Goal: Task Accomplishment & Management: Manage account settings

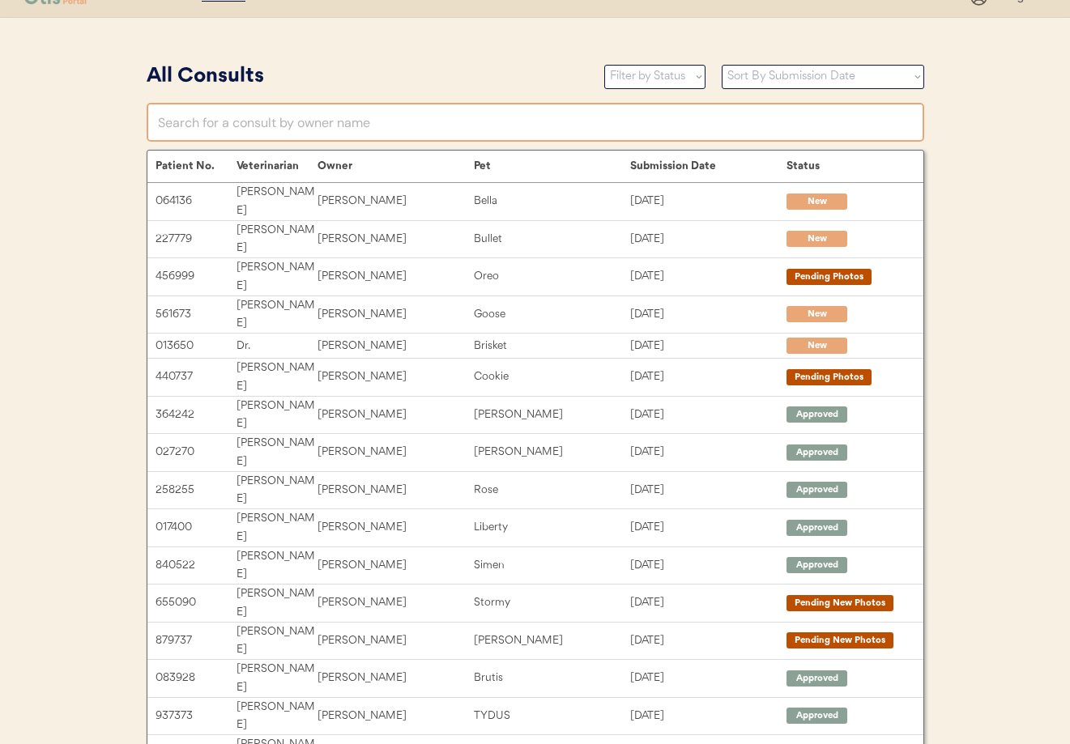
click at [271, 126] on input "text" at bounding box center [535, 122] width 777 height 39
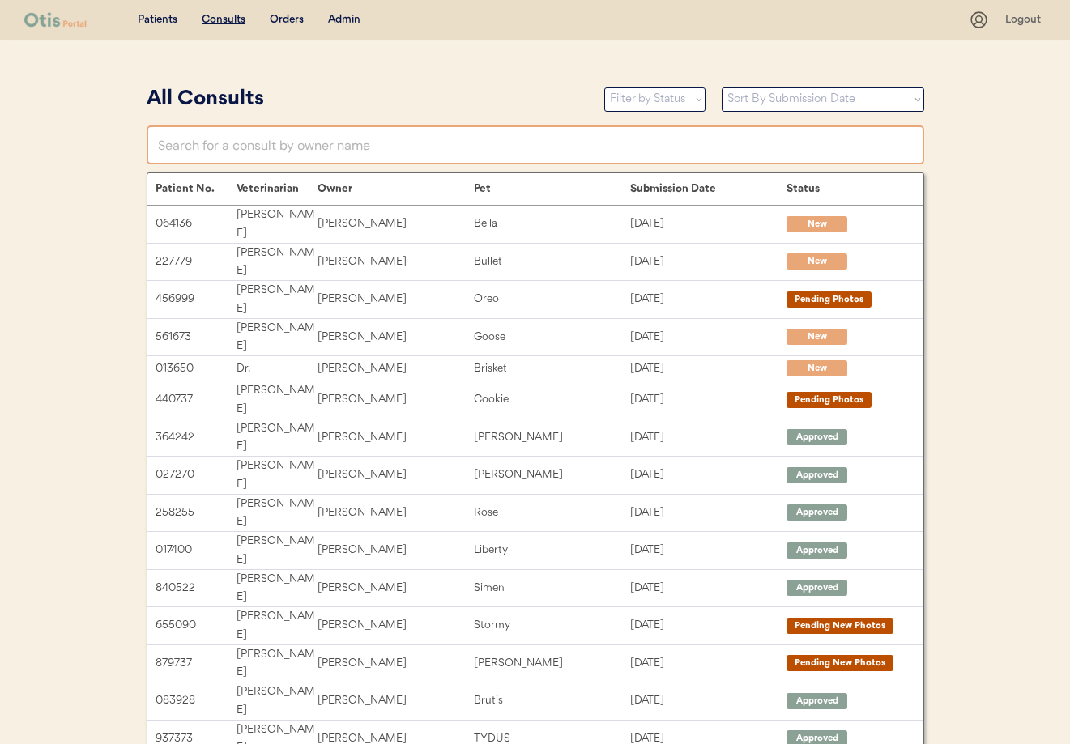
click at [351, 22] on div "Admin" at bounding box center [344, 20] width 32 height 16
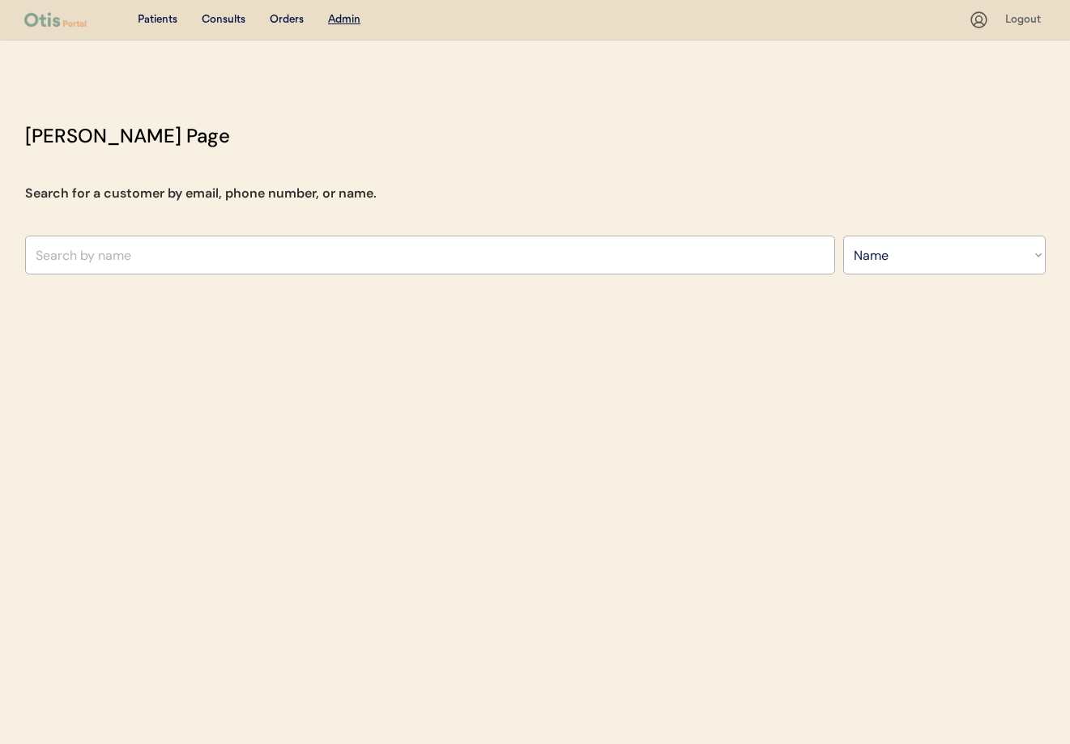
select select ""Name""
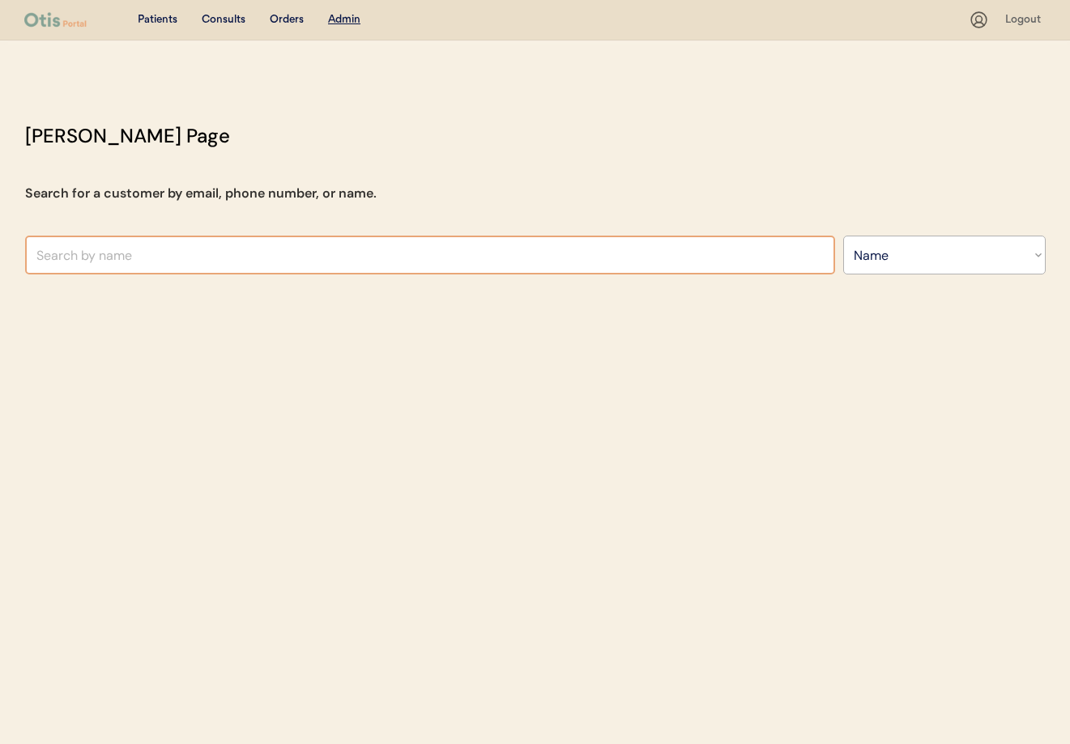
click at [214, 265] on input "text" at bounding box center [430, 255] width 810 height 39
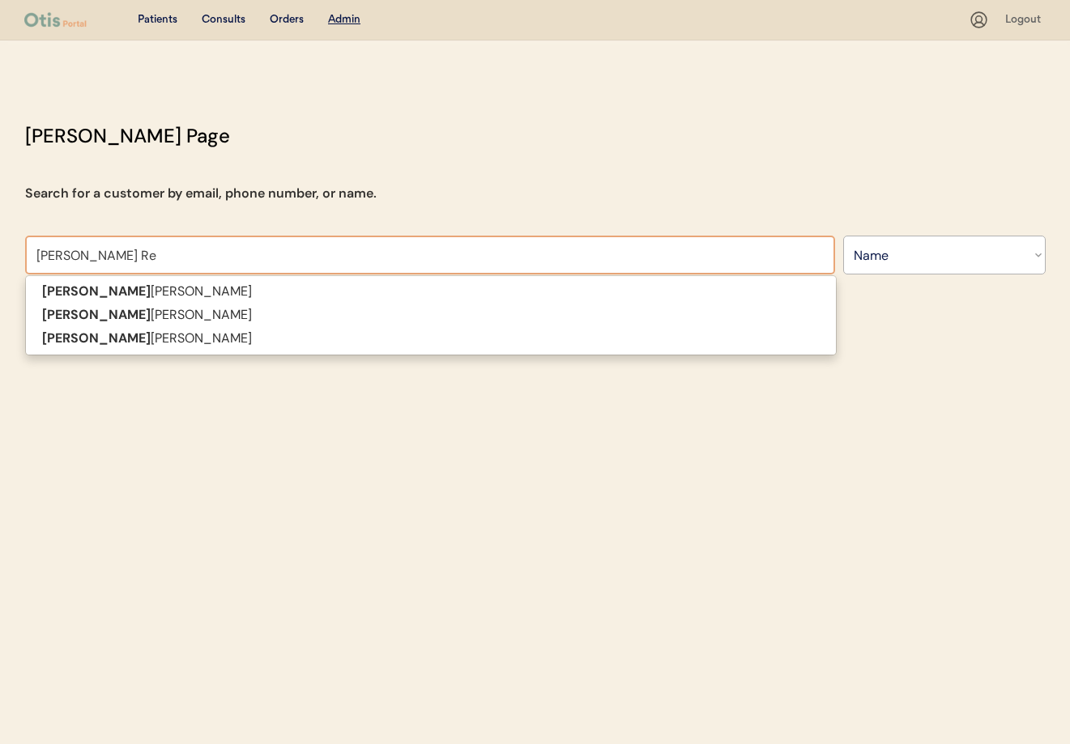
type input "Angie Reed"
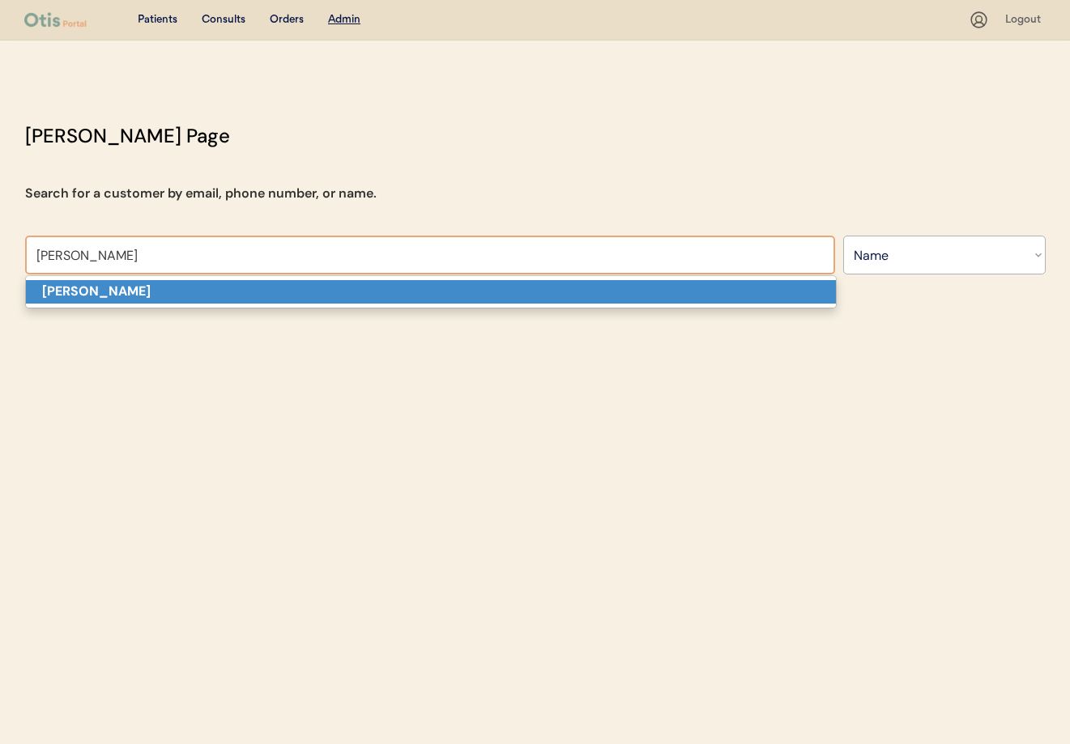
click at [211, 298] on p "Angie Reed" at bounding box center [431, 291] width 810 height 23
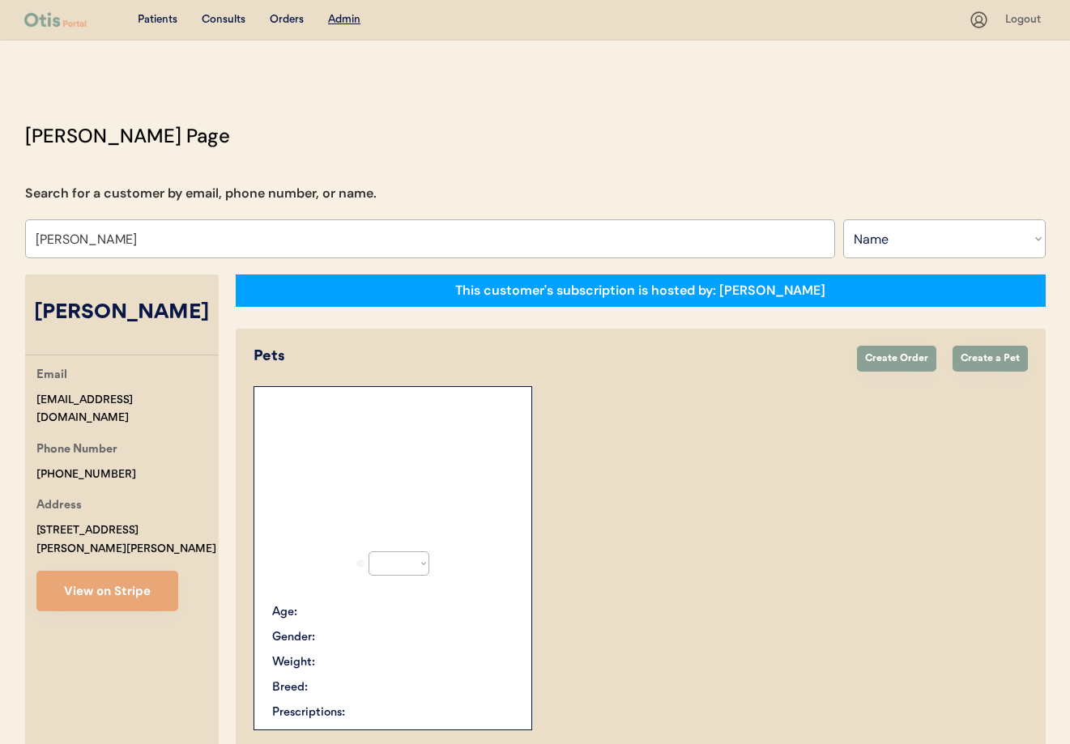
select select "true"
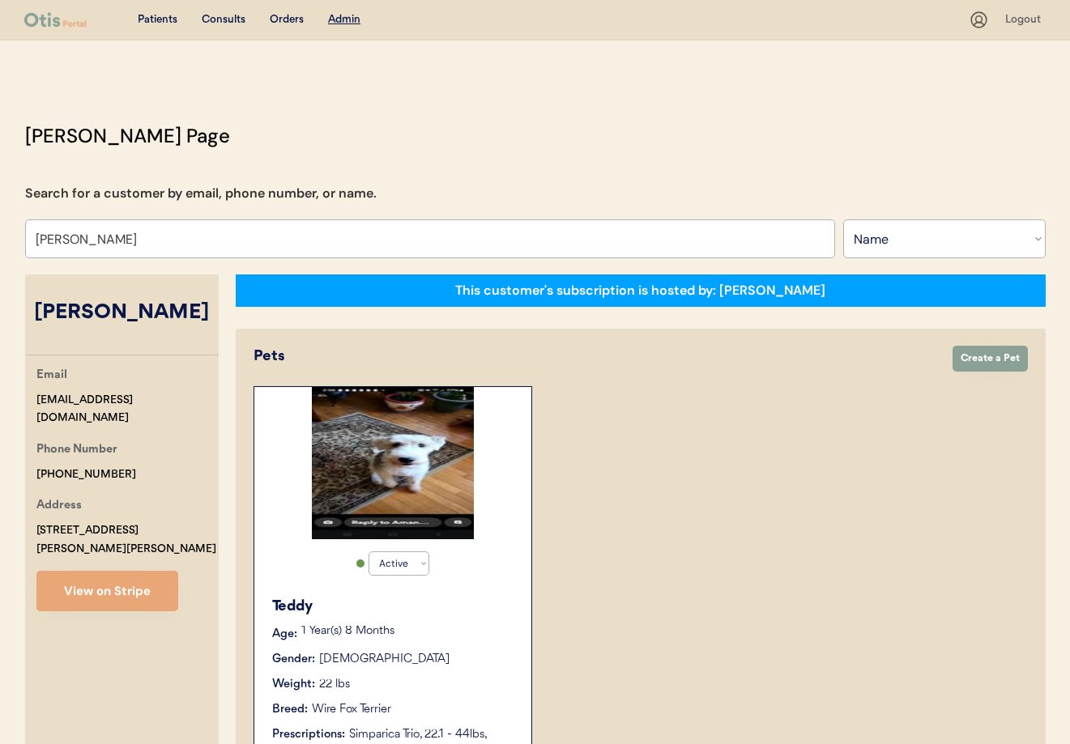
type input "Angie Reed"
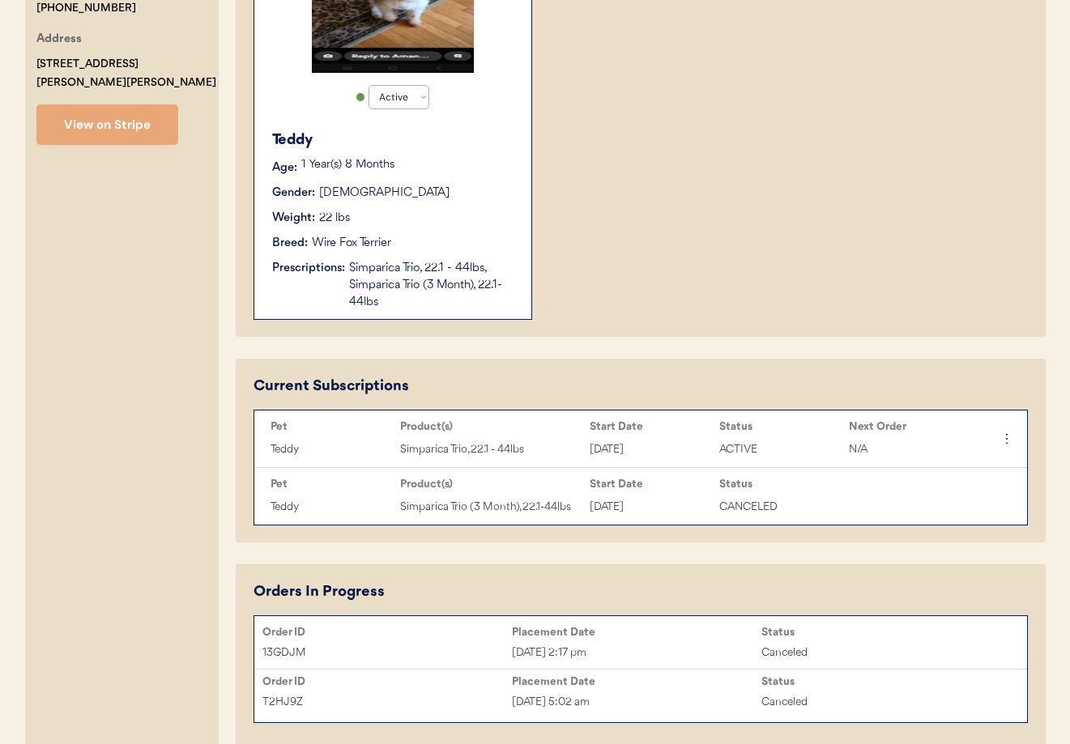
scroll to position [465, 0]
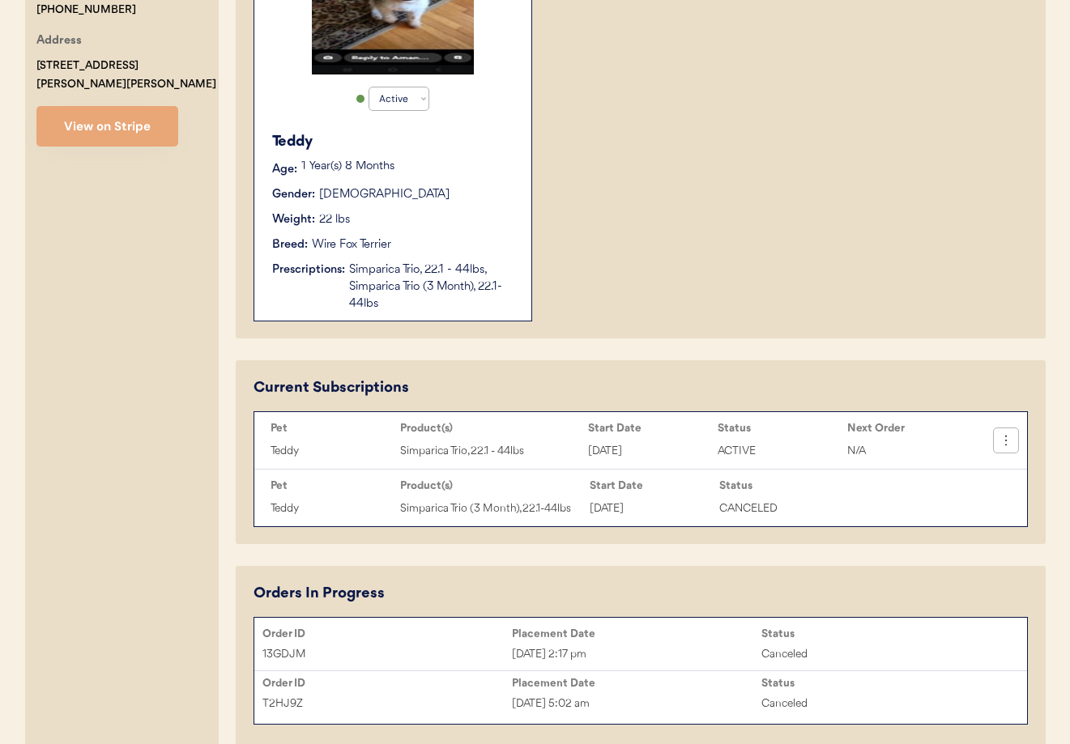
click at [1014, 441] on button at bounding box center [1006, 440] width 24 height 24
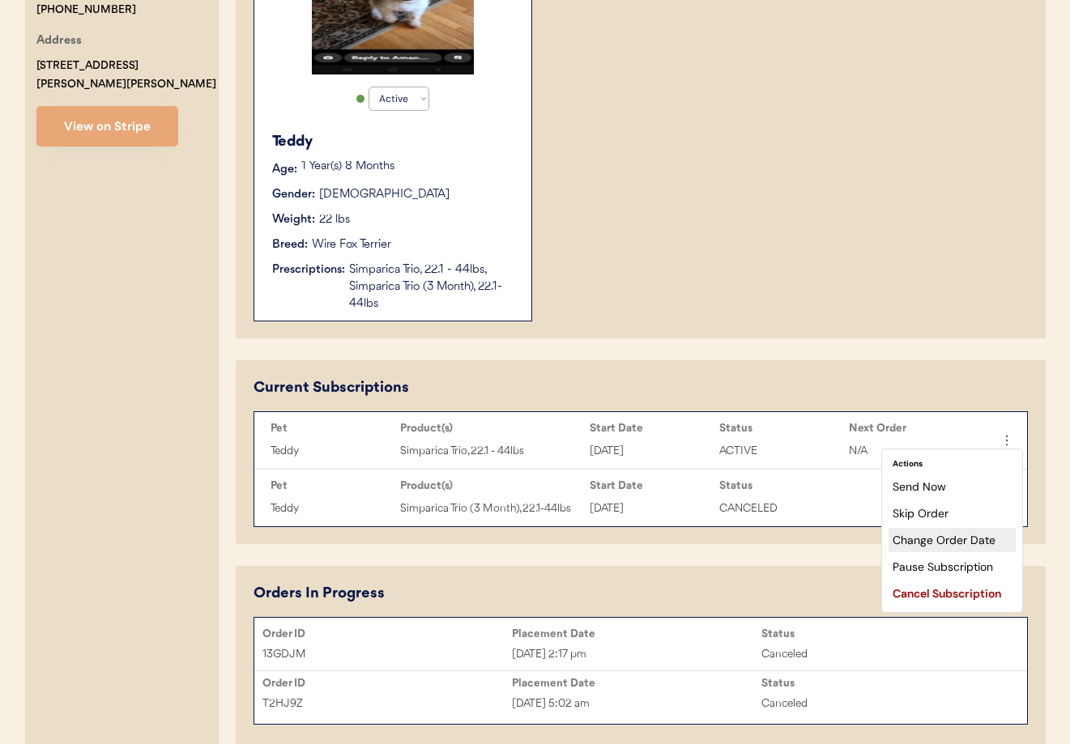
click at [936, 539] on div "Change Order Date" at bounding box center [951, 540] width 127 height 24
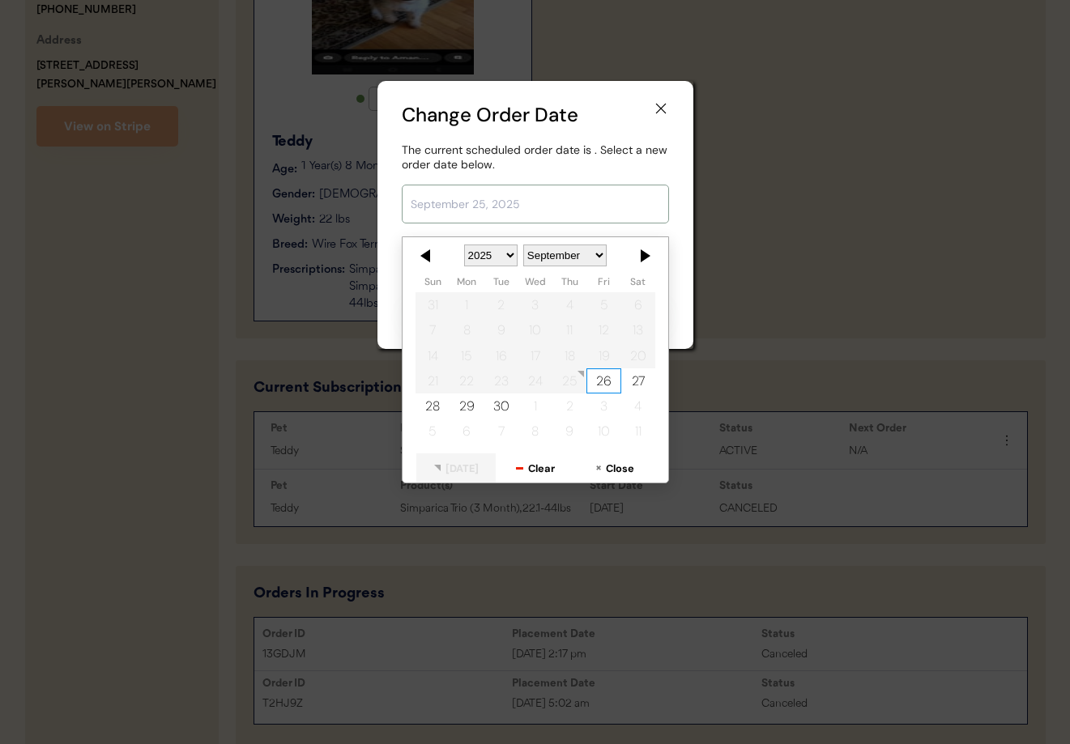
click at [520, 215] on input "text" at bounding box center [535, 204] width 267 height 39
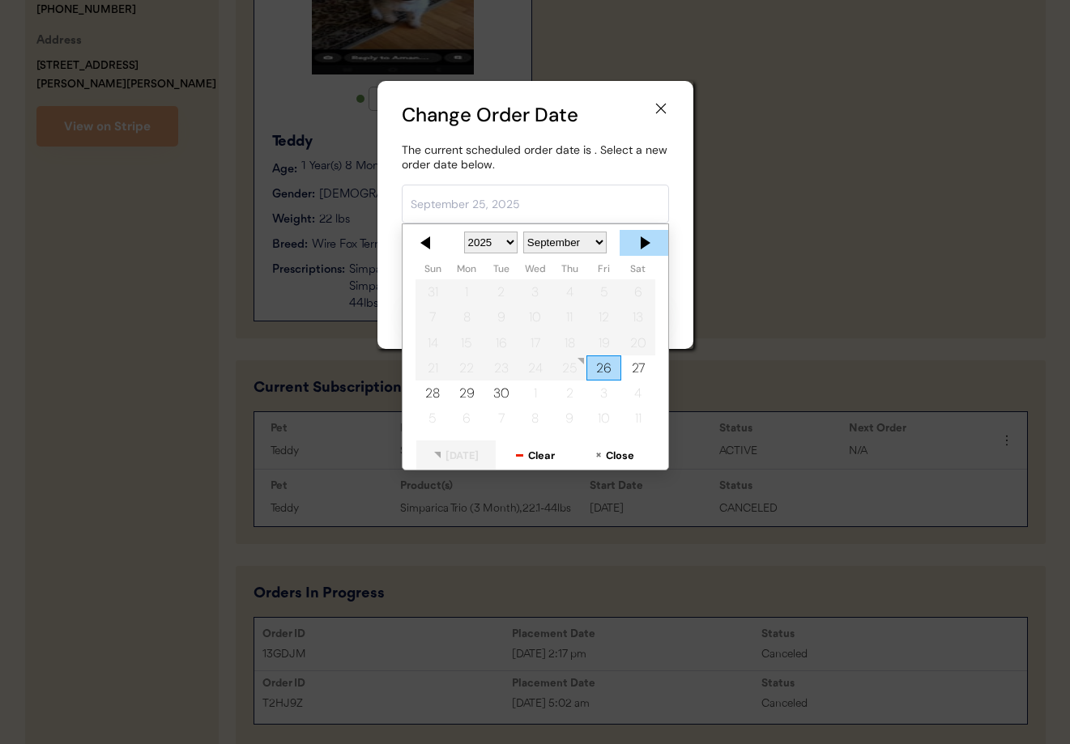
click at [649, 239] on div at bounding box center [644, 243] width 49 height 26
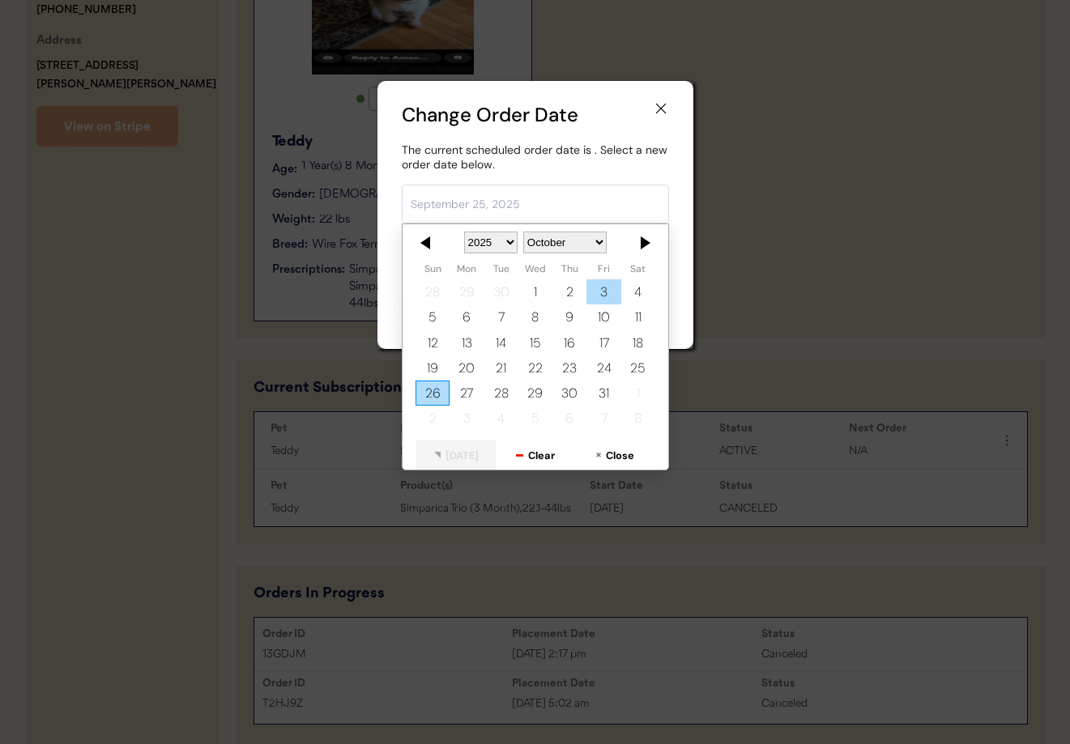
click at [607, 287] on div "3" at bounding box center [603, 292] width 34 height 25
type input "[DATE]"
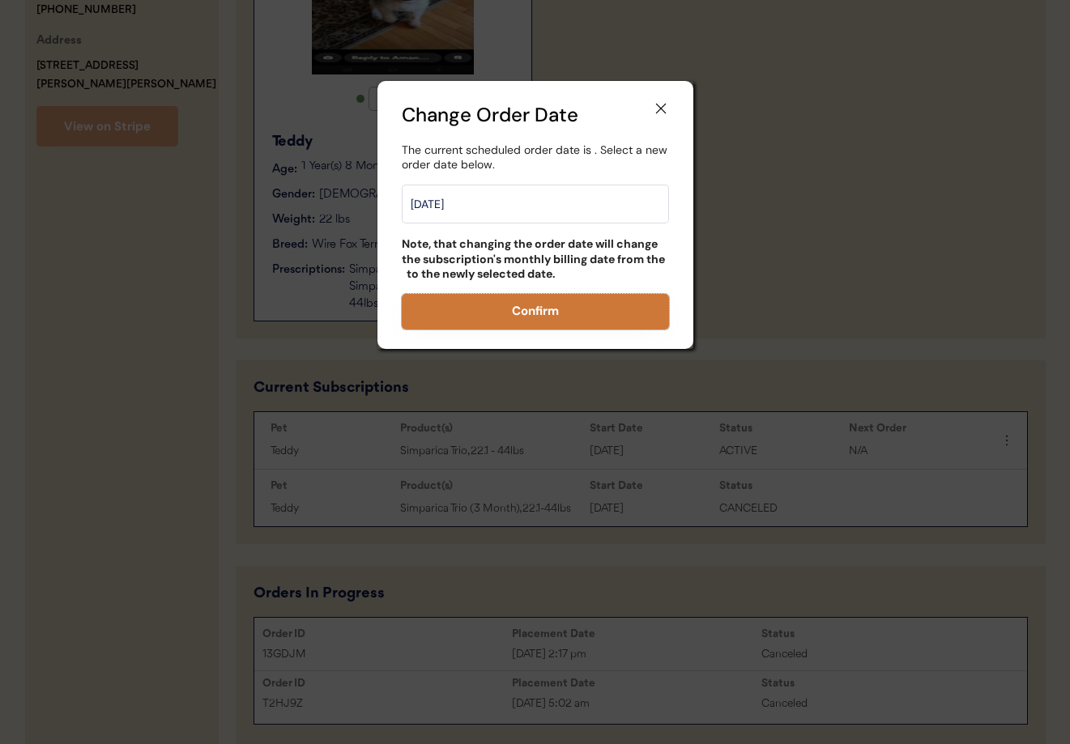
click at [554, 314] on button "Confirm" at bounding box center [535, 312] width 267 height 36
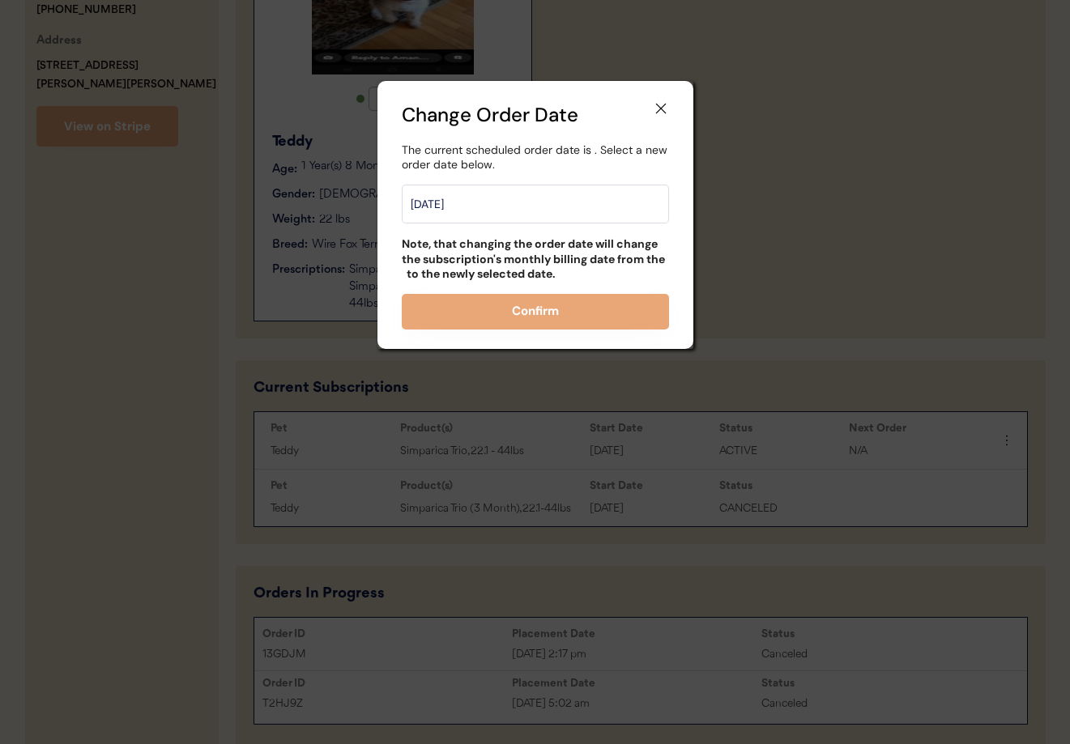
click at [844, 253] on div at bounding box center [535, 372] width 1070 height 744
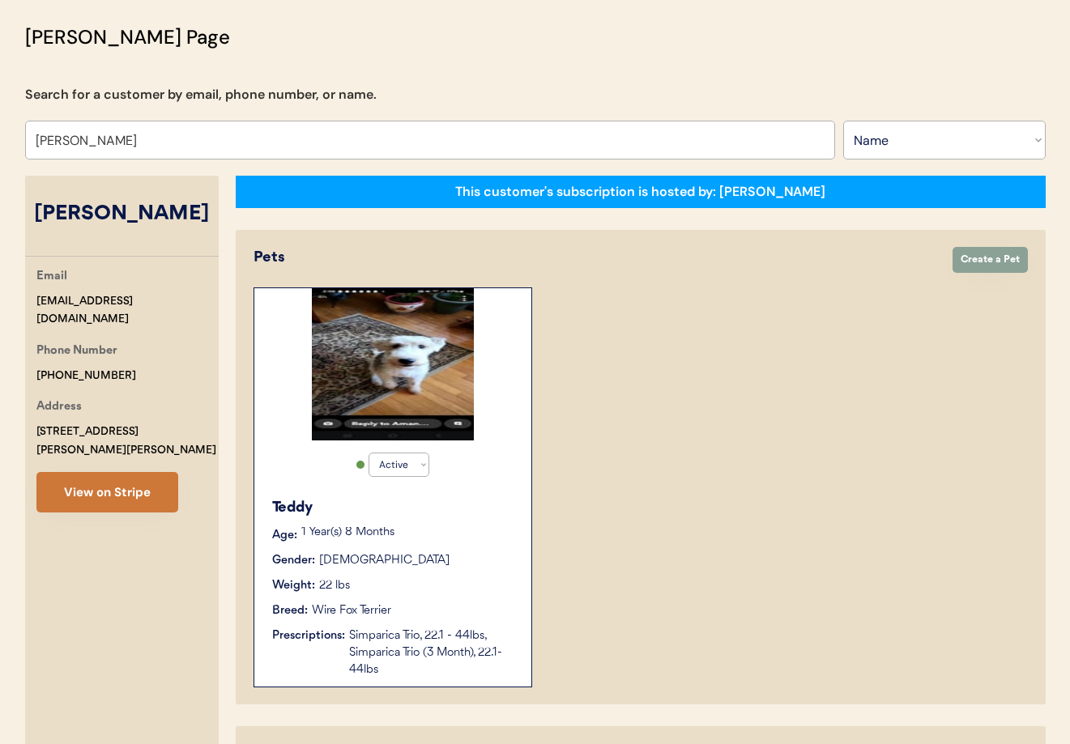
scroll to position [98, 0]
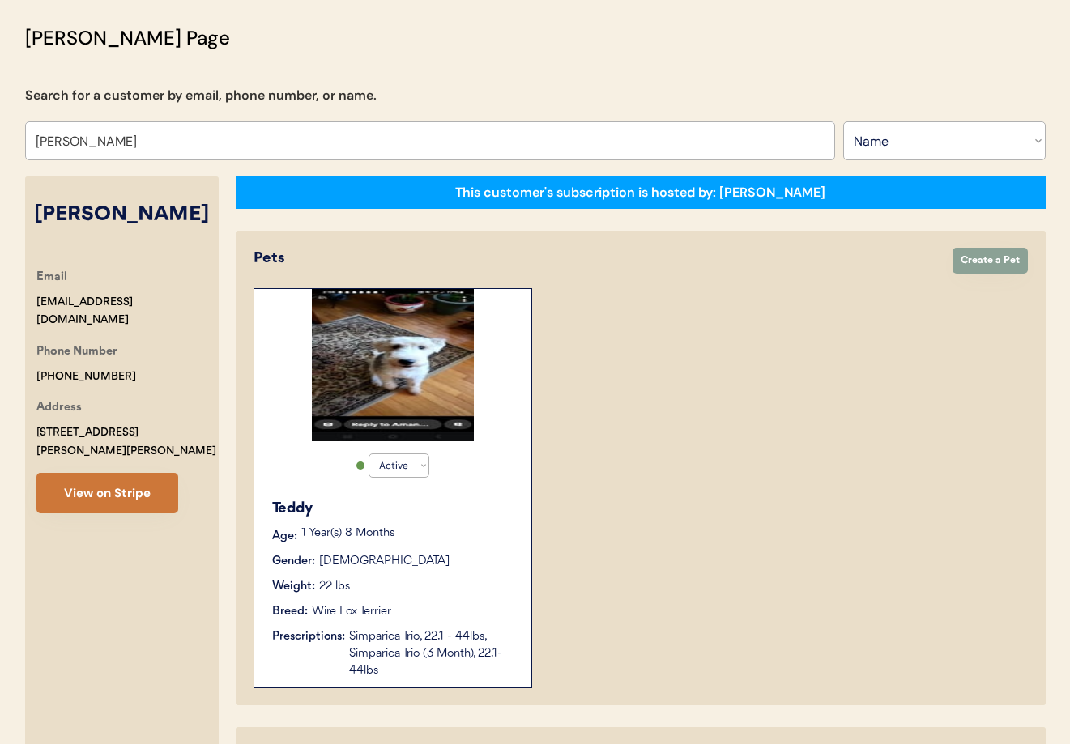
click at [103, 473] on button "View on Stripe" at bounding box center [107, 493] width 142 height 40
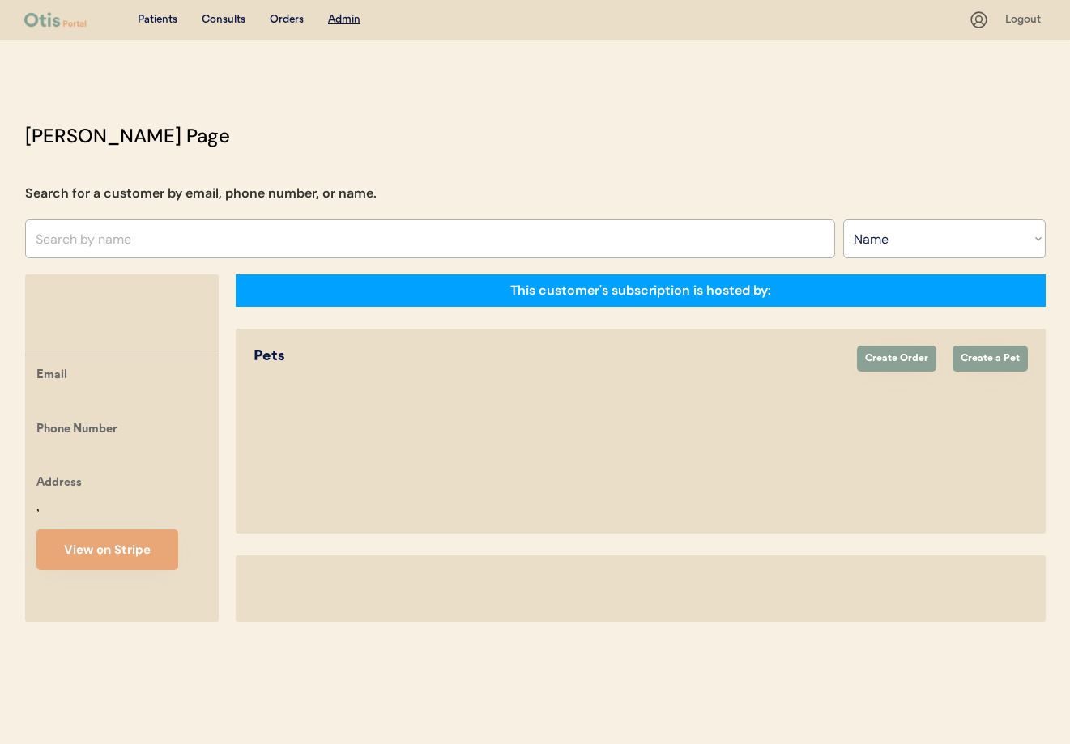
select select ""Name""
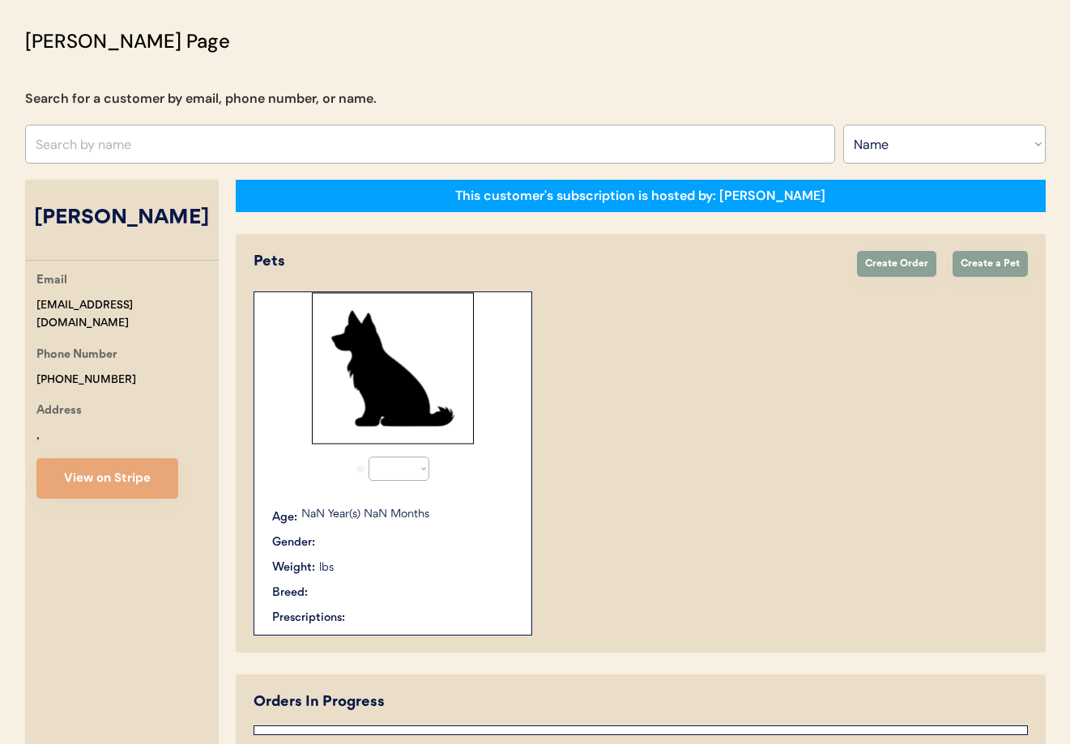
select select "true"
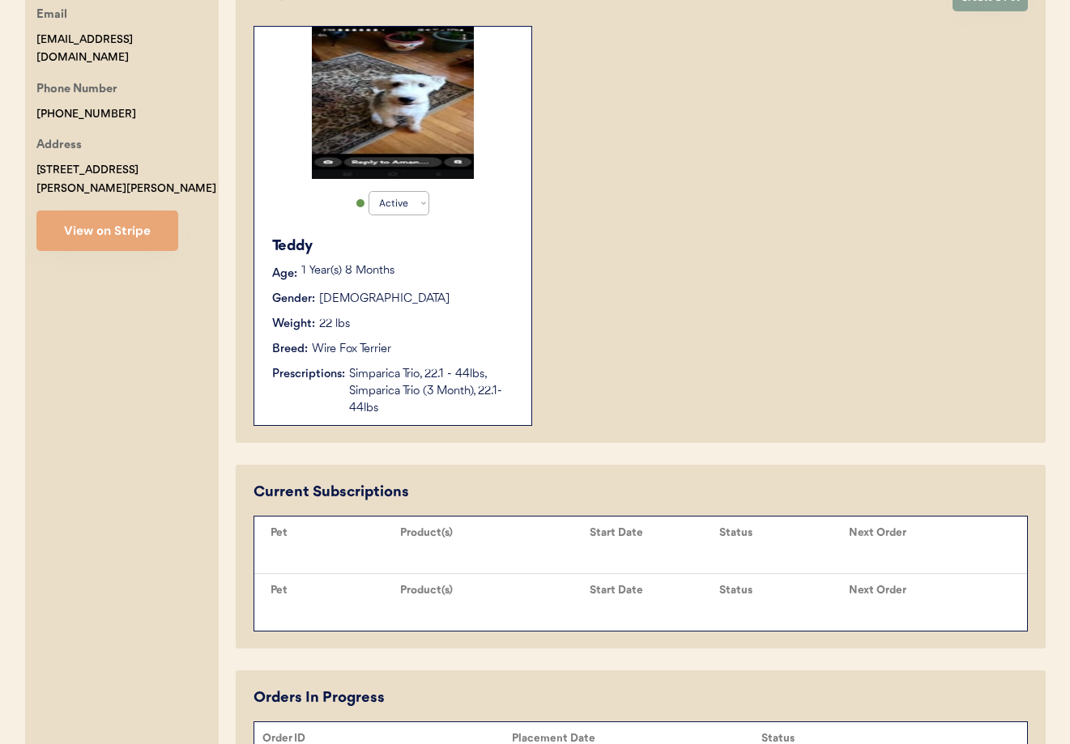
scroll to position [531, 0]
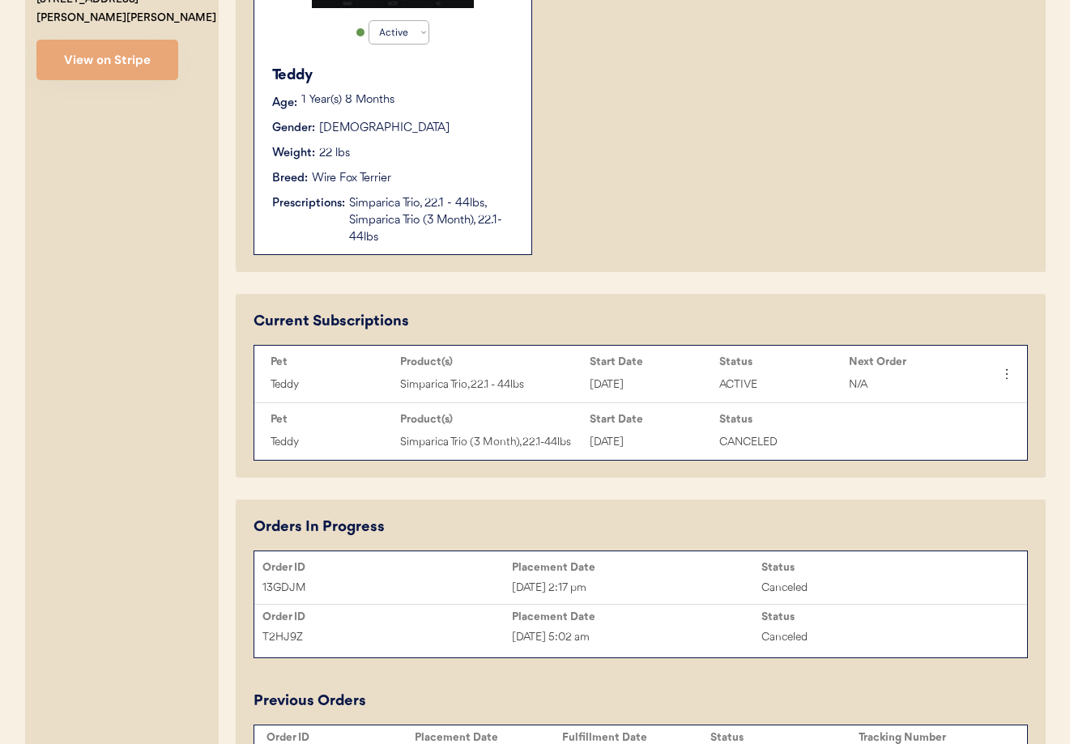
click at [1009, 373] on icon at bounding box center [1006, 374] width 16 height 16
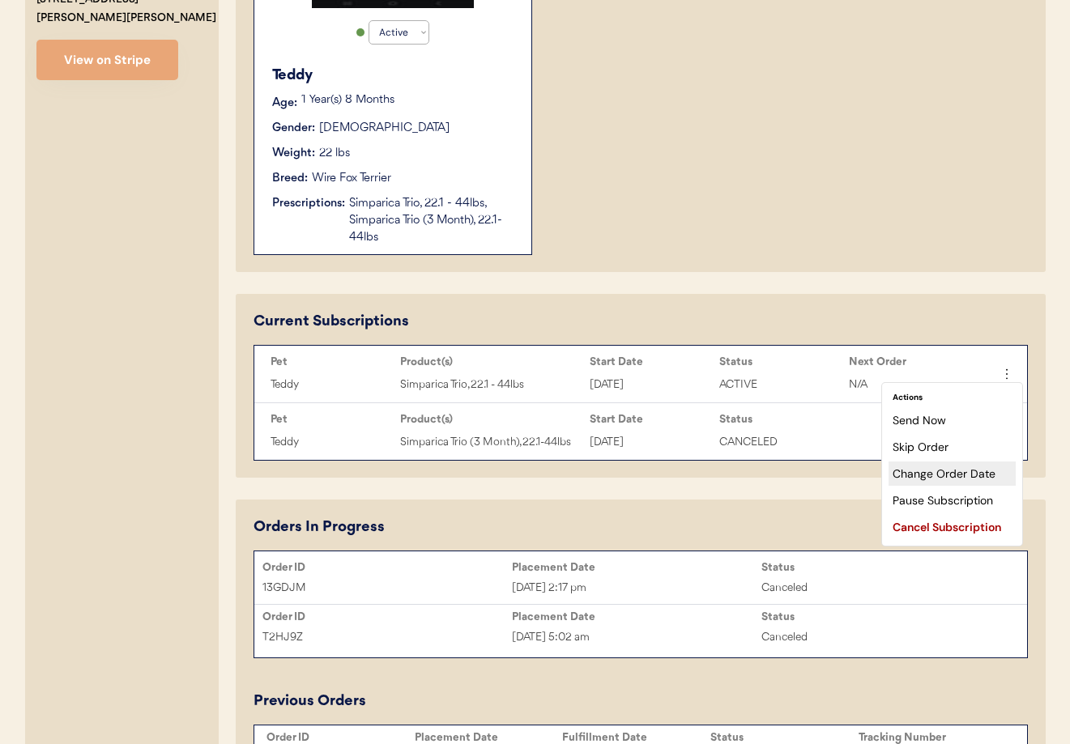
click at [947, 470] on div "Change Order Date" at bounding box center [951, 474] width 127 height 24
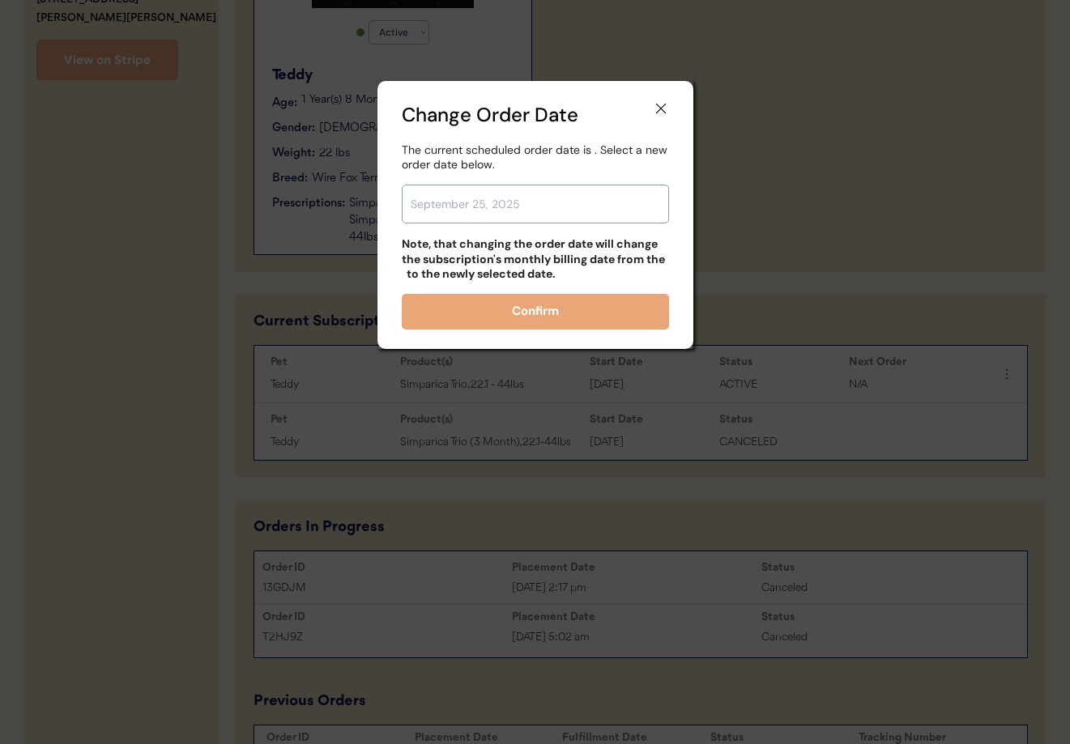
click at [547, 214] on input "text" at bounding box center [535, 204] width 267 height 39
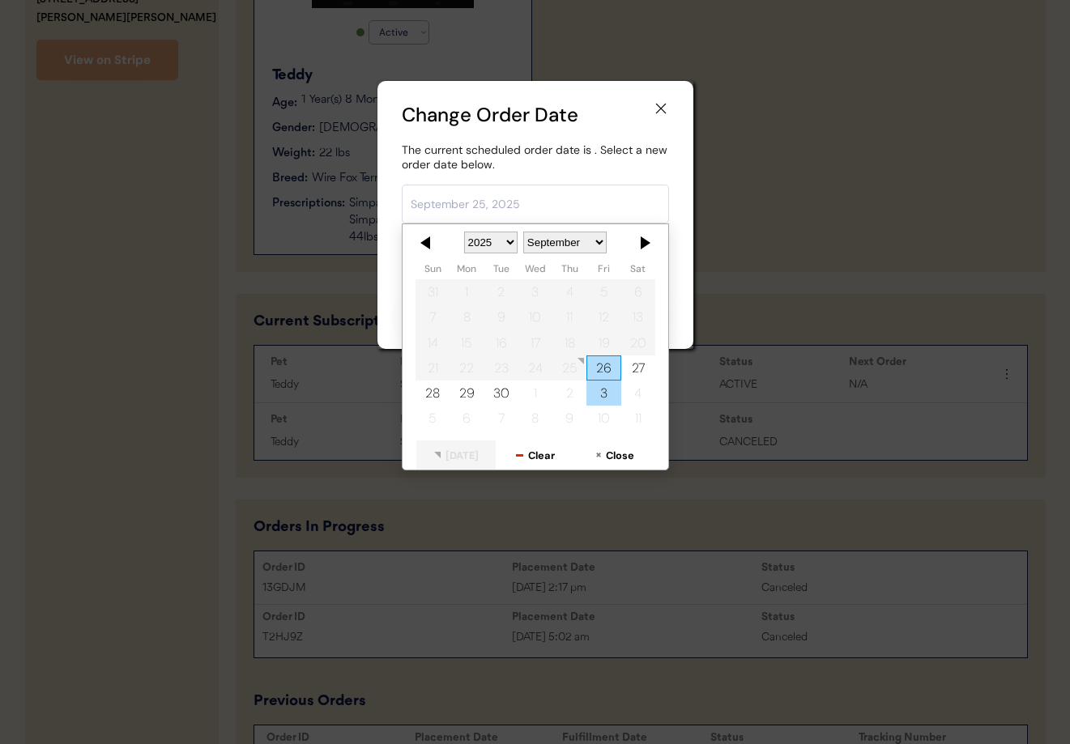
click at [604, 391] on div "3" at bounding box center [603, 393] width 34 height 25
type input "October 3, 2025"
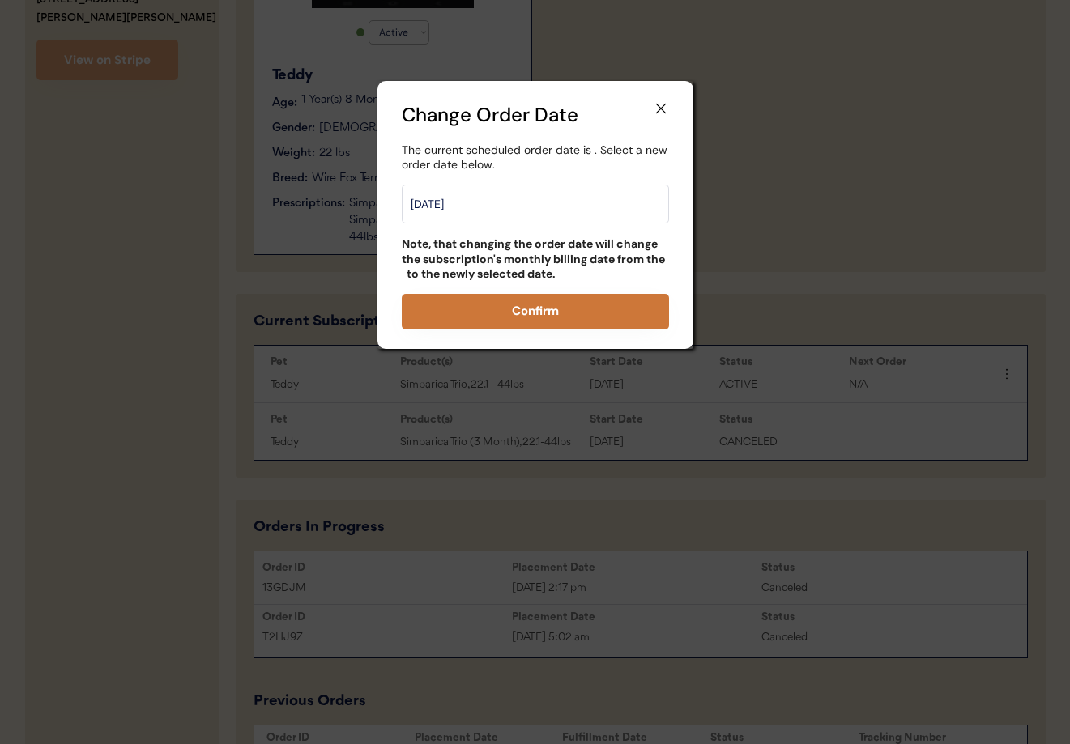
click at [561, 309] on button "Confirm" at bounding box center [535, 312] width 267 height 36
click at [787, 251] on div at bounding box center [535, 372] width 1070 height 744
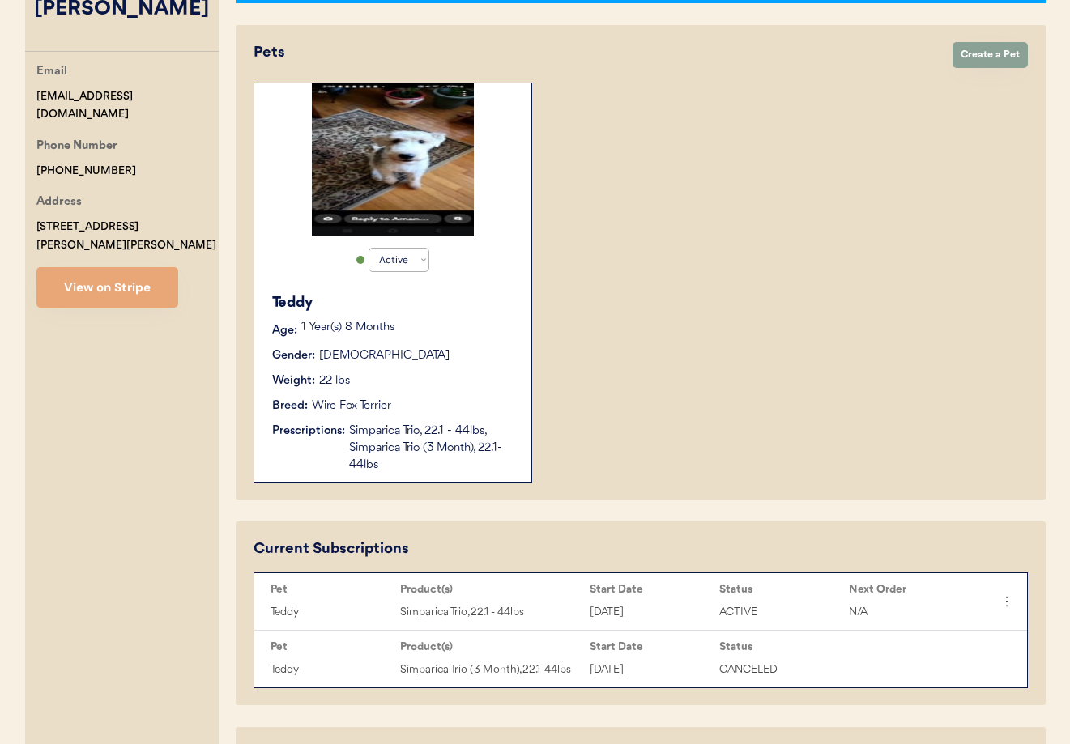
scroll to position [0, 0]
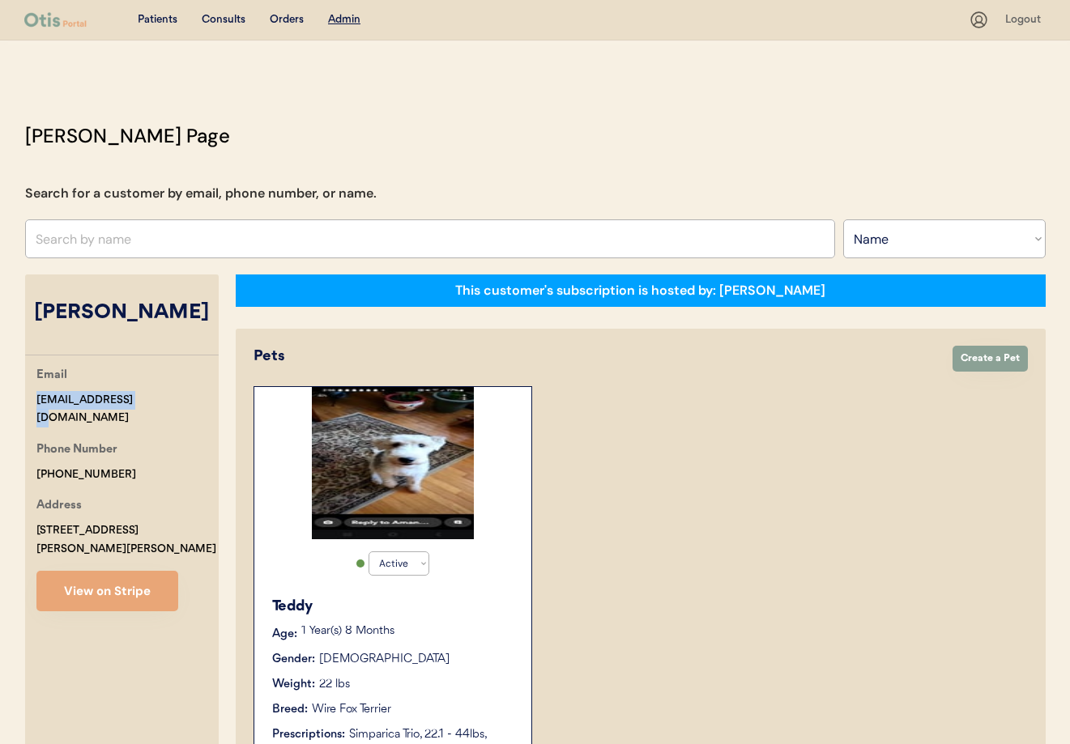
drag, startPoint x: 117, startPoint y: 398, endPoint x: 43, endPoint y: 399, distance: 74.5
click at [32, 398] on div "Email ang2341@gmail.com Phone Number +17173093986 Address 440 Fitzpatrick Lane …" at bounding box center [122, 488] width 194 height 245
copy div "ang2341@gmail.com"
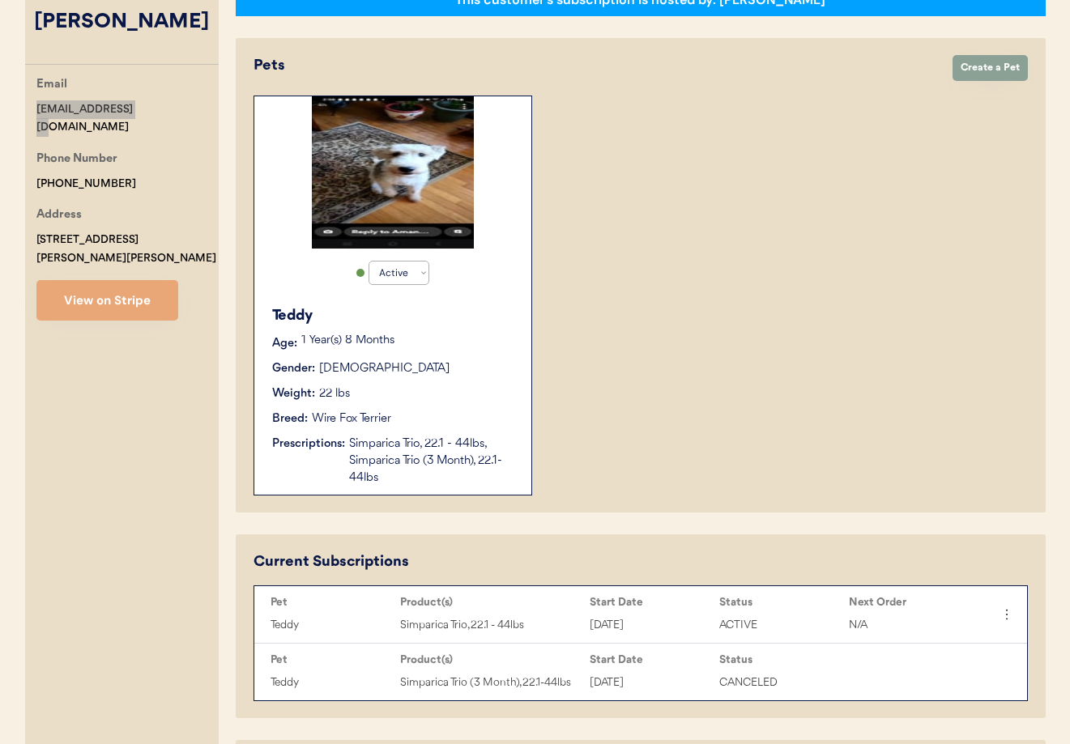
scroll to position [313, 0]
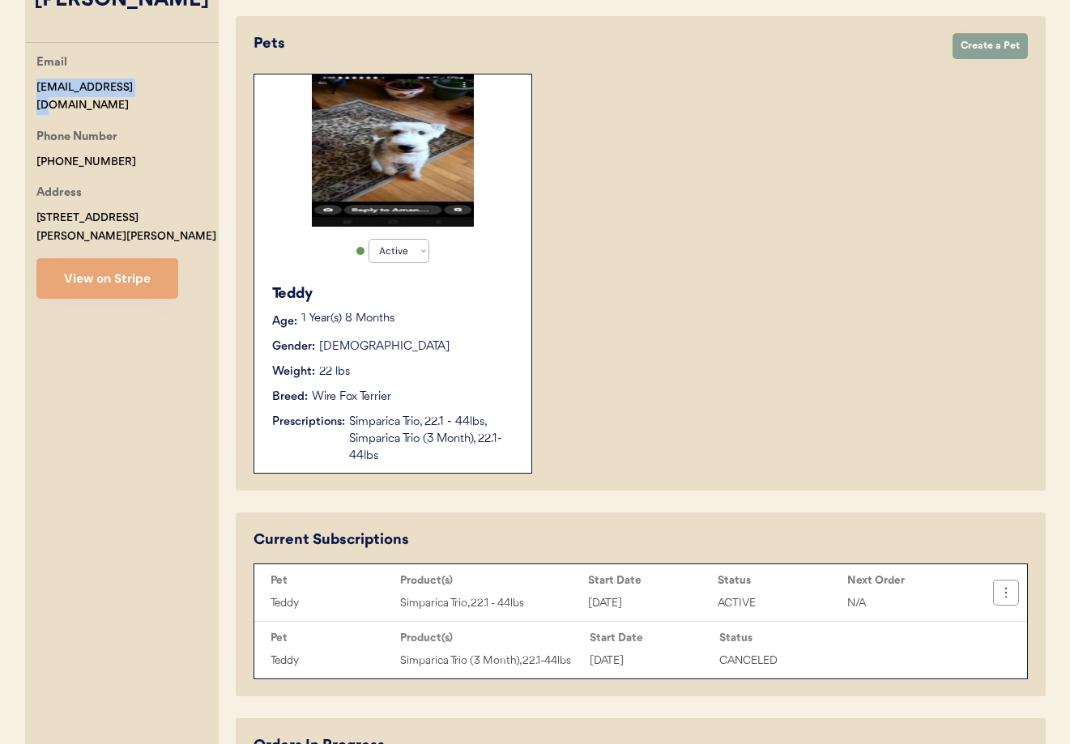
click at [1003, 591] on icon at bounding box center [1006, 593] width 16 height 16
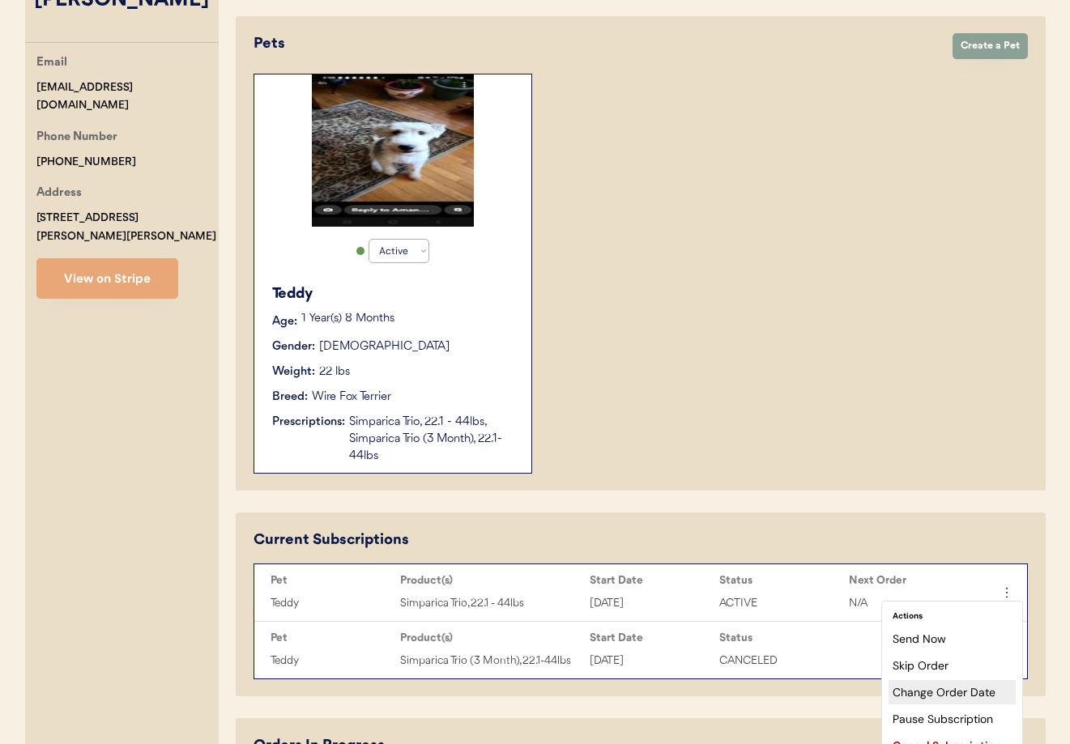
drag, startPoint x: 973, startPoint y: 688, endPoint x: 960, endPoint y: 675, distance: 17.2
click at [973, 688] on div "Change Order Date" at bounding box center [951, 692] width 127 height 24
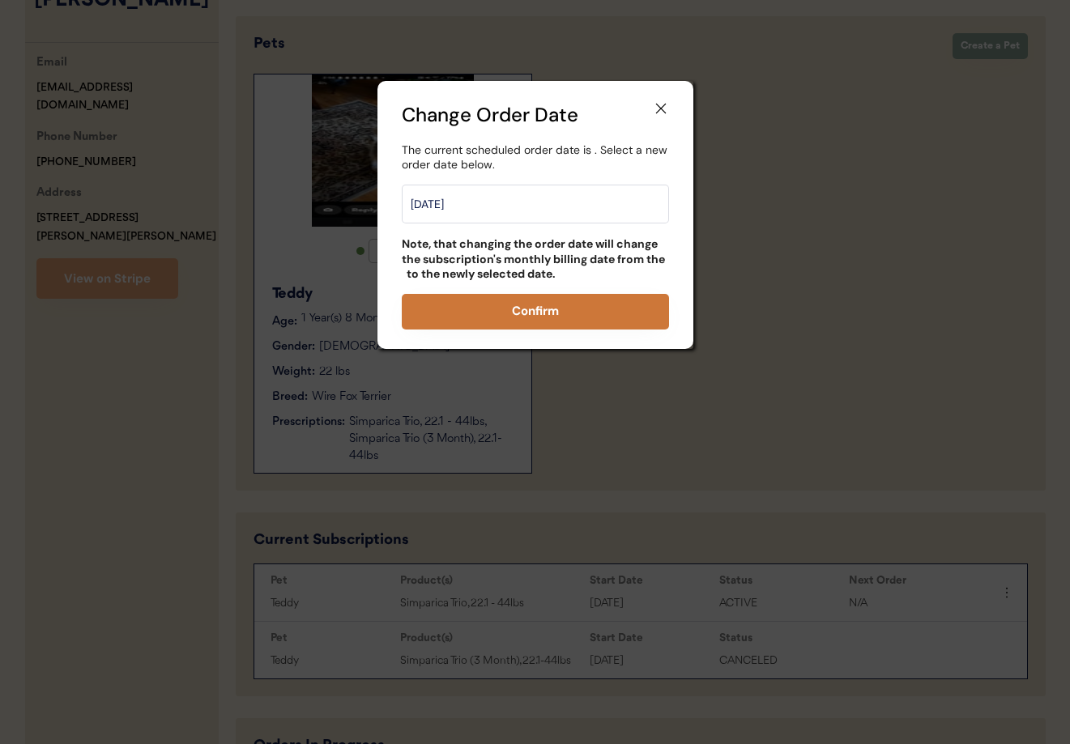
click at [550, 311] on button "Confirm" at bounding box center [535, 312] width 267 height 36
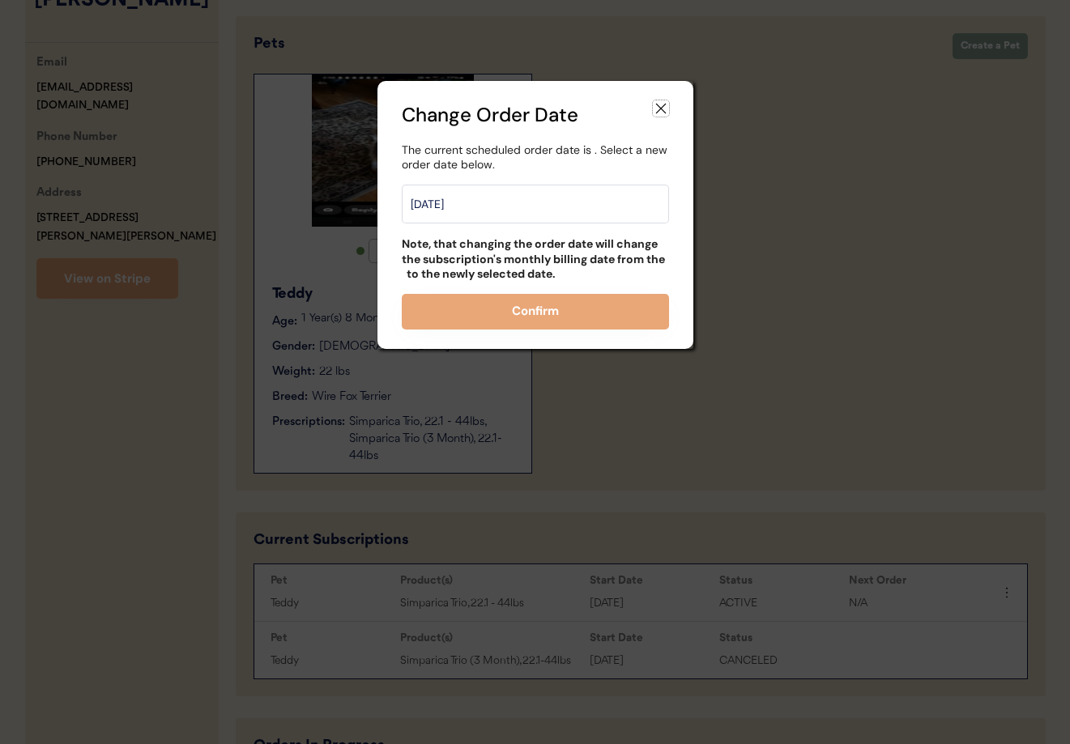
click at [656, 108] on icon at bounding box center [661, 108] width 16 height 16
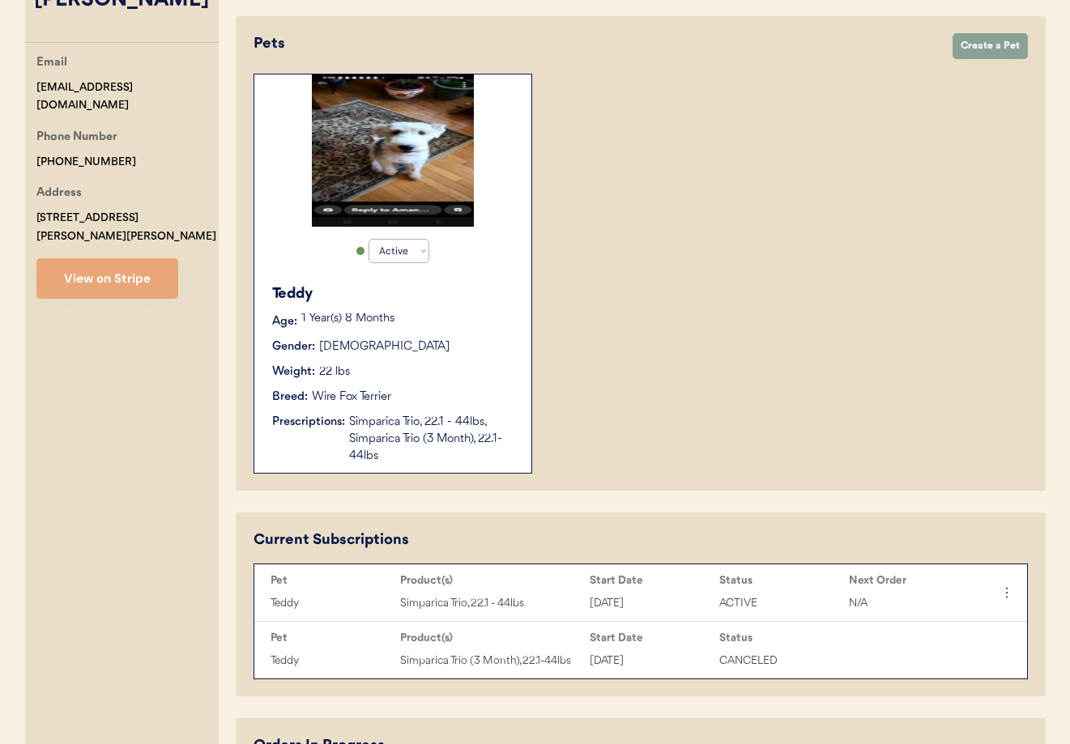
scroll to position [0, 0]
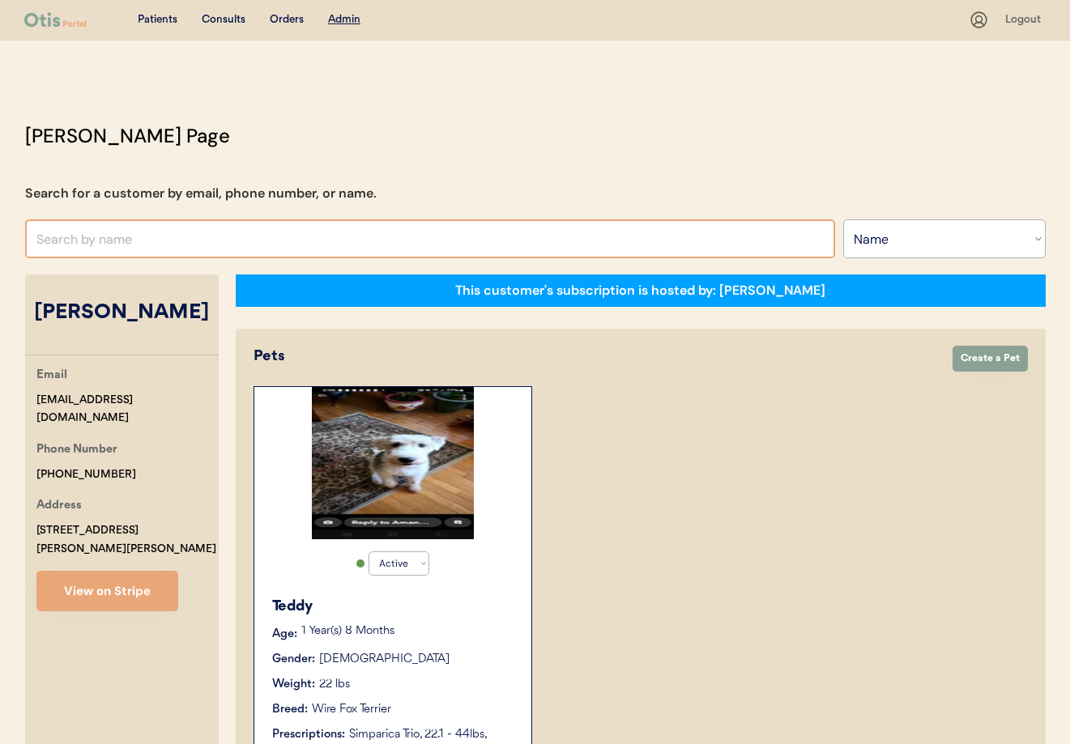
click at [168, 240] on input "text" at bounding box center [430, 238] width 810 height 39
click at [874, 244] on select "Search By Name Email Phone Number" at bounding box center [944, 238] width 202 height 39
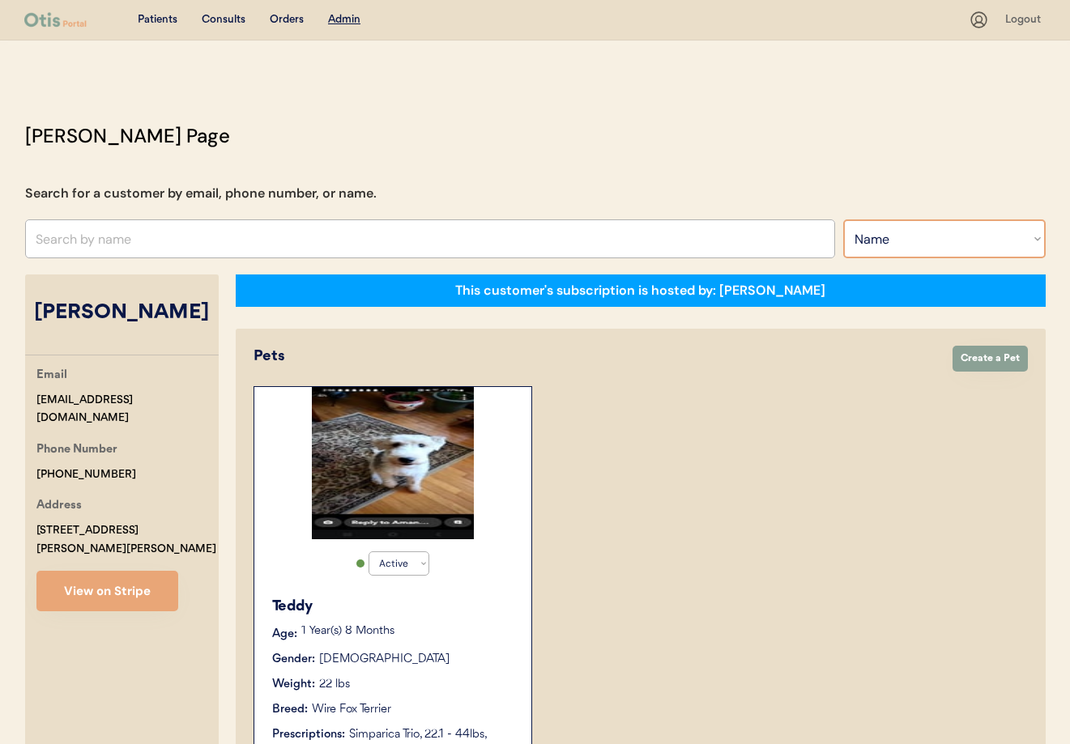
select select ""Email""
click at [843, 219] on select "Search By Name Email Phone Number" at bounding box center [944, 238] width 202 height 39
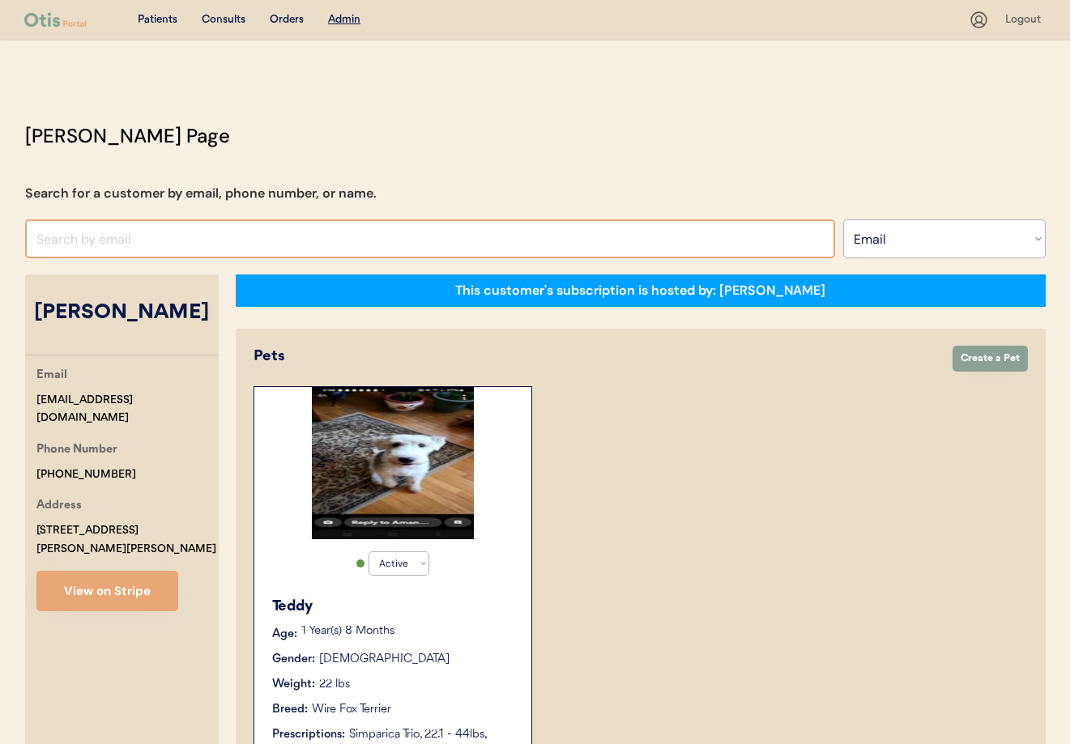
click at [161, 238] on input "input" at bounding box center [430, 238] width 810 height 39
drag, startPoint x: 241, startPoint y: 241, endPoint x: 249, endPoint y: 243, distance: 8.3
click at [241, 241] on input "input" at bounding box center [430, 238] width 810 height 39
type input "lovemadhatter565@icloud"
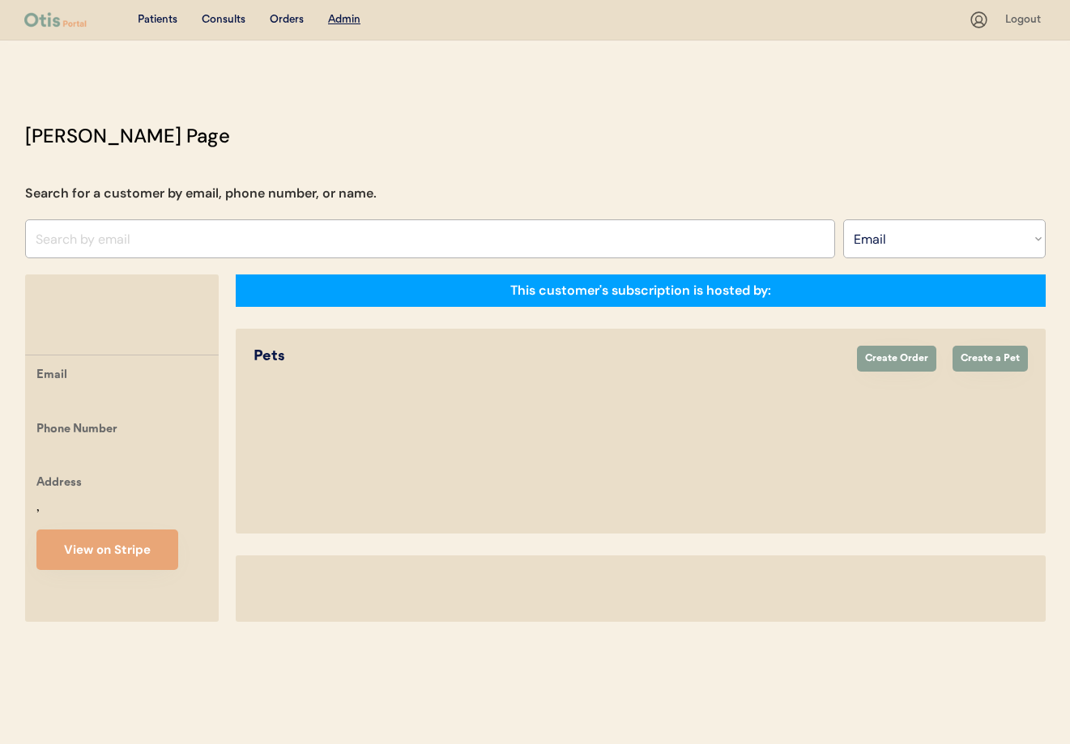
select select ""Email""
select select "true"
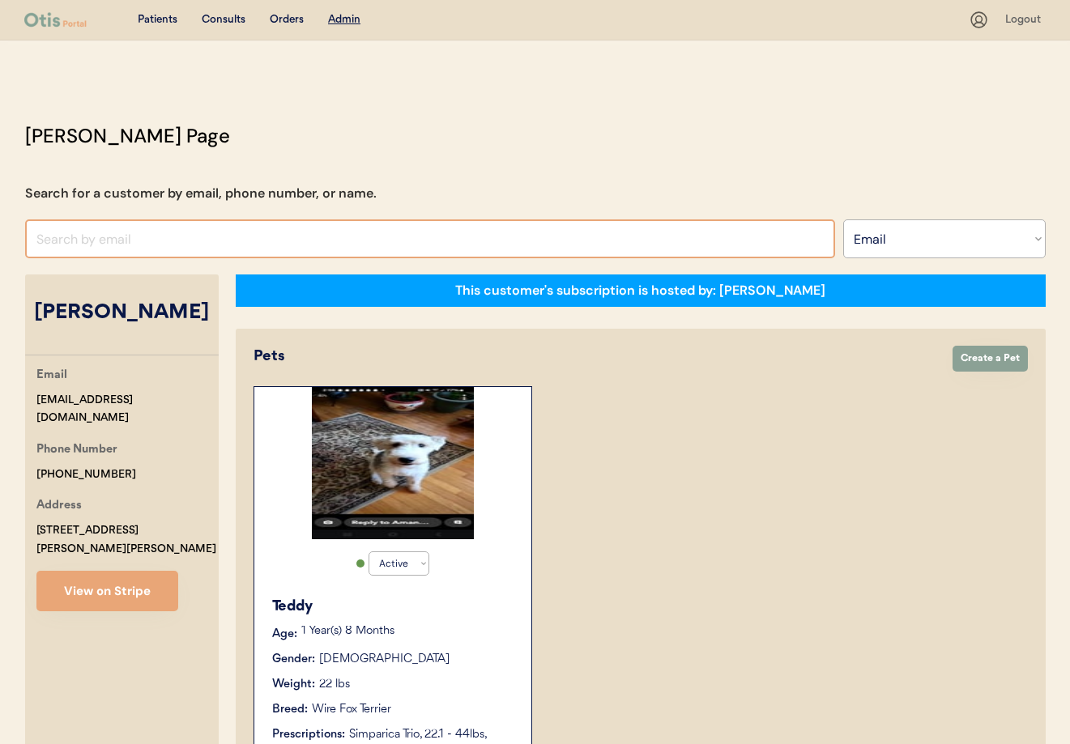
paste input "@Niina ang2341@gmail.com Payment was declined. Owner asked to change date to 10…"
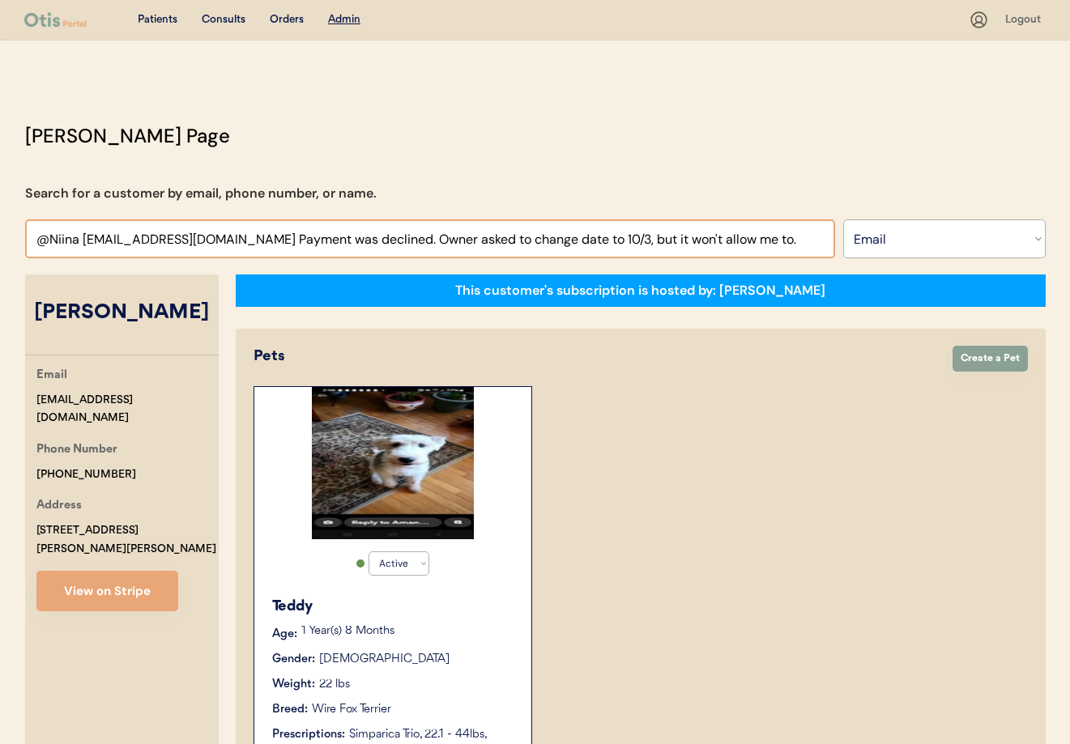
drag, startPoint x: 725, startPoint y: 241, endPoint x: 0, endPoint y: 233, distance: 724.8
click at [0, 233] on div "Patients Consults Orders Admin Logout Otis Admin Page Search for a customer by …" at bounding box center [535, 724] width 1070 height 1448
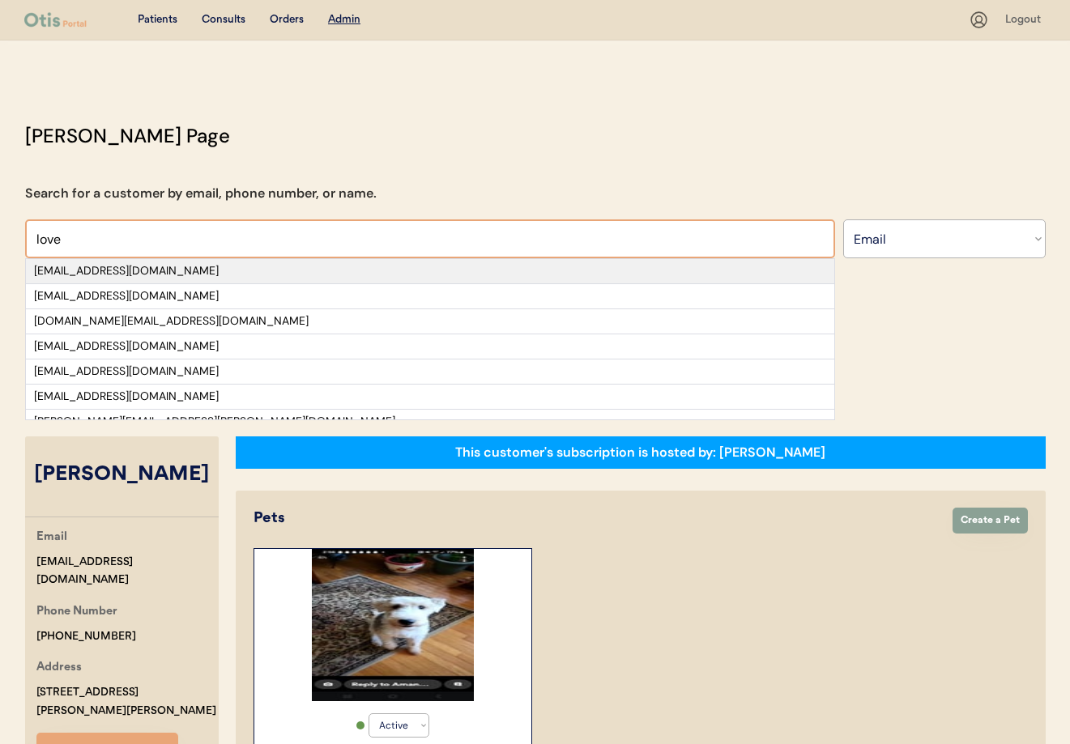
type input "love"
click at [57, 264] on div "[EMAIL_ADDRESS][DOMAIN_NAME]" at bounding box center [430, 271] width 792 height 16
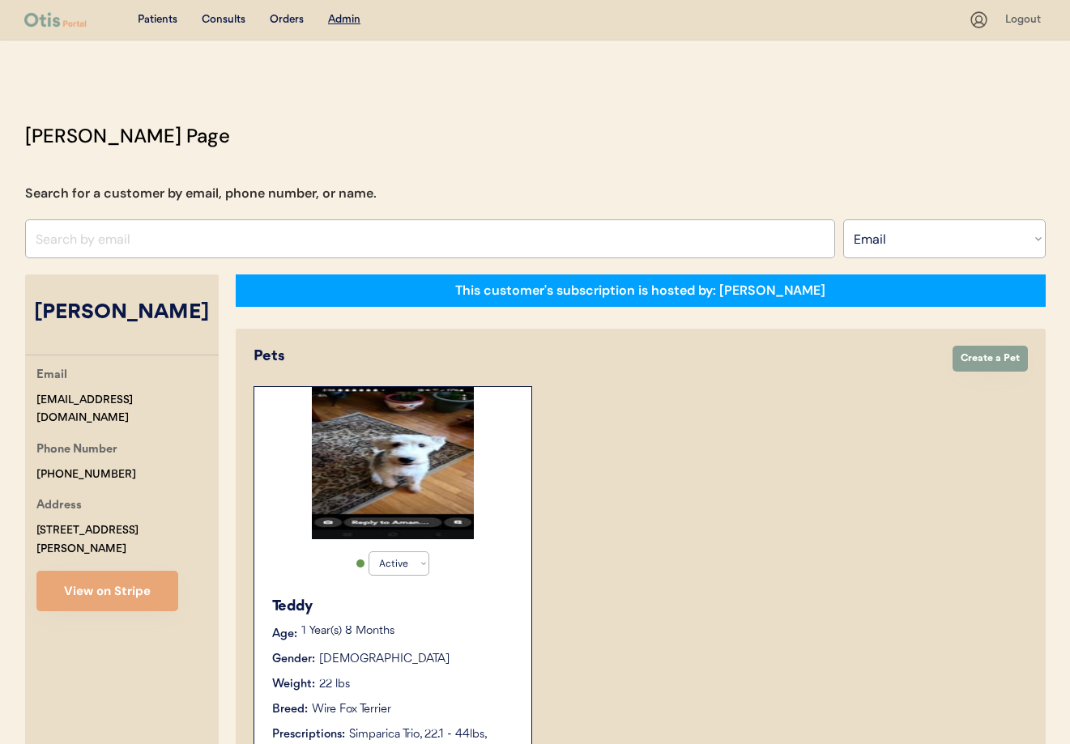
select select "true"
select select "false"
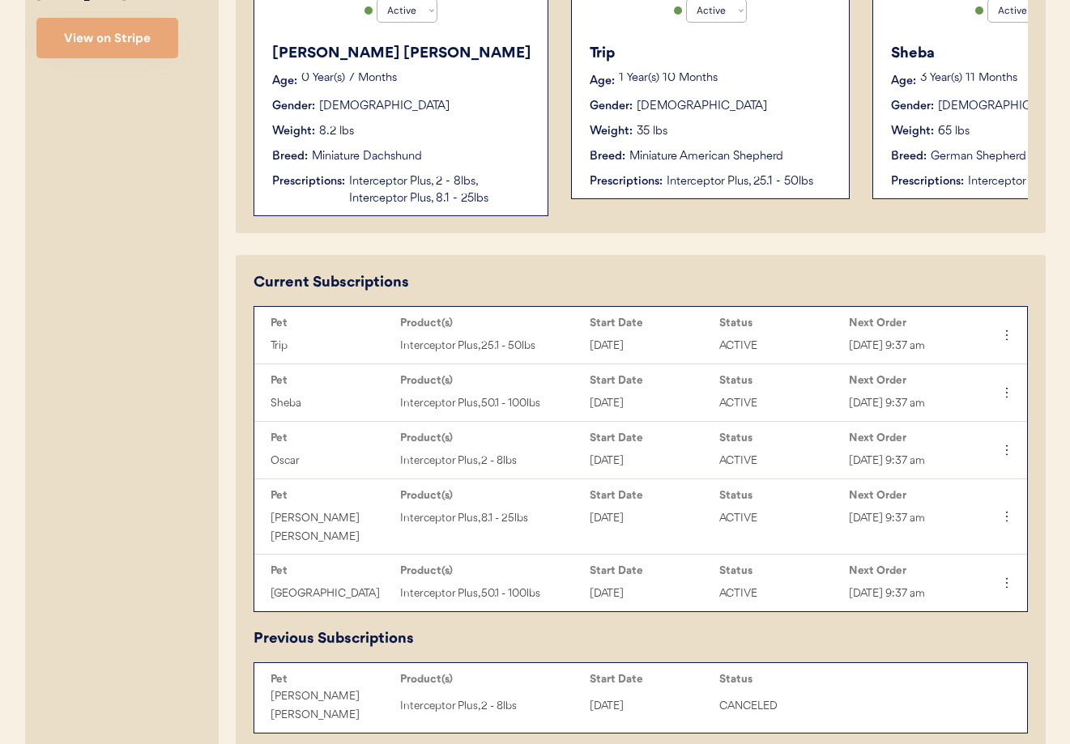
scroll to position [564, 0]
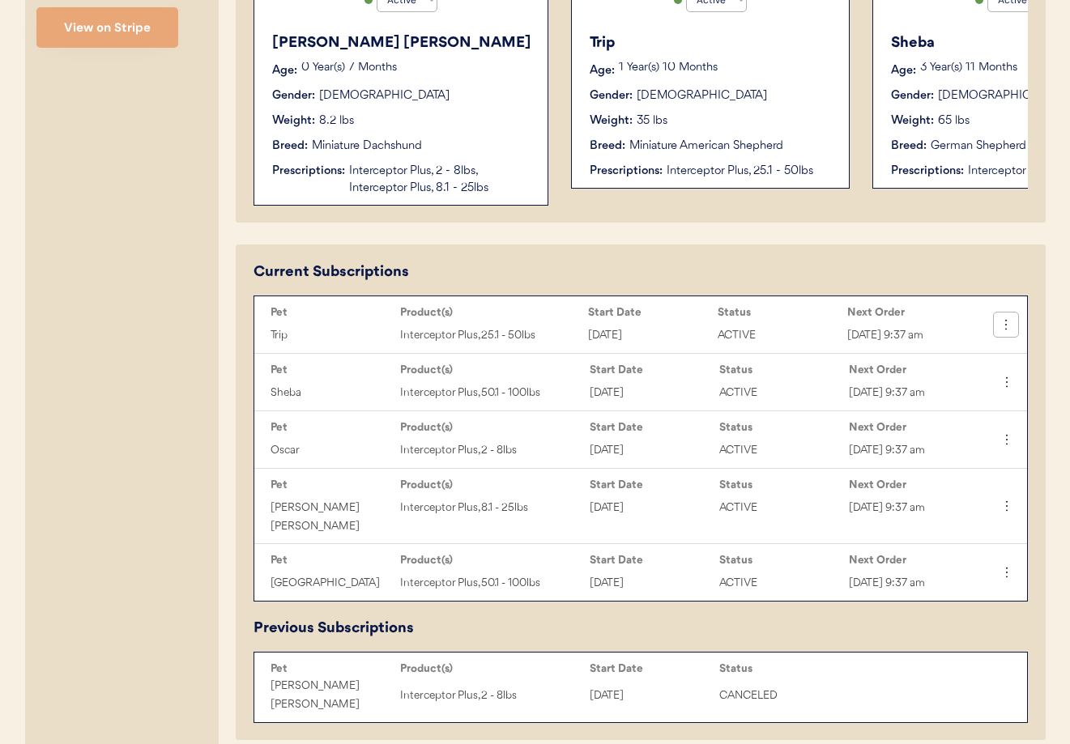
click at [1010, 324] on icon at bounding box center [1006, 325] width 16 height 16
click at [960, 373] on div "Send Now" at bounding box center [951, 371] width 127 height 24
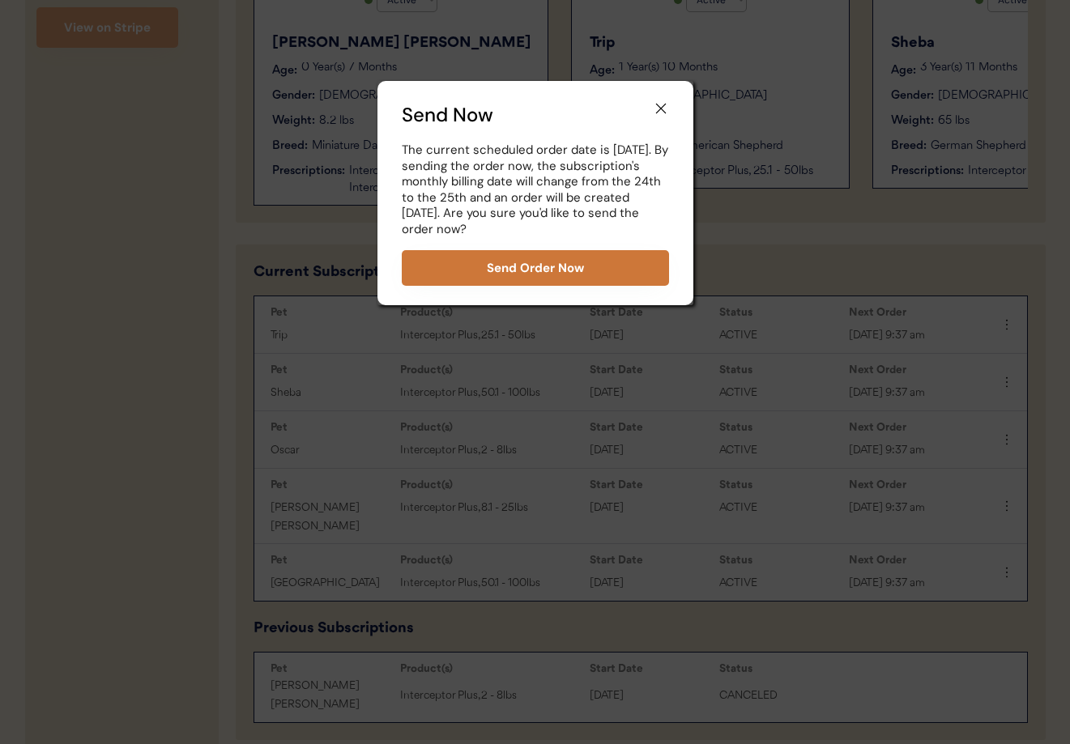
click at [547, 262] on button "Send Order Now" at bounding box center [535, 268] width 267 height 36
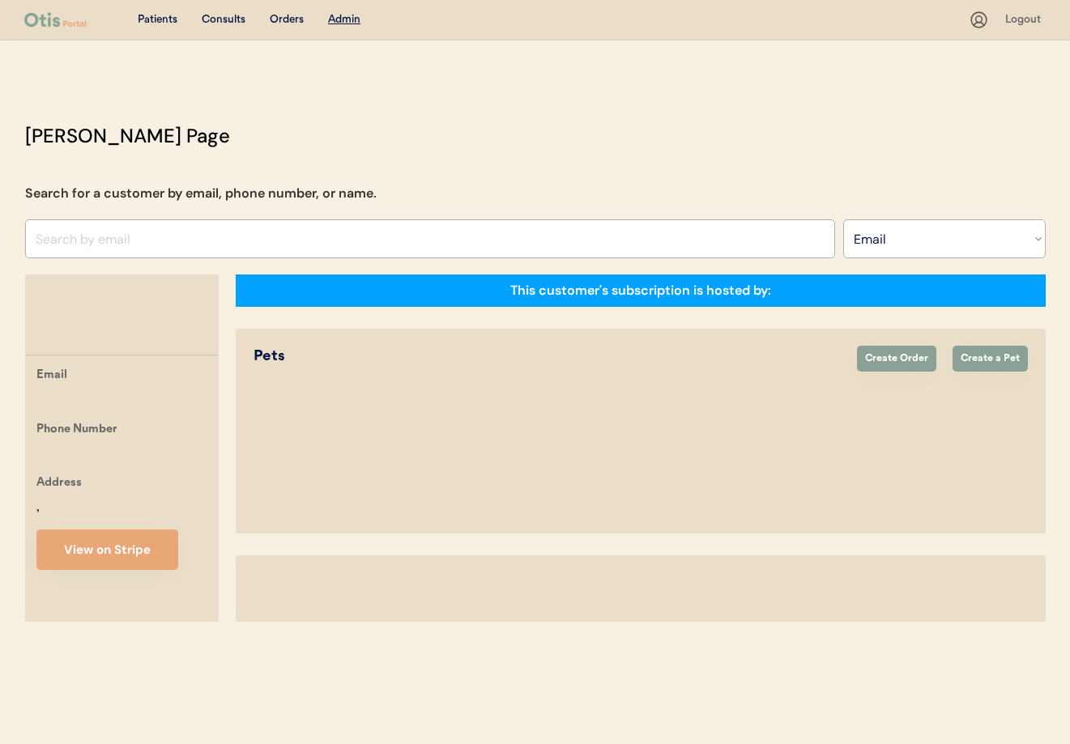
select select ""Email""
select select "true"
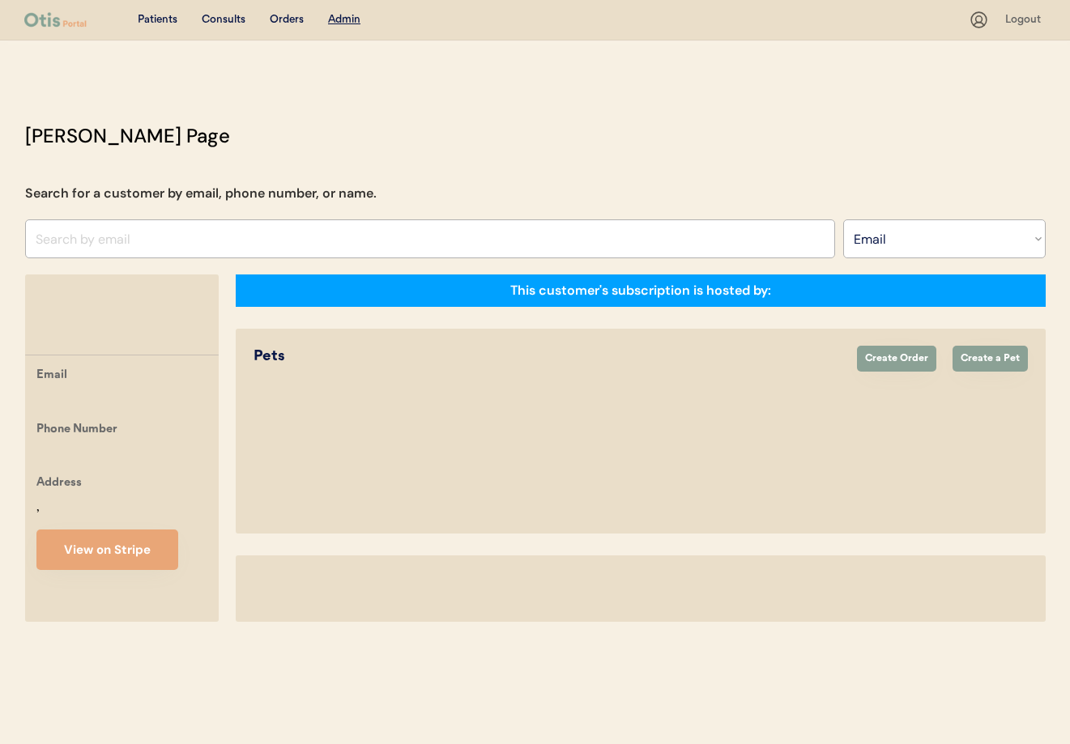
select select "true"
select select "false"
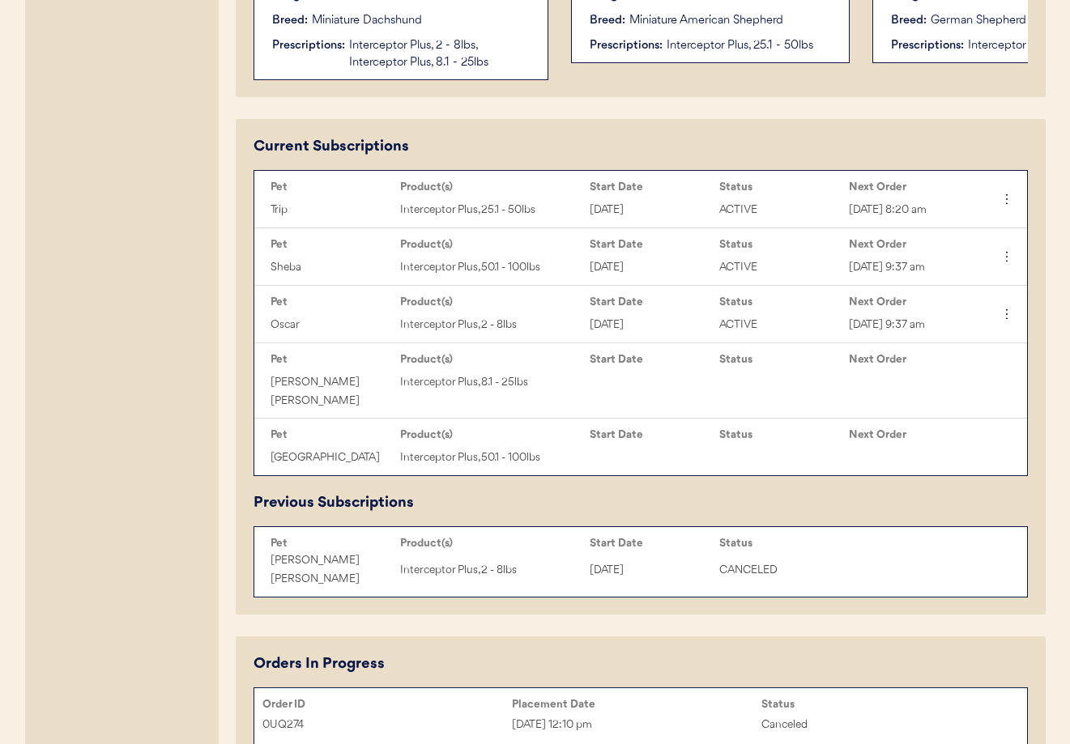
scroll to position [686, 0]
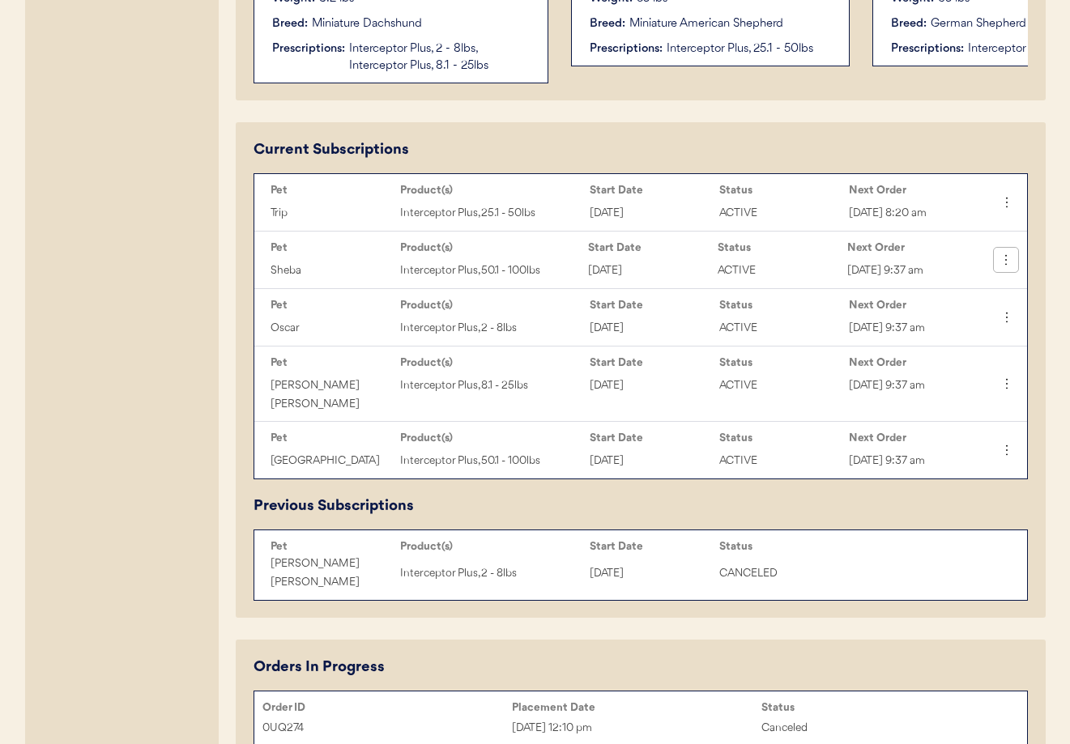
click at [1007, 262] on icon at bounding box center [1006, 260] width 16 height 16
click at [967, 304] on div "Send Now" at bounding box center [951, 306] width 127 height 24
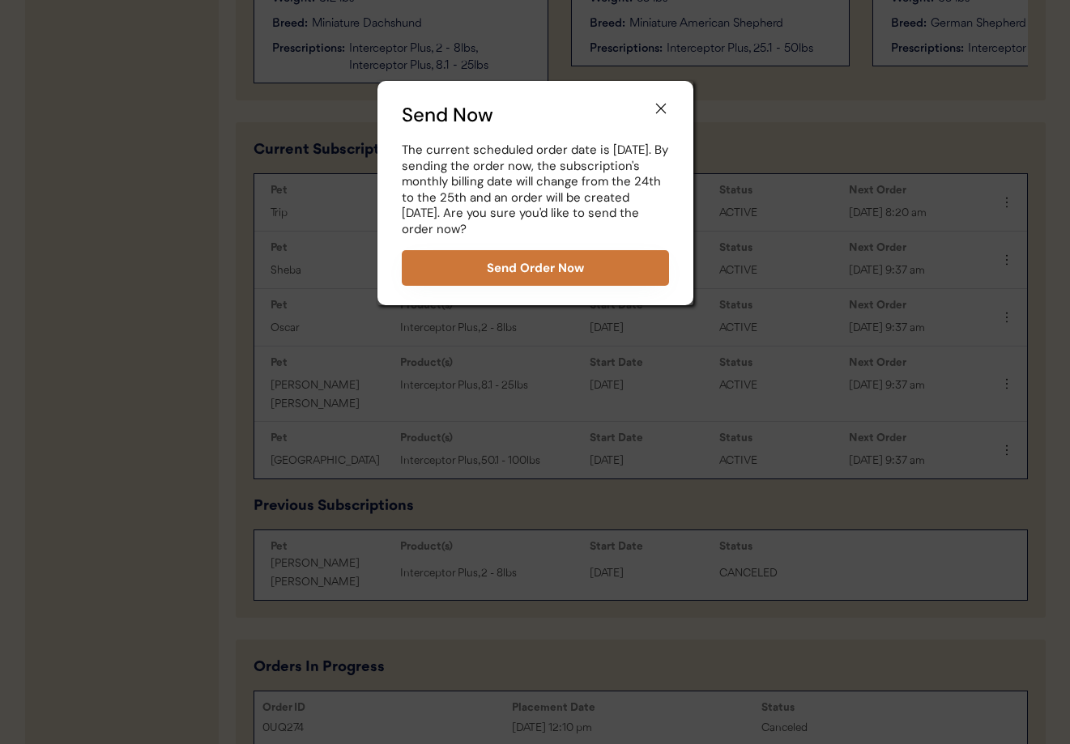
click at [607, 269] on button "Send Order Now" at bounding box center [535, 268] width 267 height 36
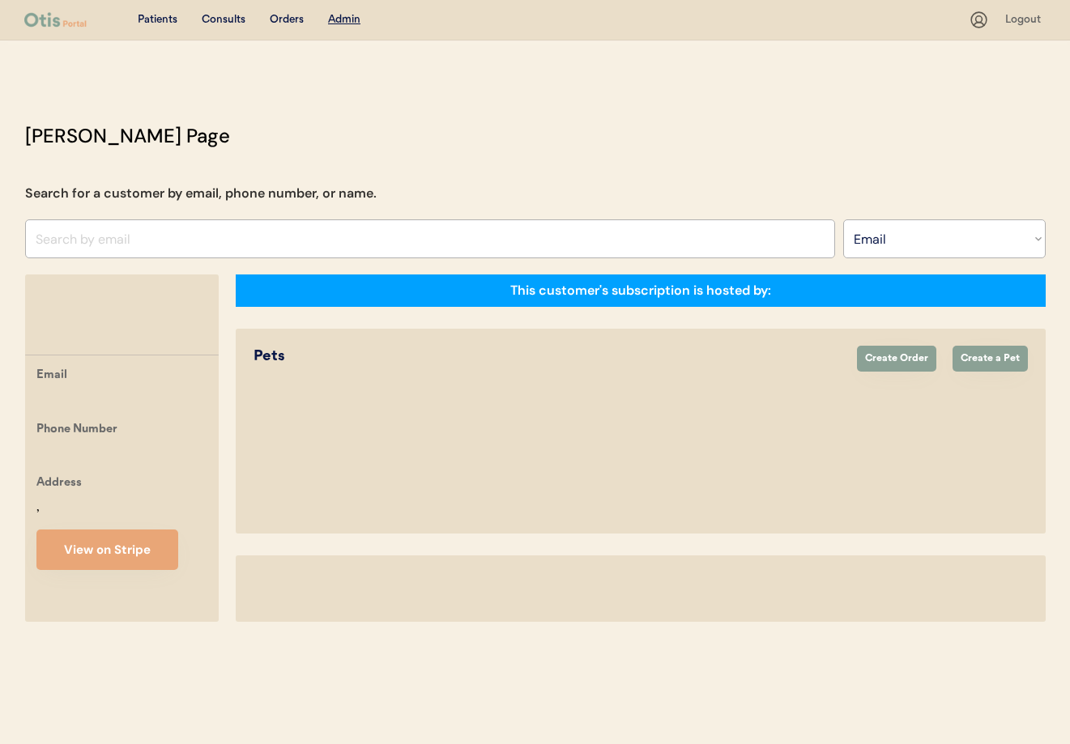
select select ""Email""
select select "true"
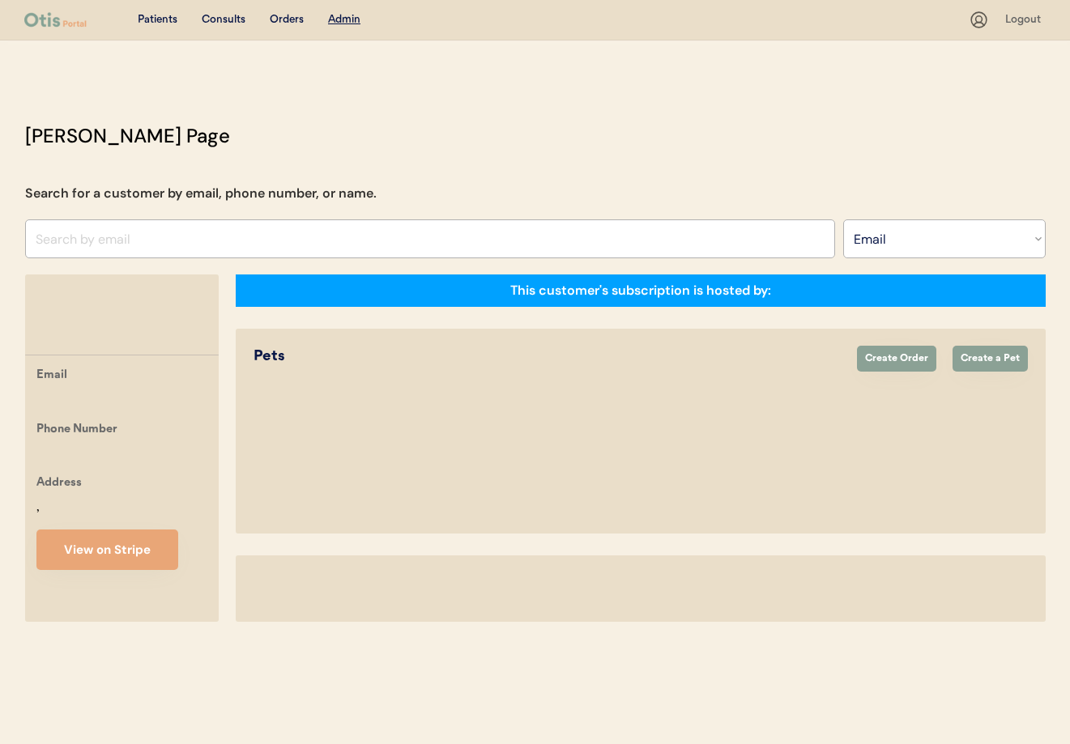
select select "true"
select select "false"
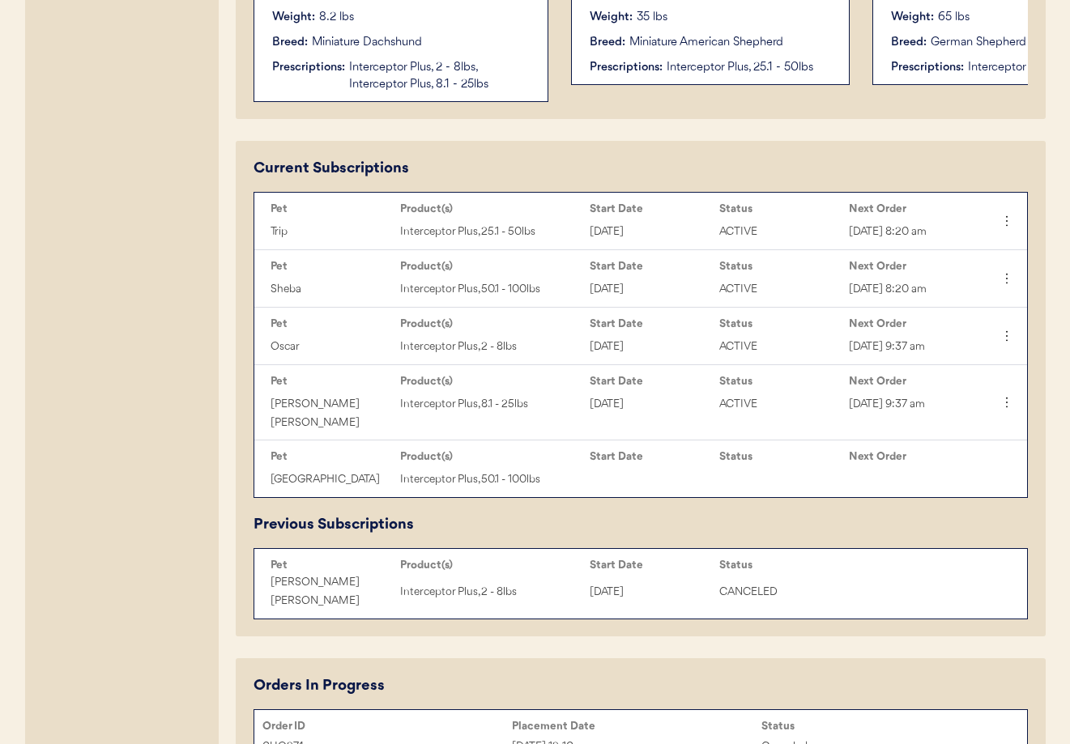
scroll to position [628, 0]
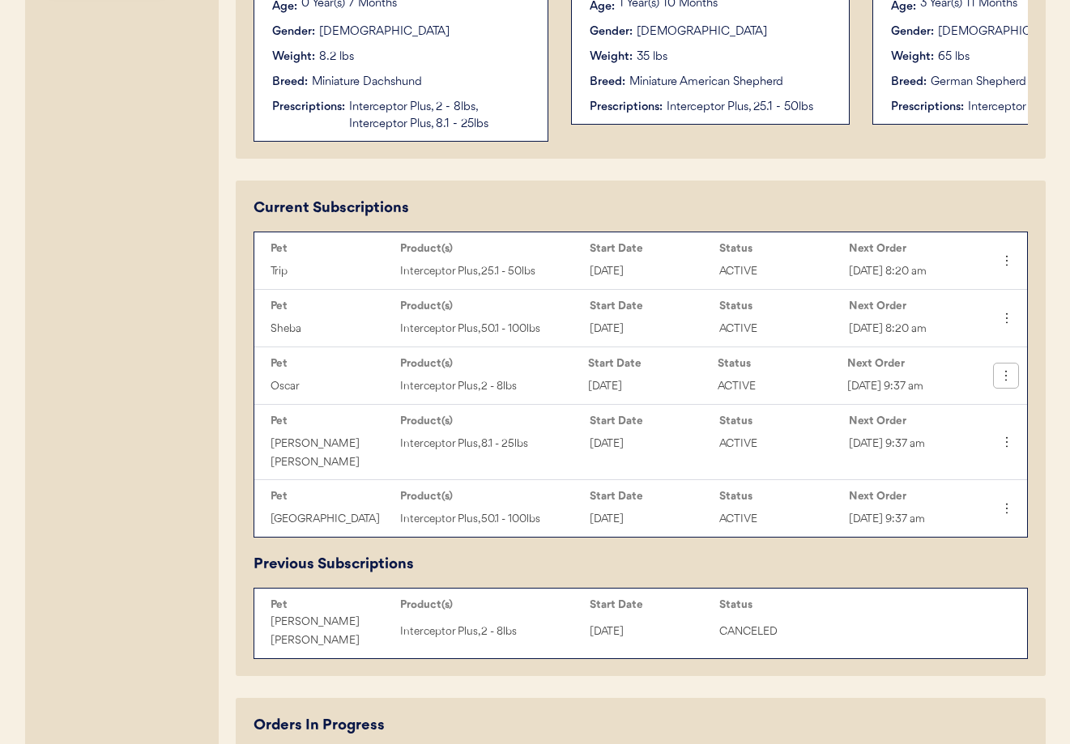
click at [1014, 381] on button at bounding box center [1006, 376] width 24 height 24
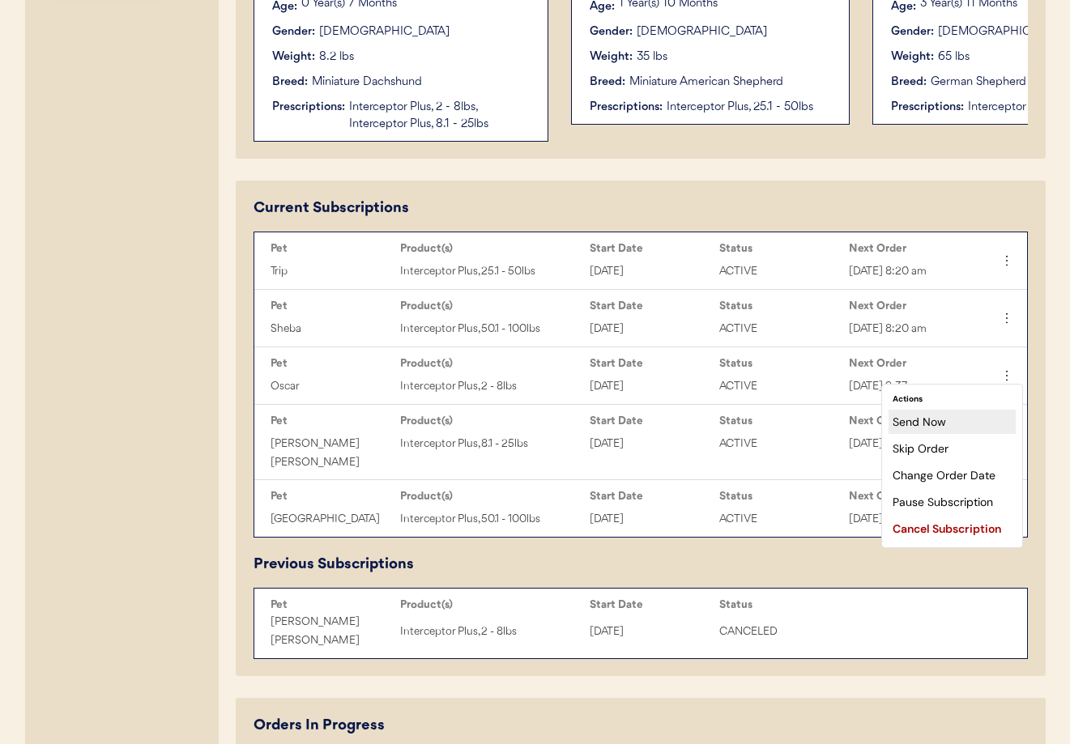
click at [950, 428] on div "Send Now" at bounding box center [951, 422] width 127 height 24
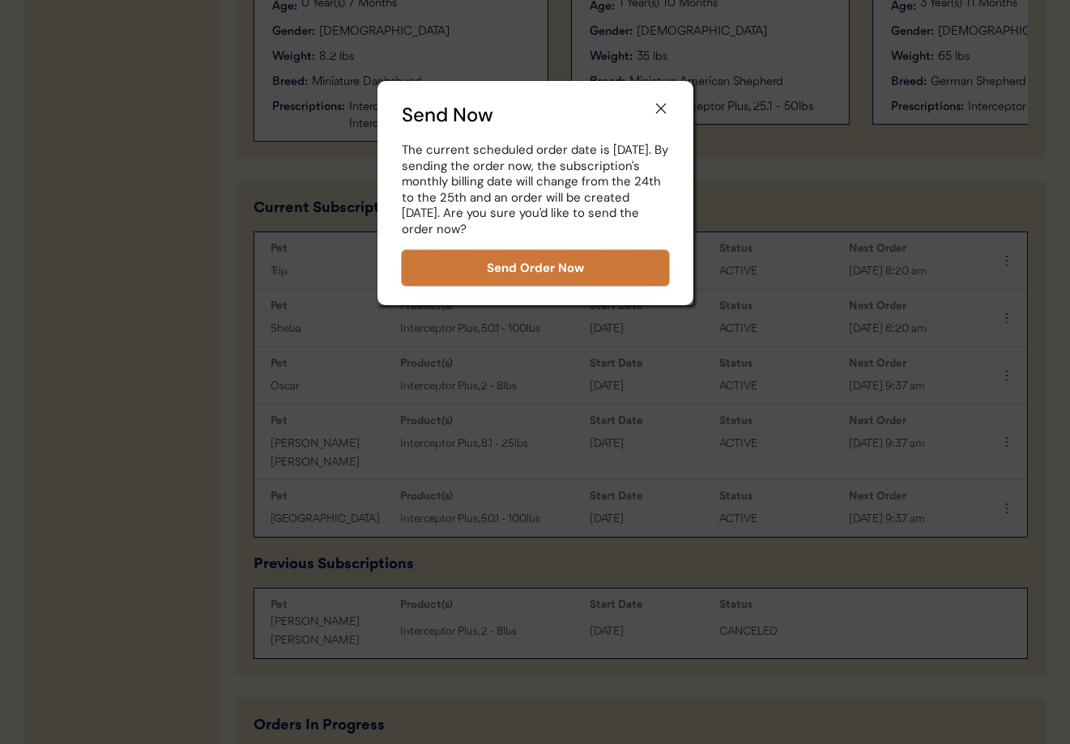
click at [581, 266] on button "Send Order Now" at bounding box center [535, 268] width 267 height 36
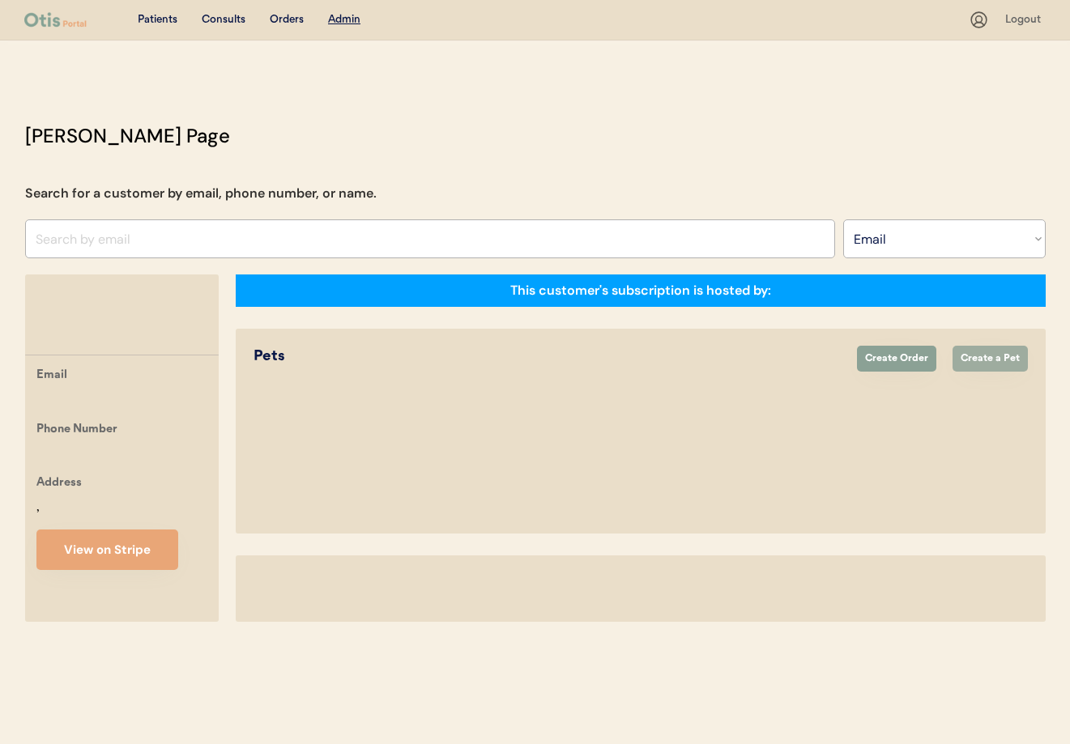
select select ""Email""
select select "true"
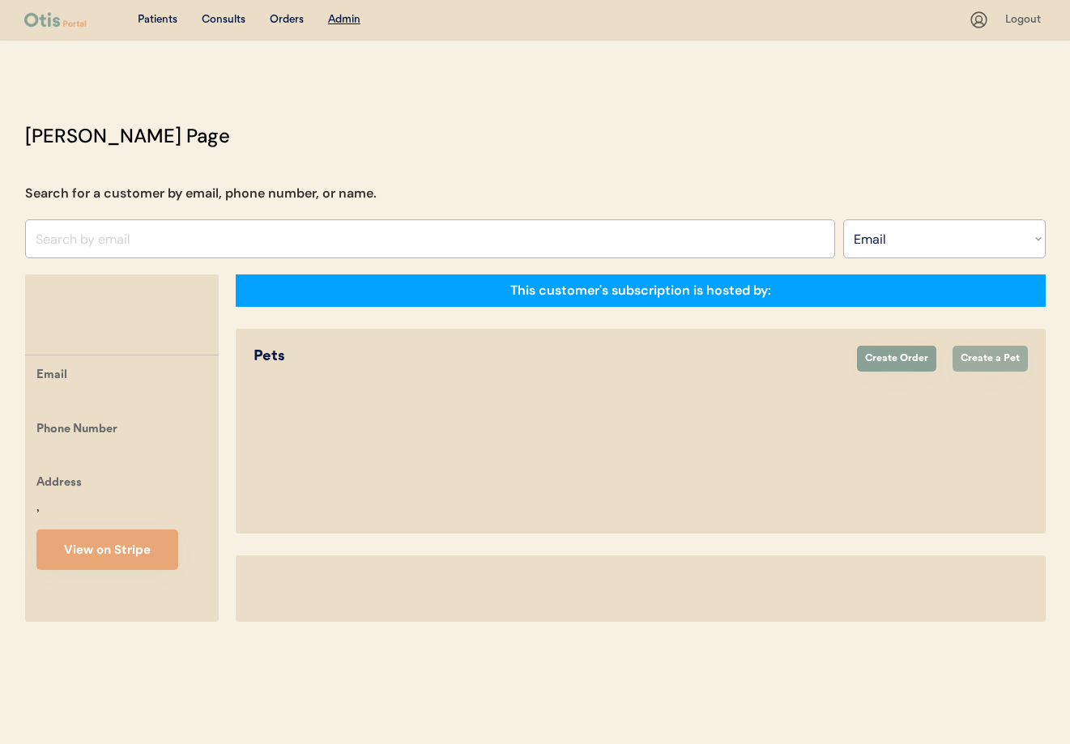
select select "true"
select select "false"
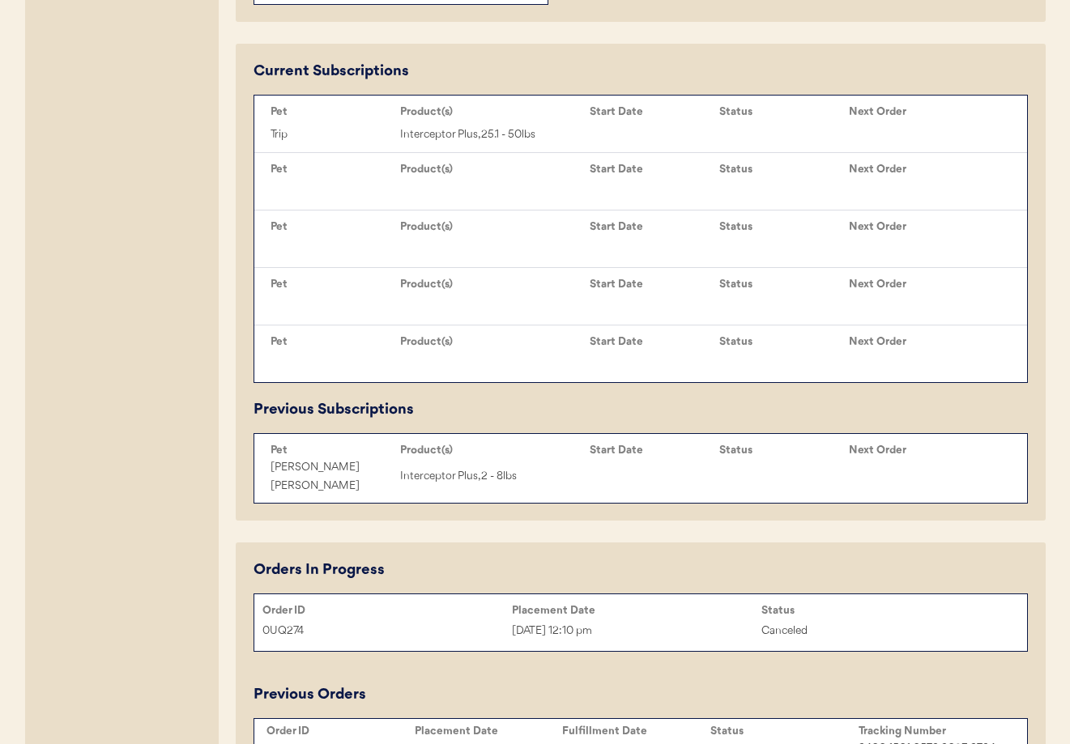
scroll to position [798, 0]
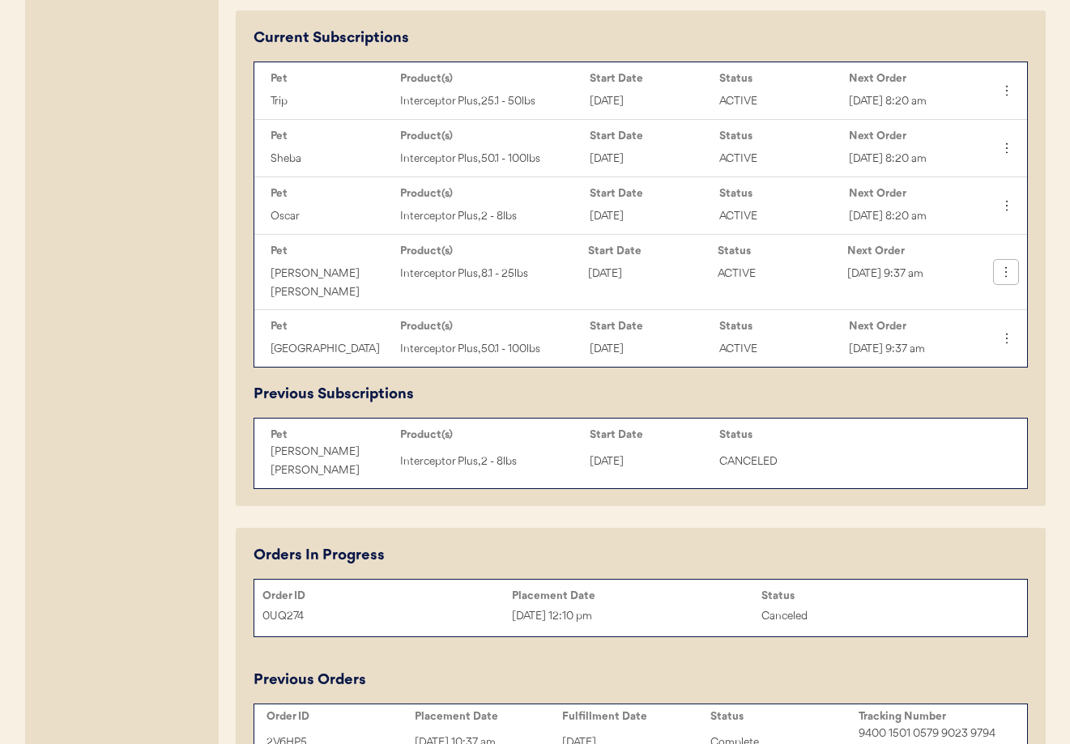
click at [1007, 268] on icon at bounding box center [1006, 272] width 16 height 16
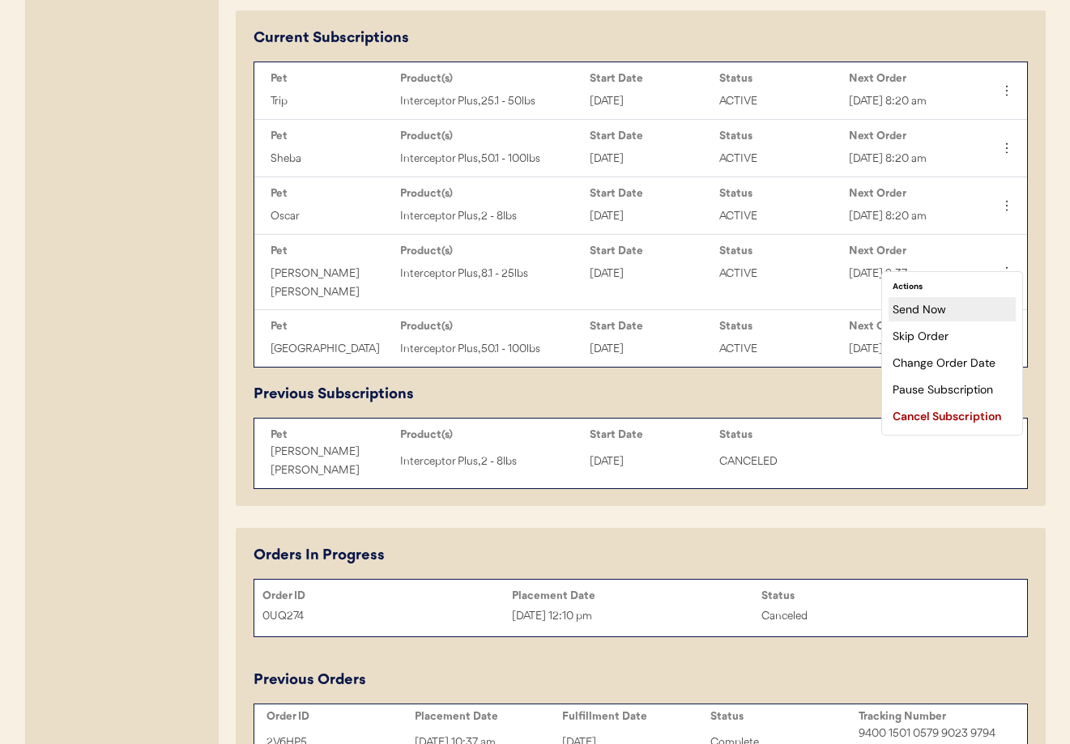
click at [974, 315] on div "Send Now" at bounding box center [951, 309] width 127 height 24
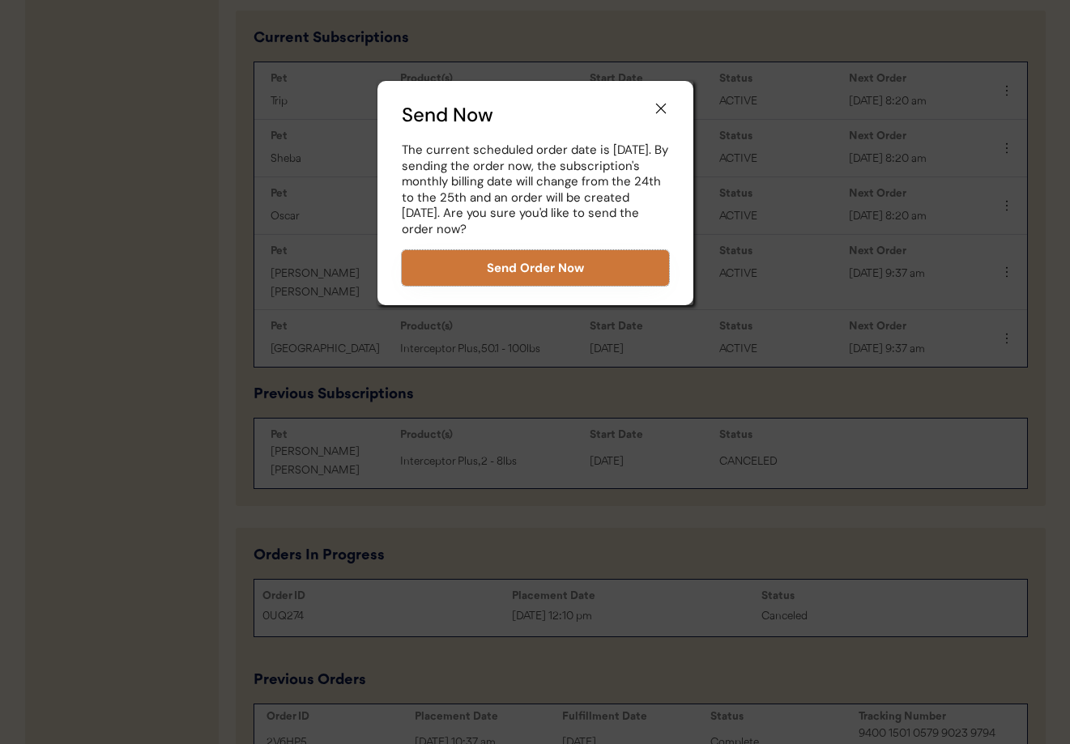
click at [588, 266] on button "Send Order Now" at bounding box center [535, 268] width 267 height 36
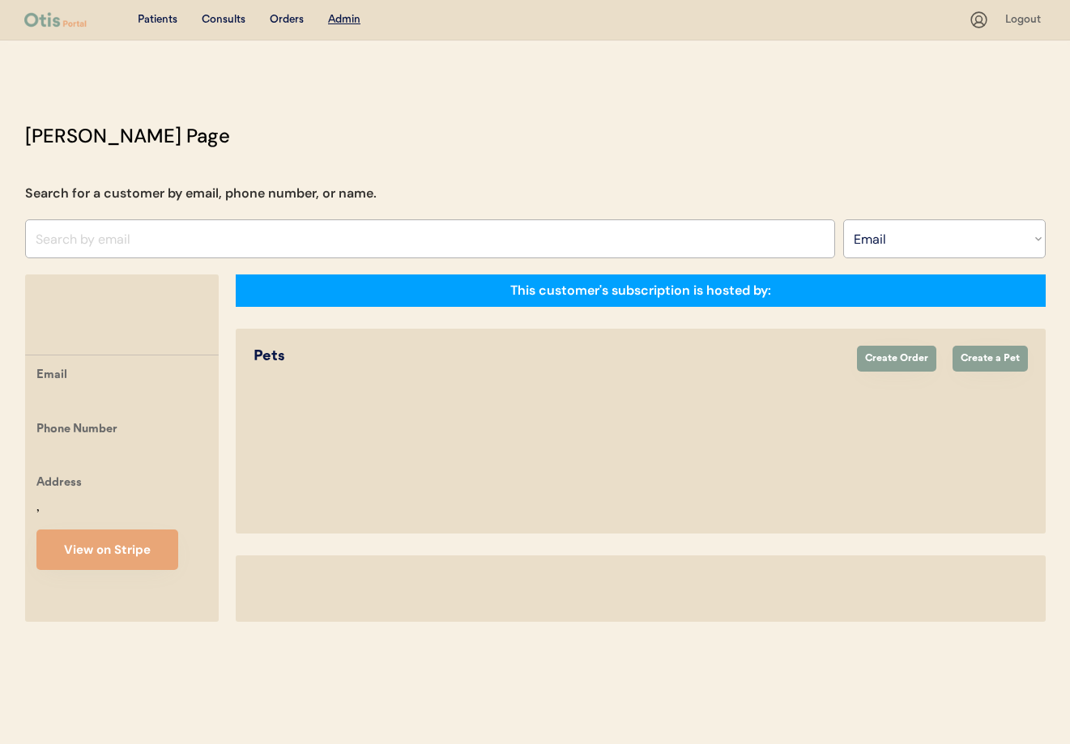
select select ""Email""
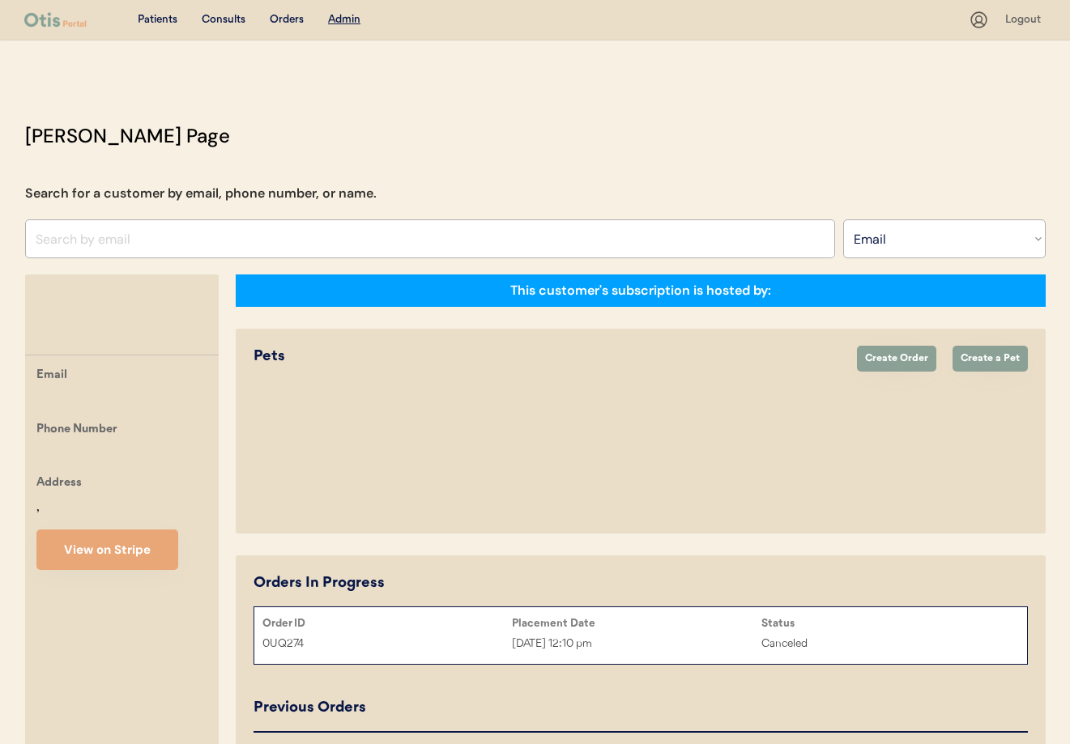
select select "true"
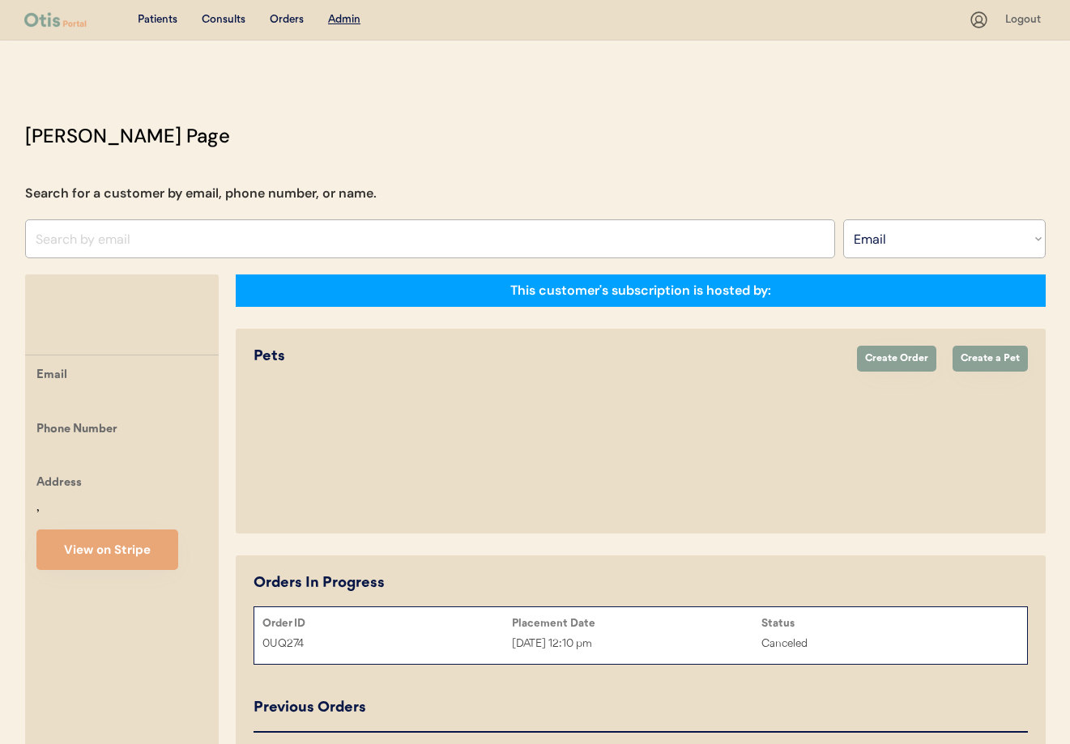
select select "false"
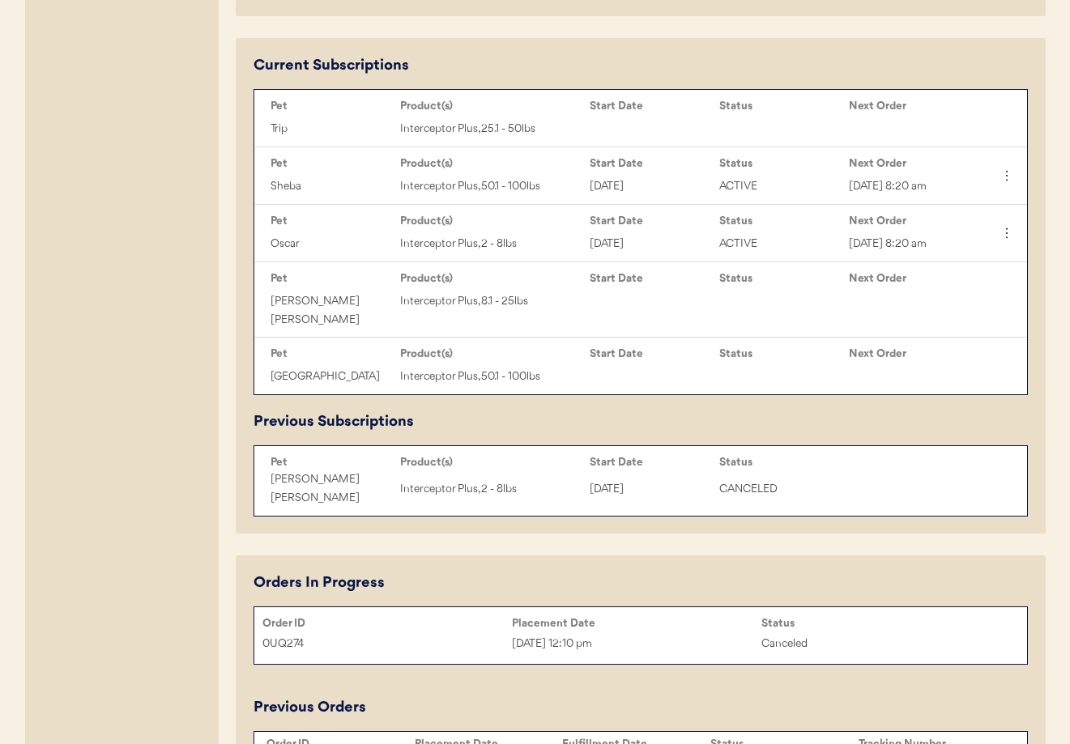
scroll to position [913, 0]
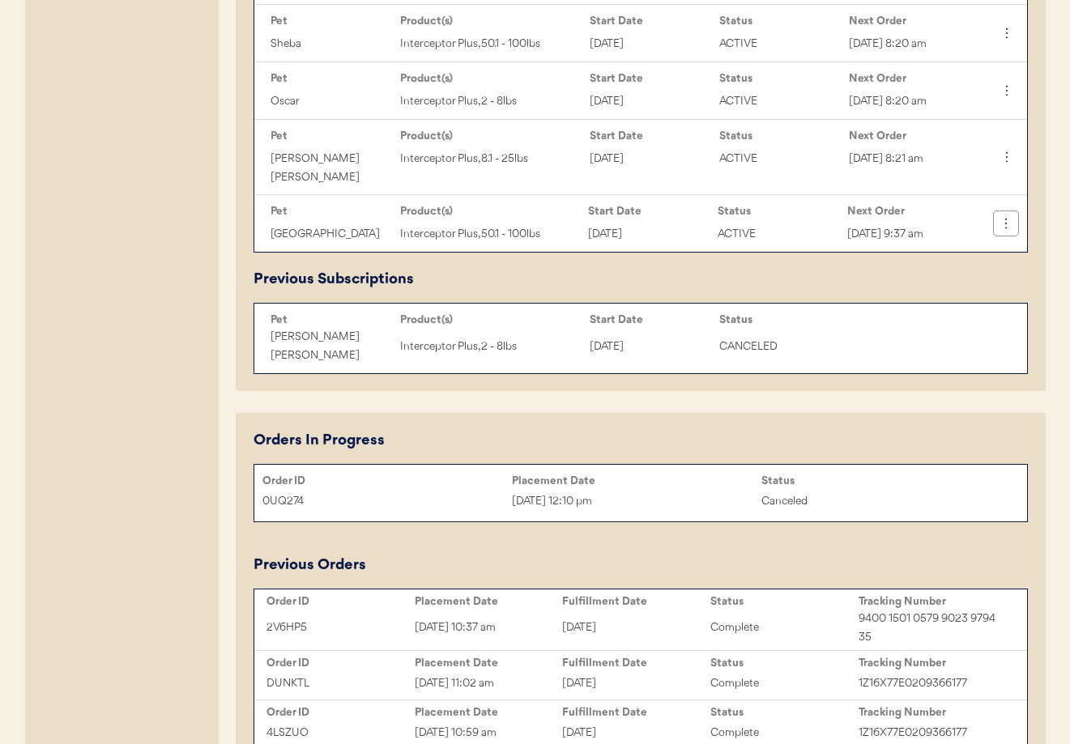
click at [1004, 215] on icon at bounding box center [1006, 223] width 16 height 16
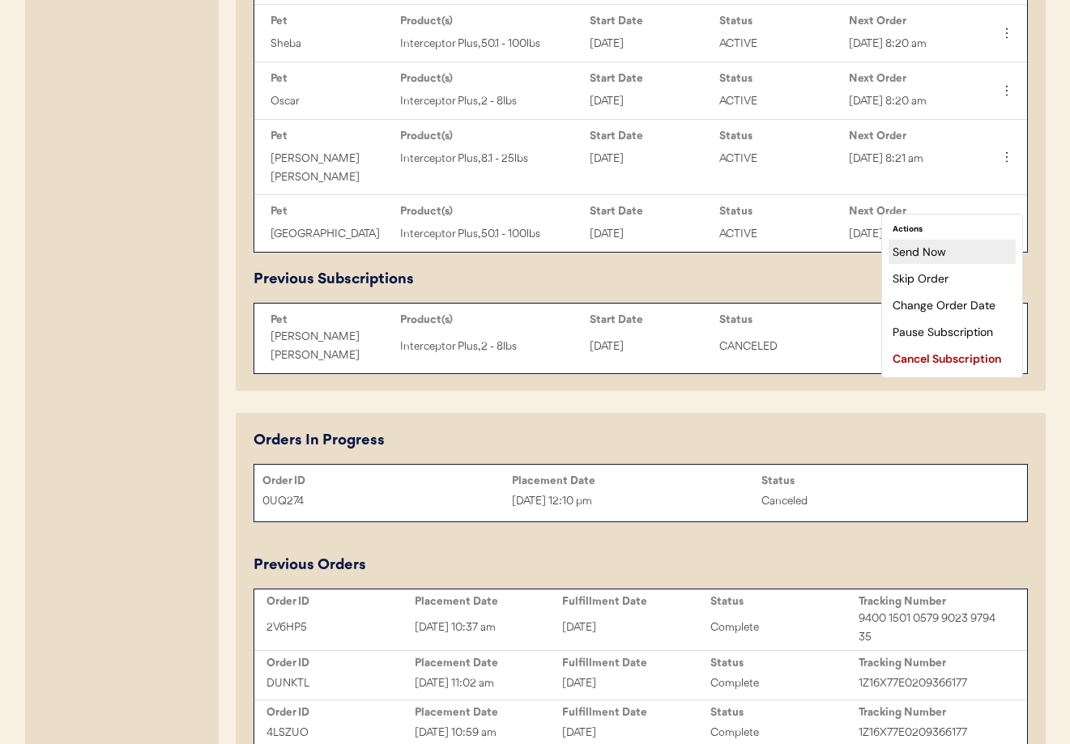
click at [954, 258] on div "Send Now" at bounding box center [951, 252] width 127 height 24
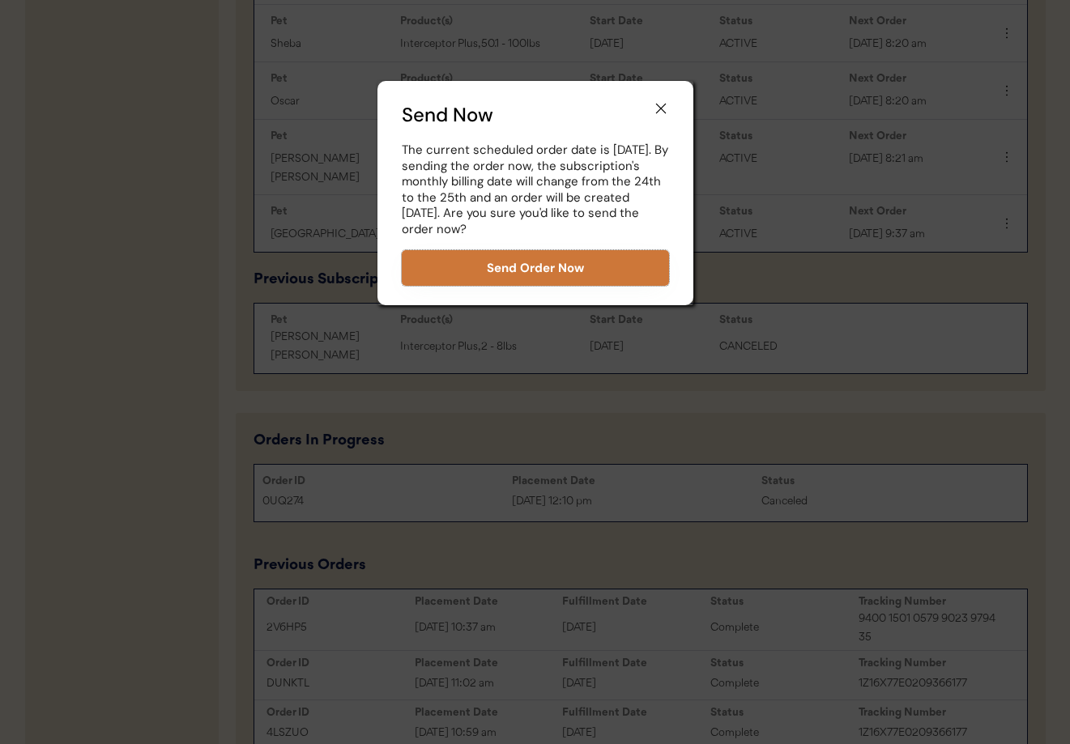
click at [546, 269] on button "Send Order Now" at bounding box center [535, 268] width 267 height 36
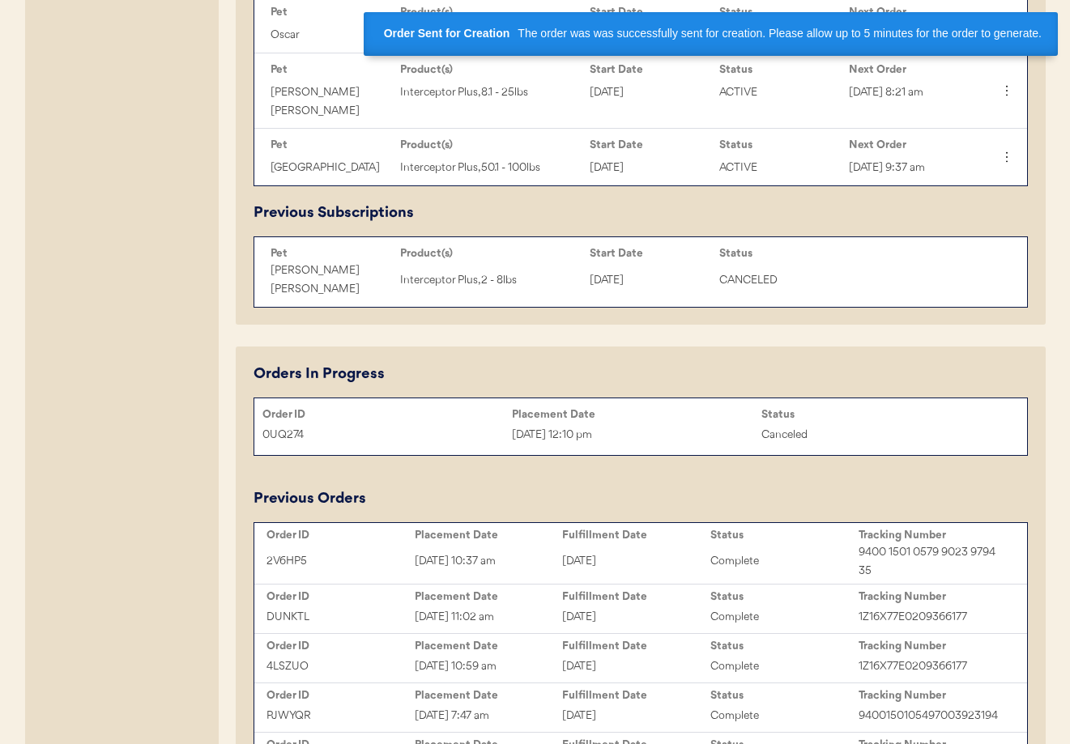
scroll to position [1003, 0]
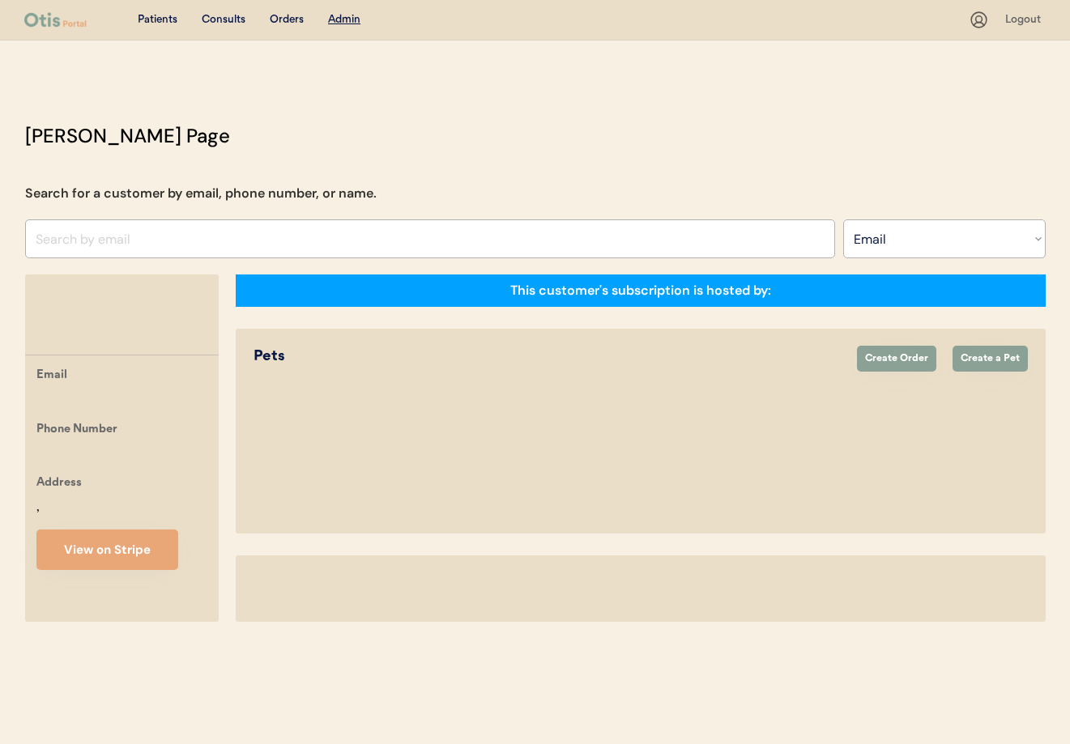
select select ""Email""
select select "true"
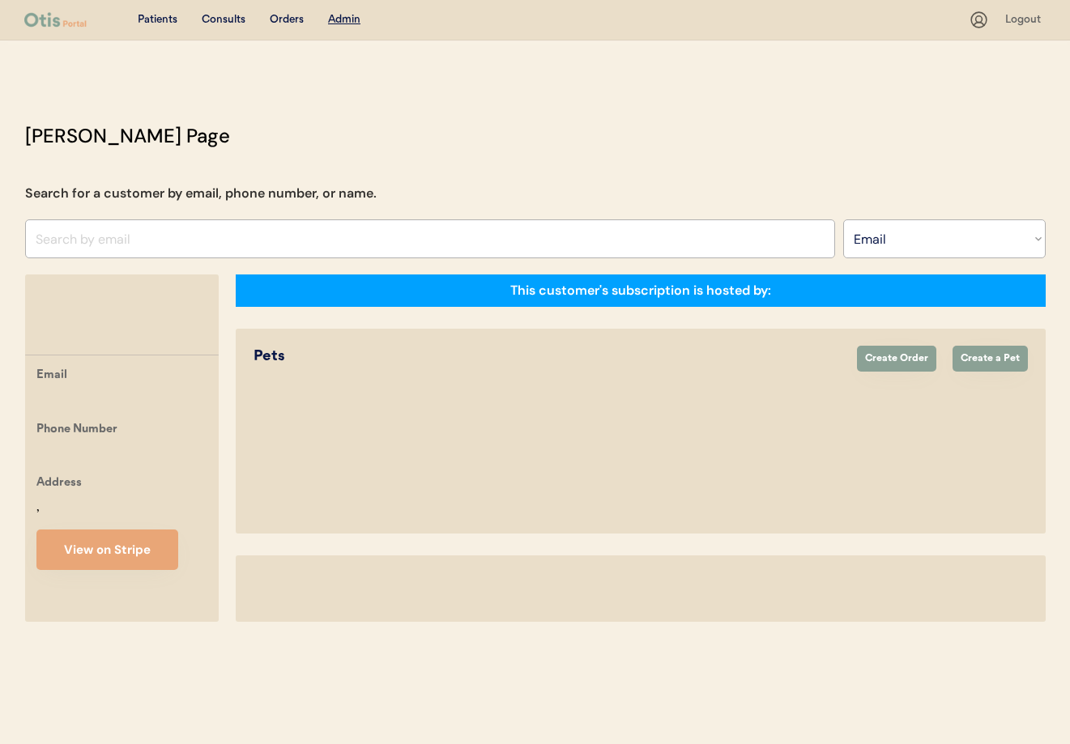
select select "true"
select select "false"
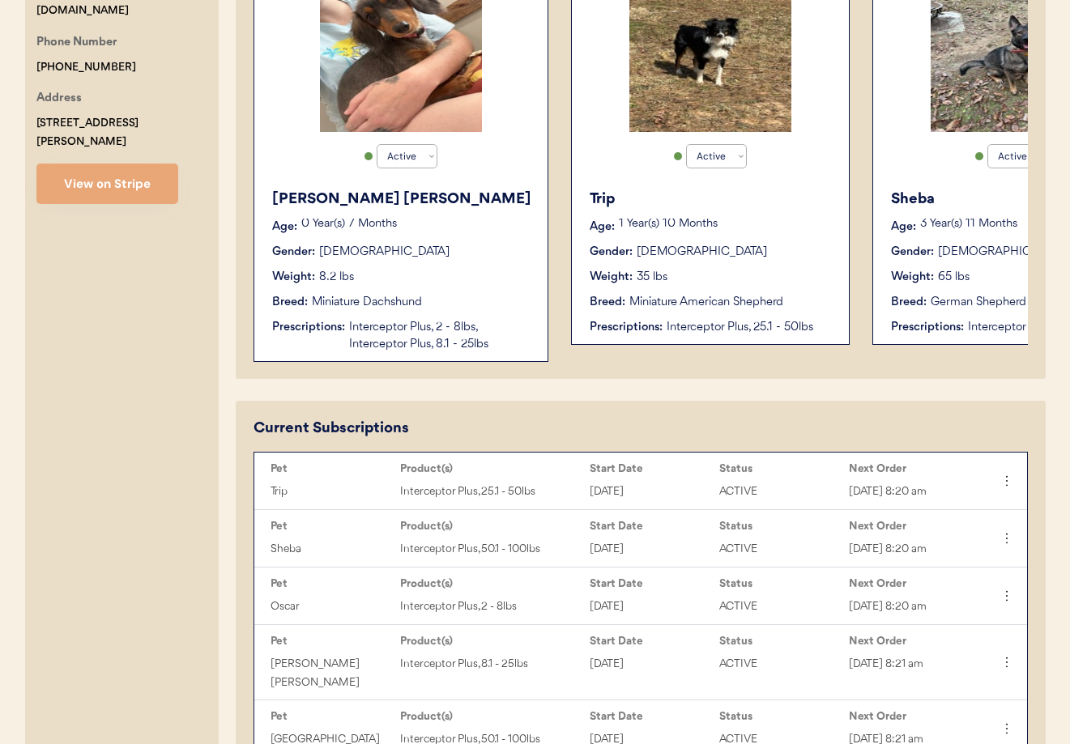
scroll to position [277, 0]
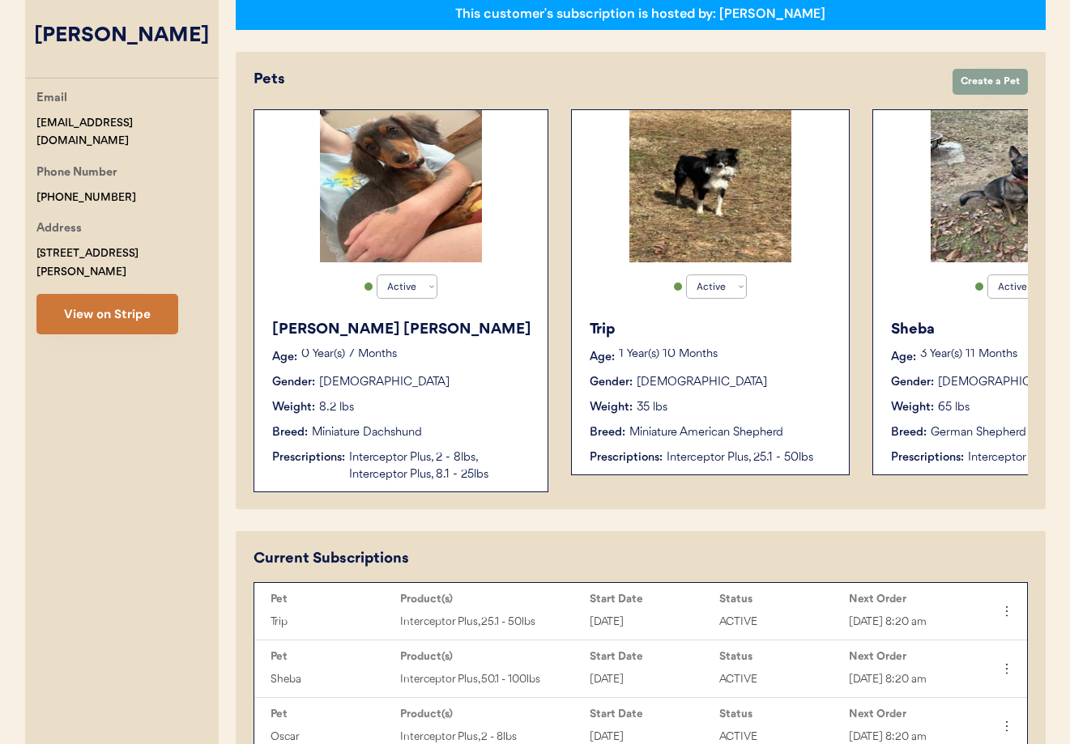
click at [124, 295] on button "View on Stripe" at bounding box center [107, 314] width 142 height 40
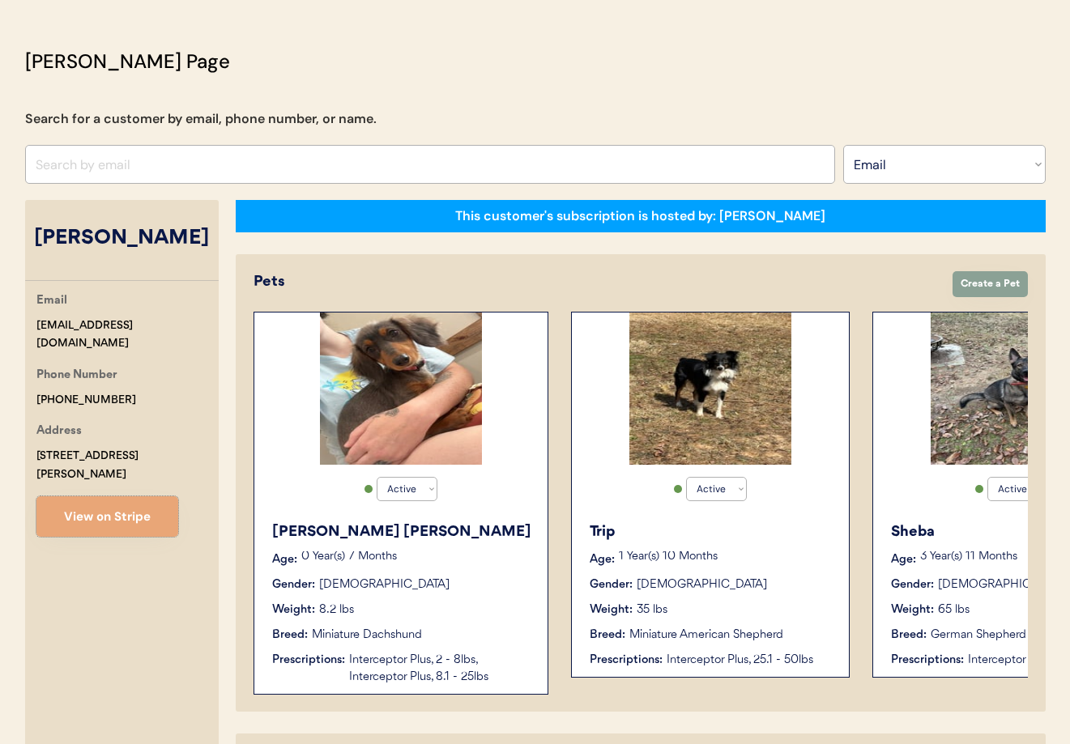
scroll to position [0, 0]
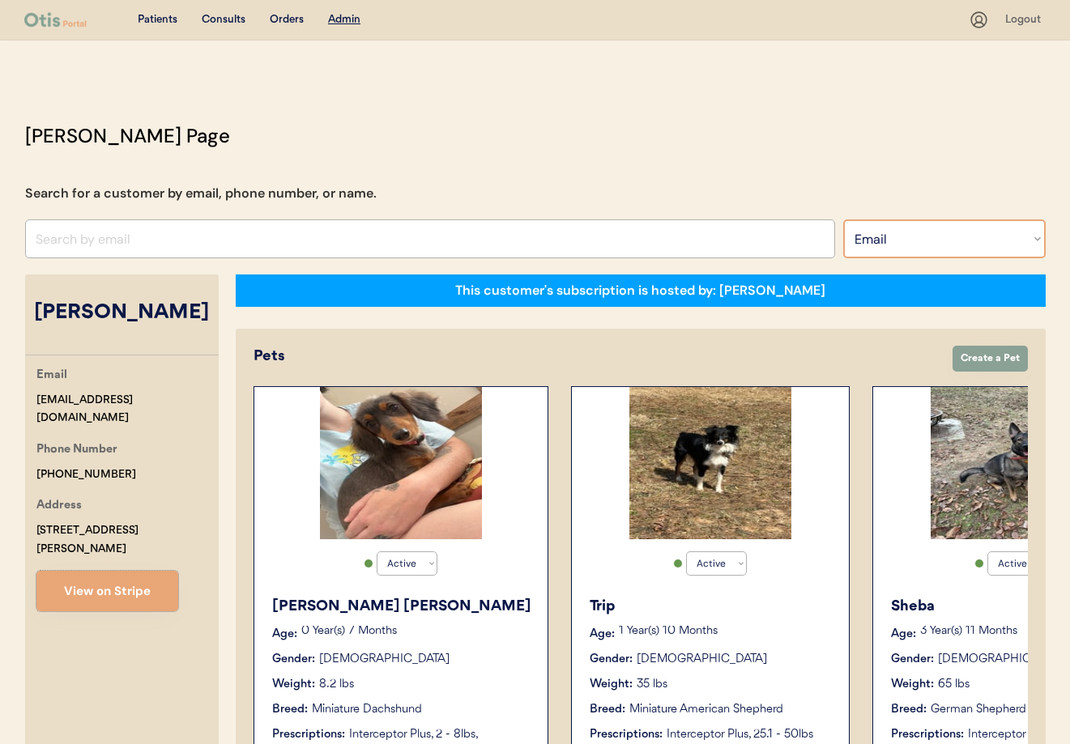
click at [890, 253] on select "Search By Name Email Phone Number" at bounding box center [944, 238] width 202 height 39
select select ""Name""
click at [843, 219] on select "Search By Name Email Phone Number" at bounding box center [944, 238] width 202 height 39
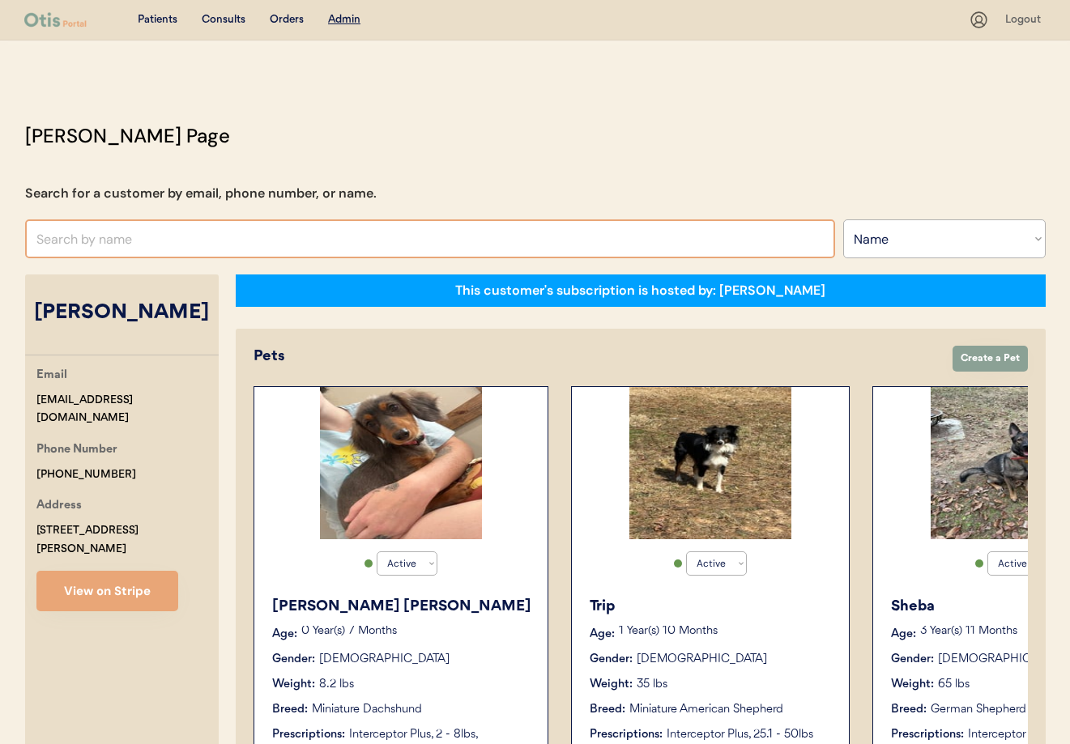
click at [304, 236] on input "text" at bounding box center [430, 238] width 810 height 39
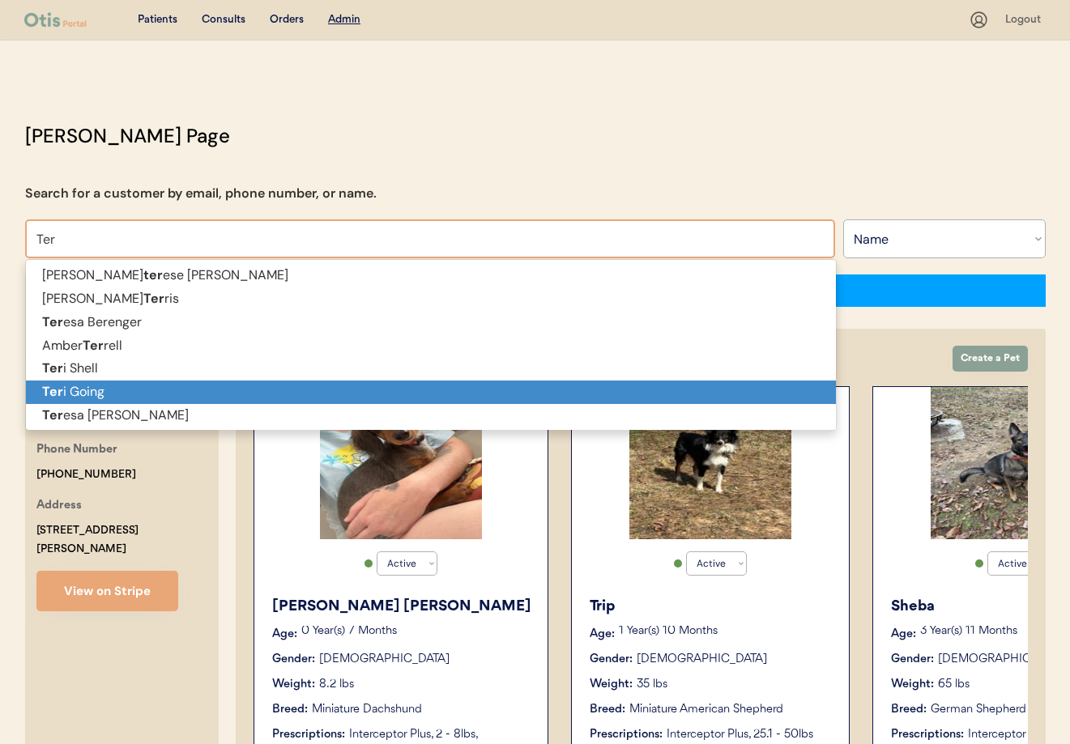
click at [172, 397] on p "Ter i Going" at bounding box center [431, 392] width 810 height 23
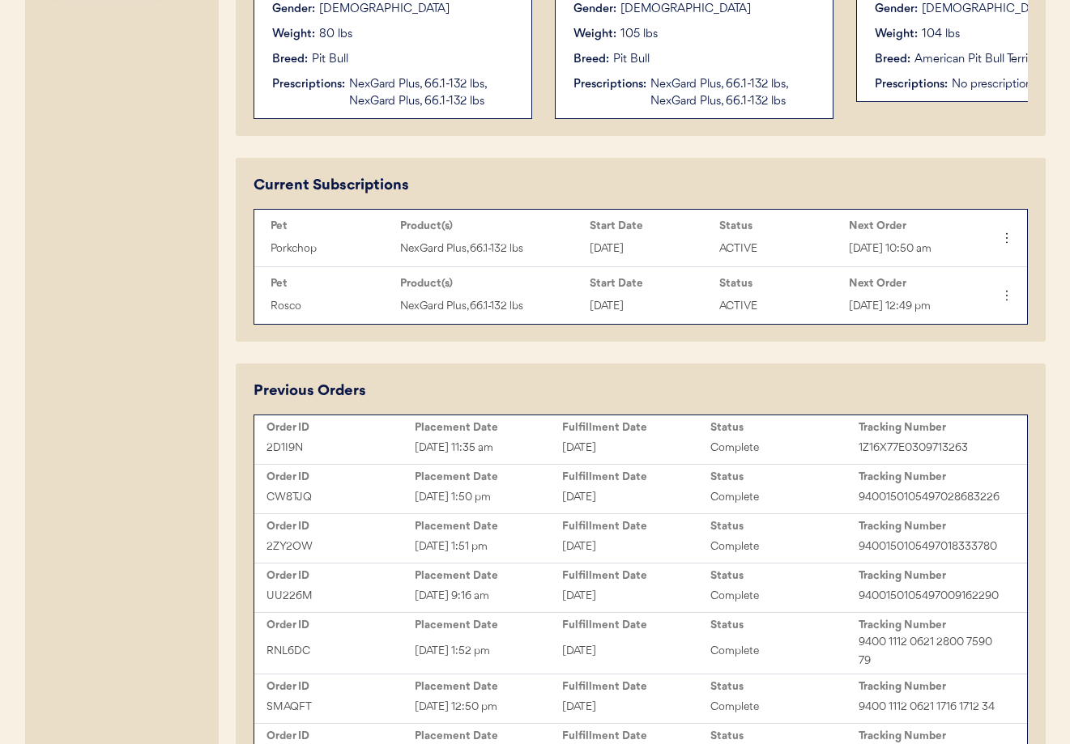
scroll to position [655, 0]
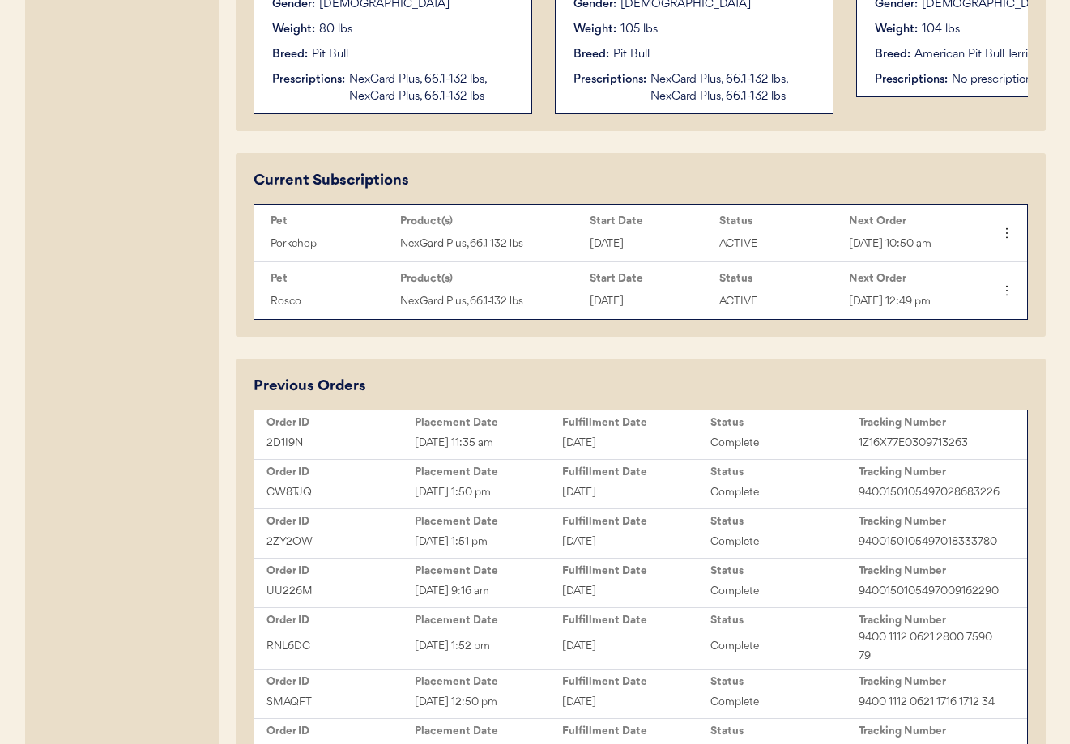
type input "Teri Going"
click at [504, 488] on div "Sep 5, 2025 1:50 pm" at bounding box center [489, 492] width 148 height 19
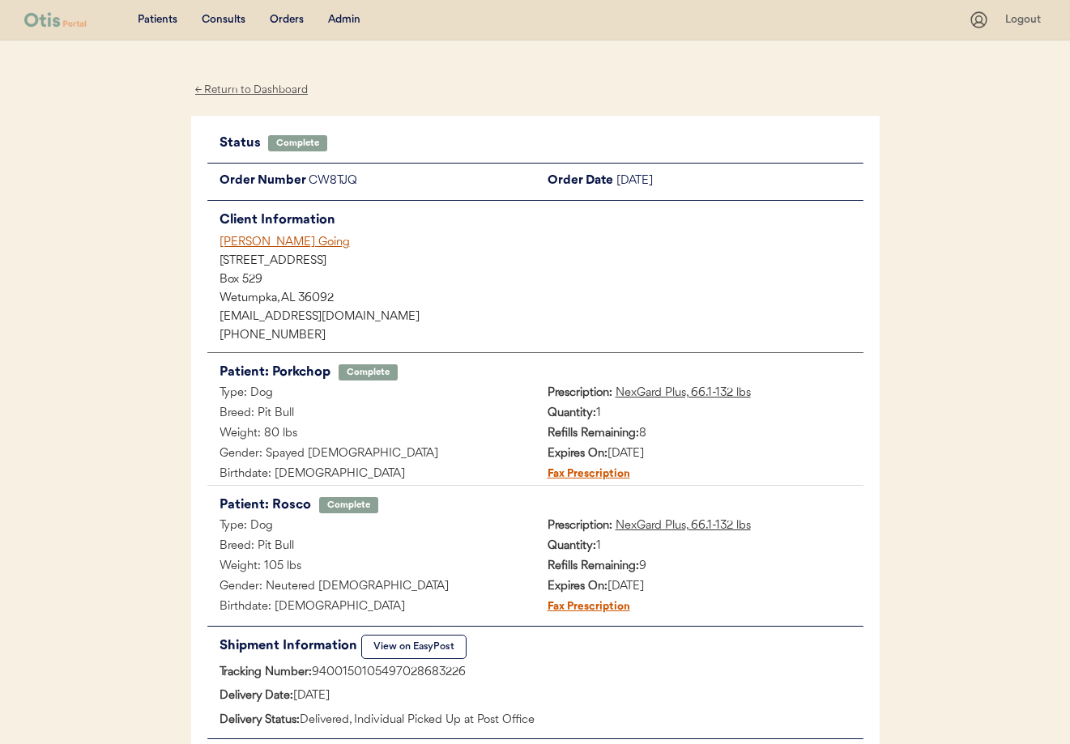
click at [253, 244] on div "[PERSON_NAME] Going" at bounding box center [541, 242] width 644 height 17
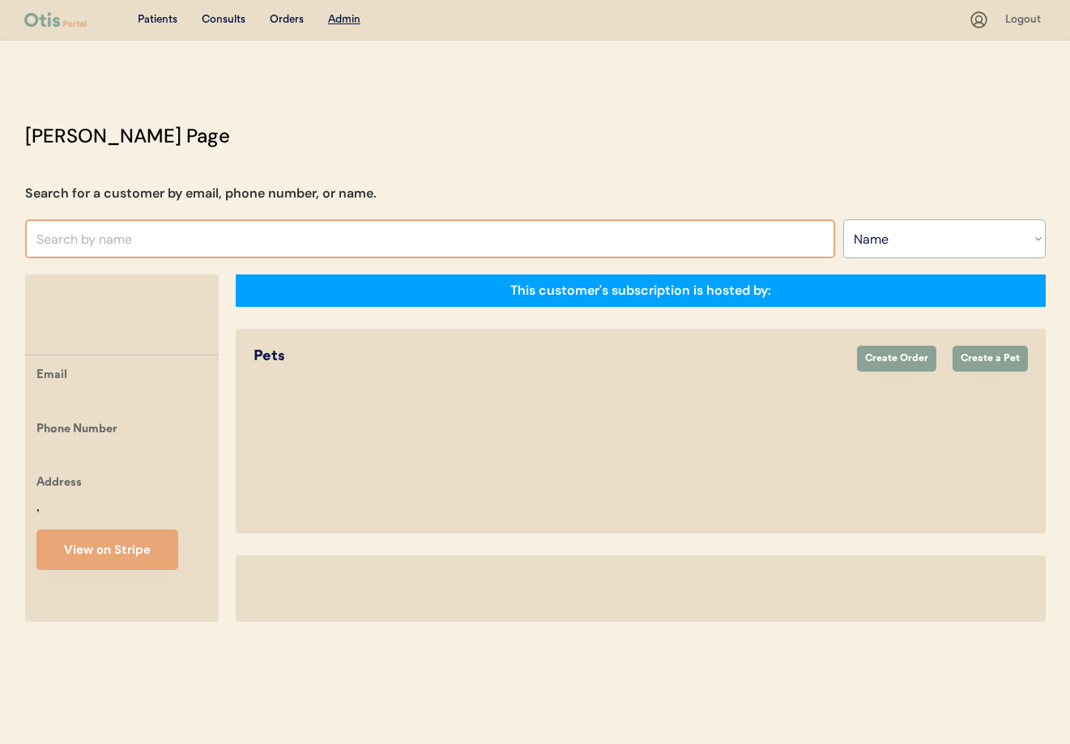
select select ""Name""
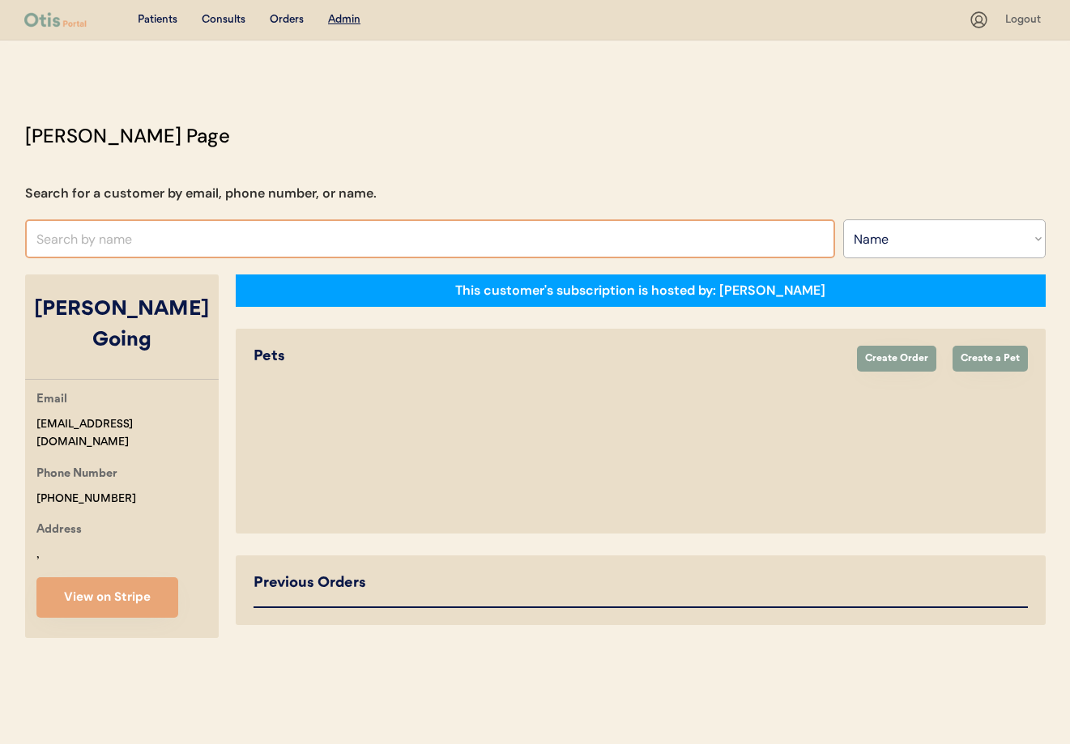
select select "true"
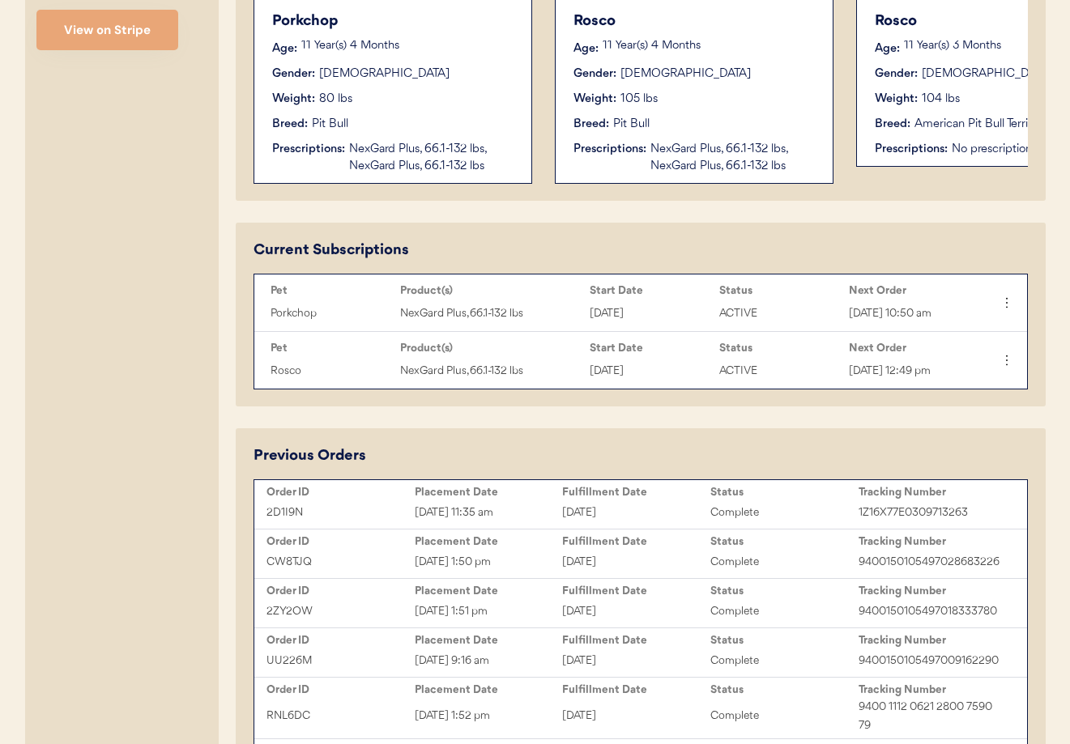
scroll to position [586, 0]
click at [666, 503] on div "[DATE]" at bounding box center [636, 512] width 148 height 19
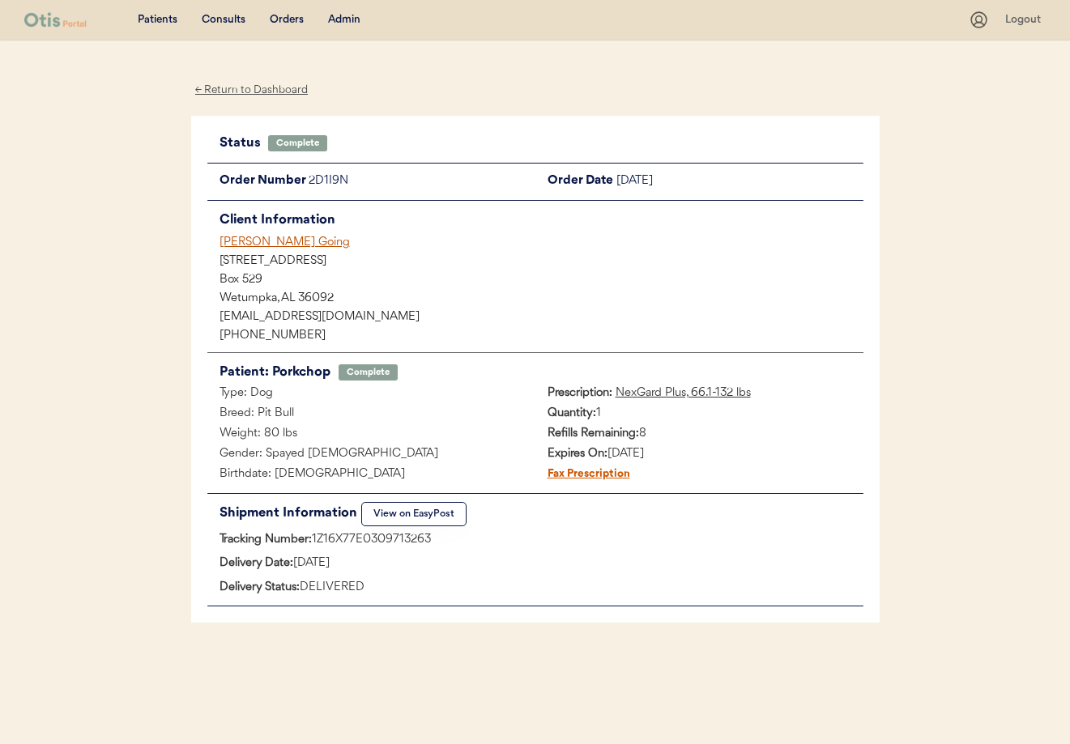
click at [249, 241] on div "[PERSON_NAME] Going" at bounding box center [541, 242] width 644 height 17
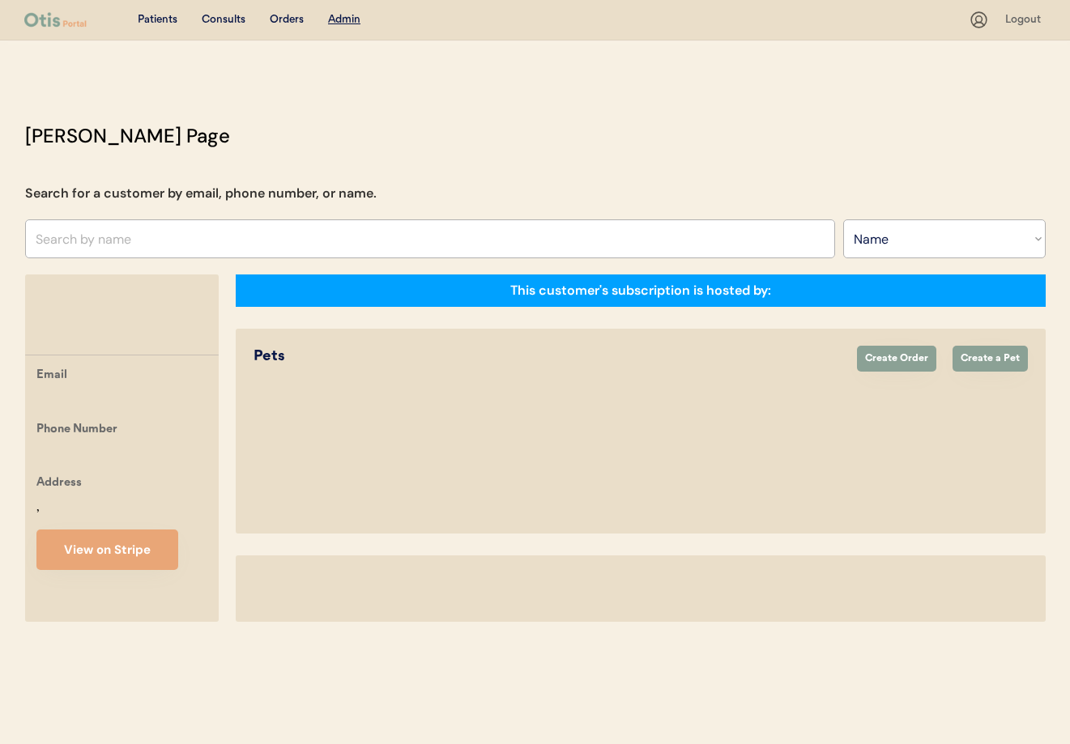
select select ""Name""
select select "true"
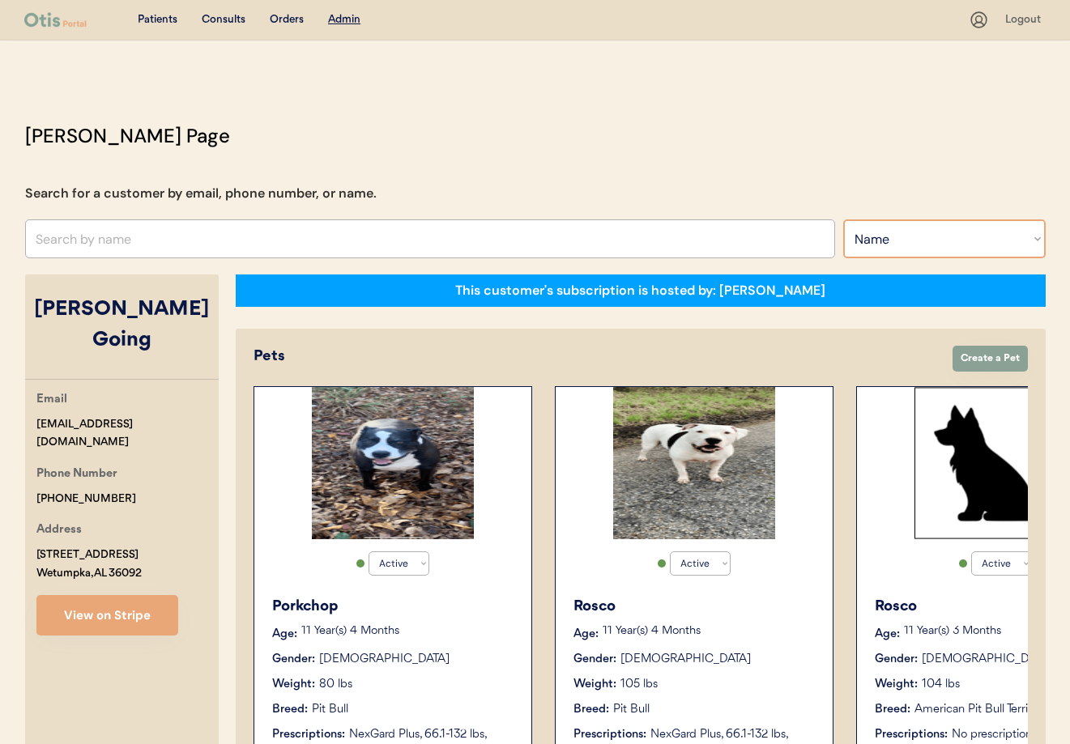
click at [883, 234] on select "Search By Name Email Phone Number" at bounding box center [944, 238] width 202 height 39
select select ""Email""
click at [843, 219] on select "Search By Name Email Phone Number" at bounding box center [944, 238] width 202 height 39
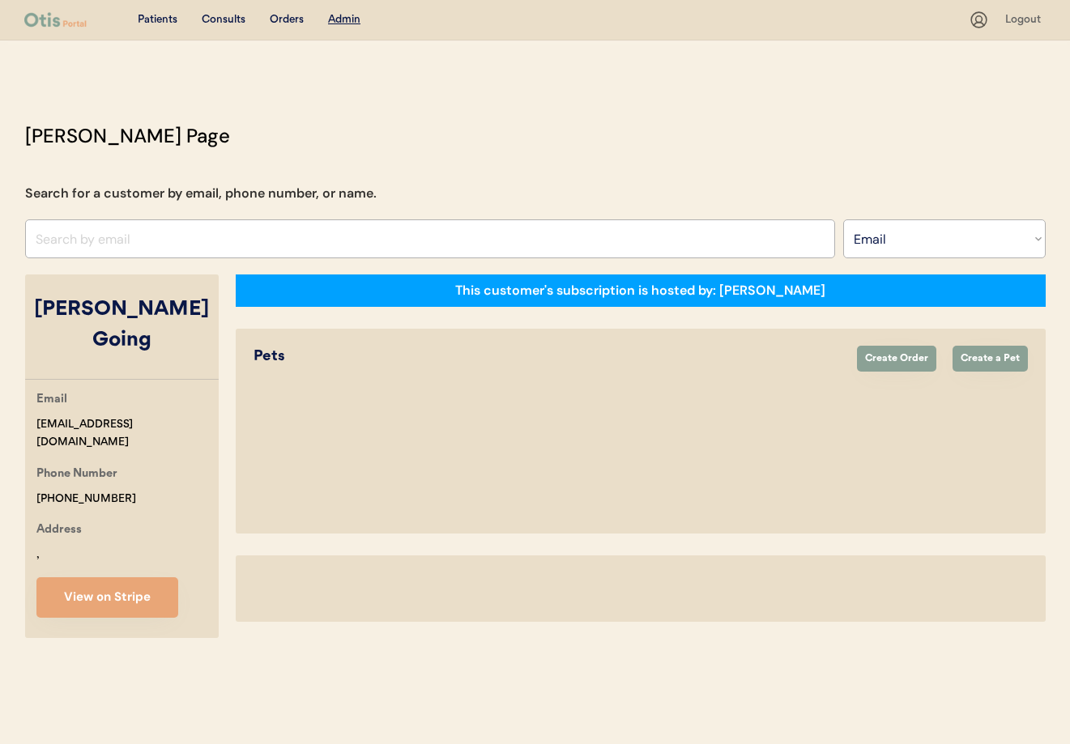
select select ""Email""
select select "true"
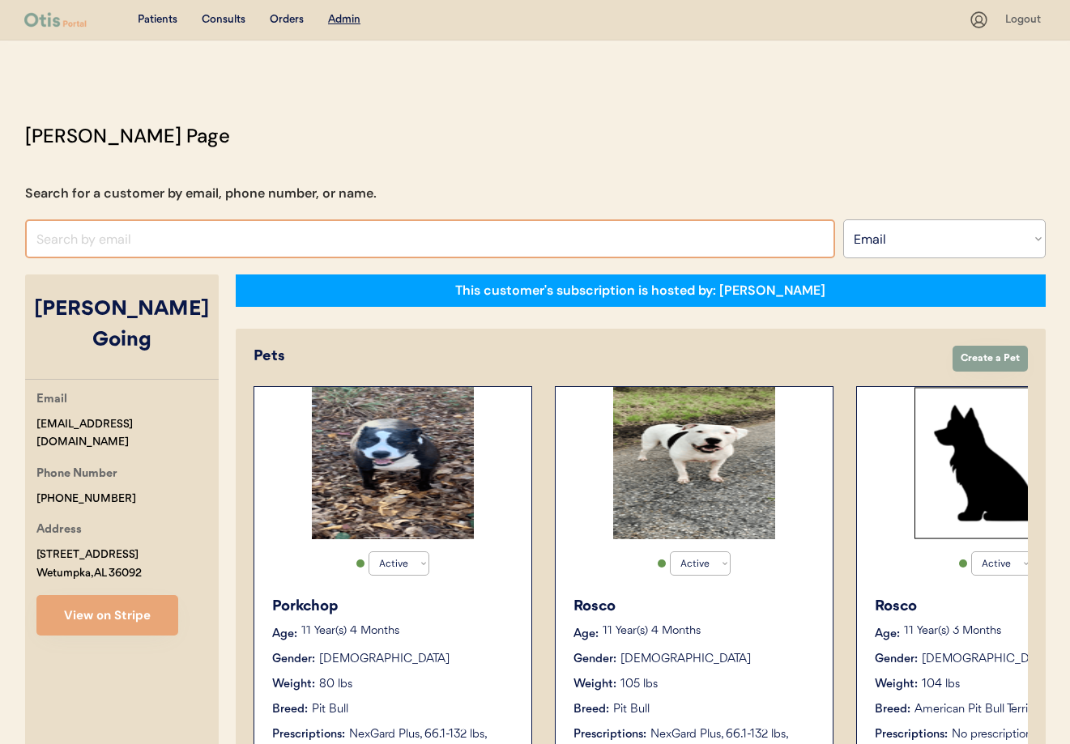
click at [89, 239] on input "input" at bounding box center [430, 238] width 810 height 39
paste input "b1983monroe@gmail.com"
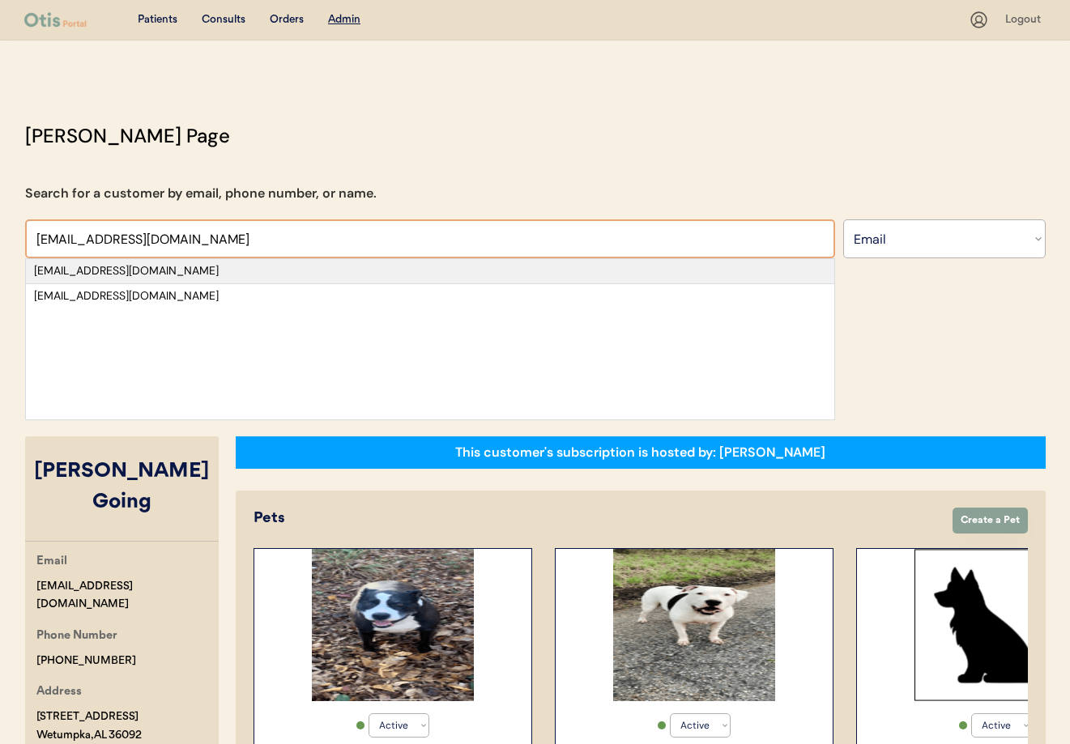
type input "b1983monroe@gmail.com"
click at [195, 270] on div "b1983monroe@gmail.com" at bounding box center [430, 271] width 792 height 16
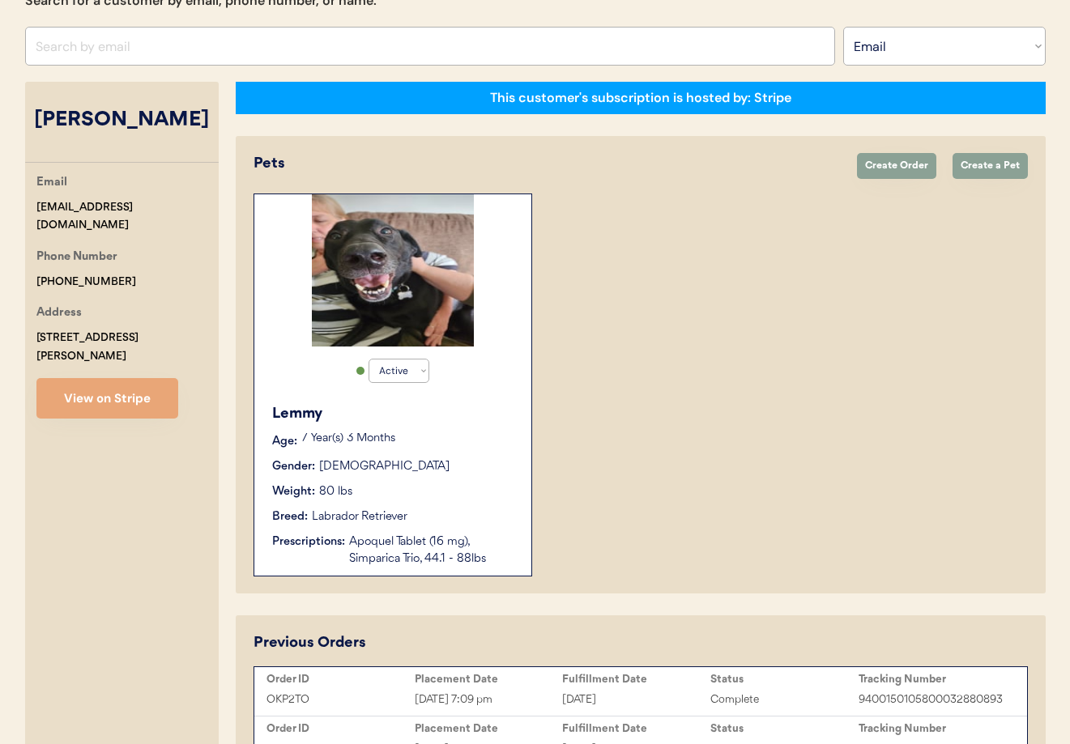
scroll to position [209, 0]
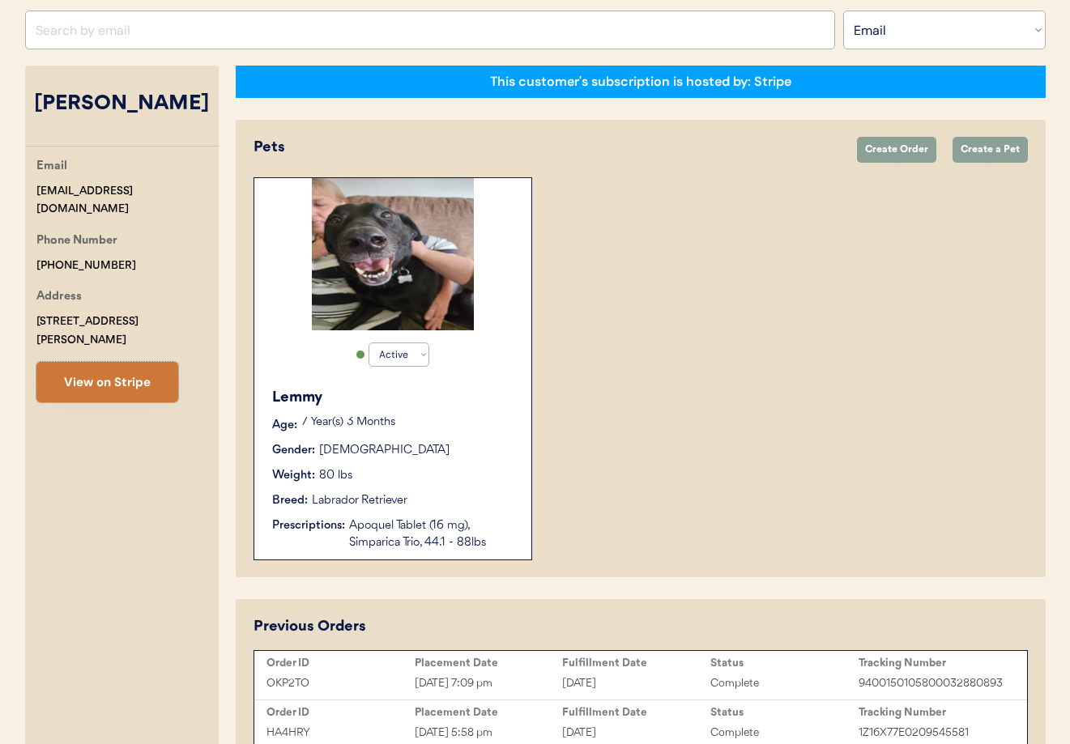
click at [91, 367] on button "View on Stripe" at bounding box center [107, 382] width 142 height 40
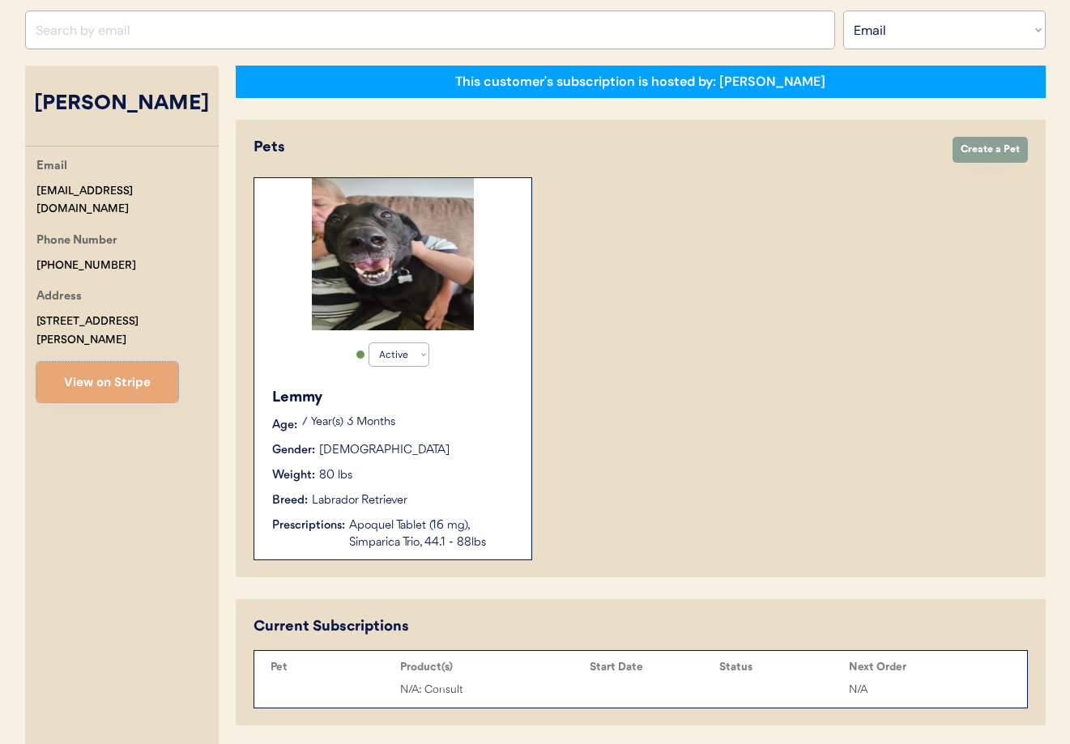
click at [405, 451] on div "Gender: Female" at bounding box center [393, 450] width 243 height 17
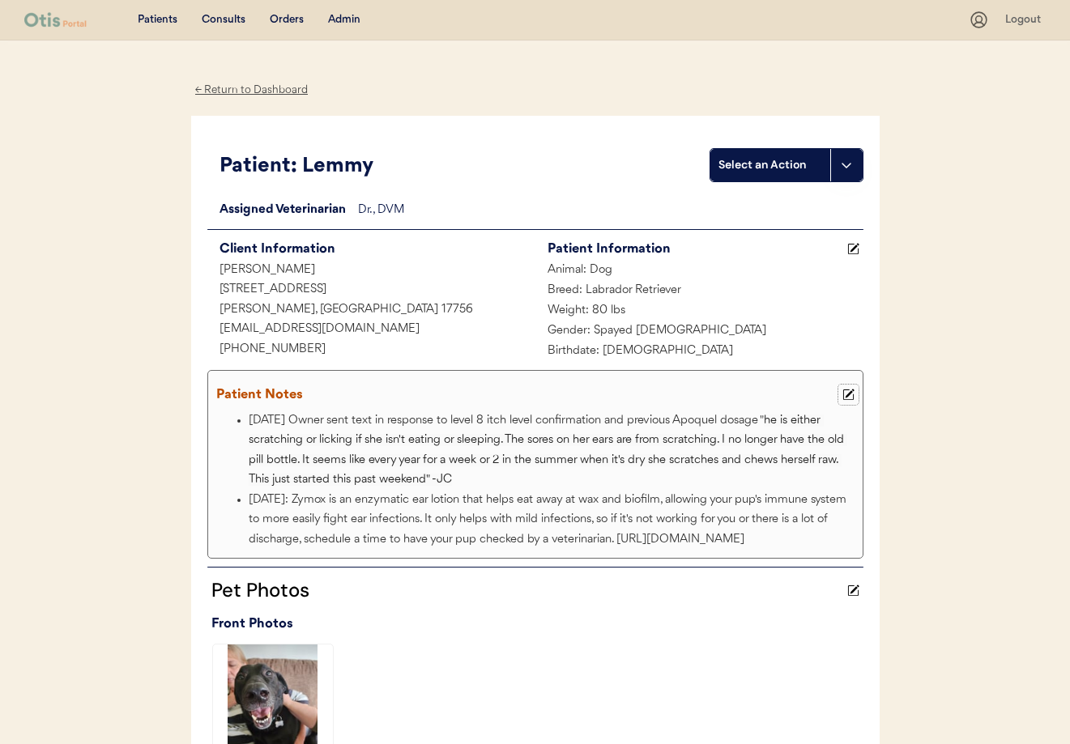
drag, startPoint x: 845, startPoint y: 393, endPoint x: 621, endPoint y: 410, distance: 224.2
click at [845, 393] on icon at bounding box center [848, 395] width 12 height 12
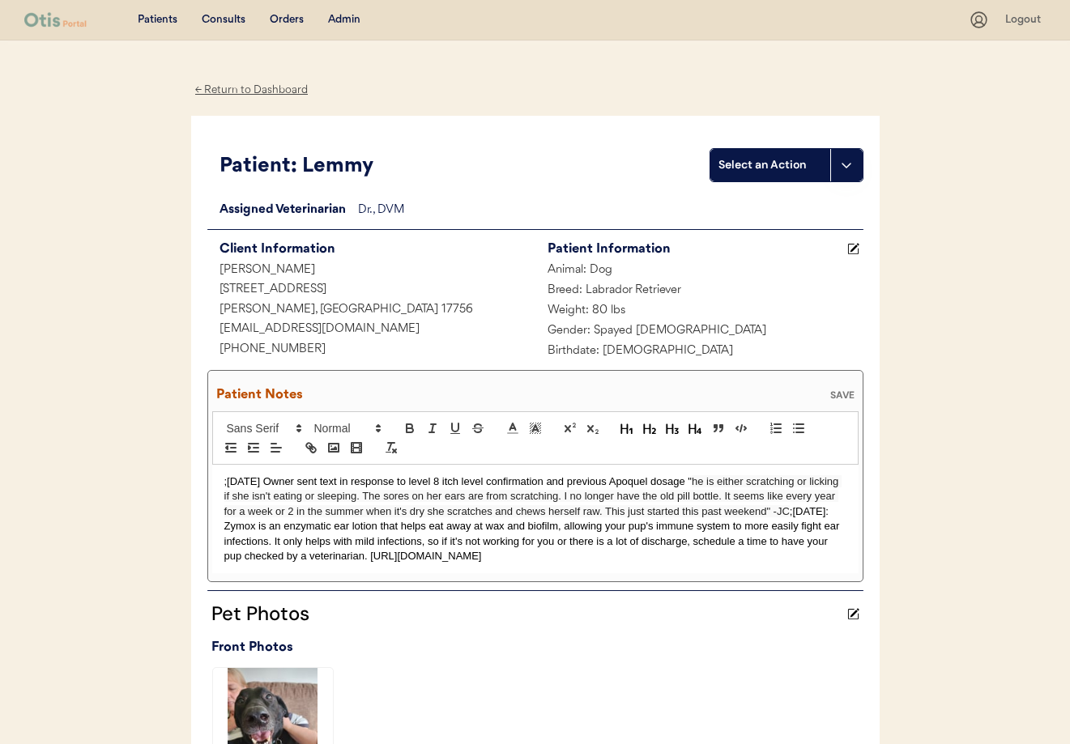
click at [223, 480] on div ";[DATE] Owner sent text in response to level 8 itch level confirmation and prev…" at bounding box center [535, 519] width 646 height 109
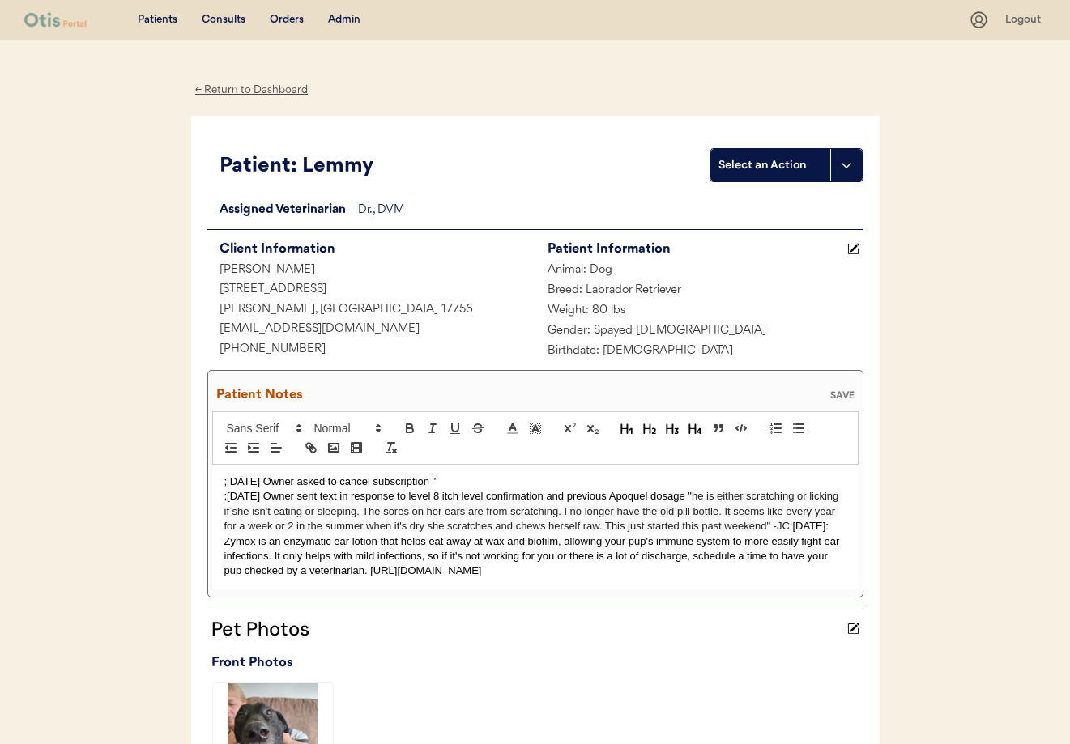
click at [503, 480] on p ";[DATE] Owner asked to cancel subscription "" at bounding box center [535, 482] width 622 height 15
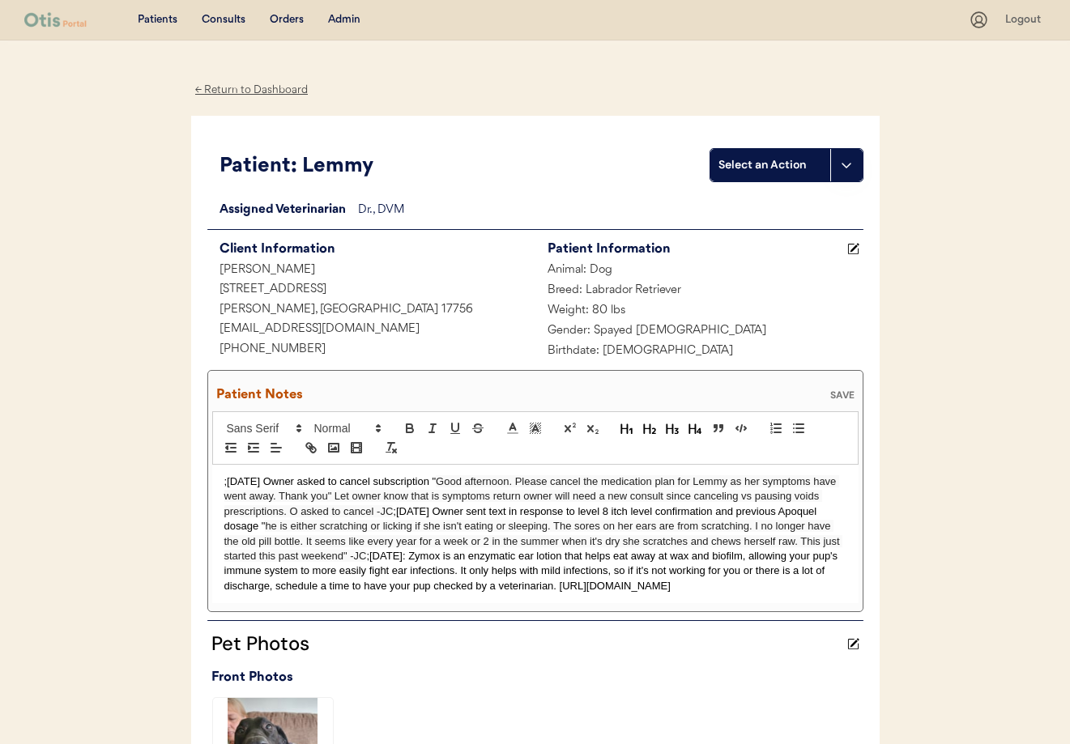
click at [842, 390] on div "SAVE" at bounding box center [842, 395] width 32 height 10
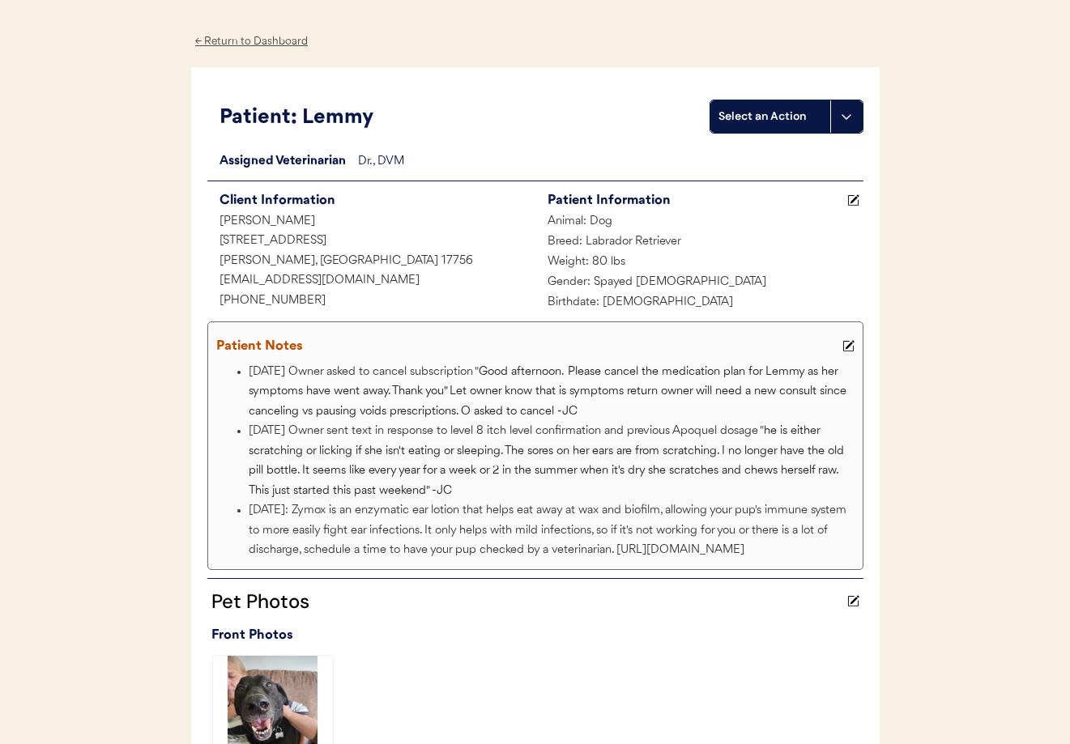
scroll to position [58, 0]
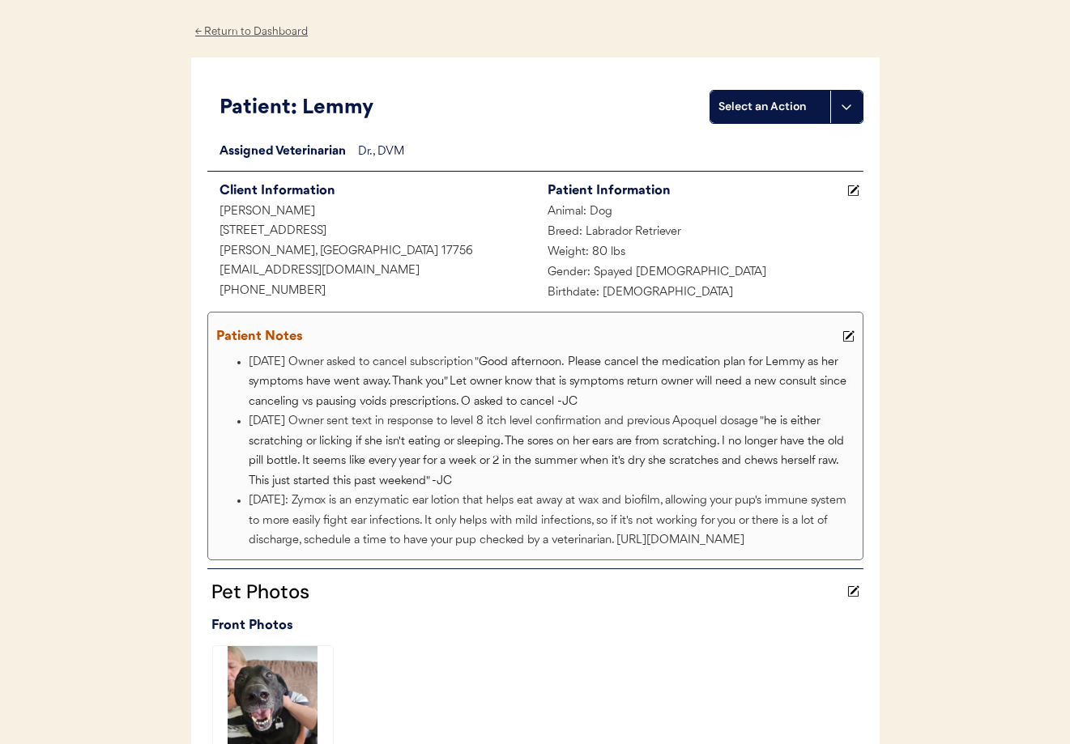
click at [253, 34] on div "← Return to Dashboard" at bounding box center [251, 32] width 121 height 19
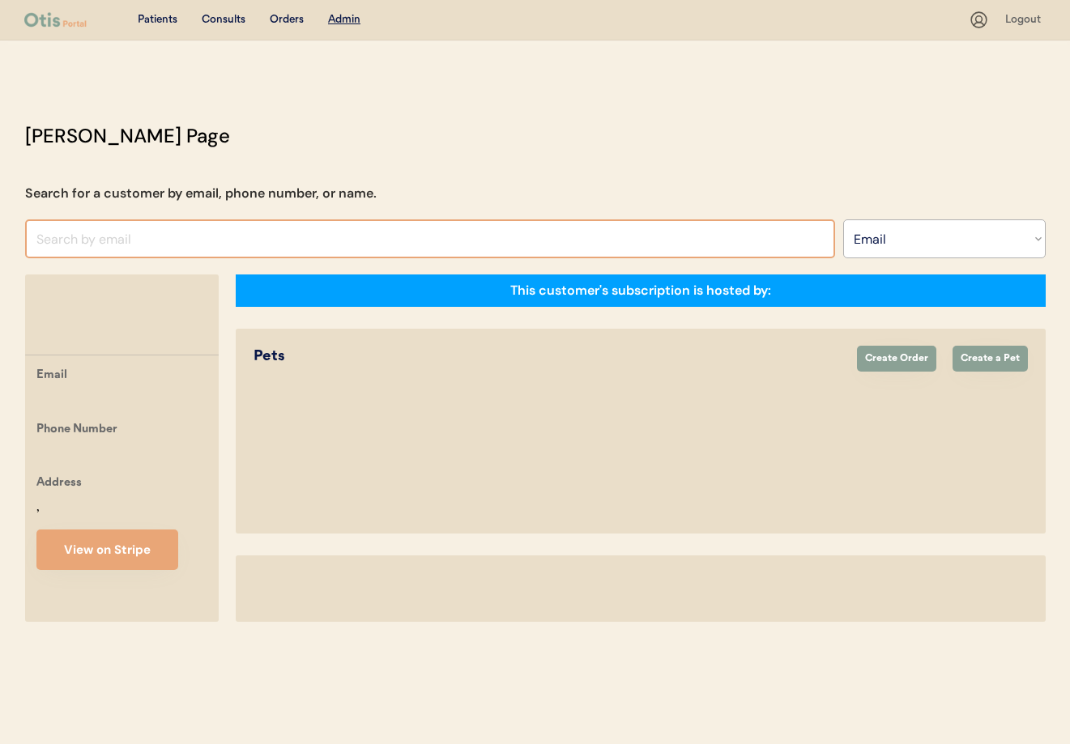
select select ""Email""
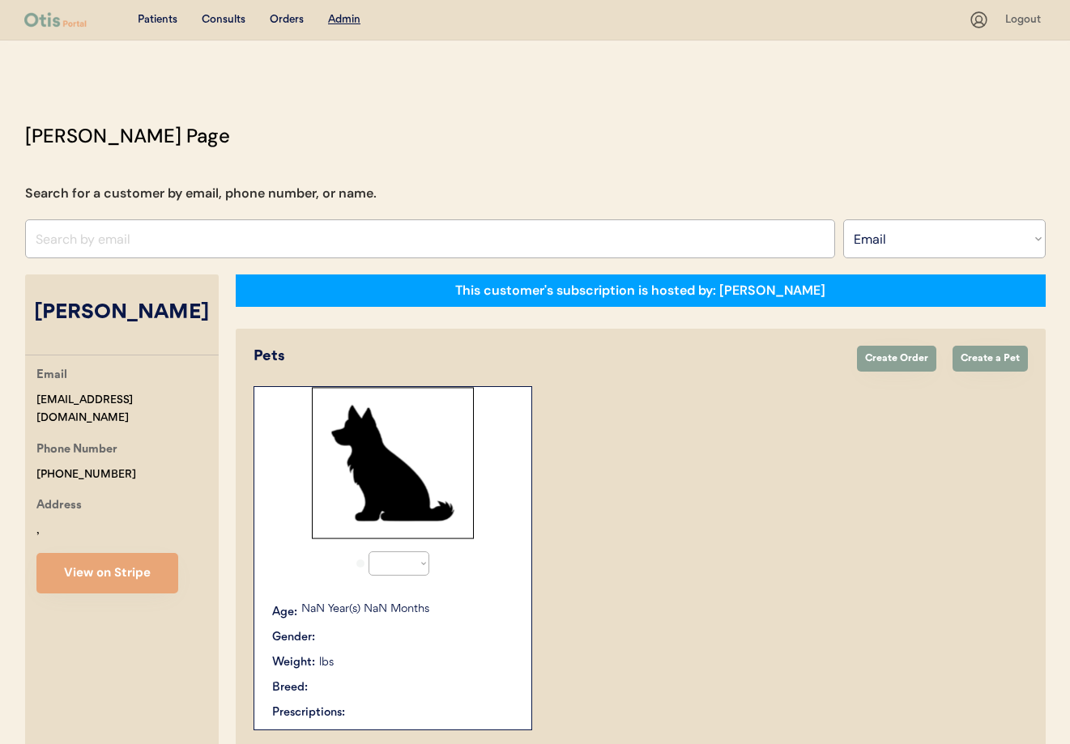
scroll to position [209, 0]
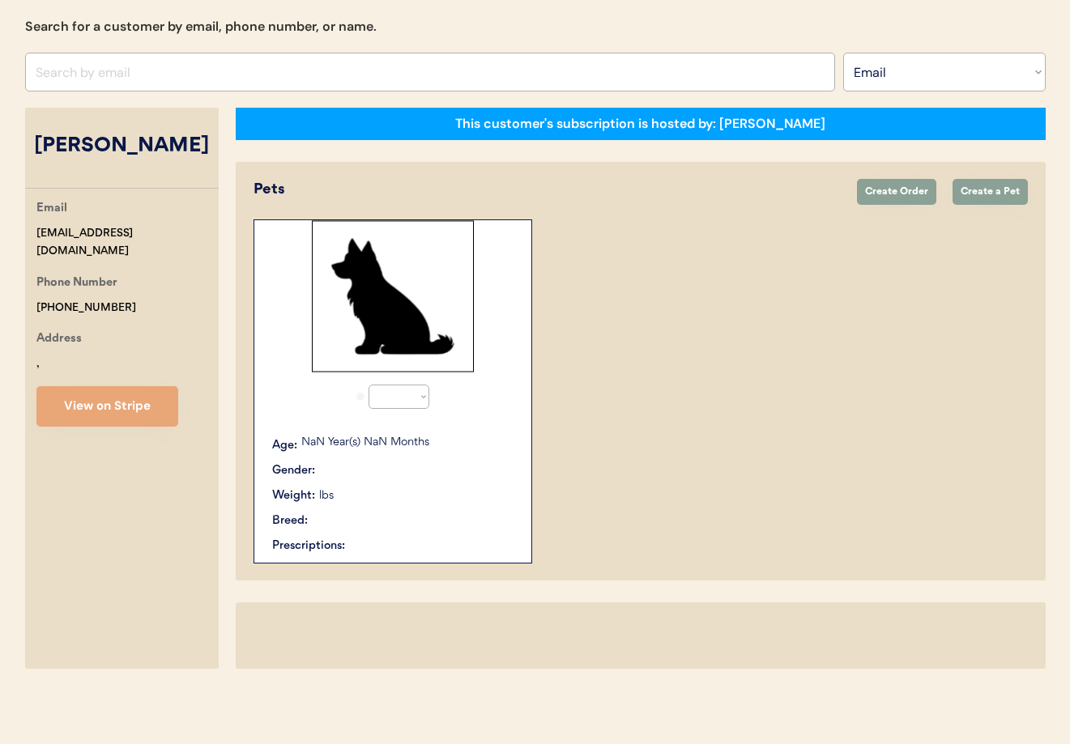
select select "true"
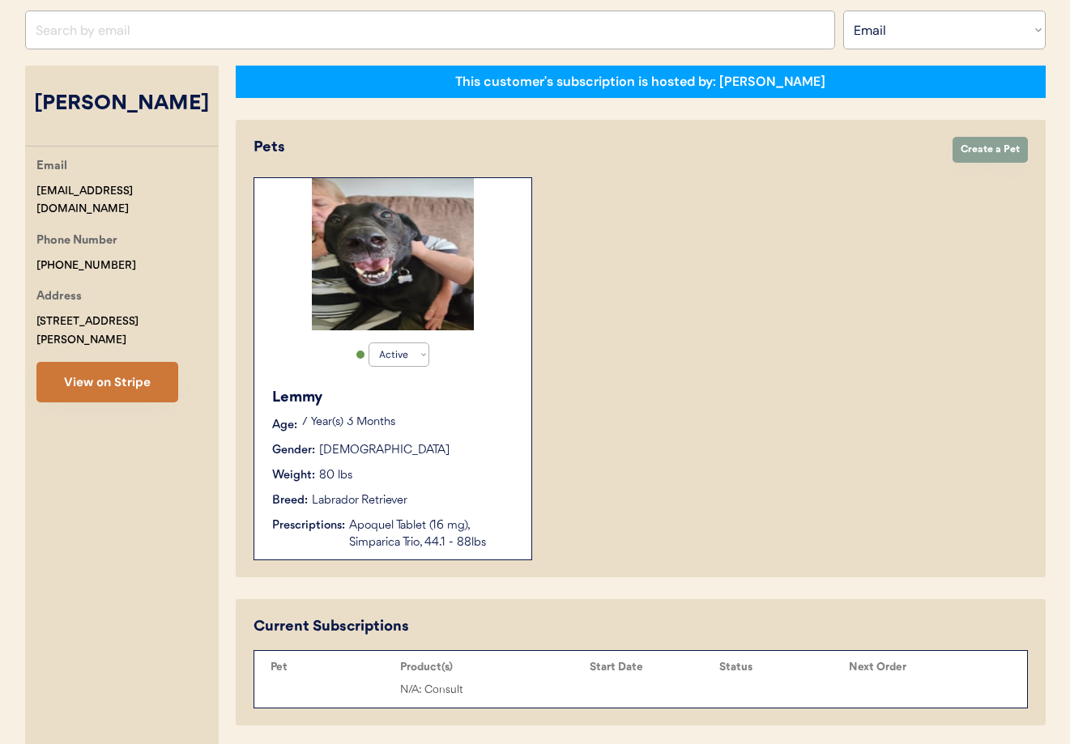
click at [104, 364] on button "View on Stripe" at bounding box center [107, 382] width 142 height 40
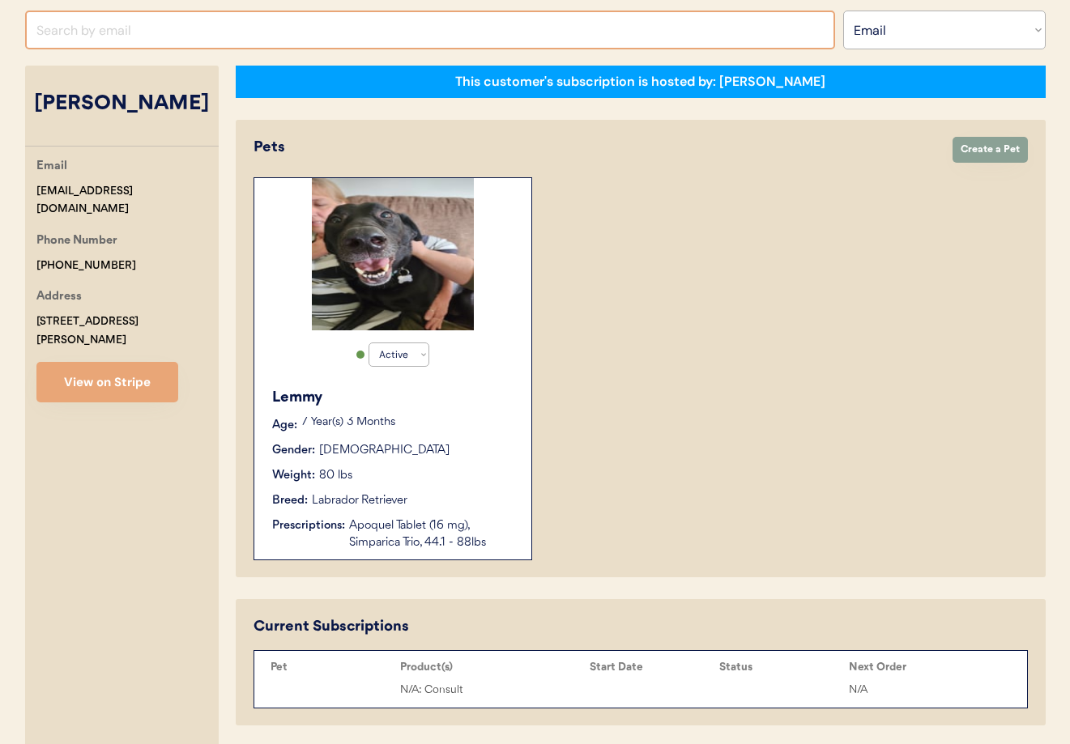
click at [138, 45] on input "input" at bounding box center [430, 30] width 810 height 39
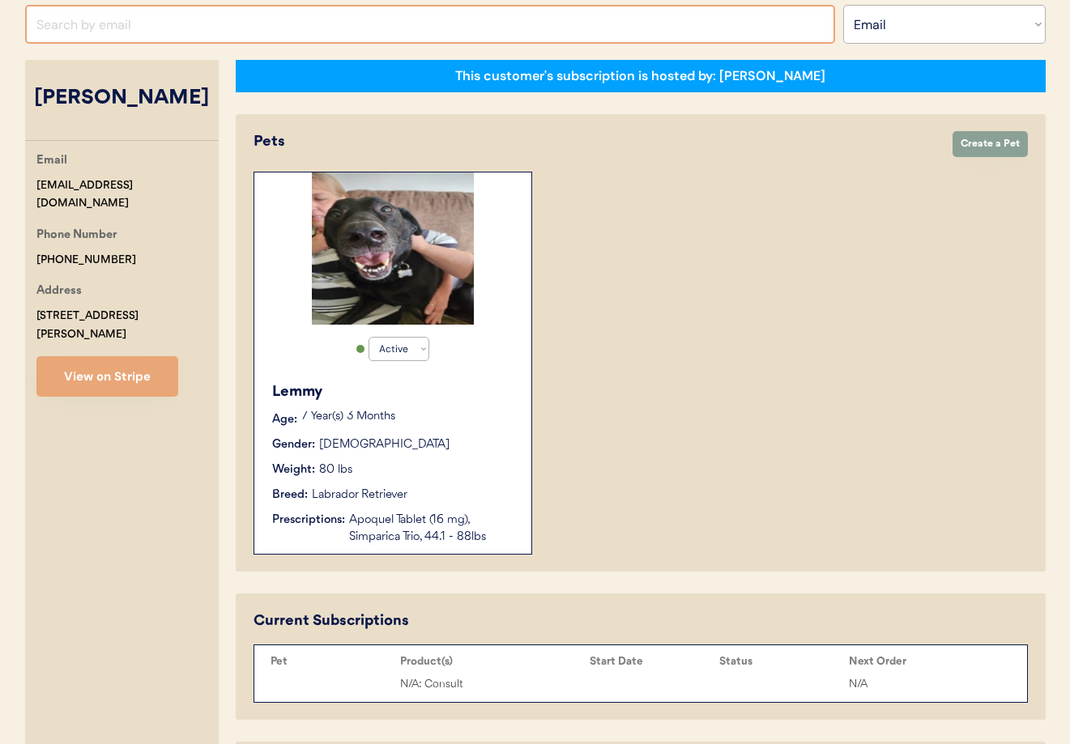
paste input "ang2341@gmail.com"
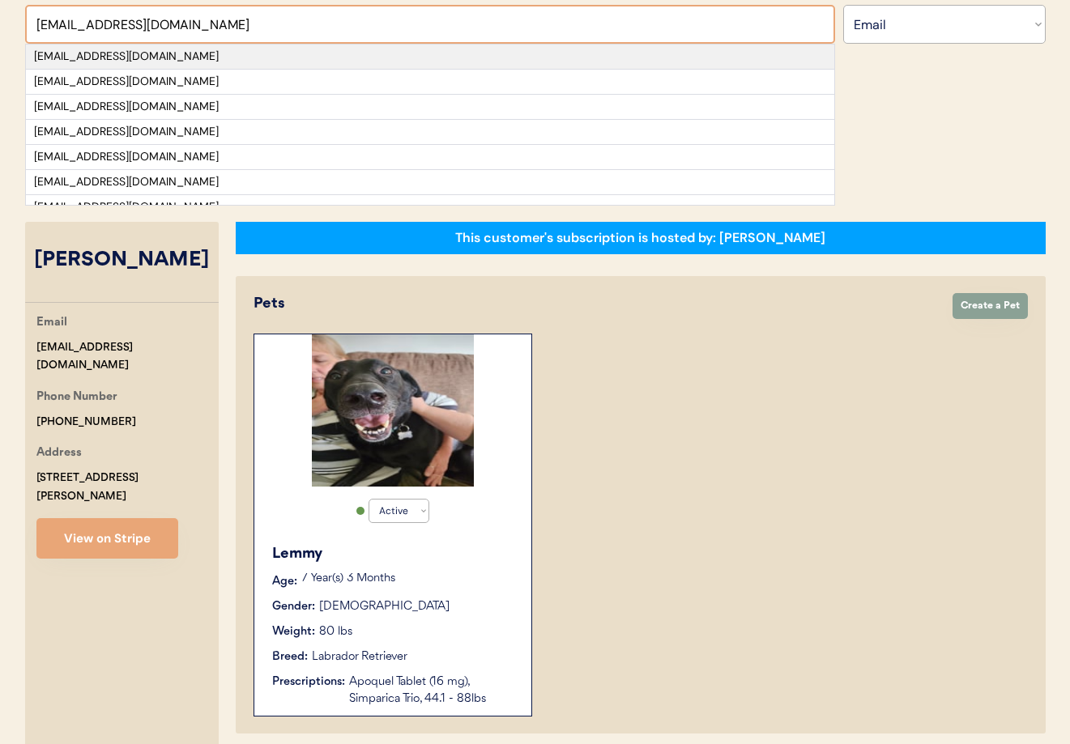
type input "ang2341@gmail.com"
click at [200, 50] on div "ang2341@gmail.com" at bounding box center [430, 57] width 792 height 16
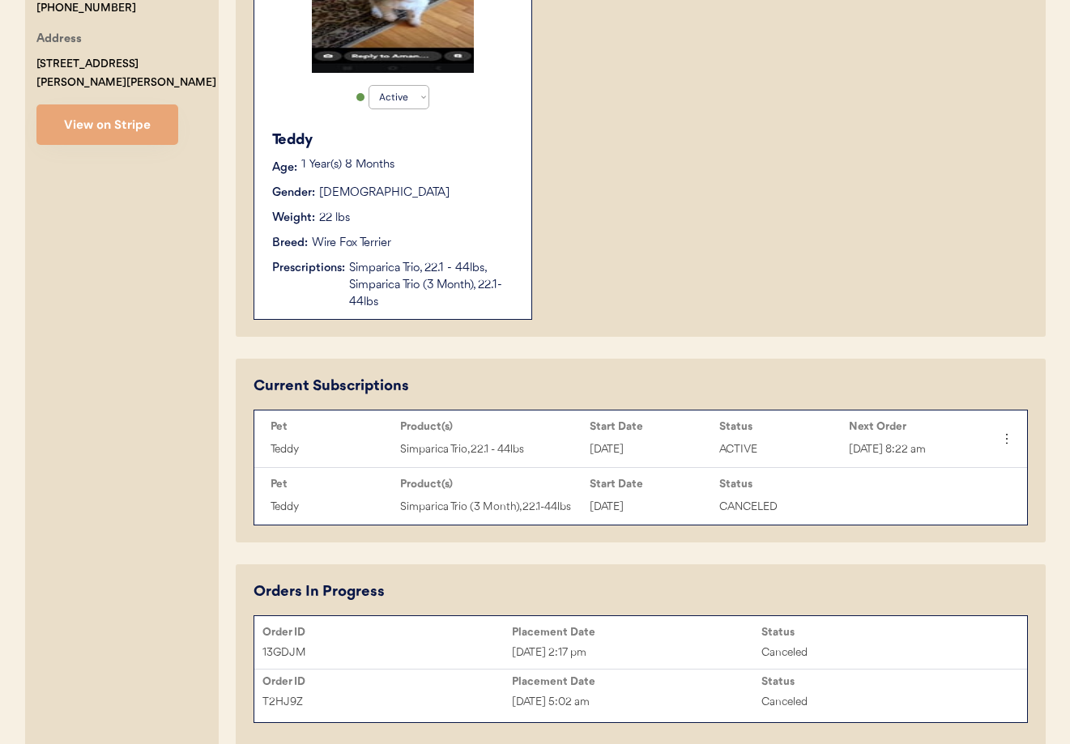
scroll to position [496, 0]
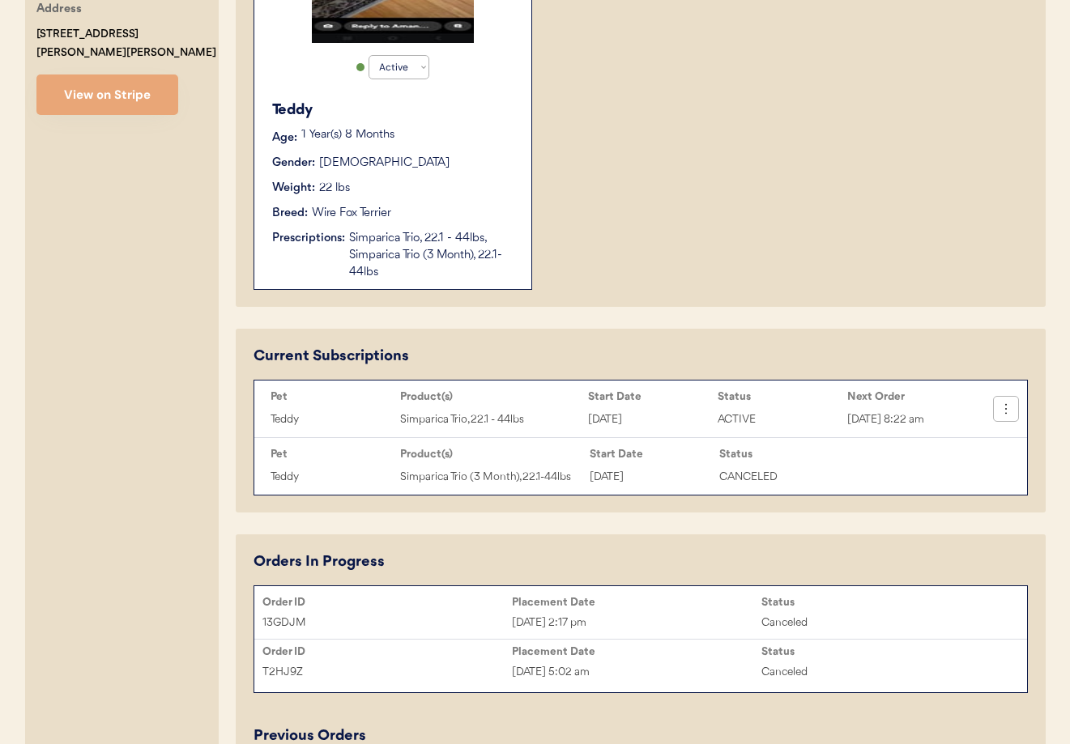
click at [1002, 411] on icon at bounding box center [1006, 409] width 16 height 16
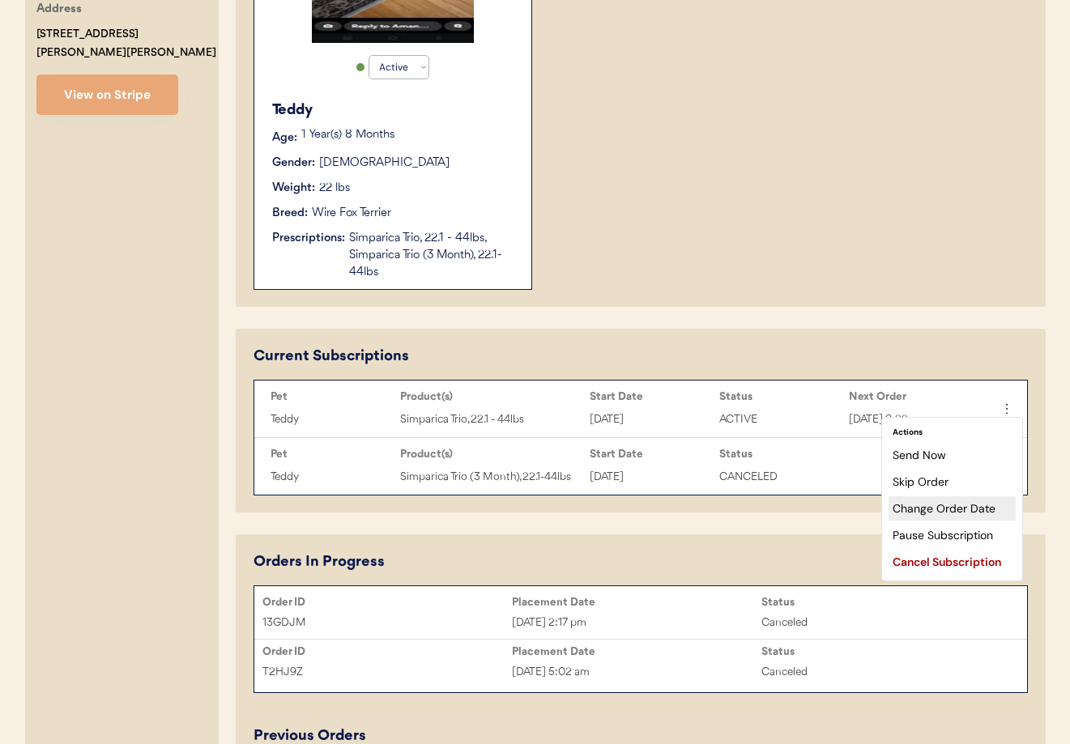
click at [966, 510] on div "Change Order Date" at bounding box center [951, 508] width 127 height 24
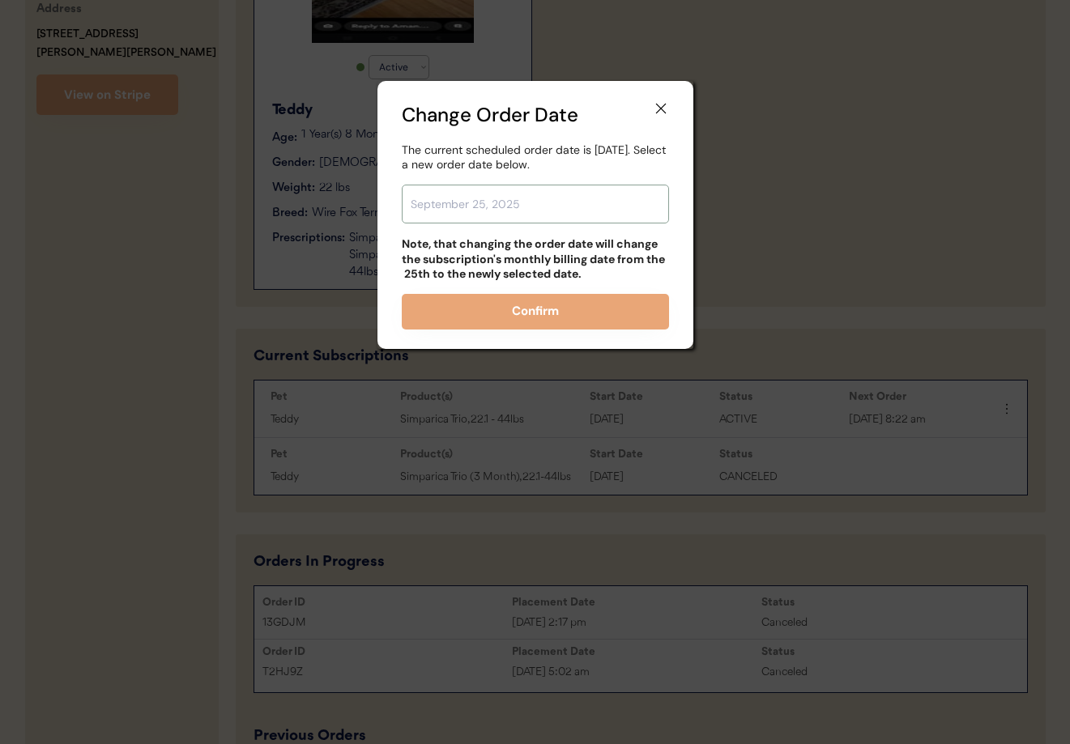
click at [557, 211] on input "text" at bounding box center [535, 204] width 267 height 39
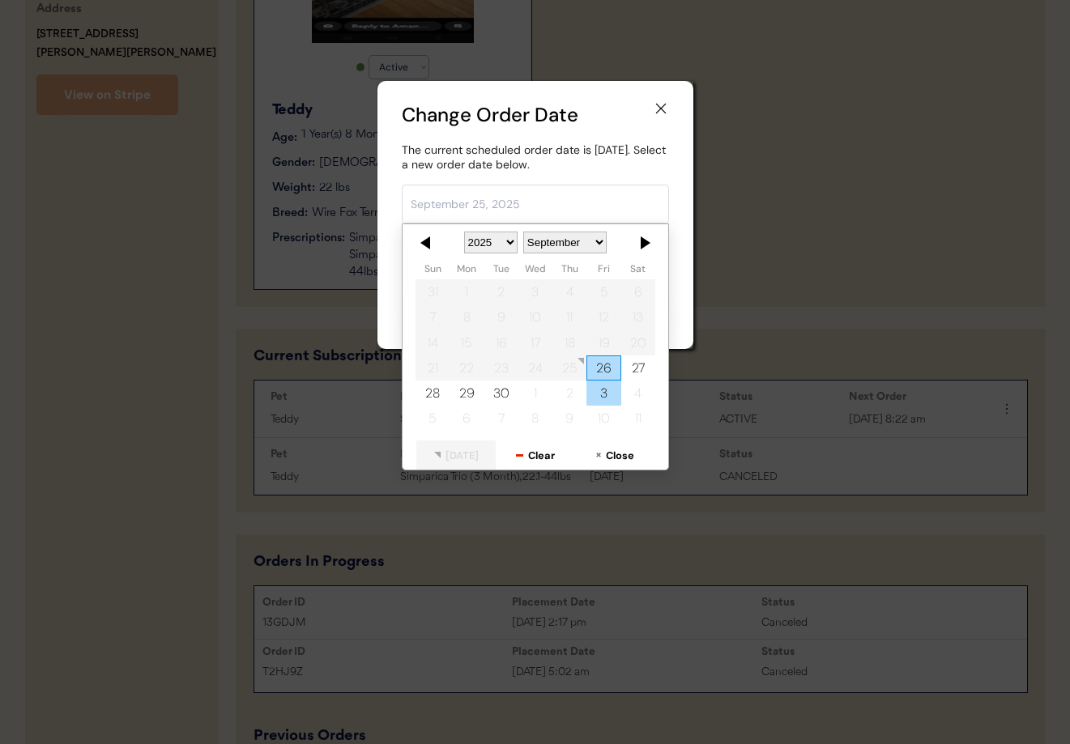
click at [611, 390] on div "3" at bounding box center [603, 393] width 34 height 25
type input "October 3, 2025"
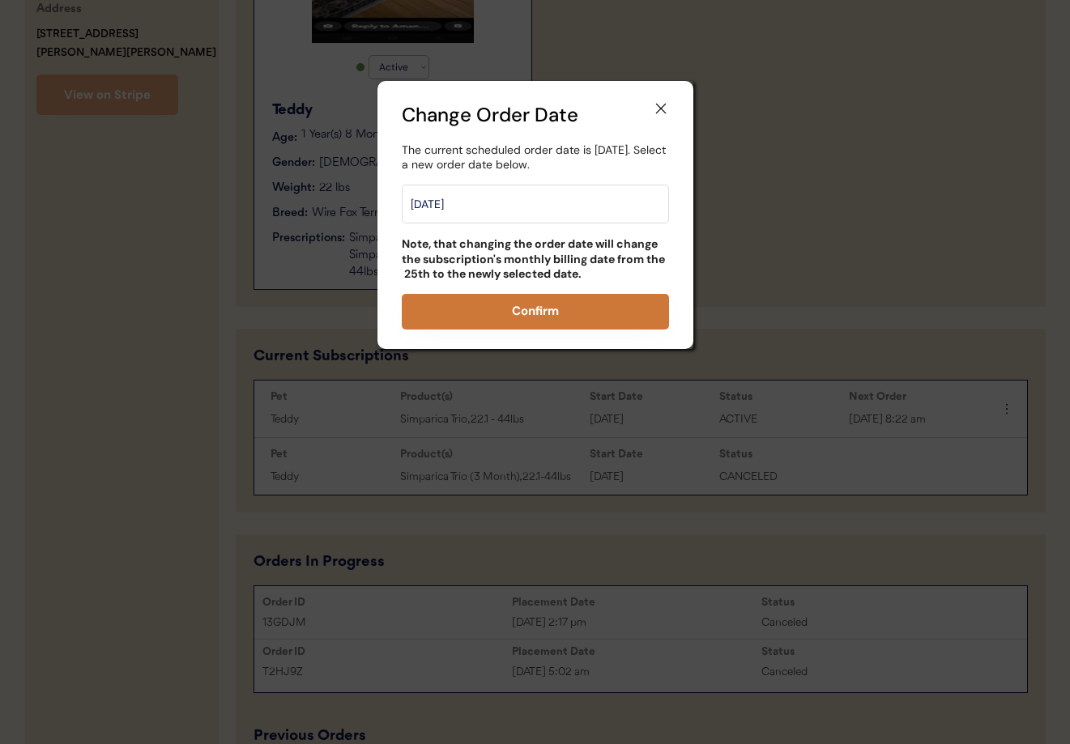
click at [531, 313] on button "Confirm" at bounding box center [535, 312] width 267 height 36
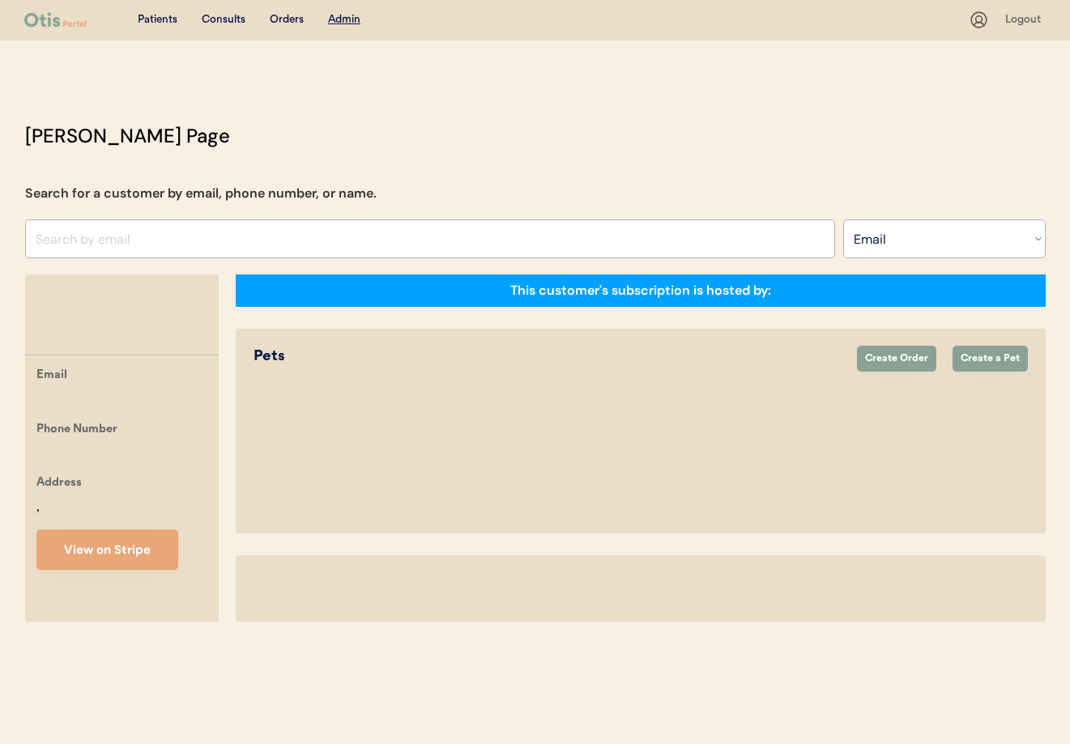
select select ""Email""
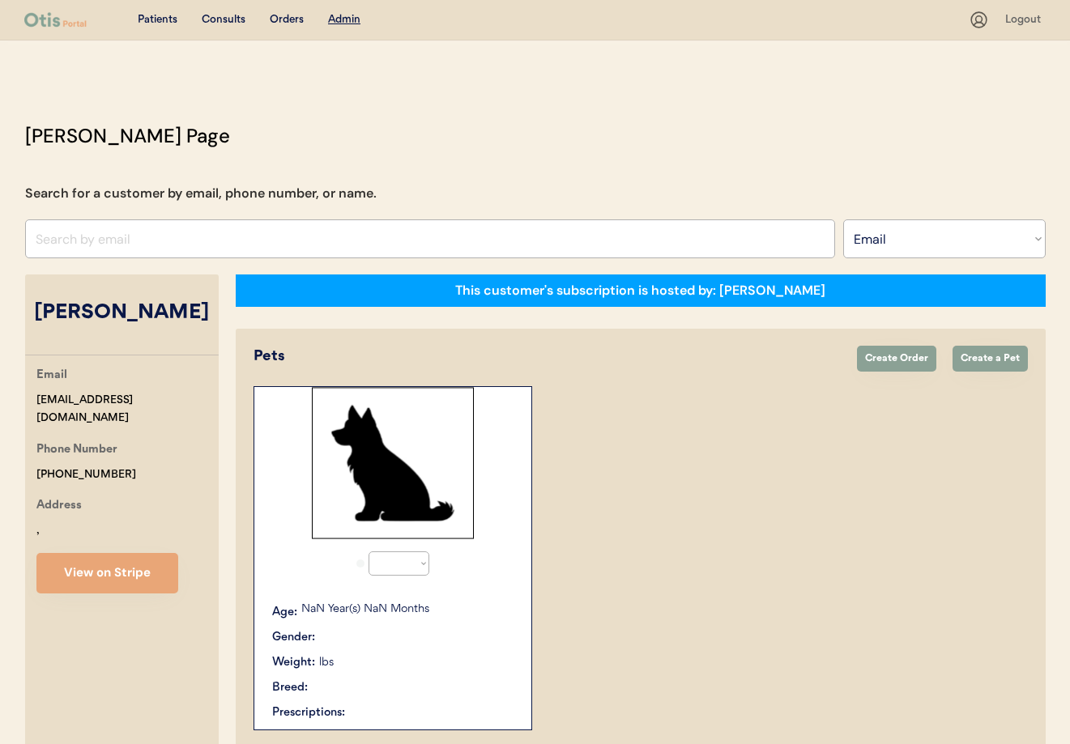
select select "true"
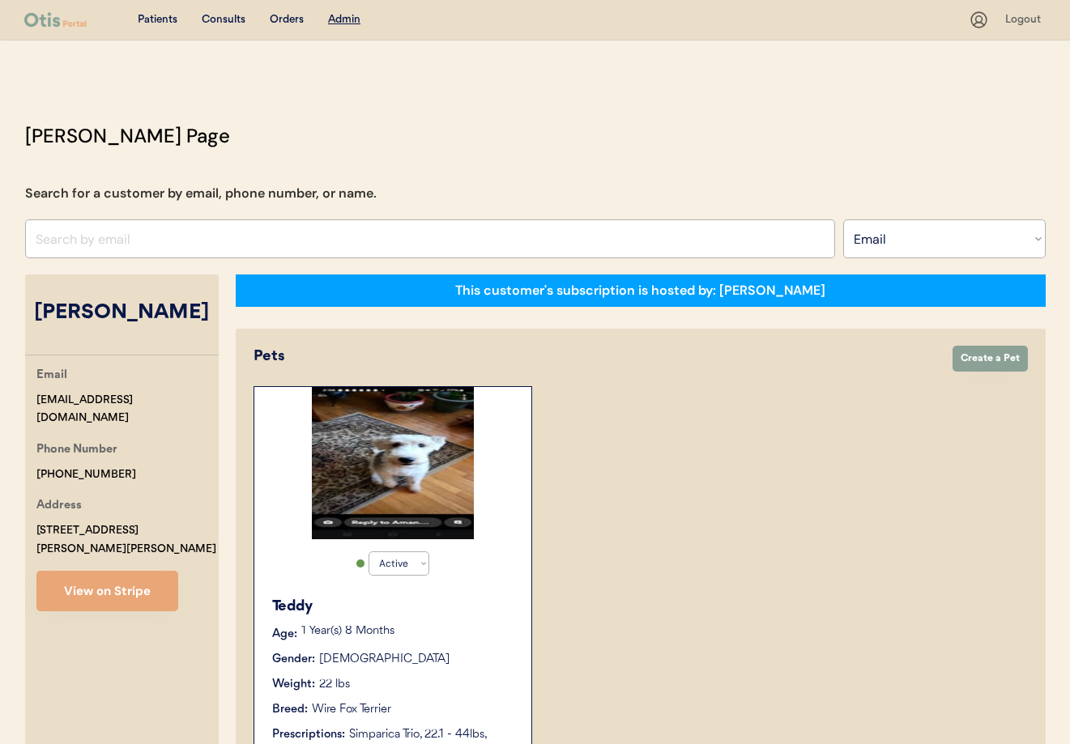
click at [155, 261] on div "Otis Admin Page Search for a customer by email, phone number, or name. Search B…" at bounding box center [535, 750] width 1053 height 1259
click at [147, 245] on input "input" at bounding box center [430, 238] width 810 height 39
paste input "b1983monroe@gmail.com"
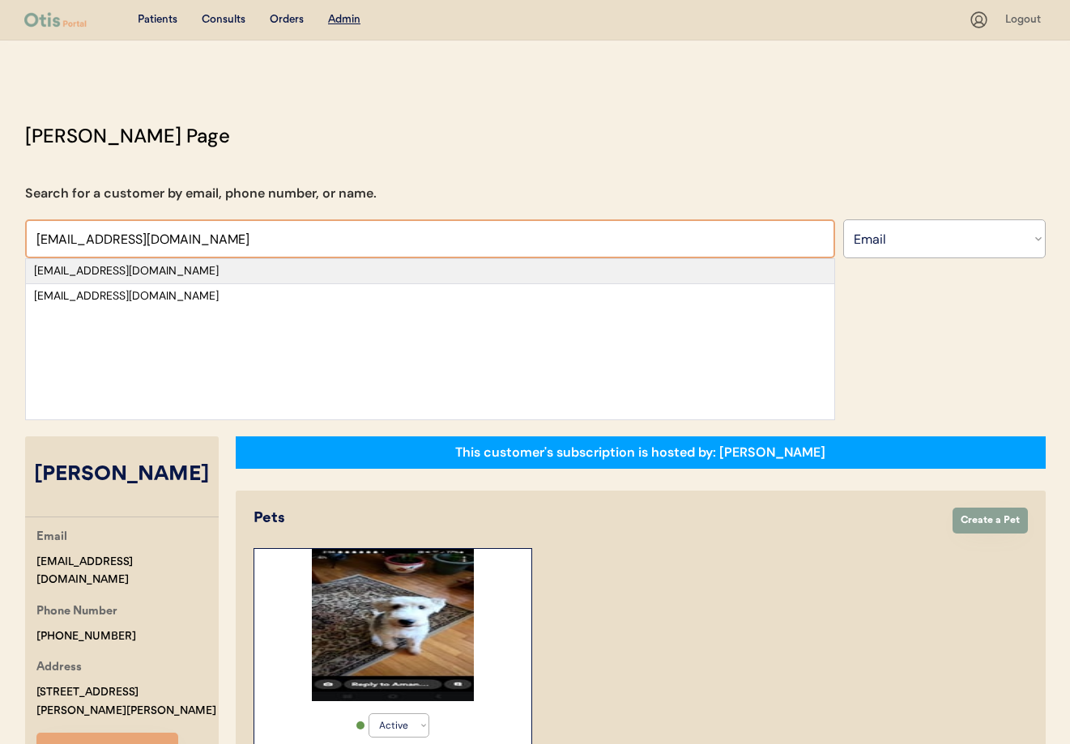
type input "b1983monroe@gmail.com"
click at [161, 268] on div "b1983monroe@gmail.com" at bounding box center [430, 271] width 792 height 16
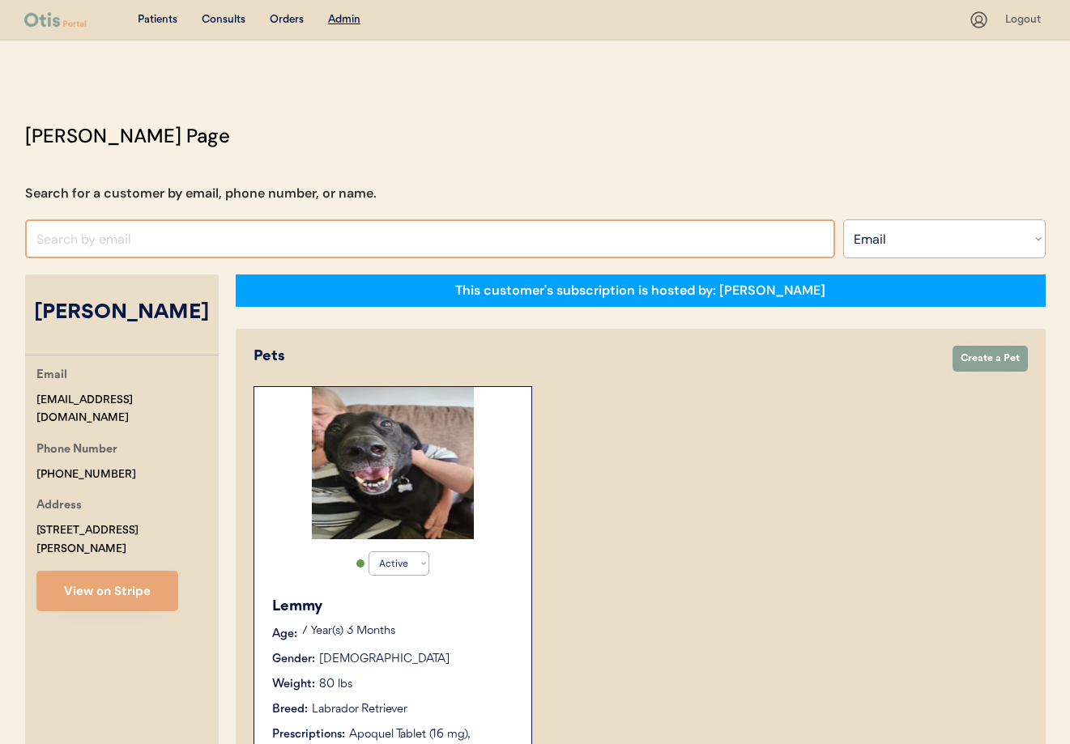
click at [108, 251] on input "input" at bounding box center [430, 238] width 810 height 39
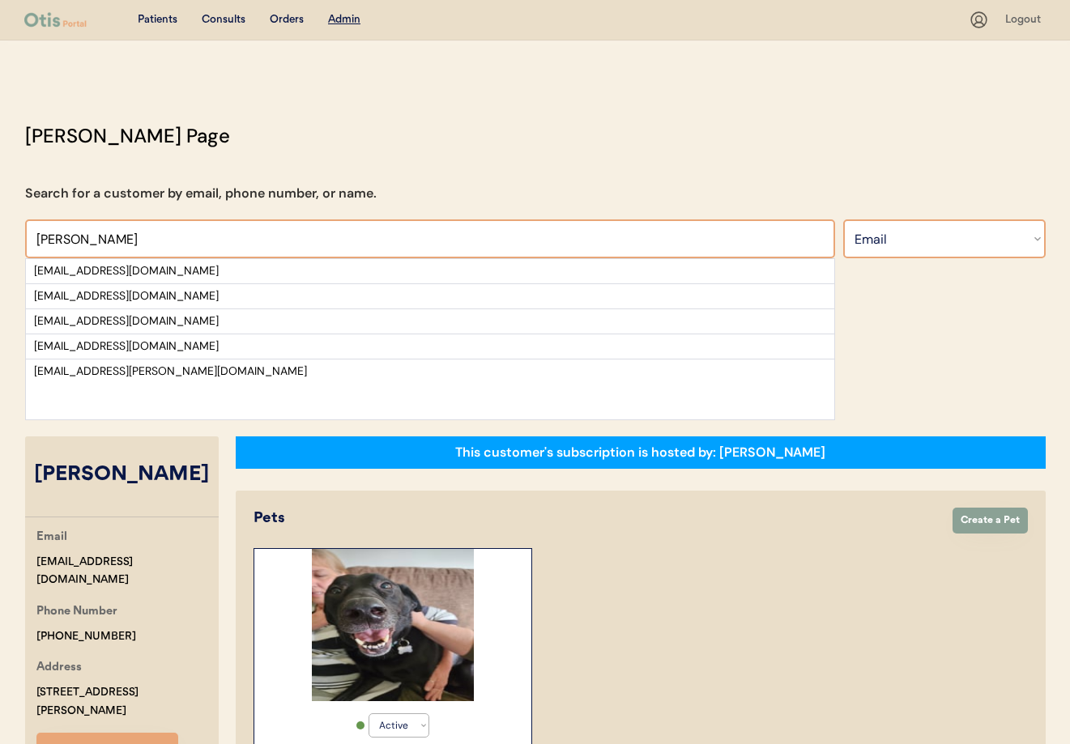
type input "Brittany"
click at [914, 258] on select "Search By Name Email Phone Number" at bounding box center [944, 238] width 202 height 39
select select ""Name""
click at [843, 219] on select "Search By Name Email Phone Number" at bounding box center [944, 238] width 202 height 39
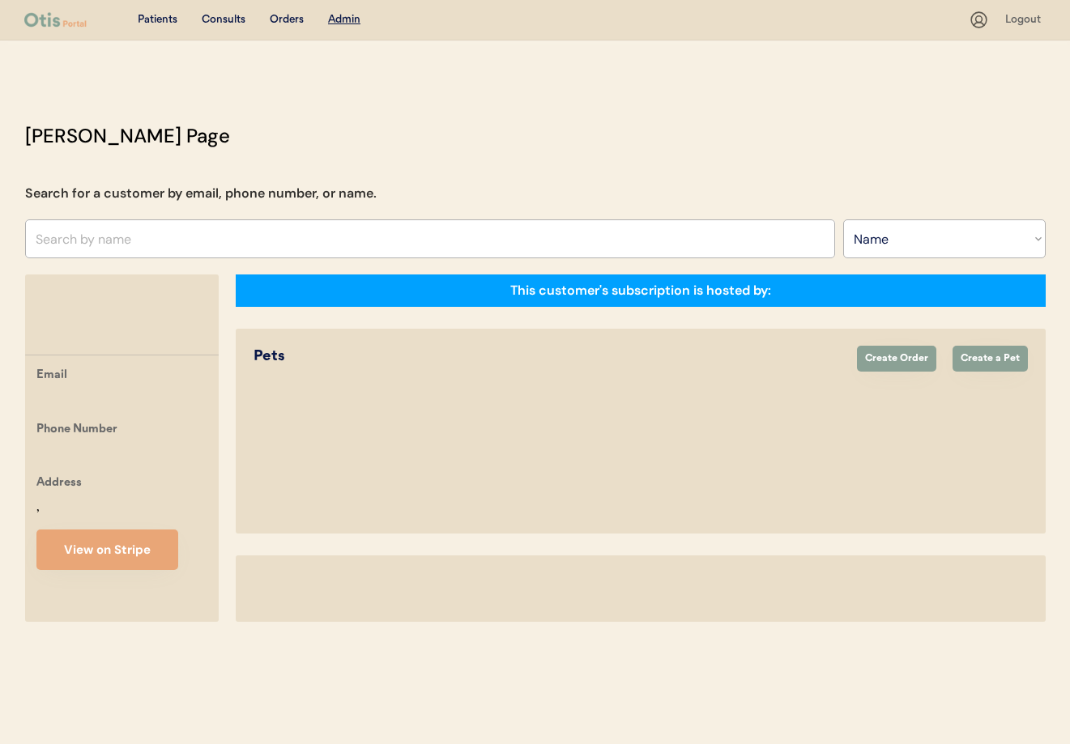
select select ""Name""
select select "true"
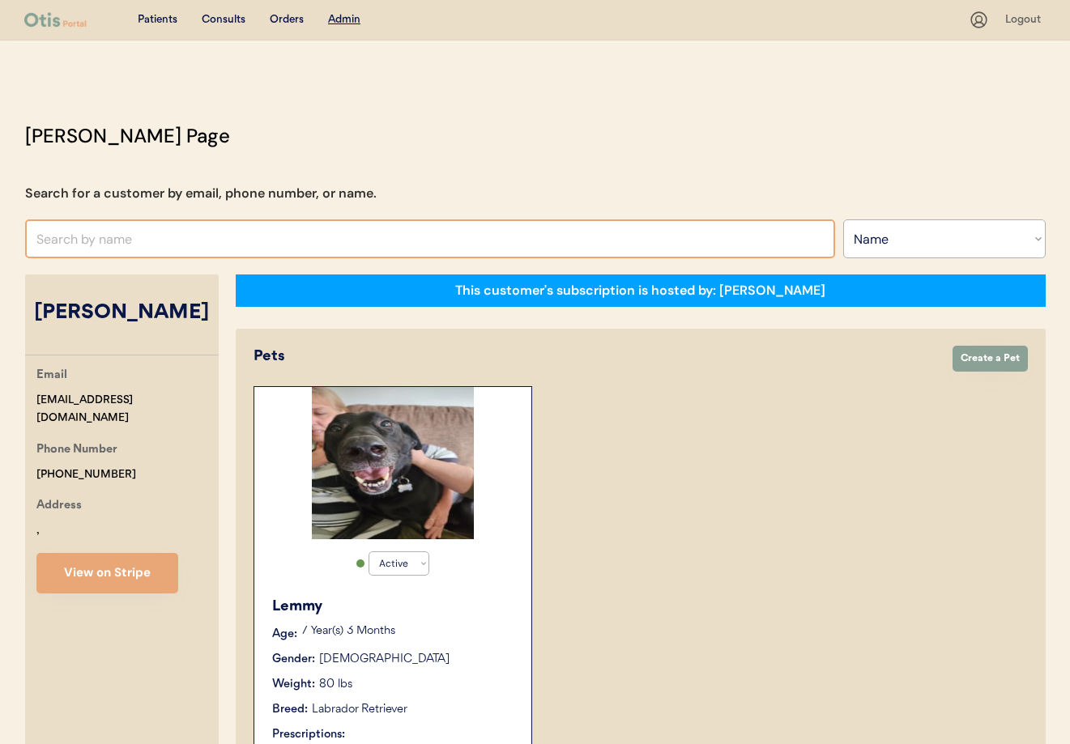
click at [107, 245] on input "text" at bounding box center [430, 238] width 810 height 39
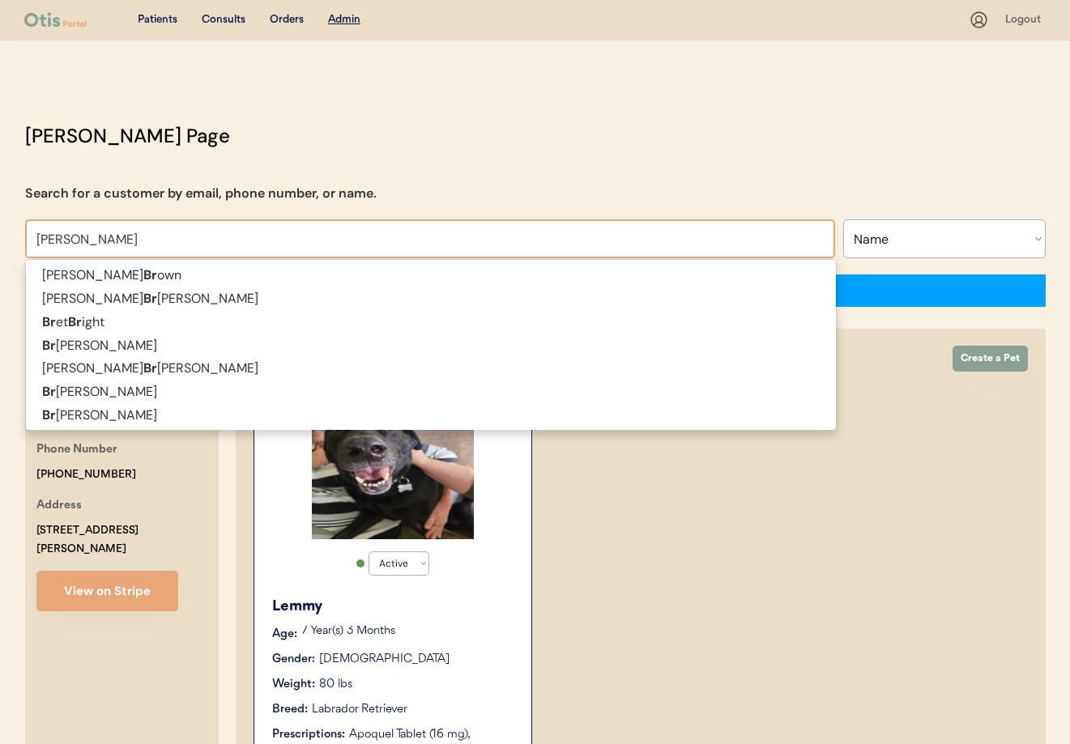
type input "Brittany V"
type input "Brittany Valerio"
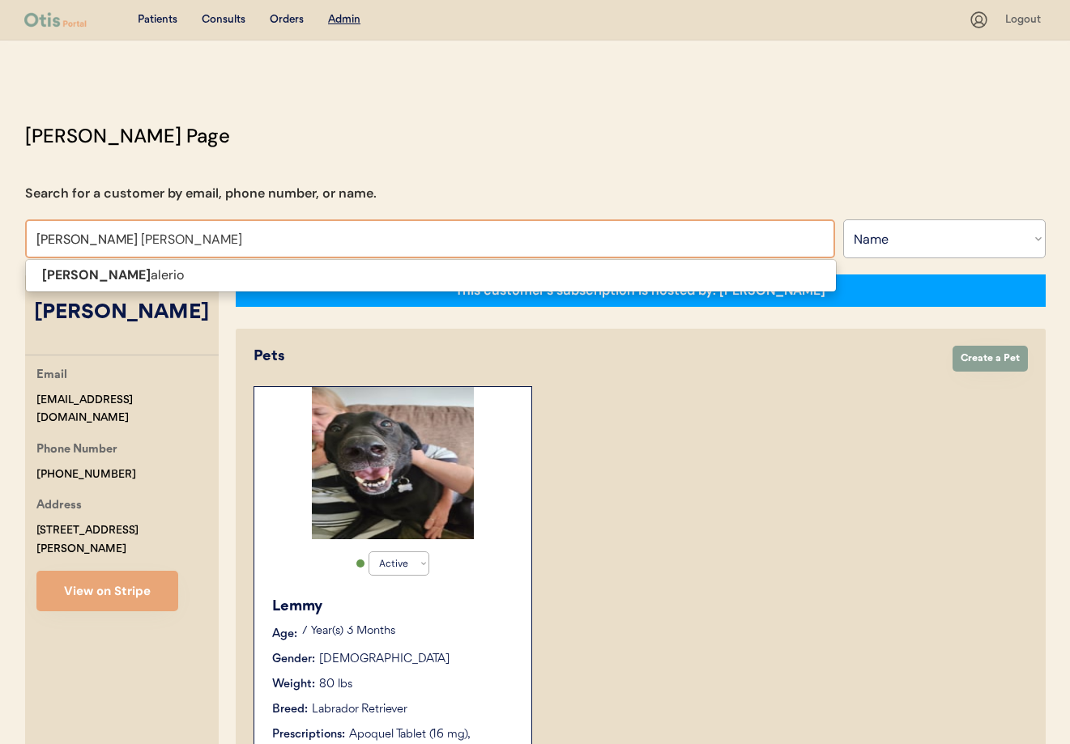
type input "Brittany Valer"
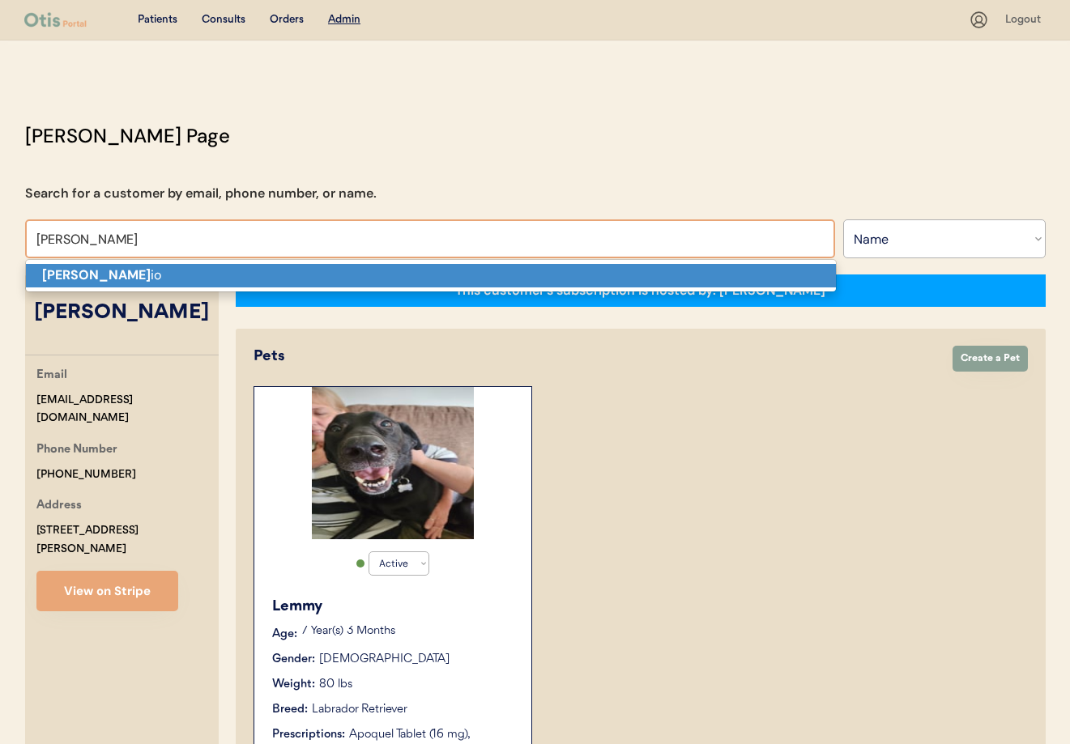
drag, startPoint x: 106, startPoint y: 269, endPoint x: 101, endPoint y: 276, distance: 8.8
click at [101, 276] on strong "Brittany Valer" at bounding box center [96, 274] width 109 height 17
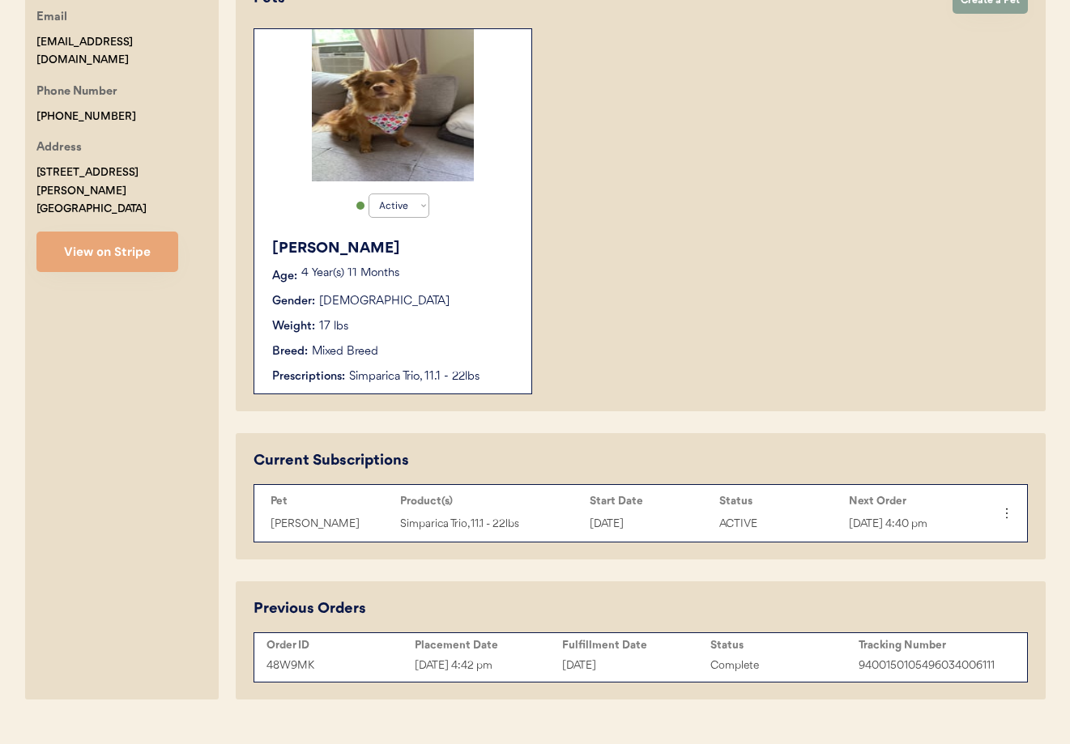
scroll to position [389, 0]
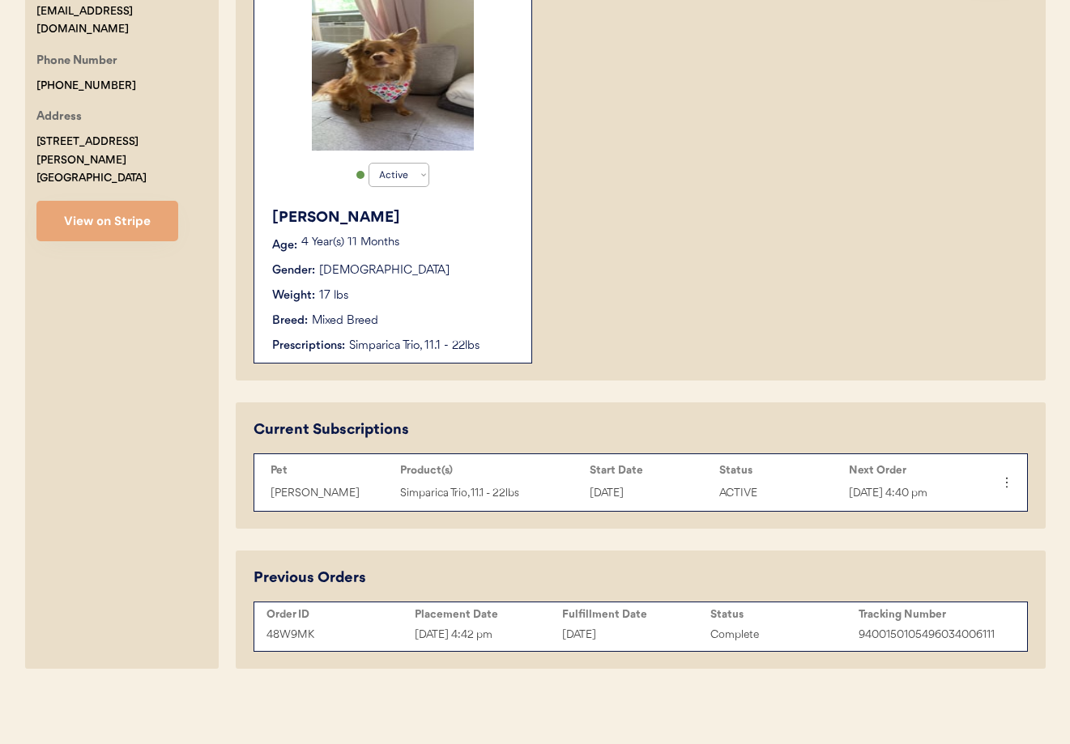
type input "Brittany Valerio"
click at [467, 309] on div "Luna Age: 4 Year(s) 11 Months Gender: Female Weight: 17 lbs Breed: Mixed Breed …" at bounding box center [392, 281] width 261 height 164
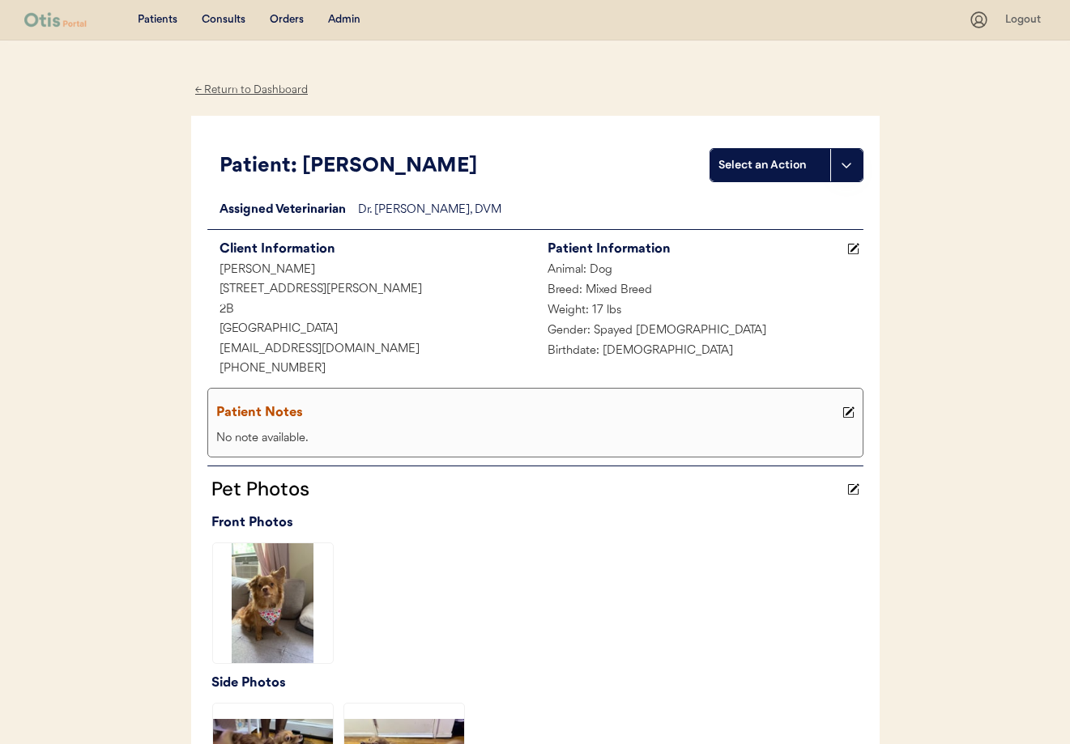
drag, startPoint x: 247, startPoint y: 93, endPoint x: 467, endPoint y: 117, distance: 221.5
click at [247, 93] on div "← Return to Dashboard" at bounding box center [251, 90] width 121 height 19
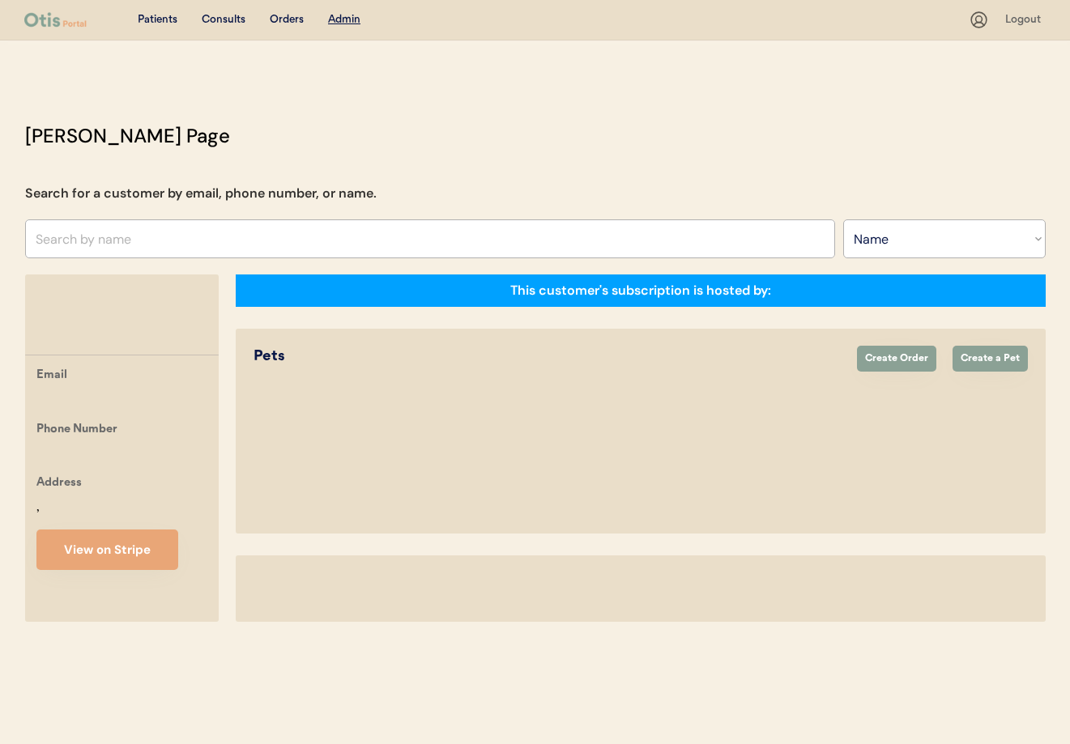
select select ""Name""
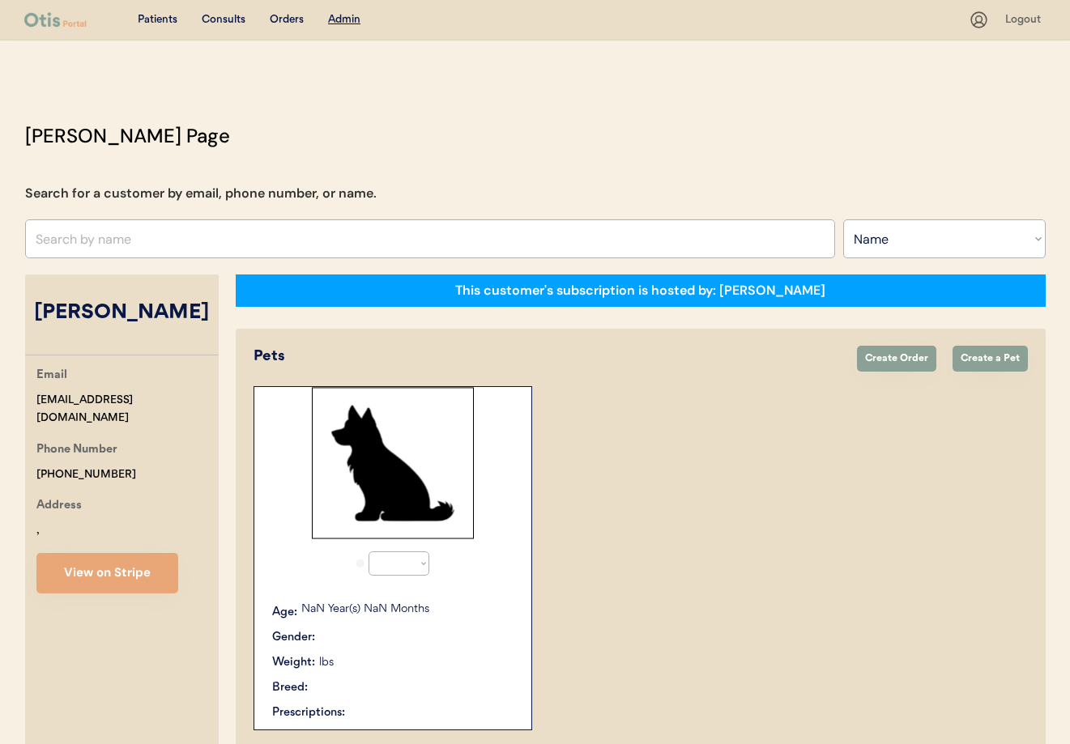
select select "true"
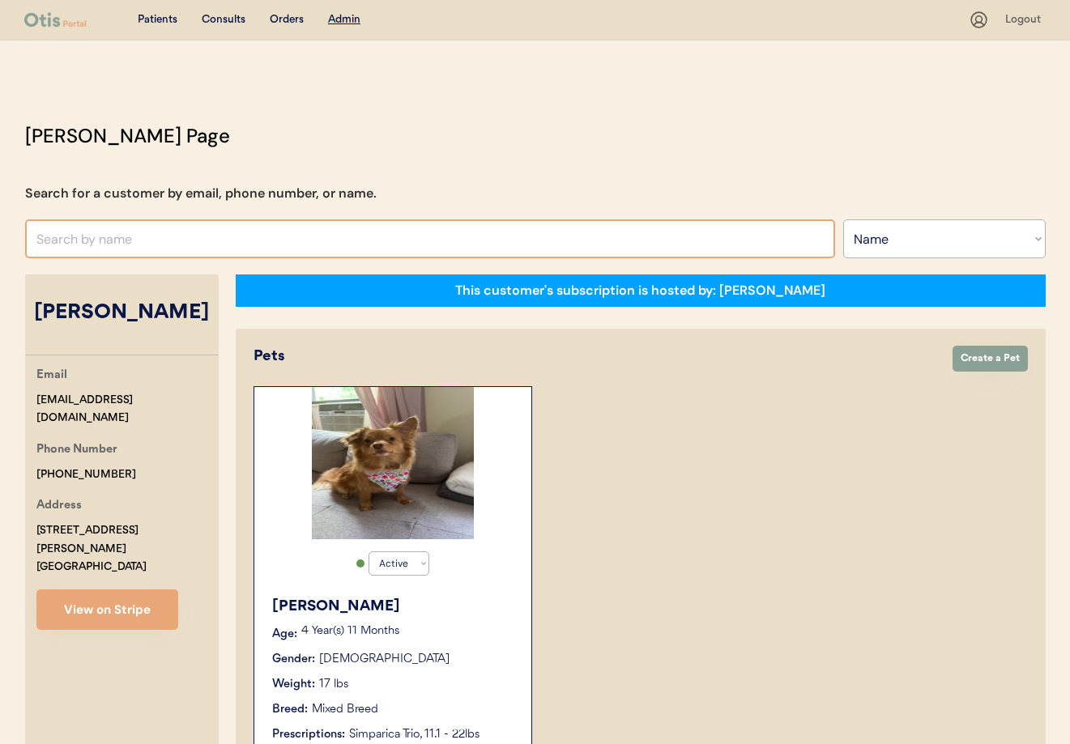
click at [138, 246] on input "text" at bounding box center [430, 238] width 810 height 39
type input "Phi"
type input "[PERSON_NAME]"
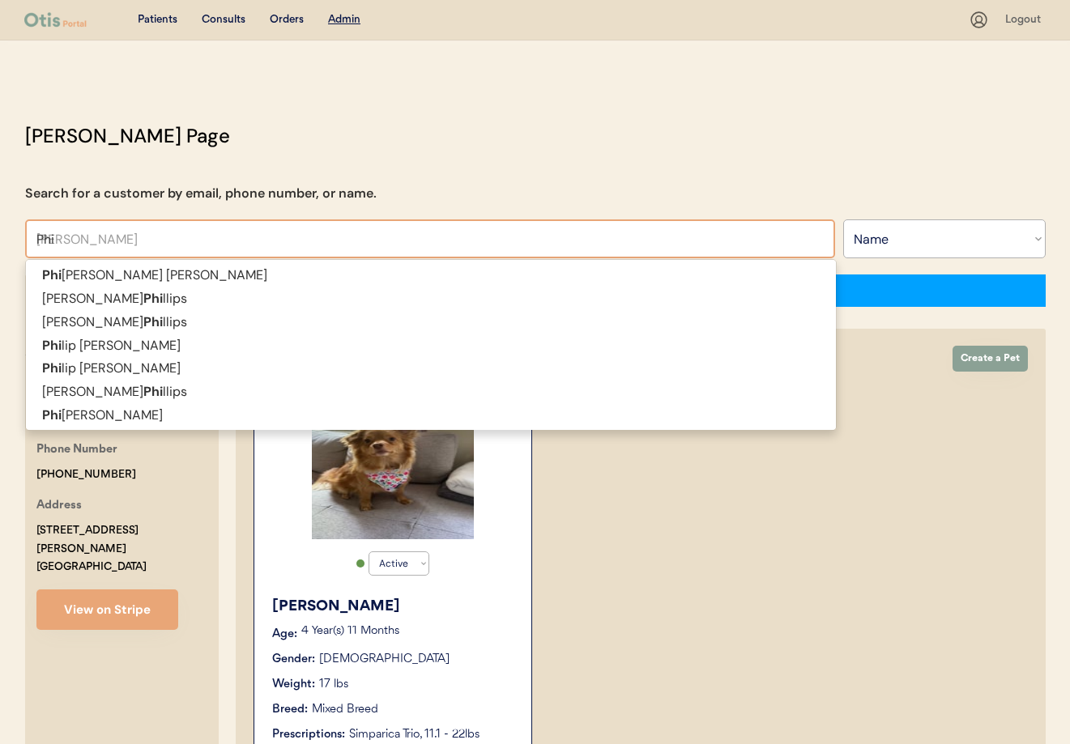
type input "Phil"
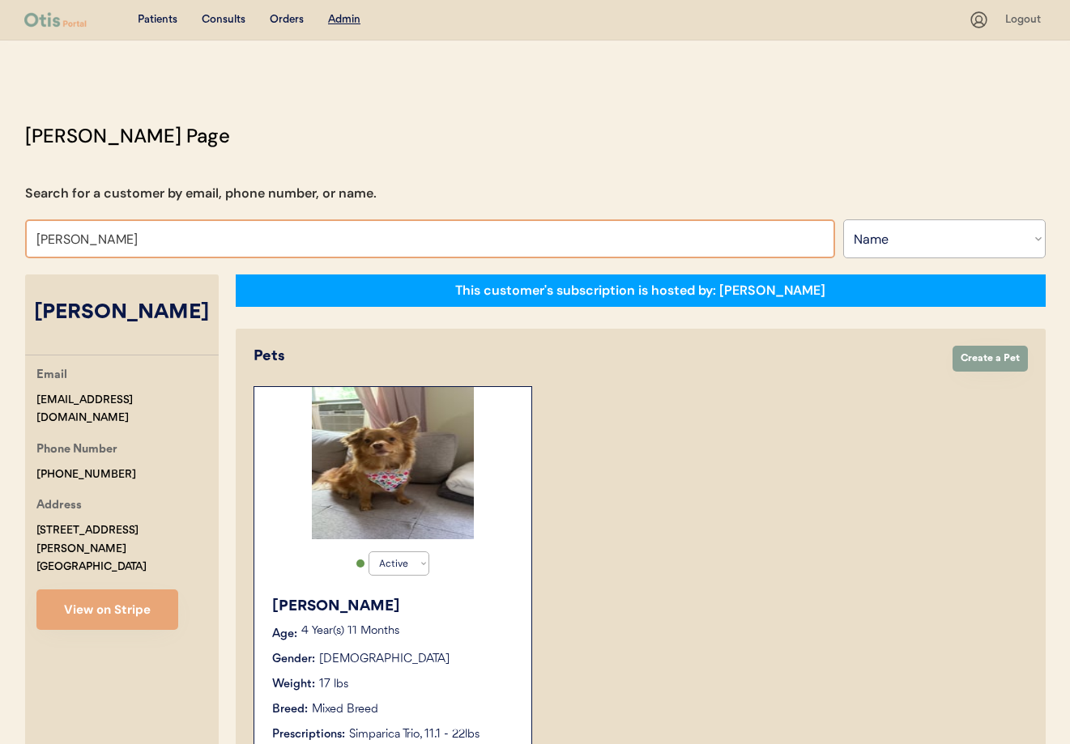
drag, startPoint x: 58, startPoint y: 239, endPoint x: 79, endPoint y: 250, distance: 23.2
click at [58, 239] on input "[PERSON_NAME]" at bounding box center [430, 238] width 810 height 39
type input "[PERSON_NAME]"
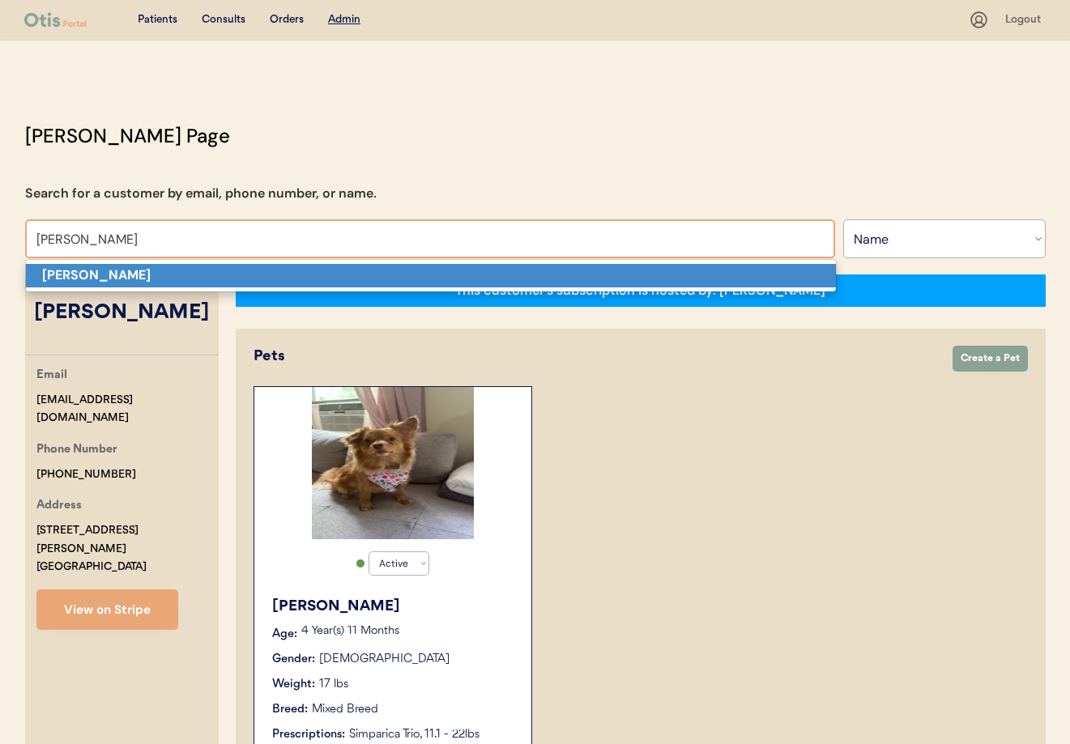
click at [89, 280] on strong "[PERSON_NAME]" at bounding box center [96, 274] width 109 height 17
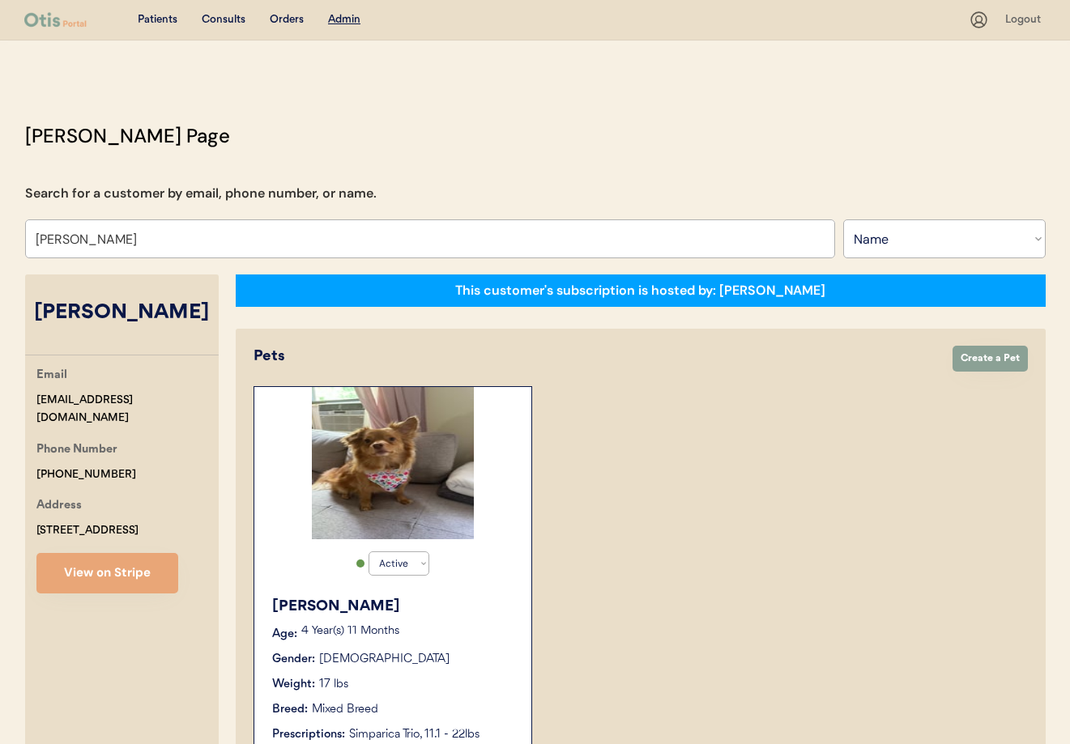
select select "true"
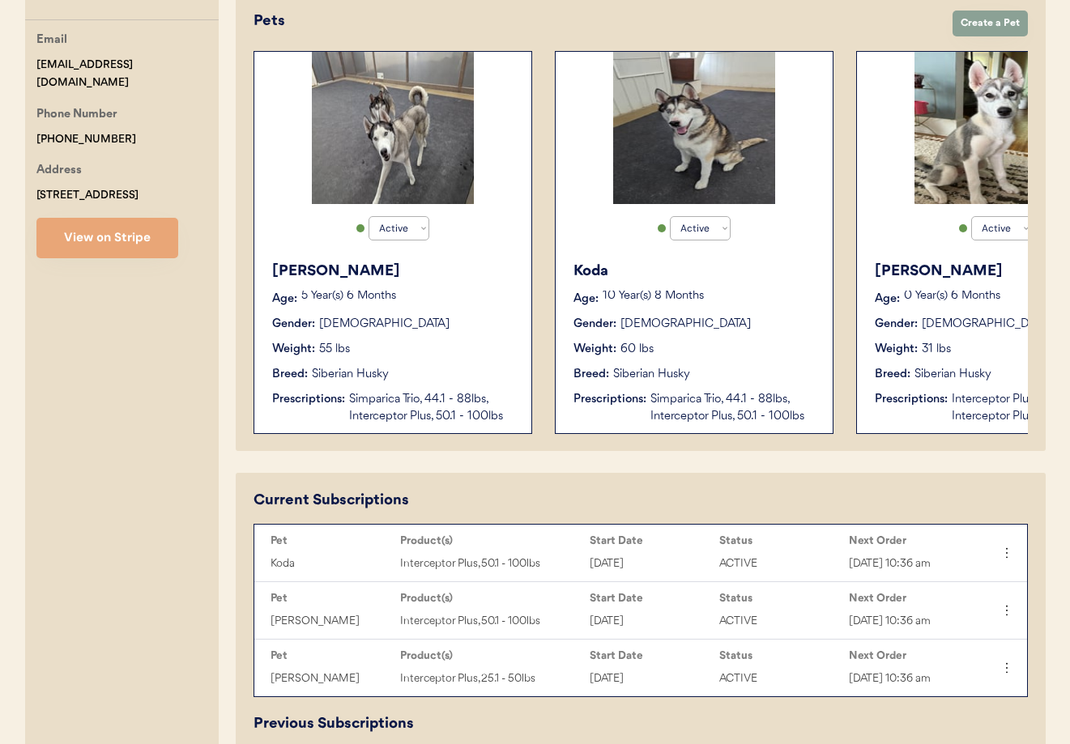
scroll to position [0, 130]
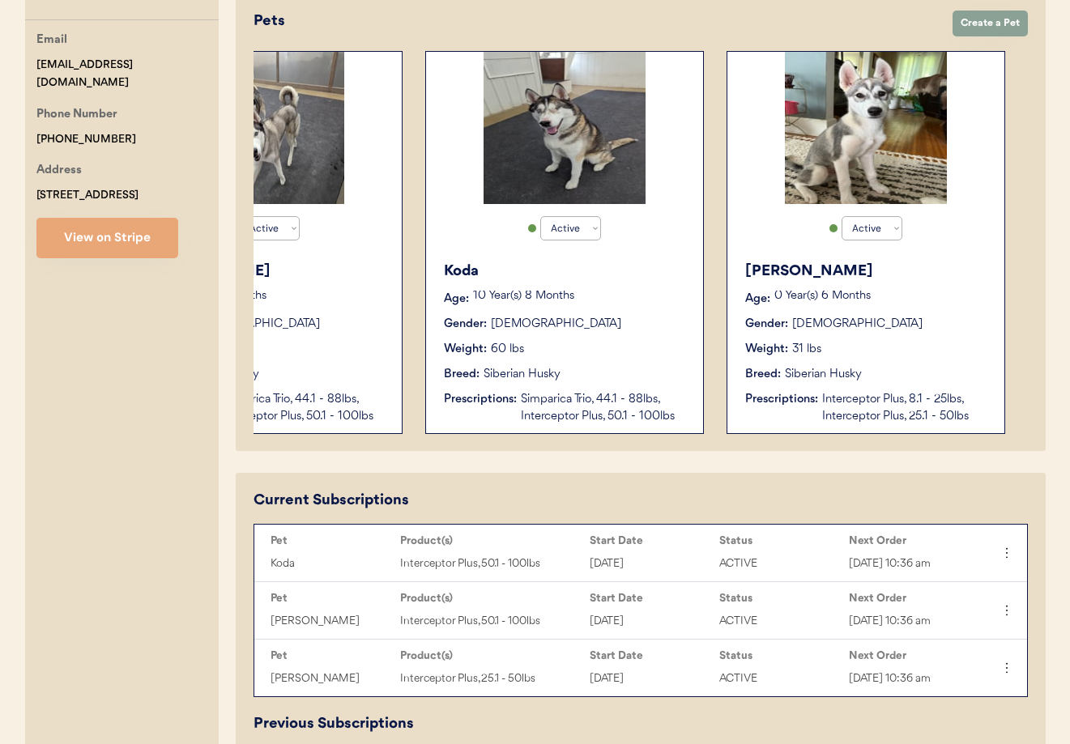
type input "[PERSON_NAME]"
click at [849, 347] on div "Weight: 31 lbs" at bounding box center [866, 349] width 243 height 17
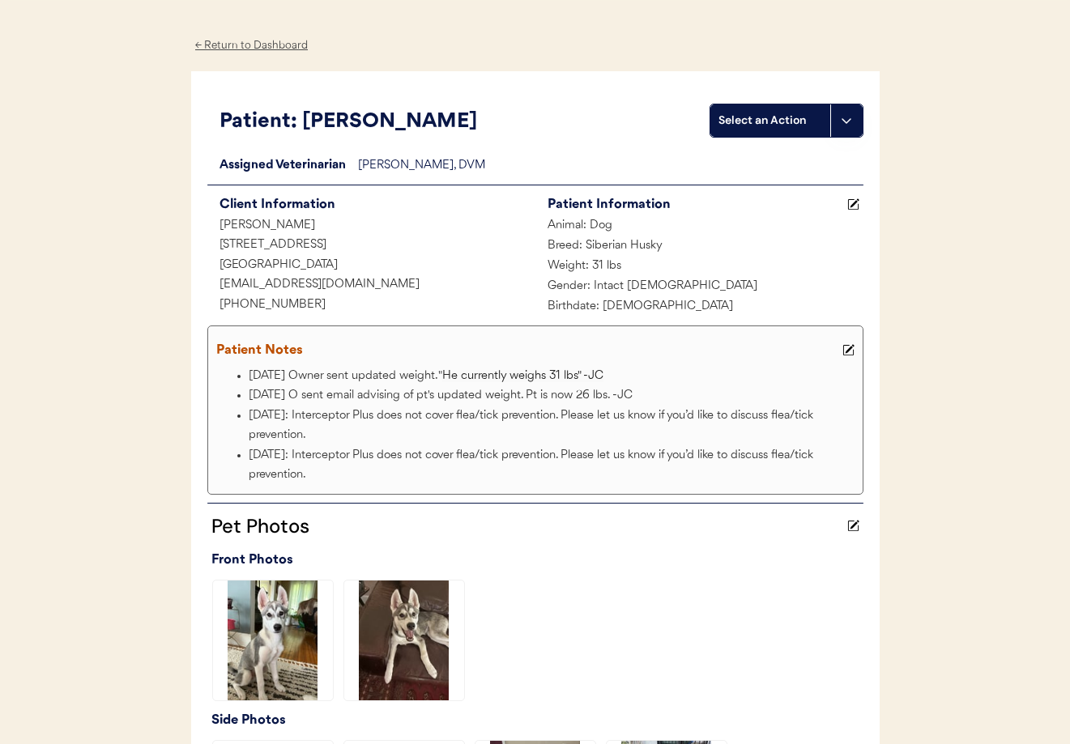
scroll to position [19, 0]
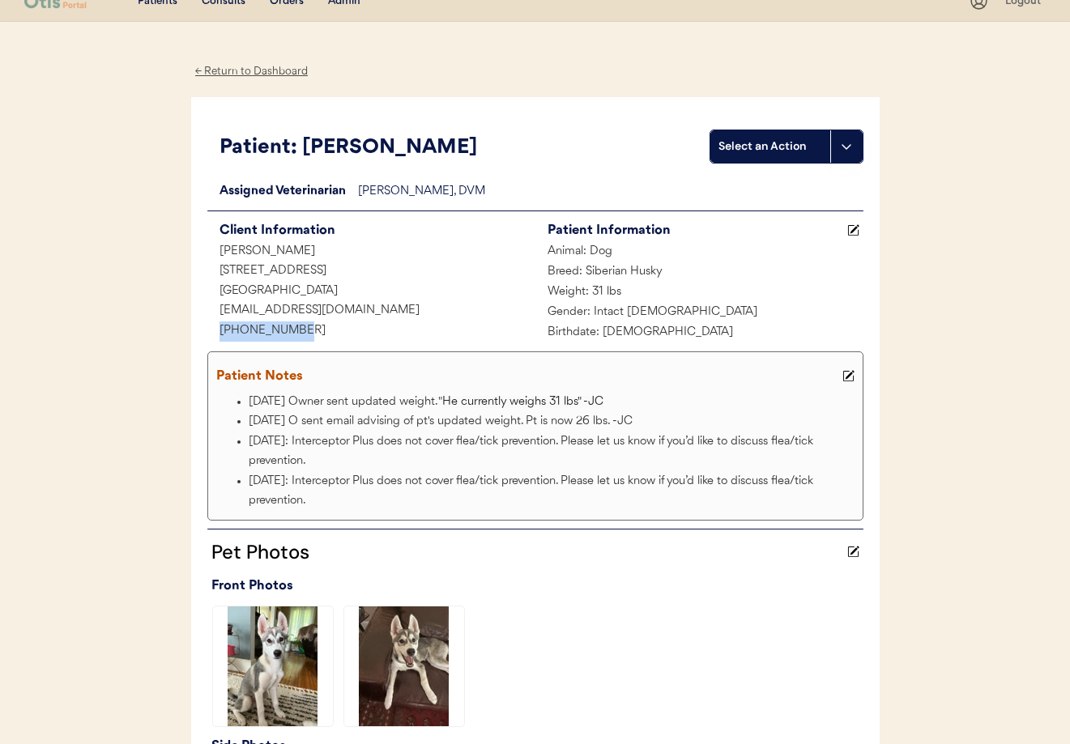
drag, startPoint x: 297, startPoint y: 327, endPoint x: 202, endPoint y: 325, distance: 95.6
click at [194, 324] on div "Patient: [PERSON_NAME] Select an Action Loading... Assigned Veterinarian [PERSO…" at bounding box center [535, 500] width 688 height 807
copy div "[PHONE_NUMBER]"
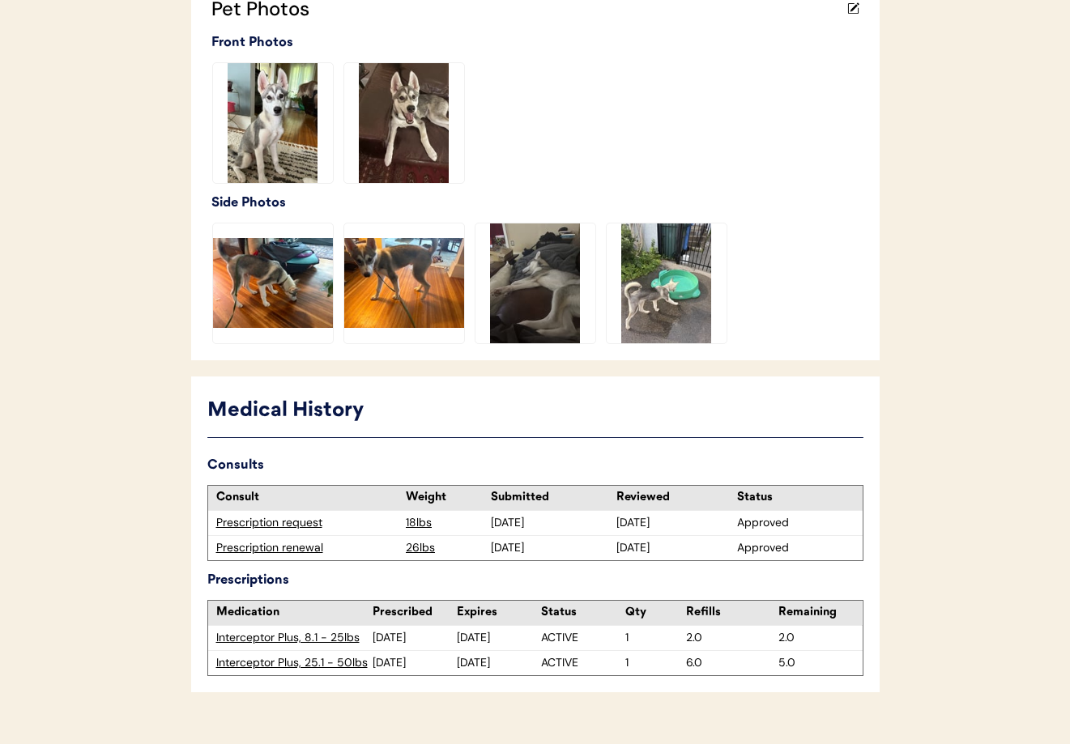
scroll to position [591, 0]
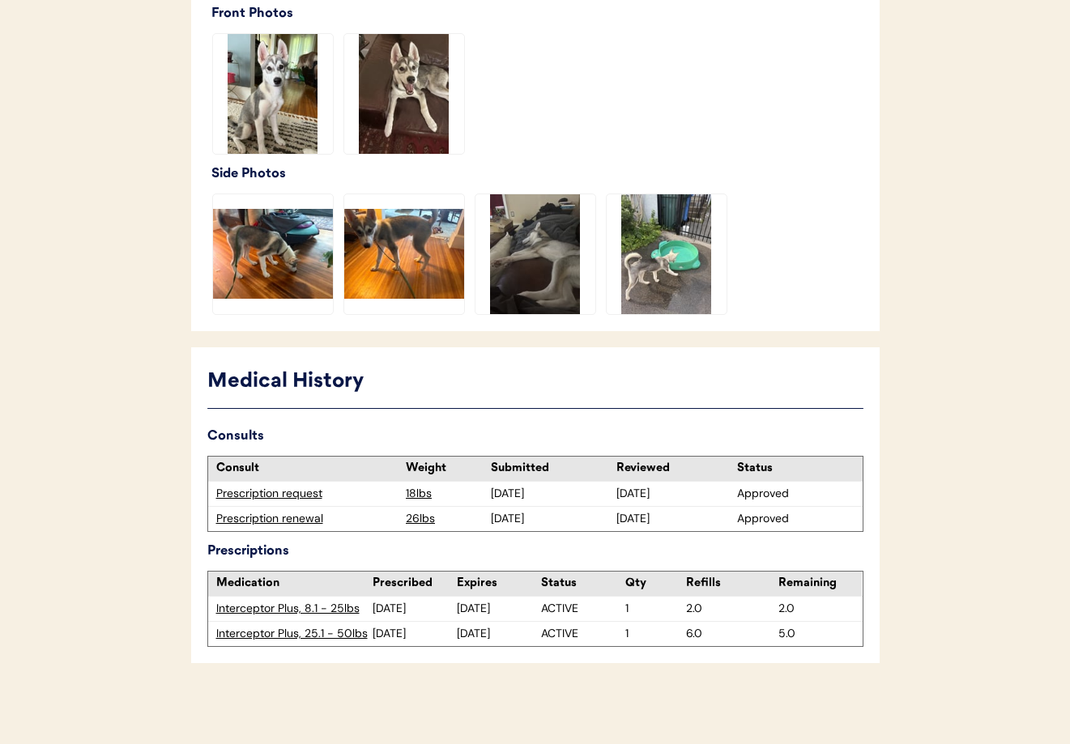
click at [290, 521] on div "Prescription renewal" at bounding box center [307, 519] width 182 height 16
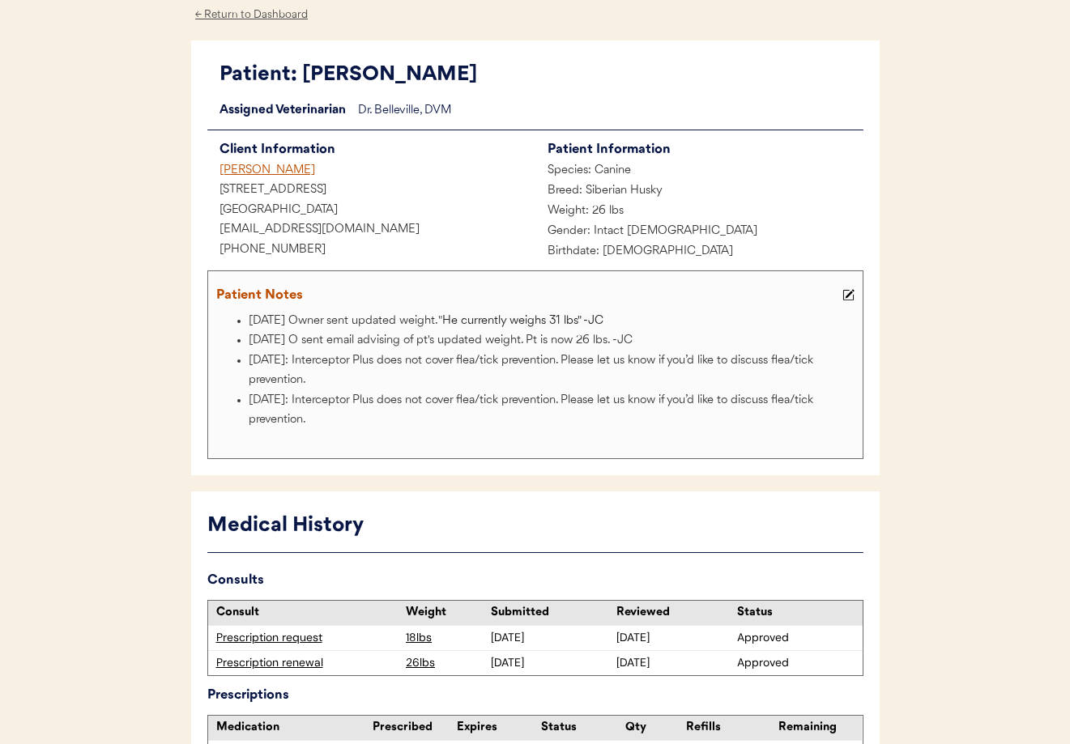
scroll to position [60, 0]
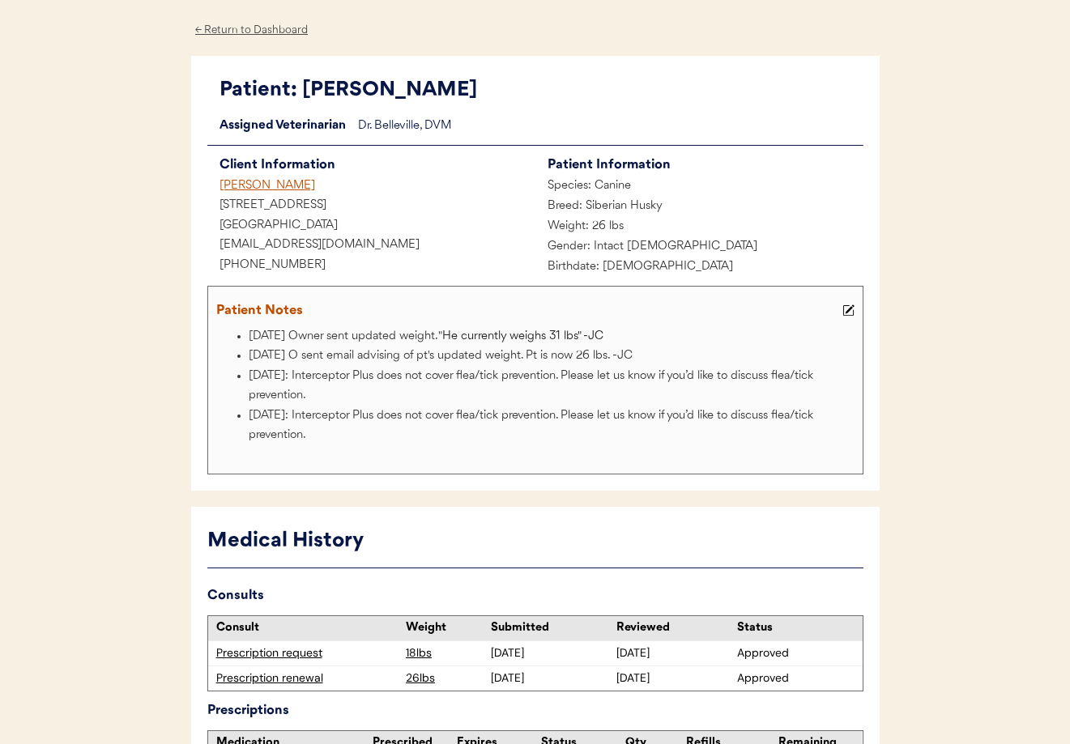
drag, startPoint x: 250, startPoint y: 30, endPoint x: 379, endPoint y: 95, distance: 144.1
click at [250, 31] on div "← Return to Dashboard" at bounding box center [251, 30] width 121 height 19
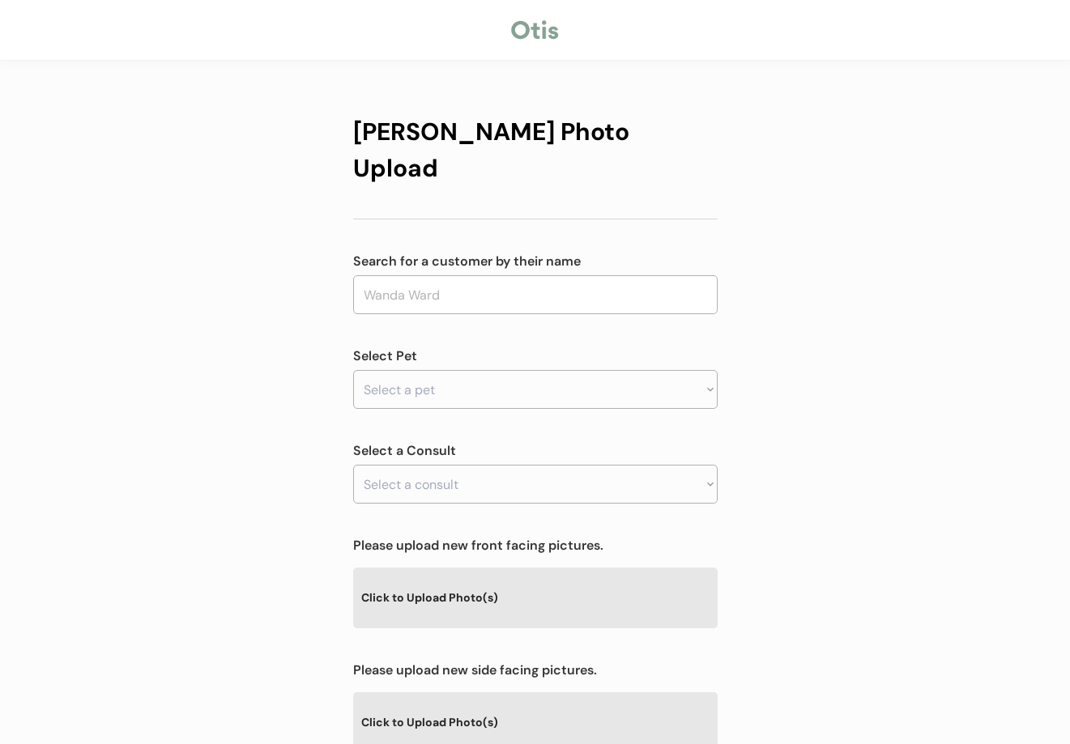
click at [294, 92] on div "[PERSON_NAME] Photo Upload Search for a customer by their name Select Pet Selec…" at bounding box center [535, 522] width 1070 height 1044
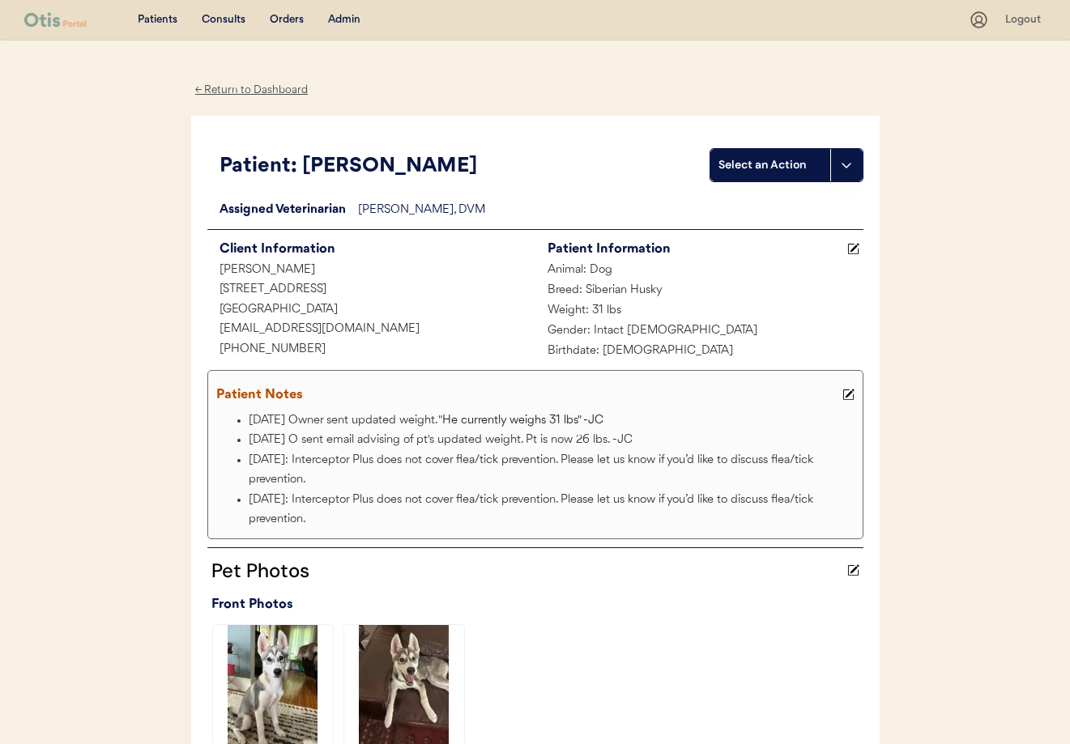
click at [209, 91] on div "← Return to Dashboard" at bounding box center [251, 90] width 121 height 19
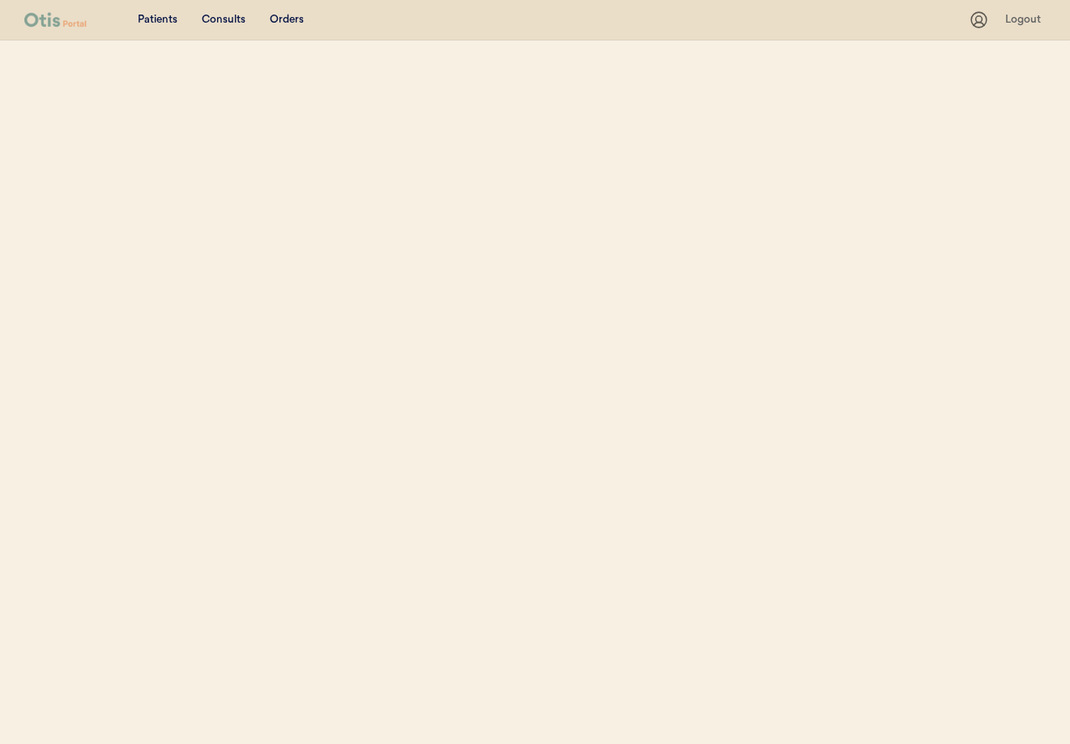
select select ""Name""
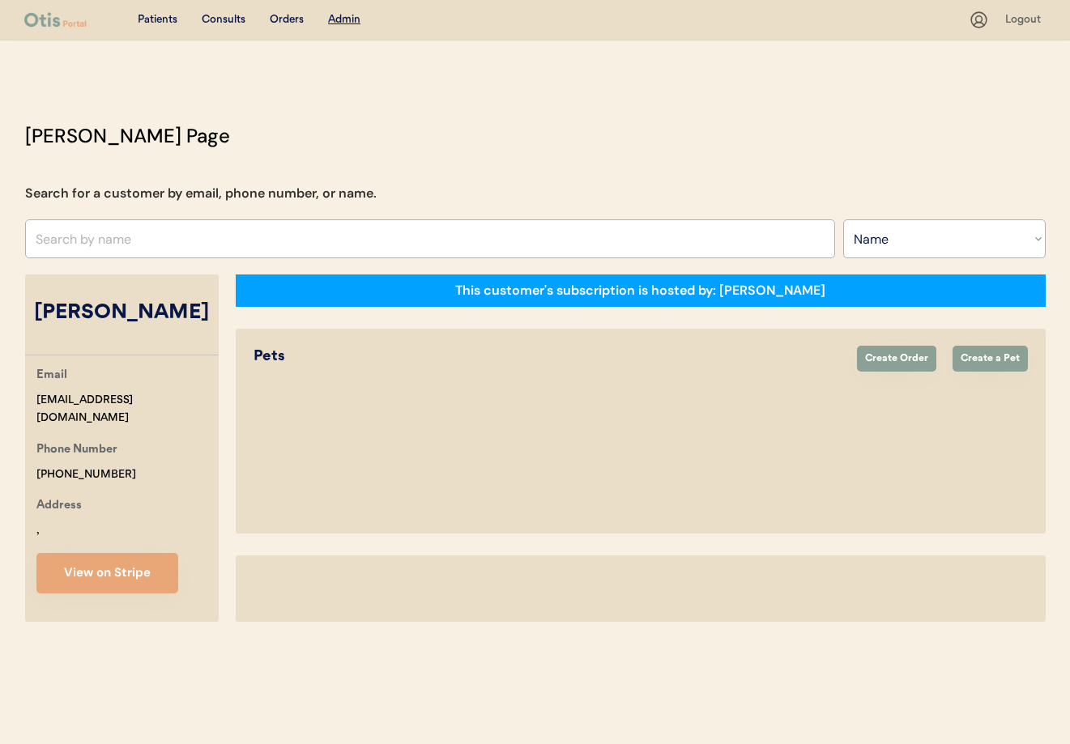
select select "true"
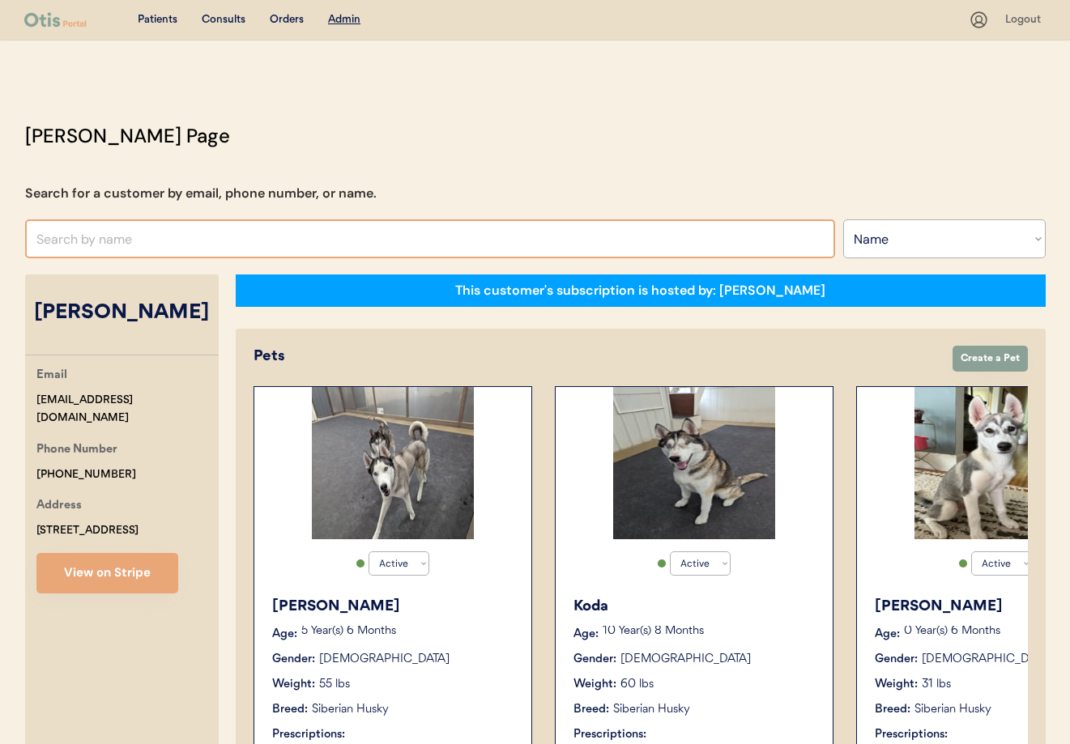
click at [181, 248] on input "text" at bounding box center [430, 238] width 810 height 39
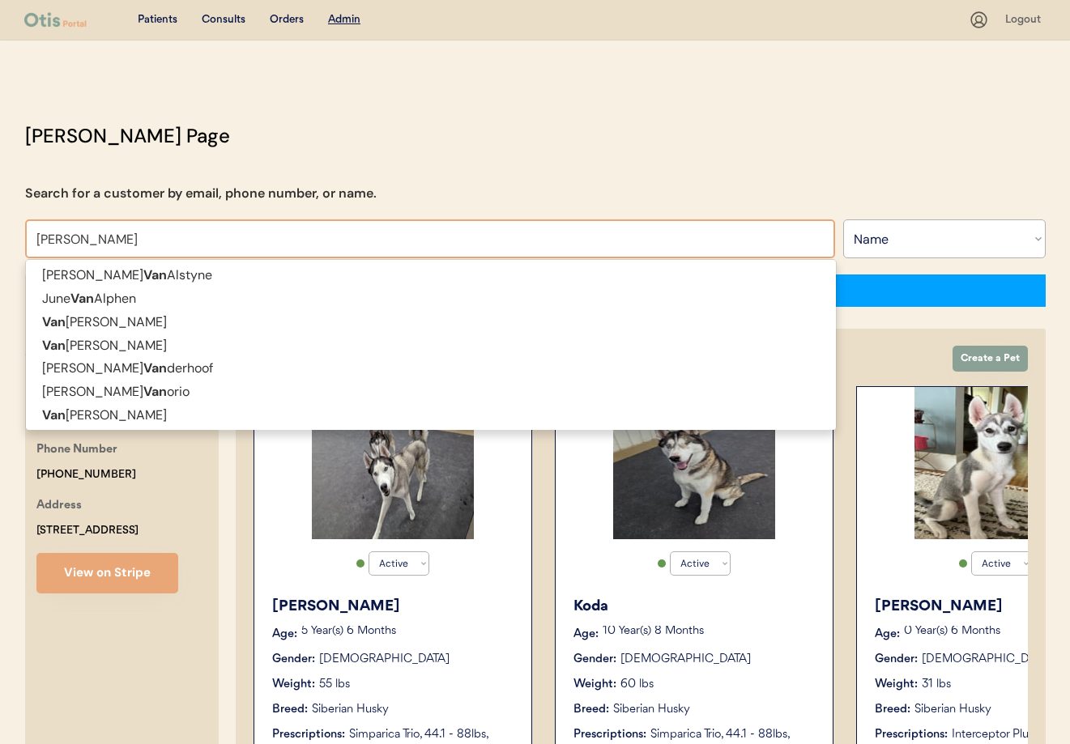
type input "Vanessa"
type input "[PERSON_NAME]"
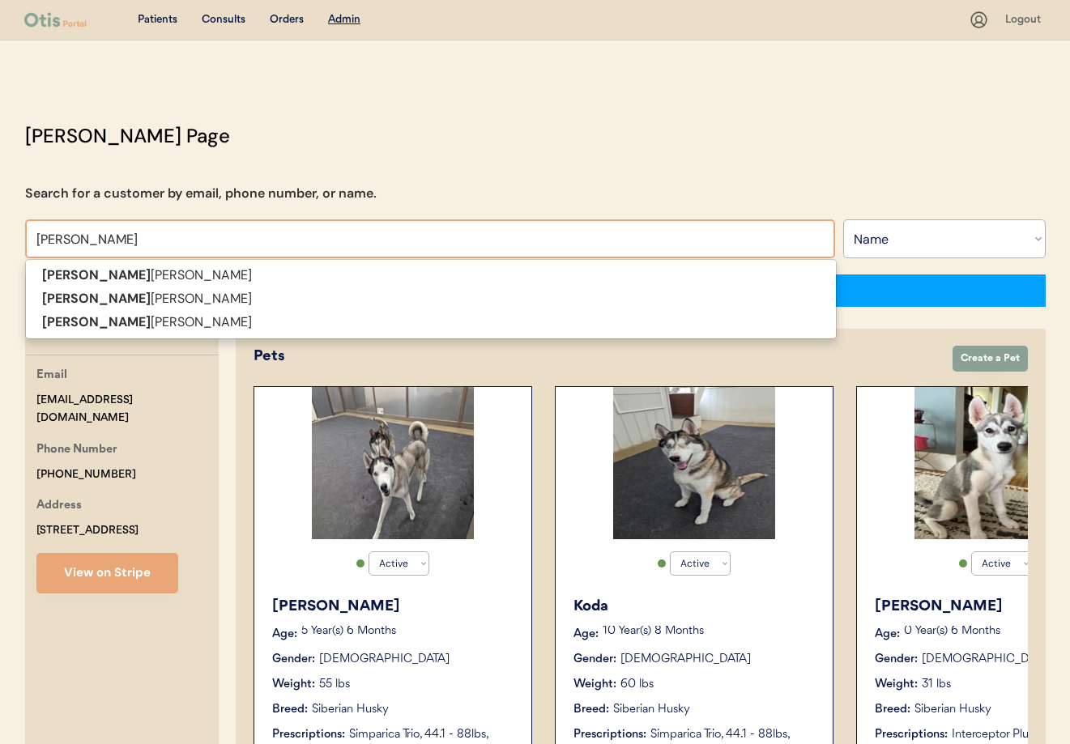
click at [185, 282] on p "Vanessa Fernandez" at bounding box center [431, 275] width 810 height 23
type input "[PERSON_NAME]"
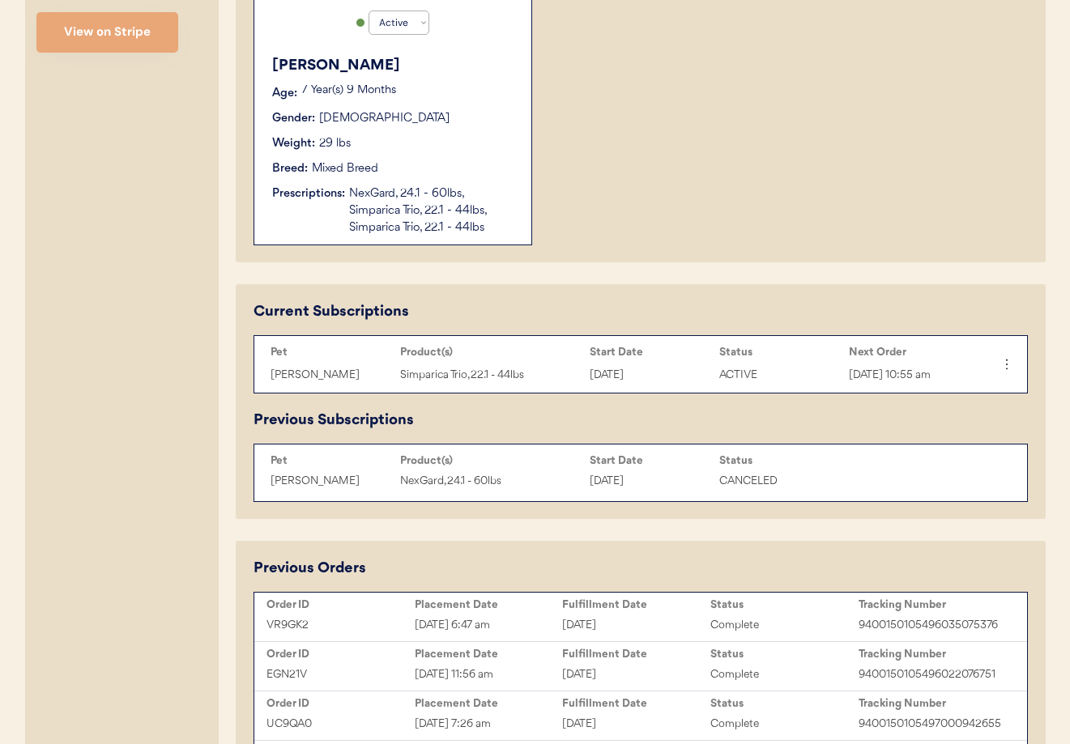
scroll to position [543, 0]
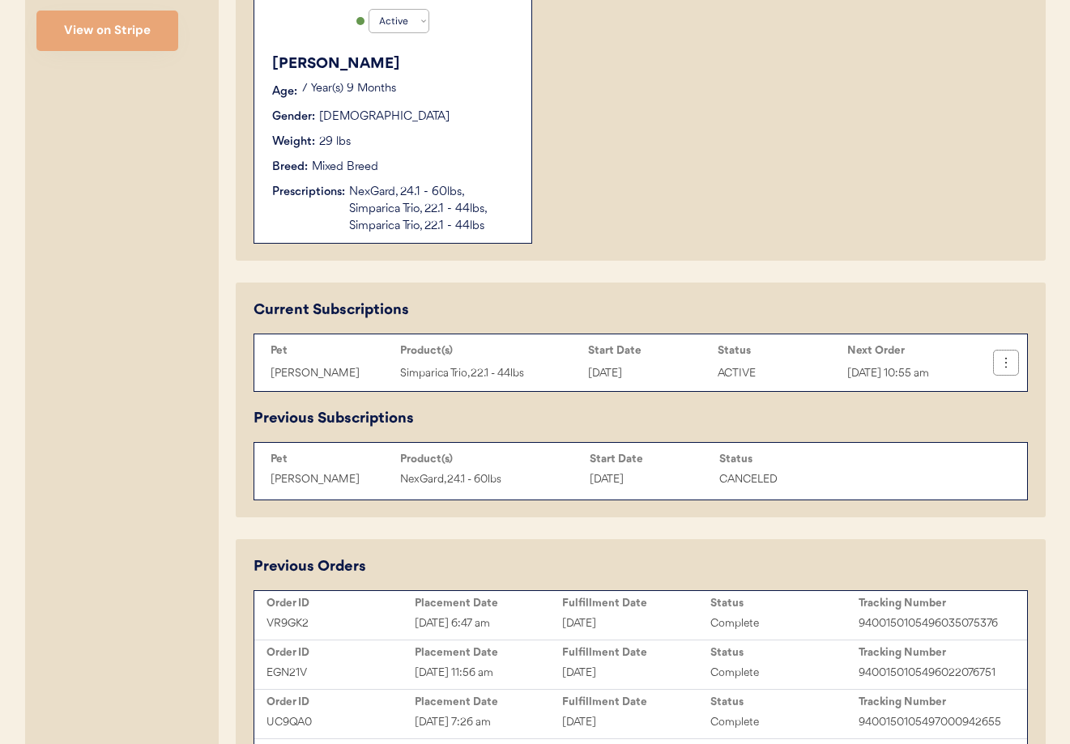
click at [1011, 371] on icon at bounding box center [1006, 363] width 16 height 16
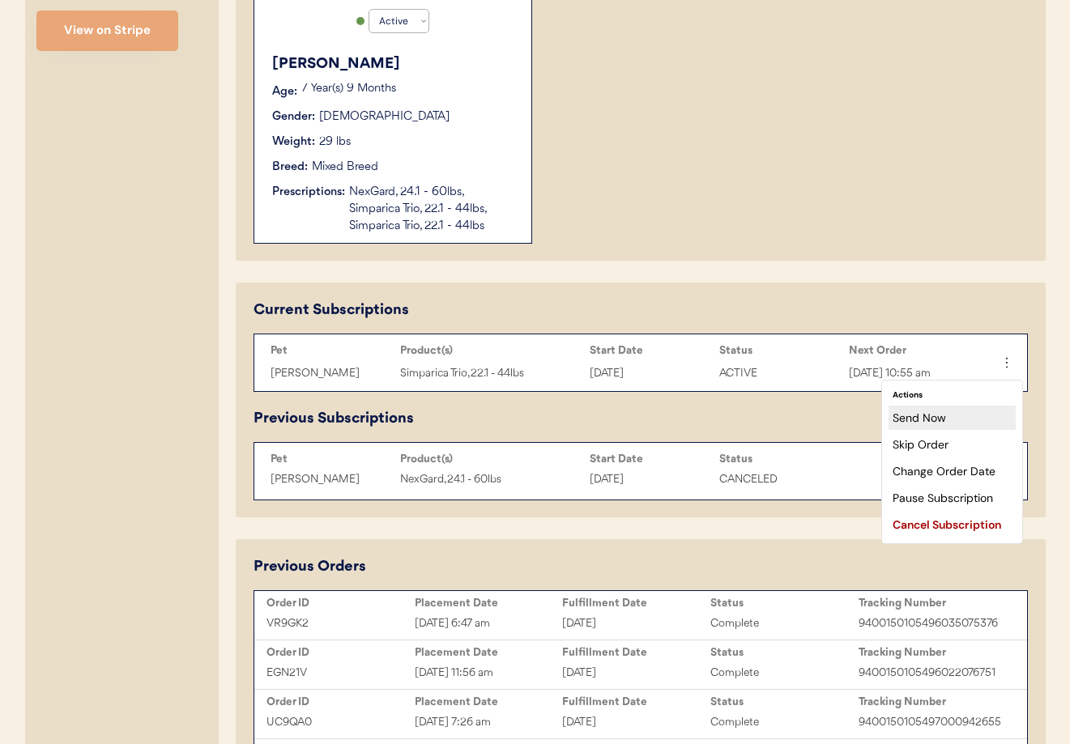
click at [971, 418] on div "Send Now" at bounding box center [951, 418] width 127 height 24
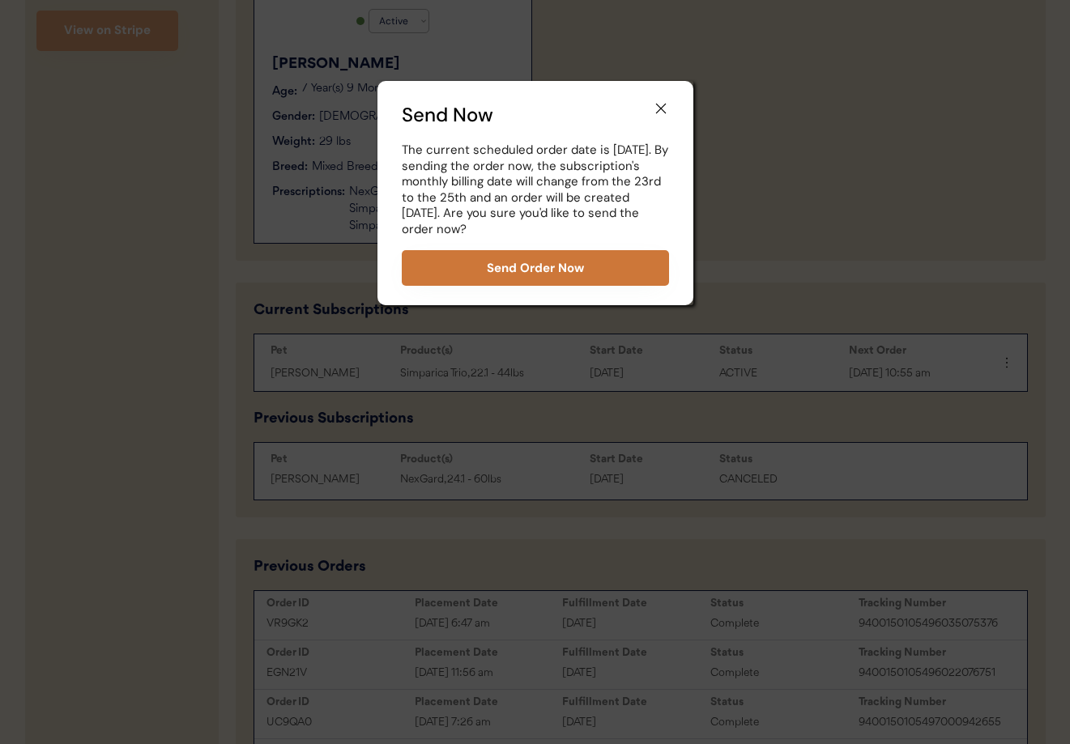
click at [530, 267] on button "Send Order Now" at bounding box center [535, 268] width 267 height 36
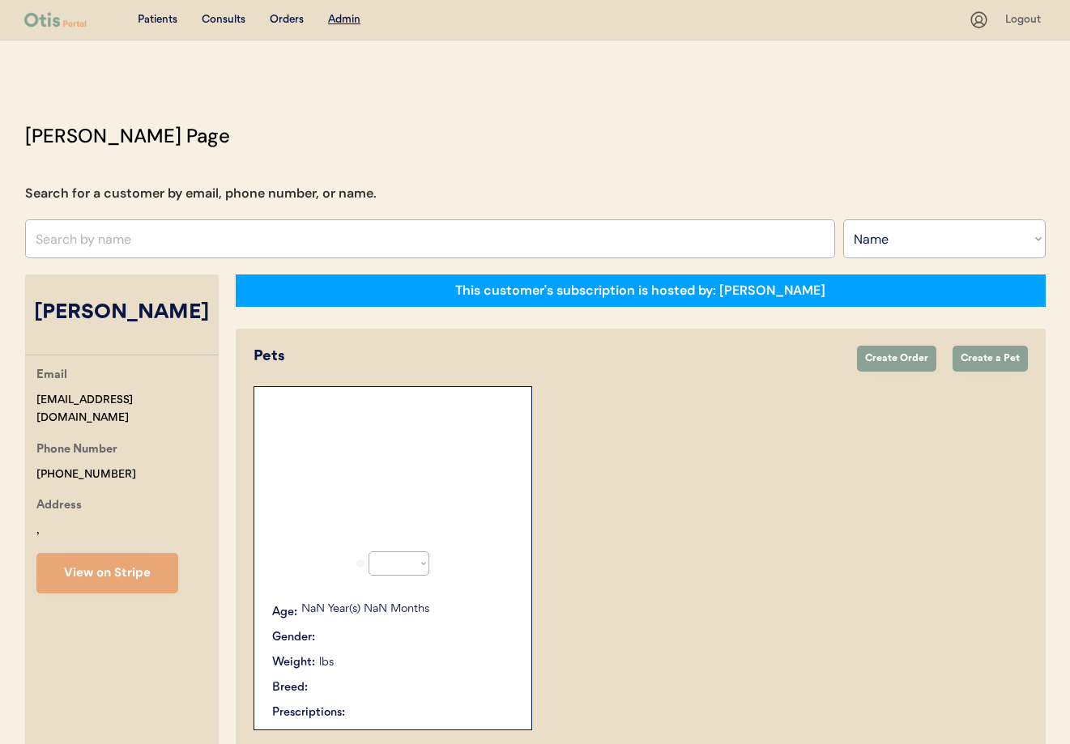
select select ""Name""
select select "true"
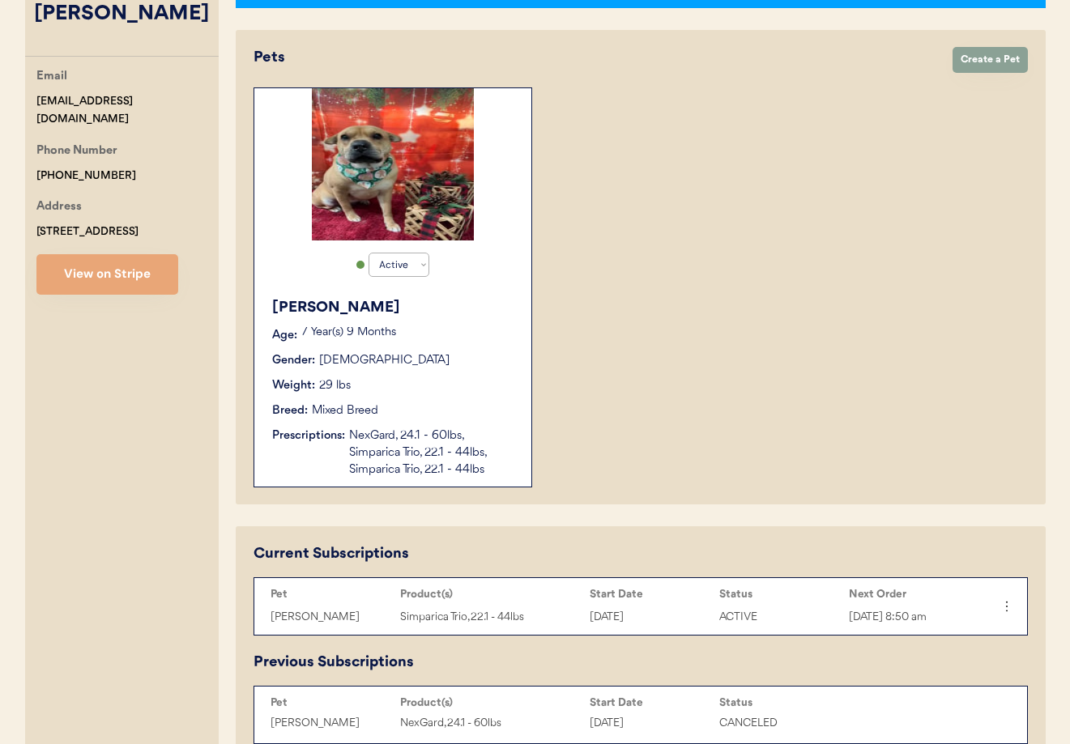
scroll to position [252, 0]
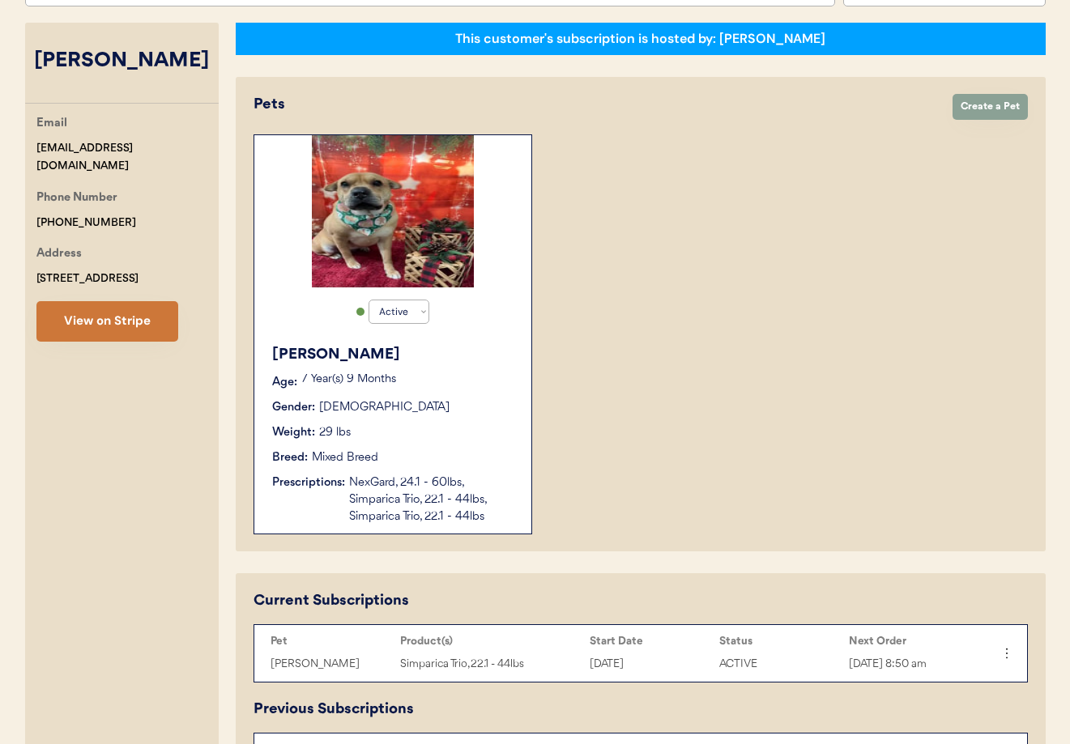
click at [113, 329] on button "View on Stripe" at bounding box center [107, 321] width 142 height 40
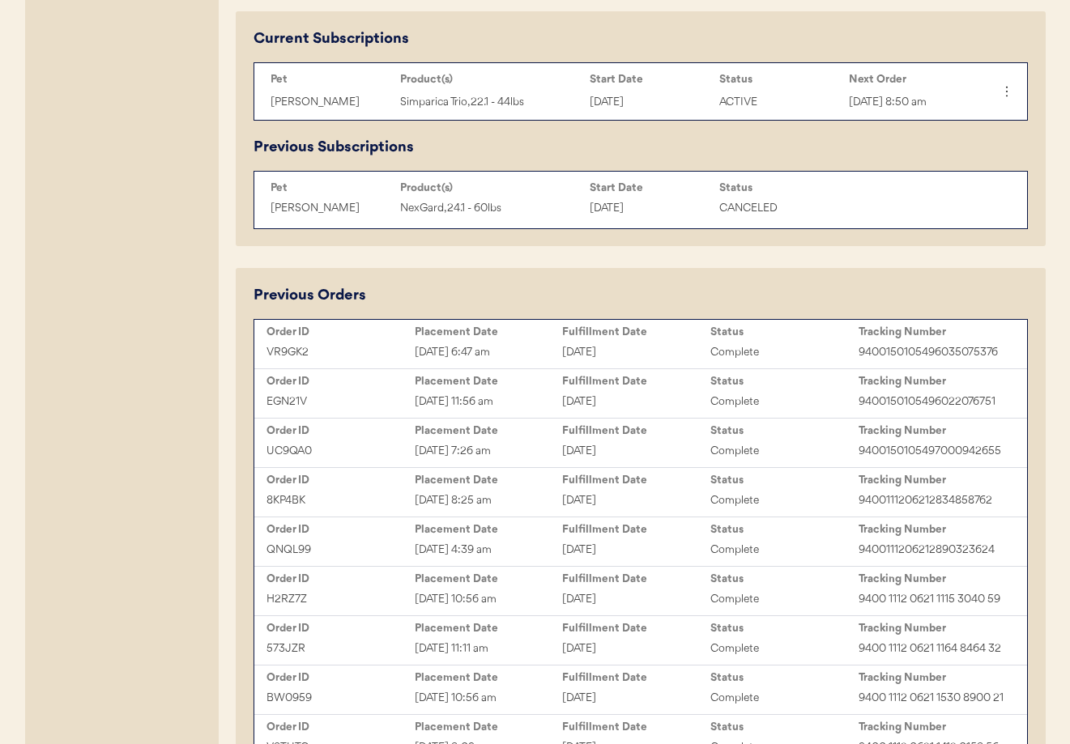
scroll to position [848, 0]
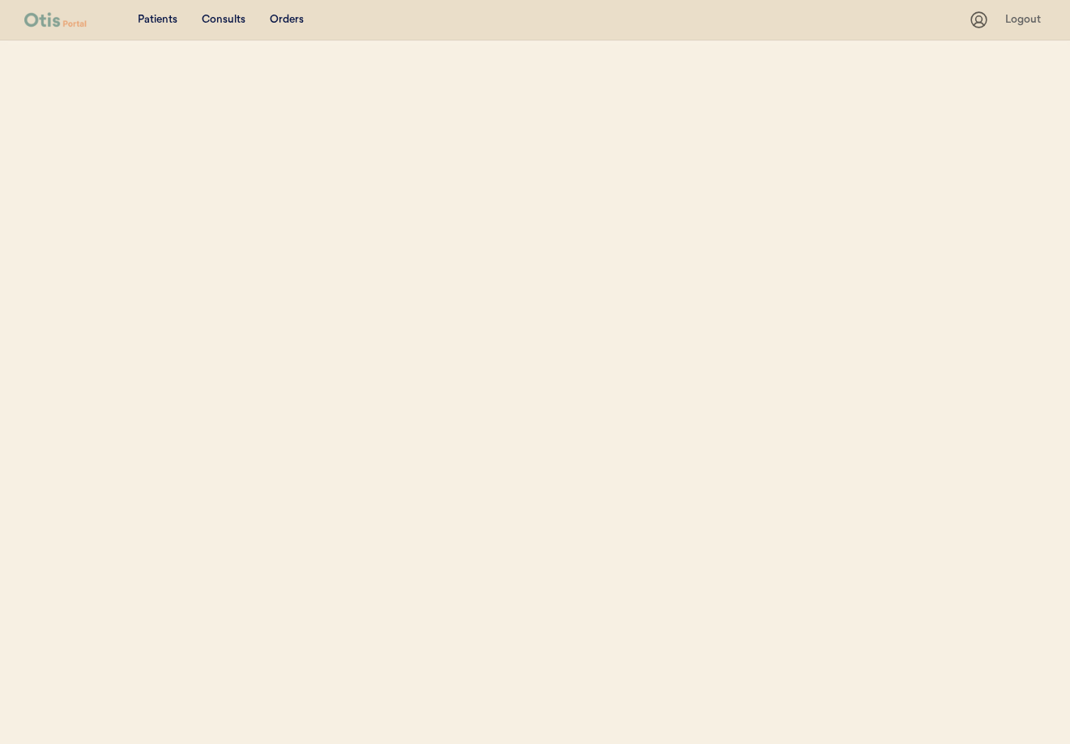
select select ""Name""
select select "true"
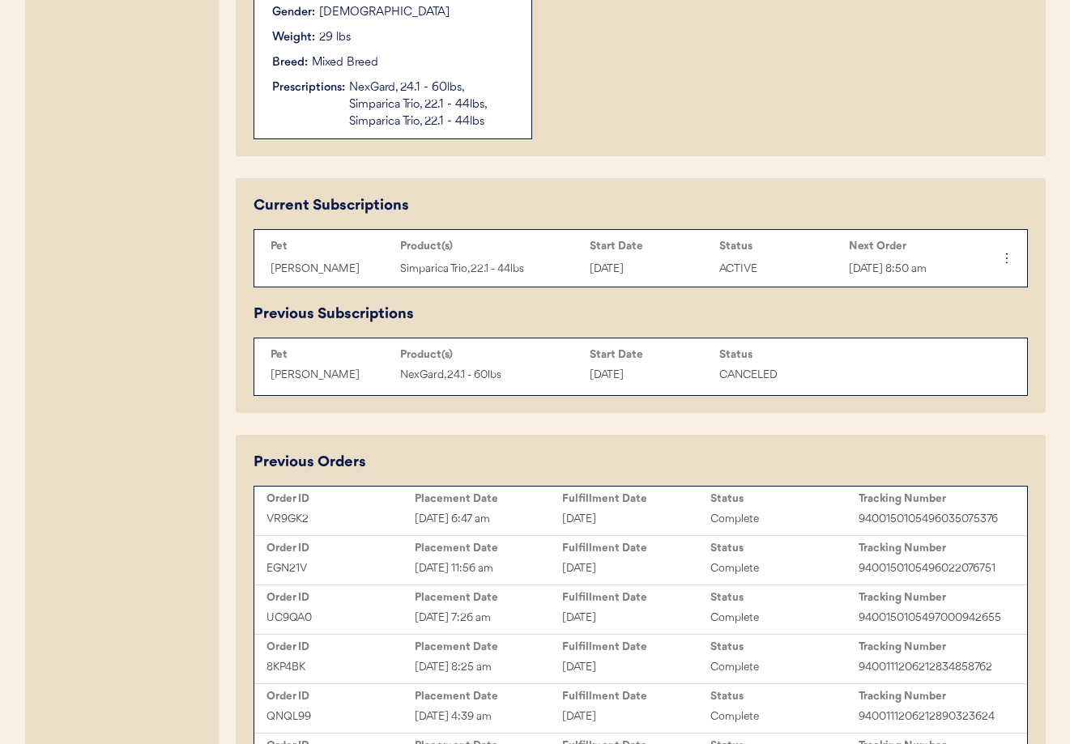
scroll to position [675, 0]
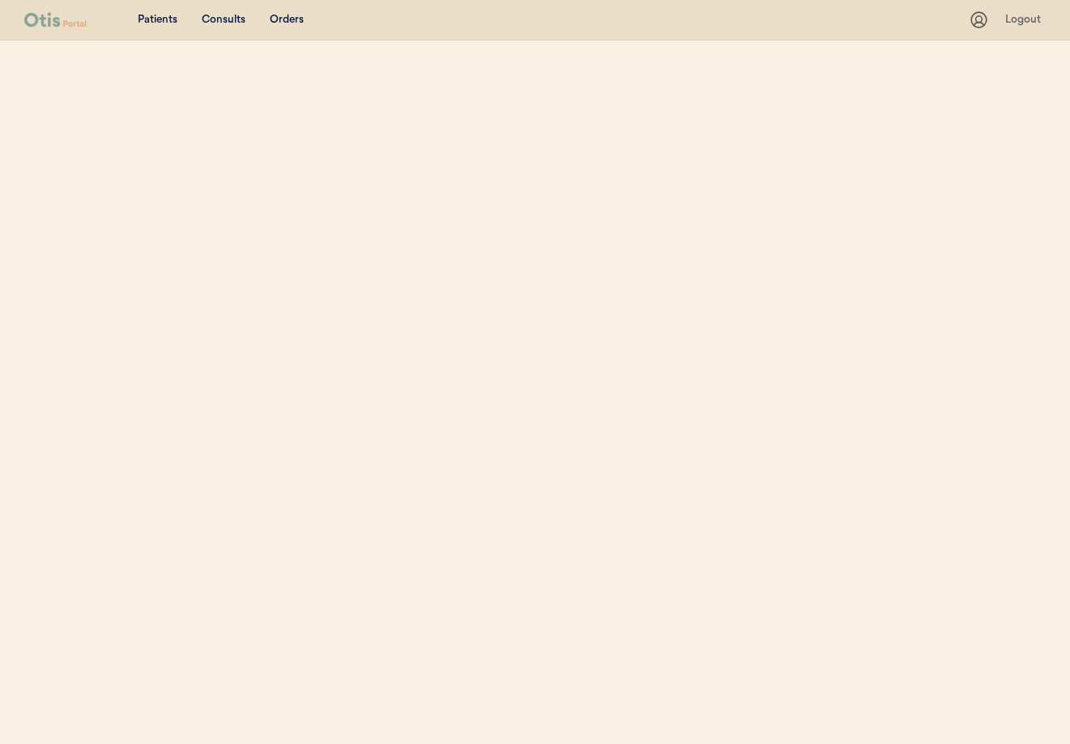
select select ""Name""
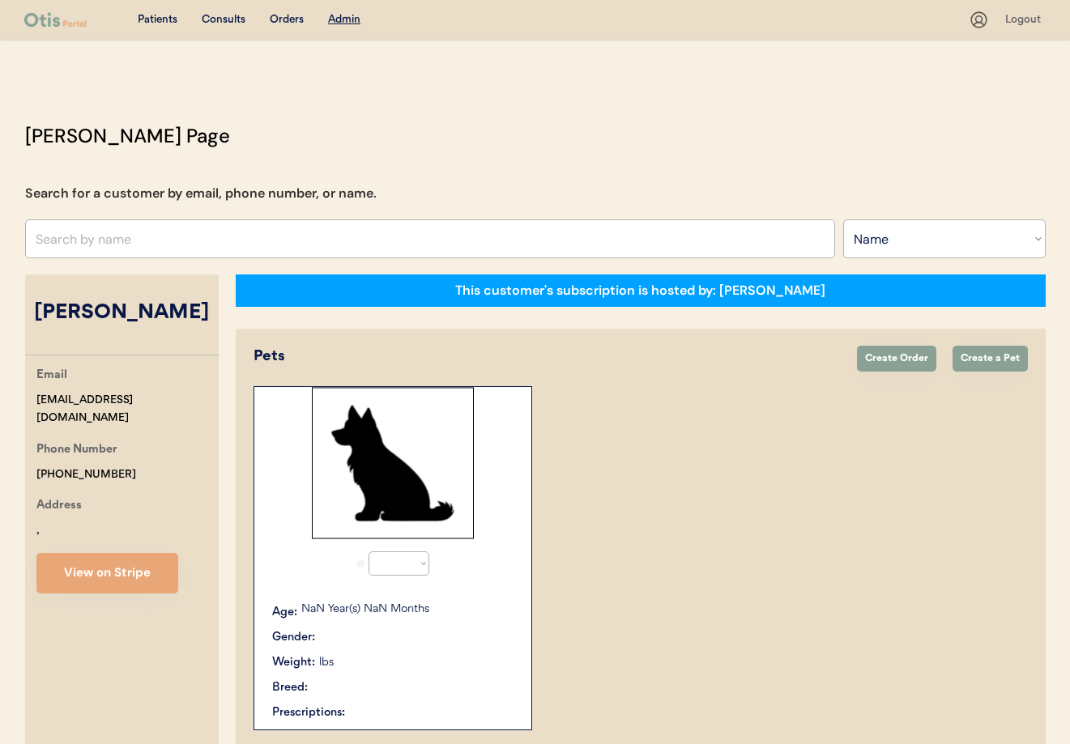
select select "true"
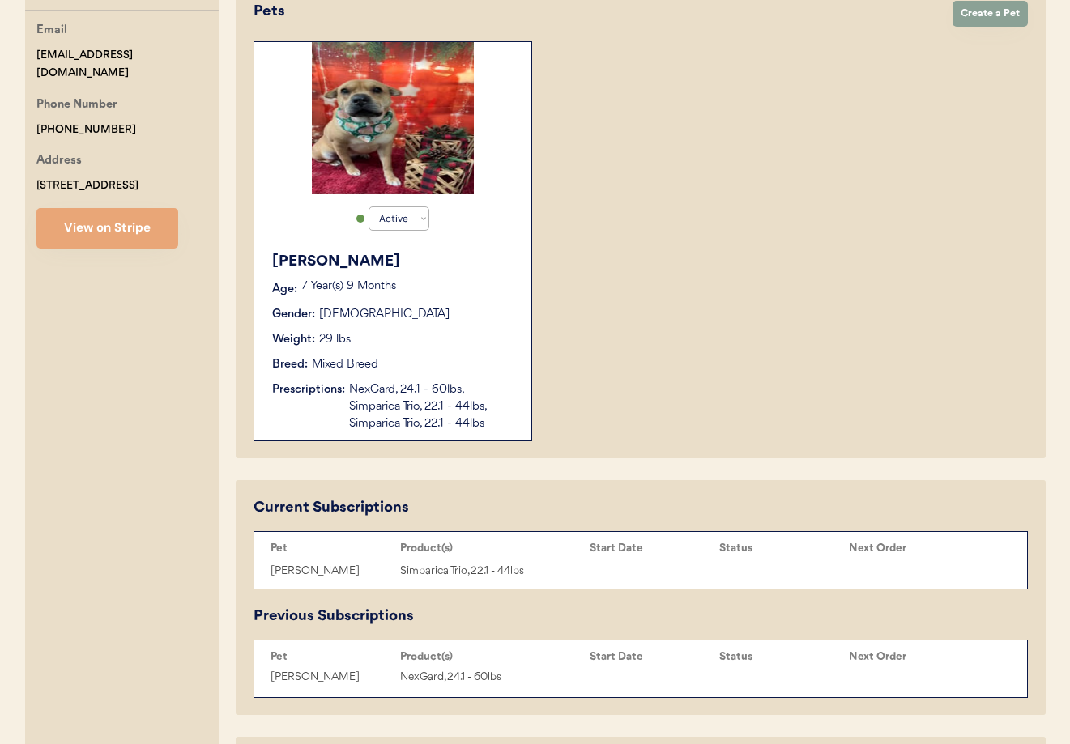
scroll to position [710, 0]
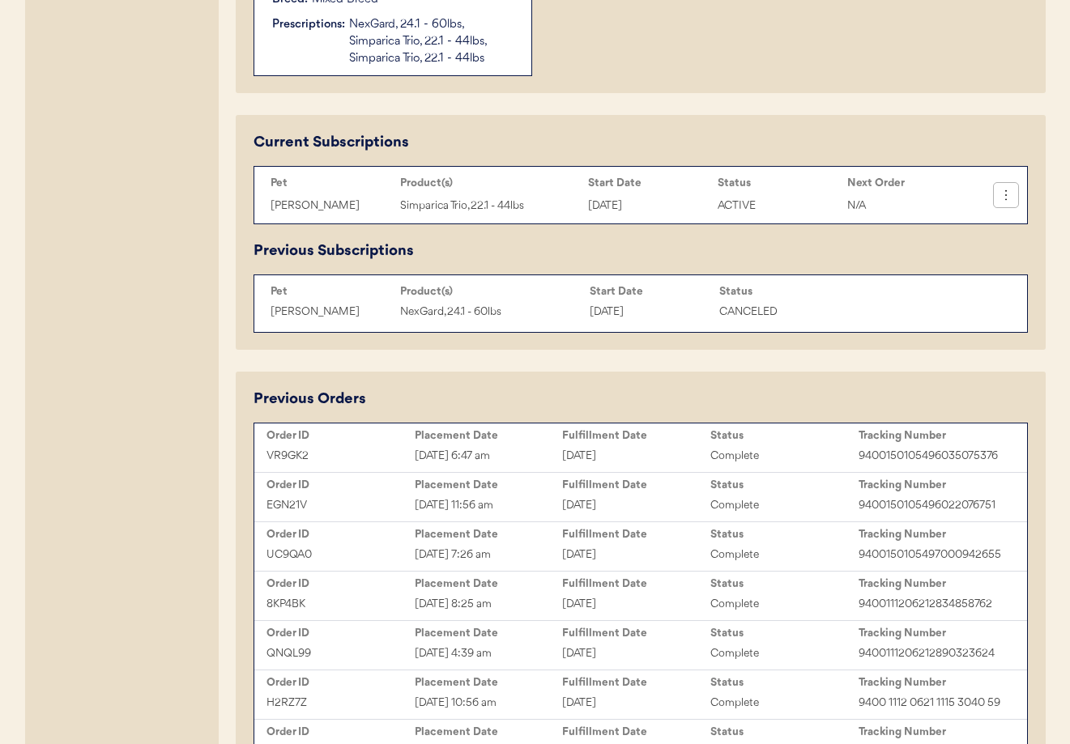
click at [1007, 206] on button at bounding box center [1006, 195] width 24 height 24
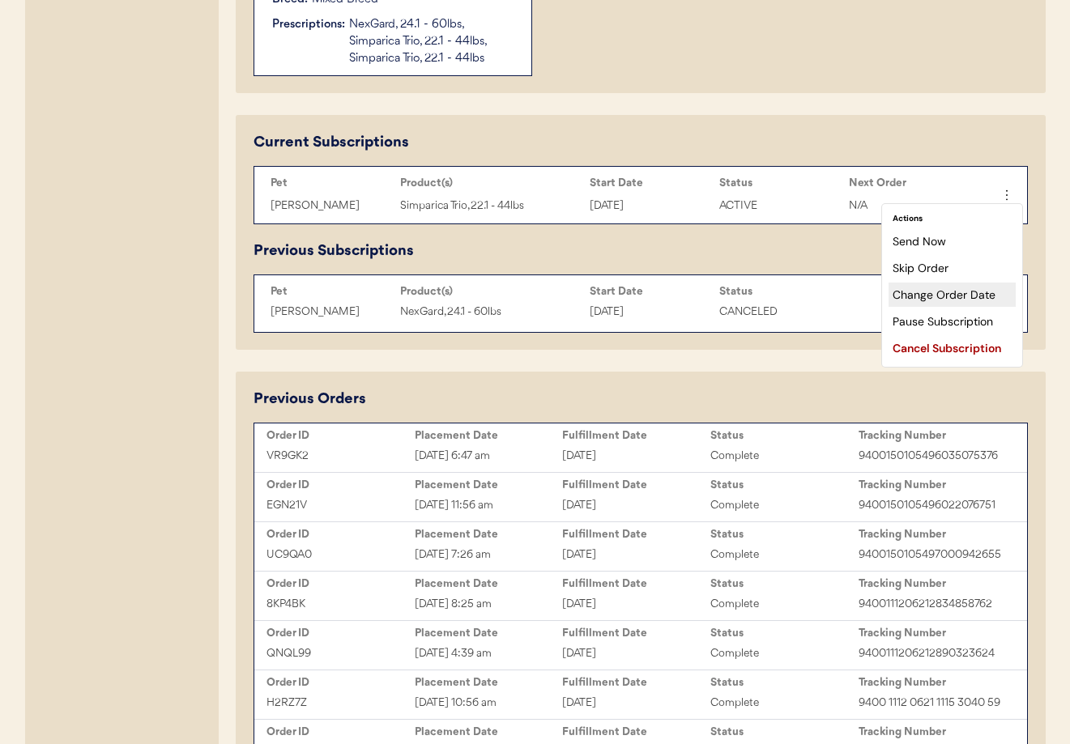
click at [960, 291] on div "Change Order Date" at bounding box center [951, 295] width 127 height 24
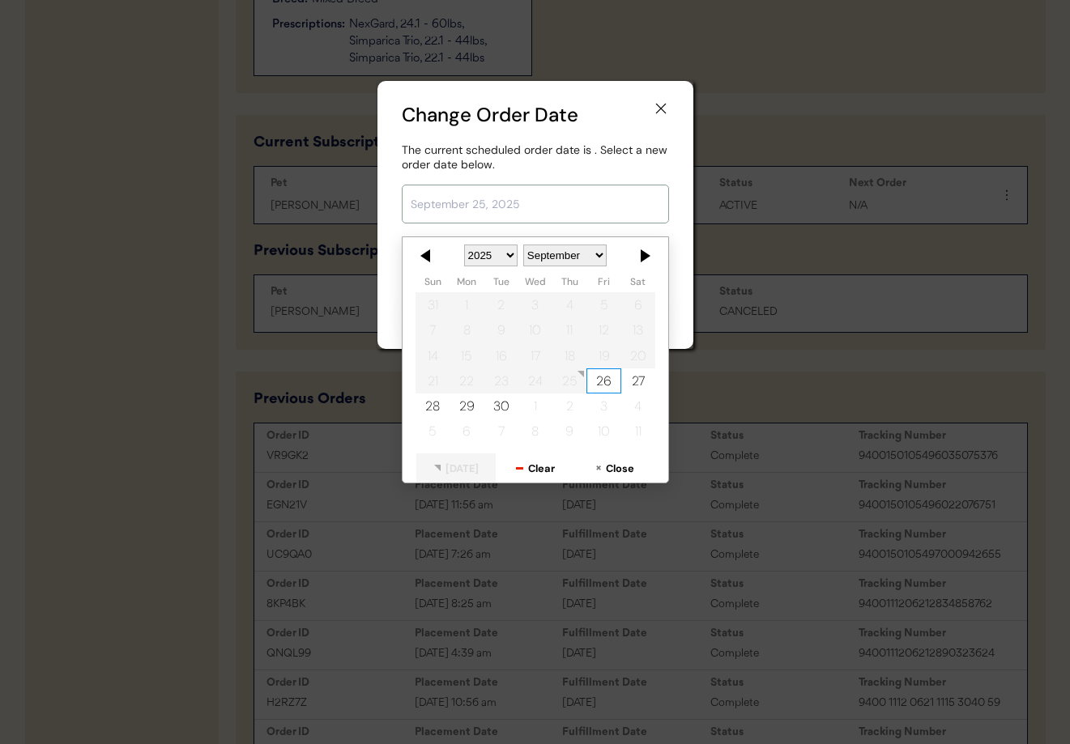
click at [538, 198] on input "text" at bounding box center [535, 204] width 267 height 39
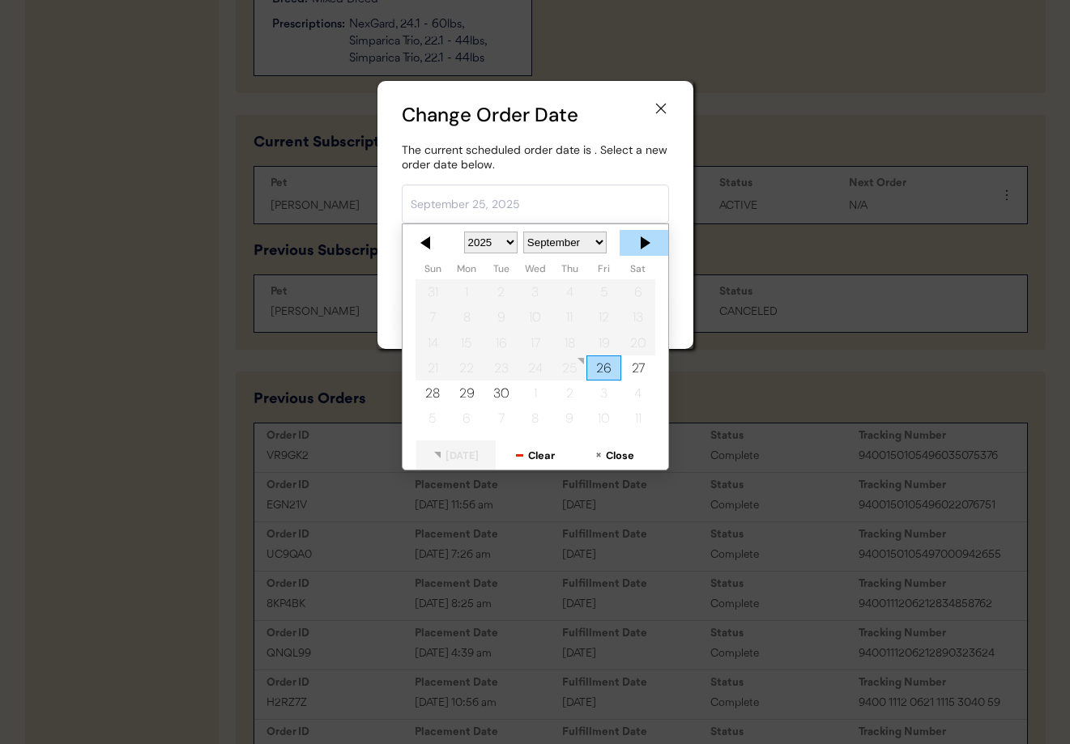
click at [645, 240] on div at bounding box center [644, 243] width 49 height 26
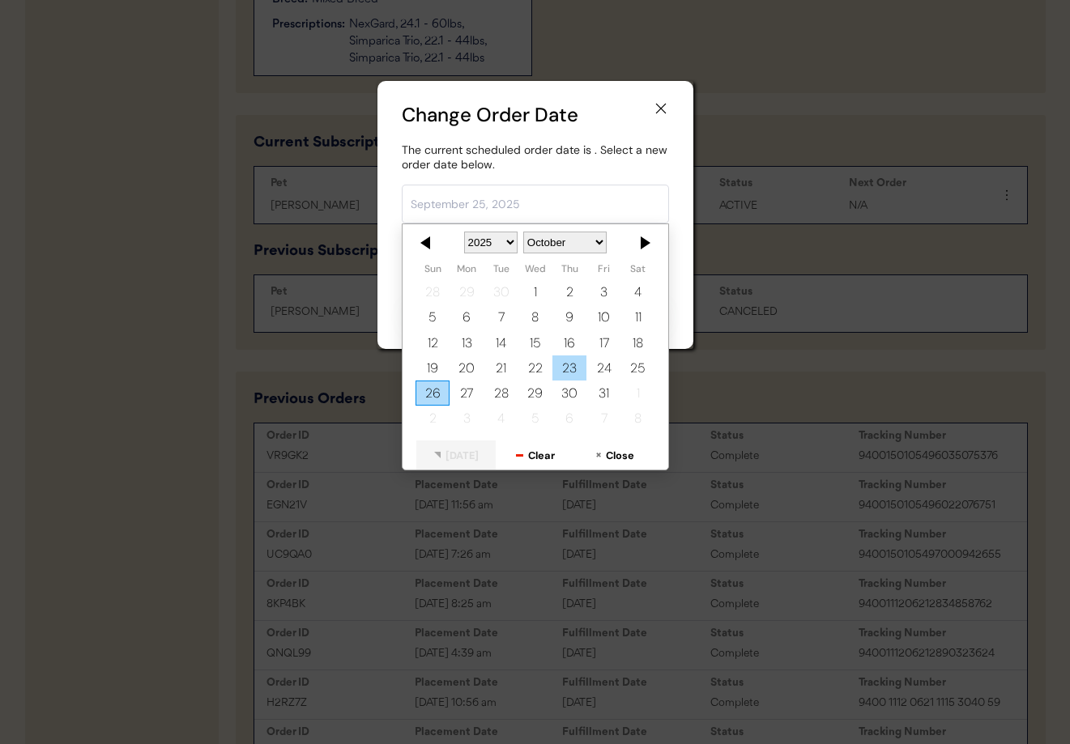
click at [575, 368] on div "23" at bounding box center [569, 368] width 34 height 25
type input "[DATE]"
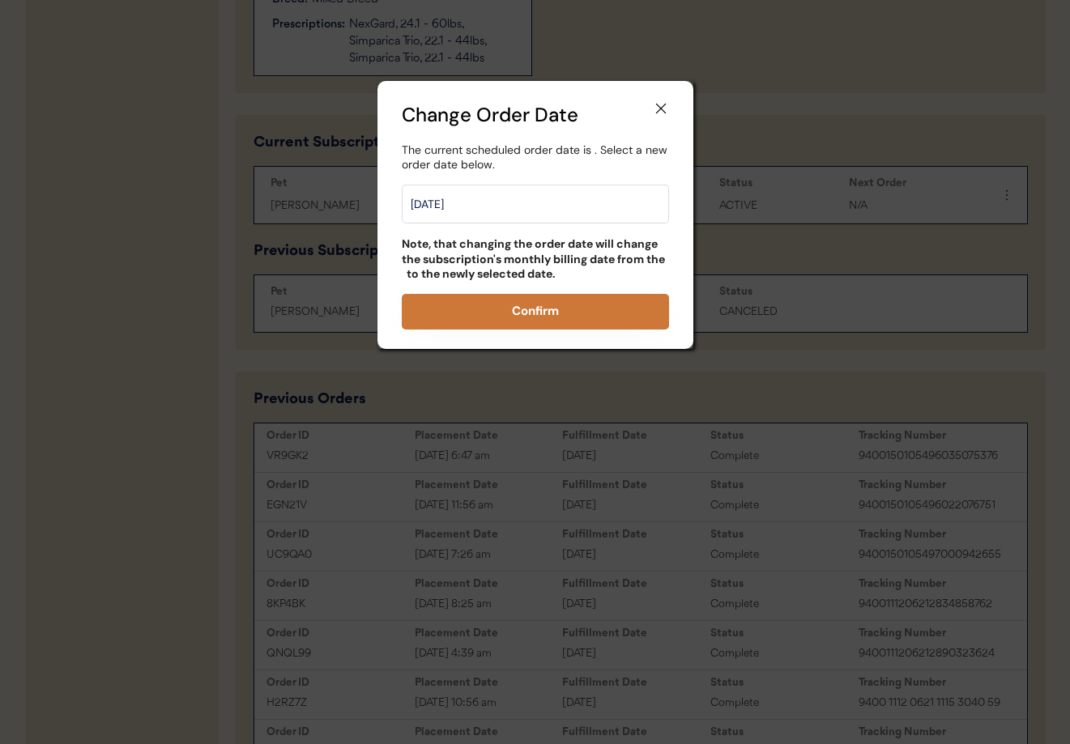
click at [536, 306] on button "Confirm" at bounding box center [535, 312] width 267 height 36
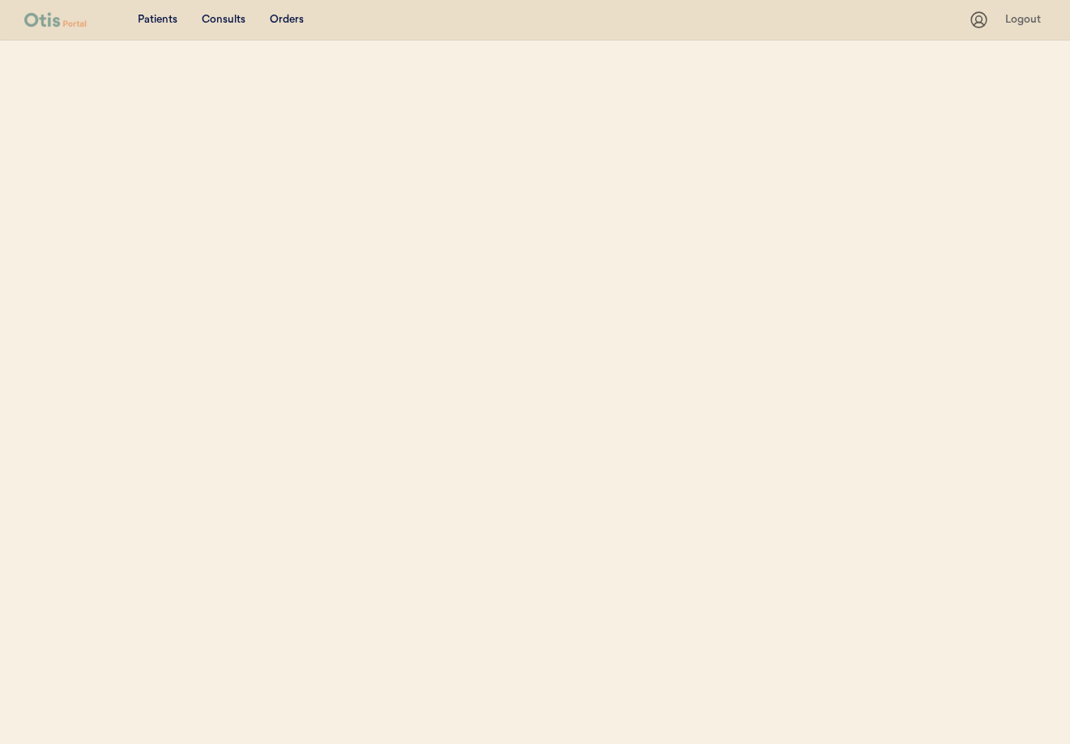
select select ""Name""
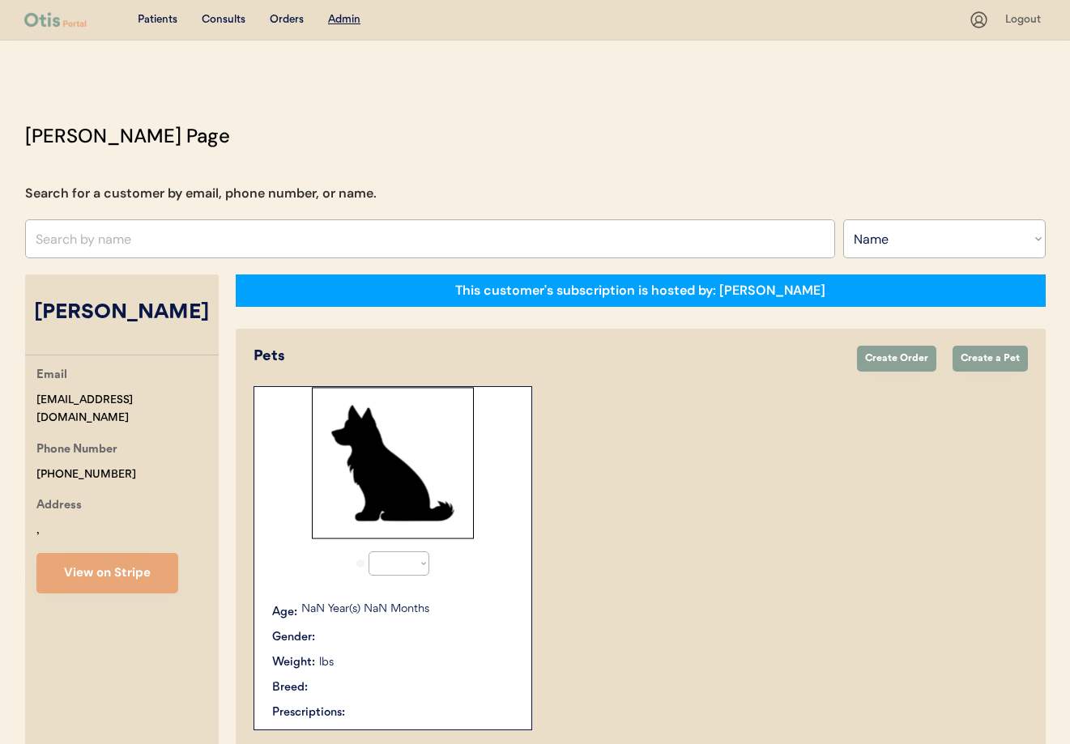
select select "true"
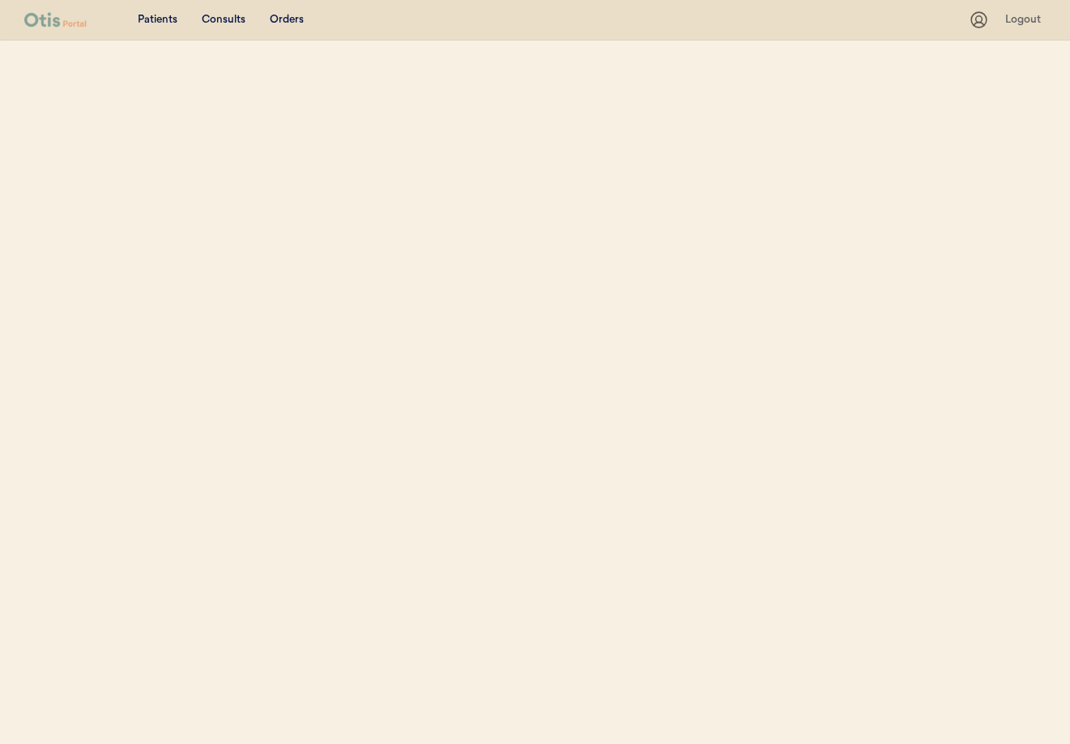
select select ""Name""
select select "true"
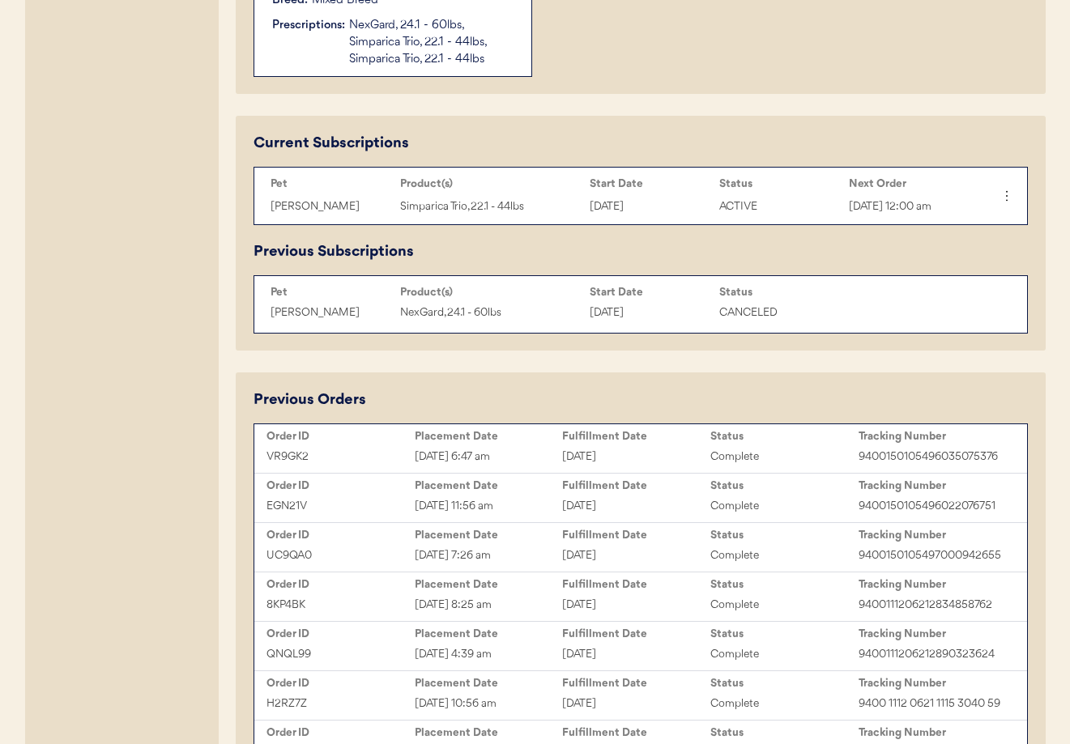
scroll to position [711, 0]
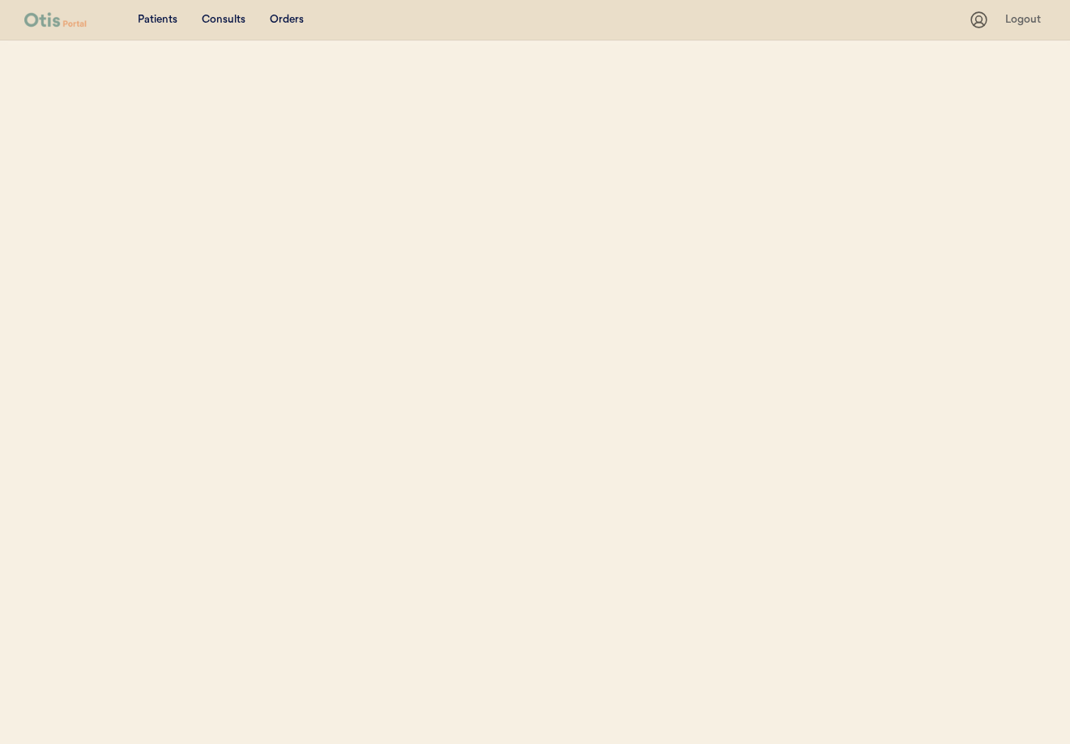
select select ""Name""
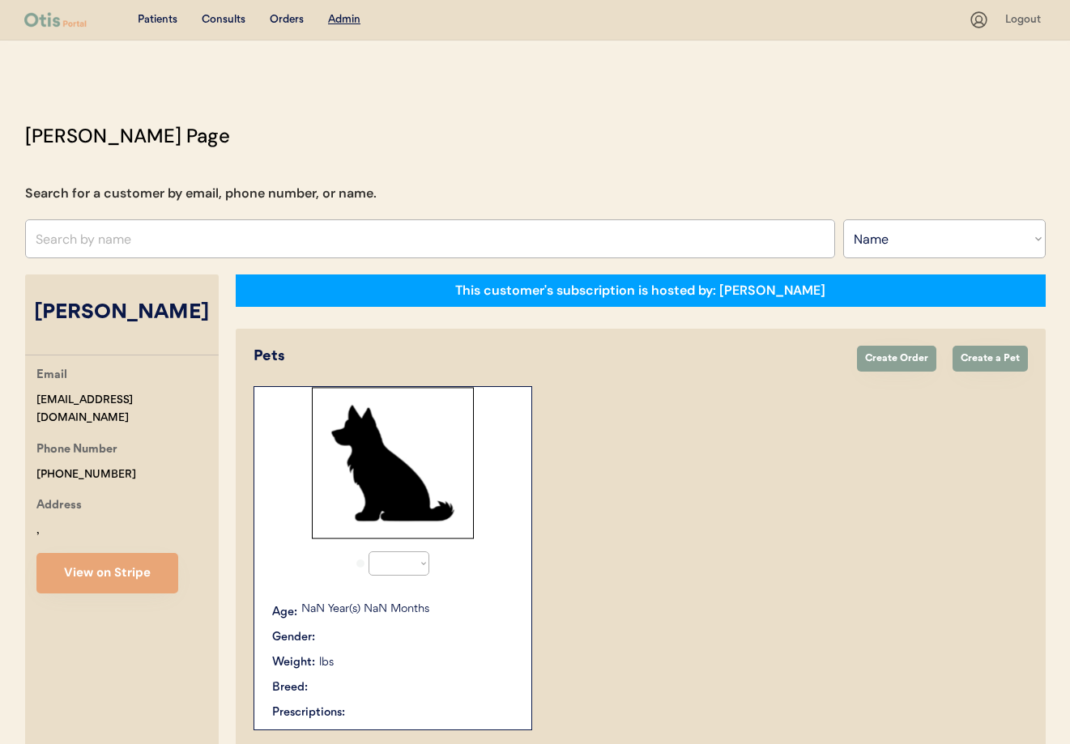
select select "true"
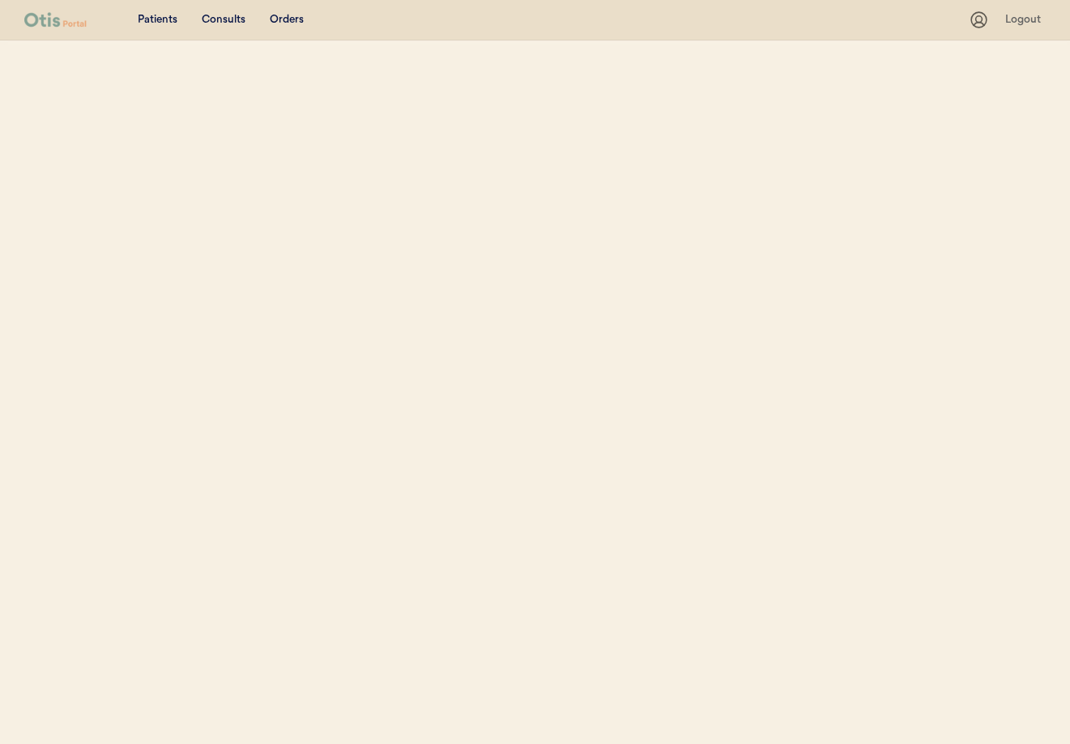
select select ""Name""
select select "true"
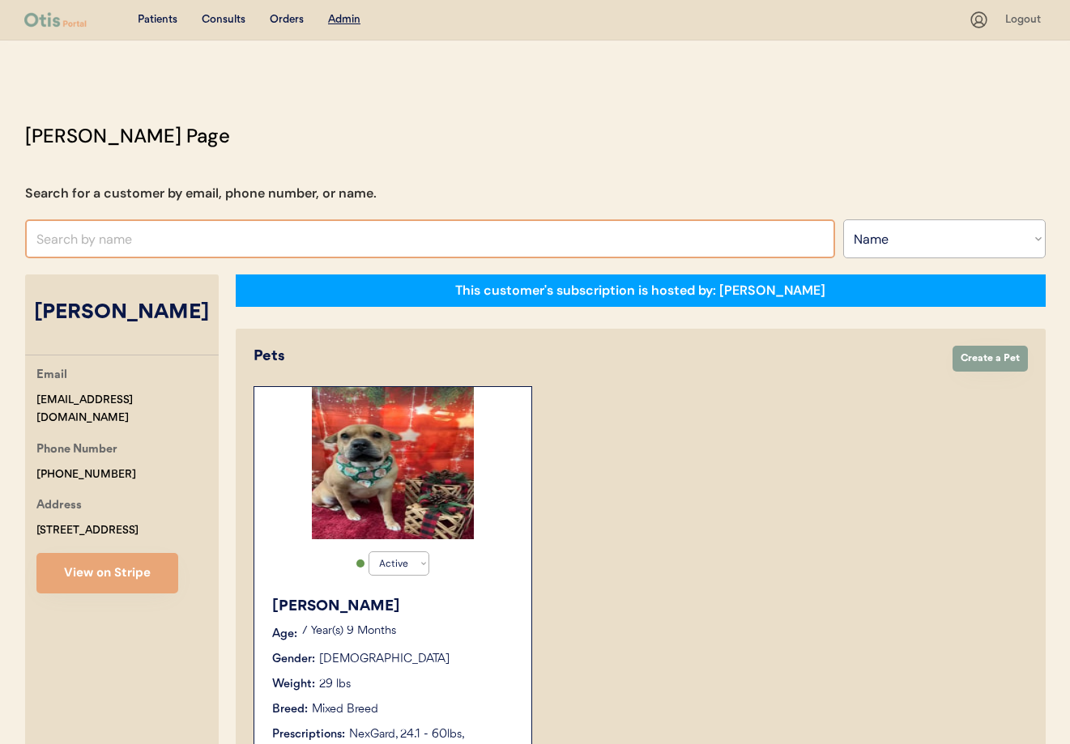
click at [164, 233] on input "text" at bounding box center [430, 238] width 810 height 39
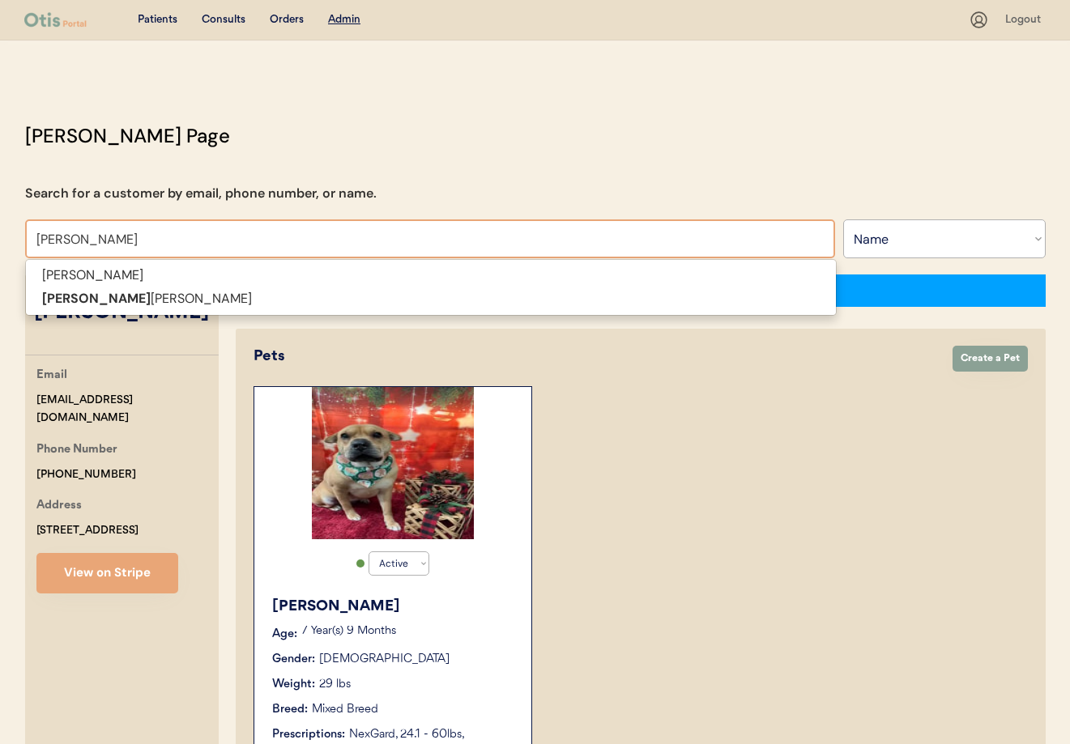
type input "[PERSON_NAME]"
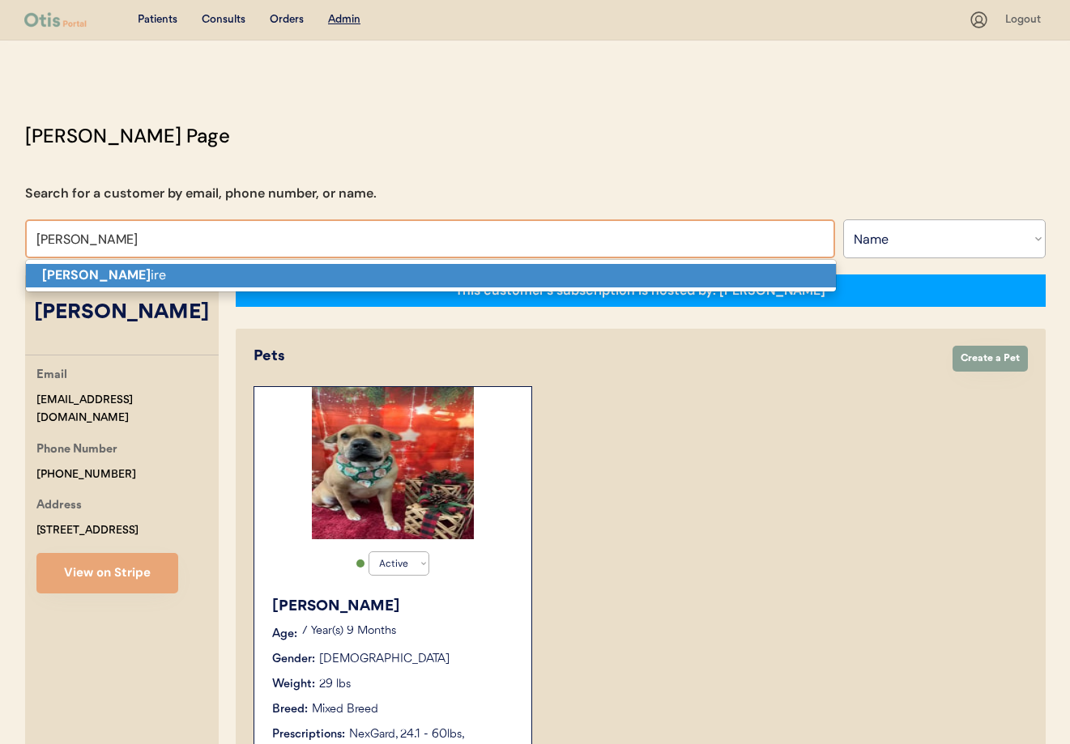
click at [168, 269] on p "[PERSON_NAME] ire" at bounding box center [431, 275] width 810 height 23
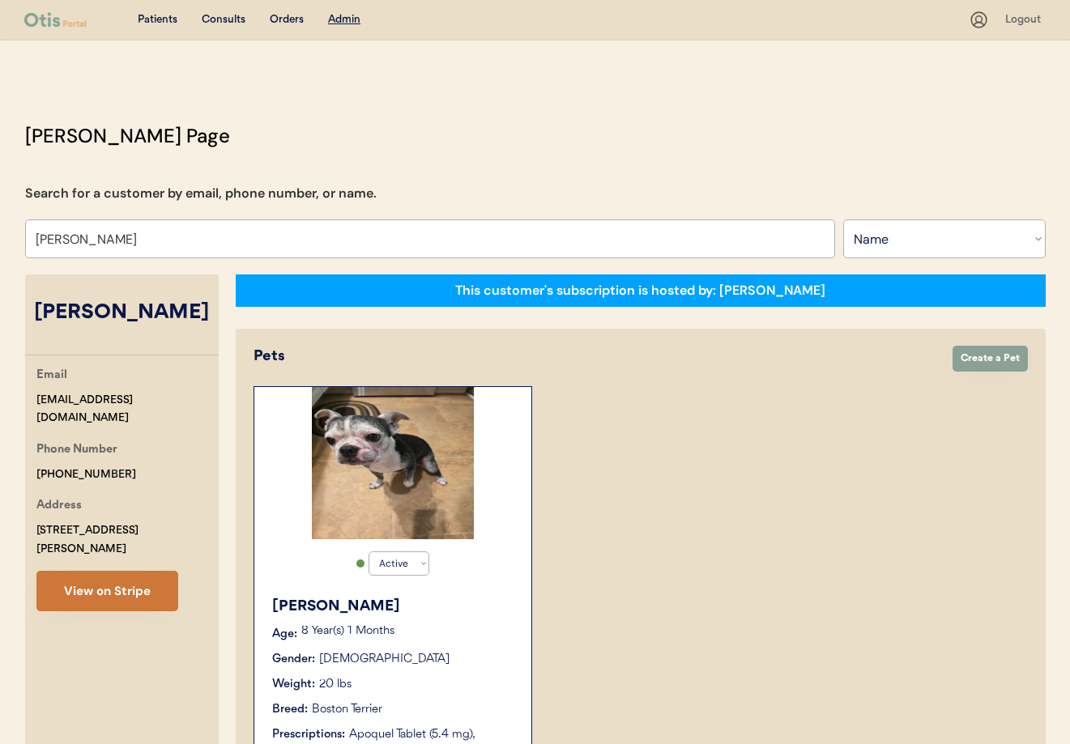
type input "[PERSON_NAME]"
click at [130, 571] on button "View on Stripe" at bounding box center [107, 591] width 142 height 40
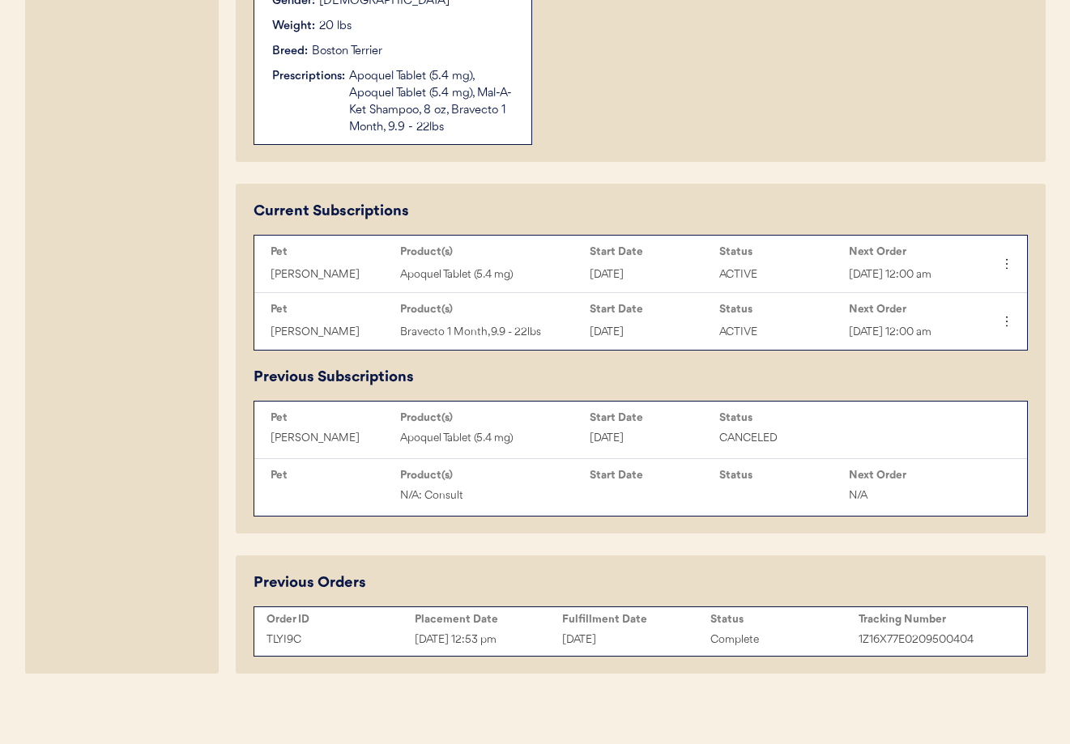
scroll to position [700, 0]
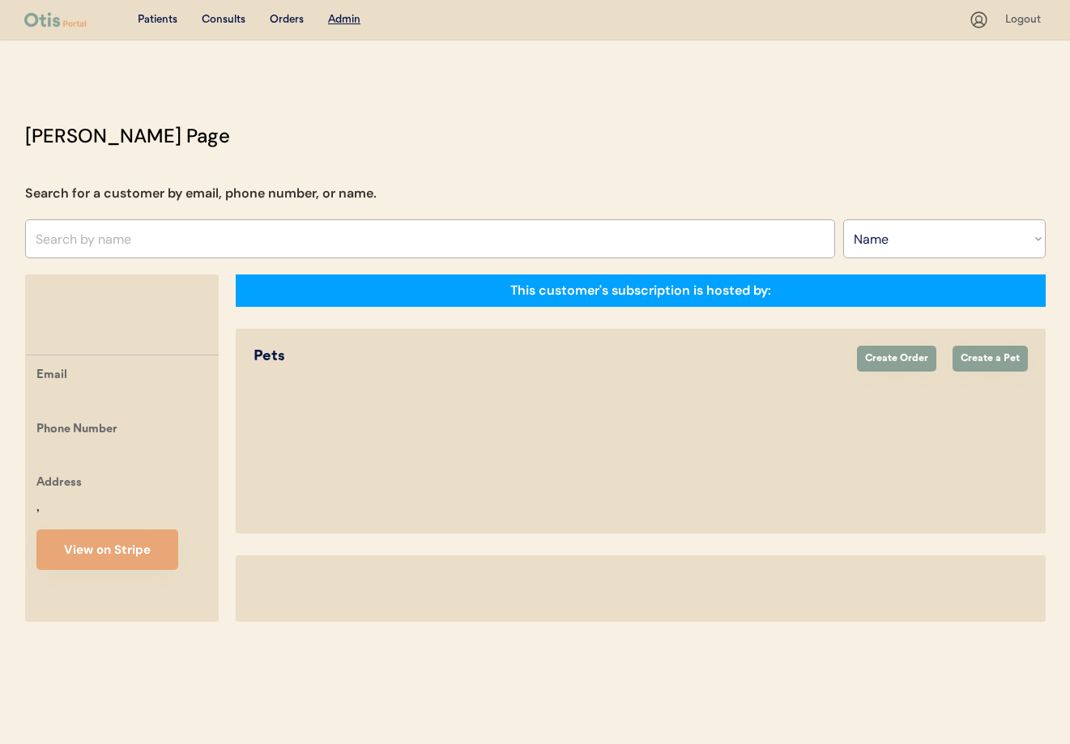
select select ""Name""
select select "true"
select select ""Name""
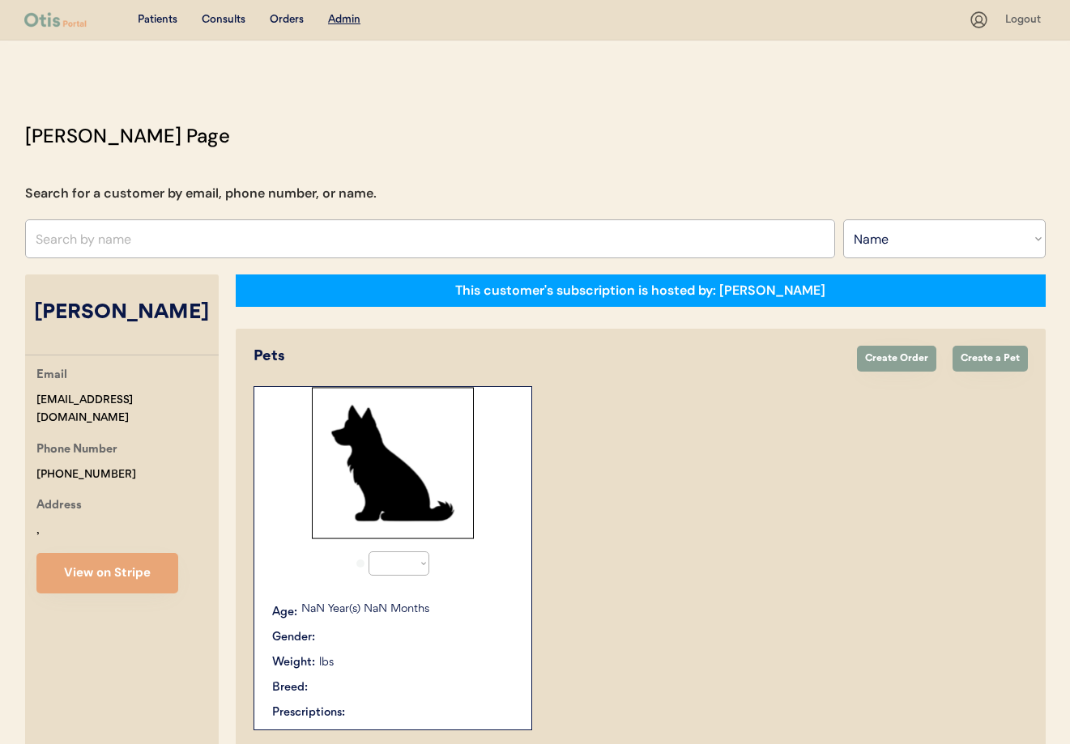
select select "true"
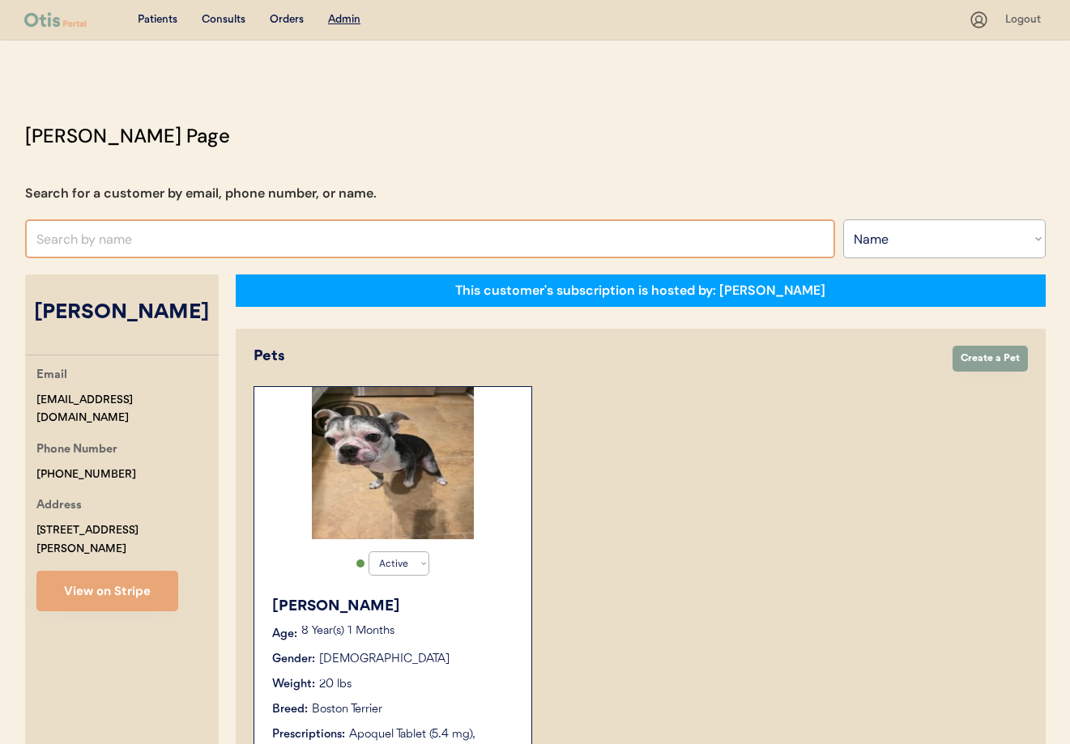
click at [230, 249] on input "text" at bounding box center [430, 238] width 810 height 39
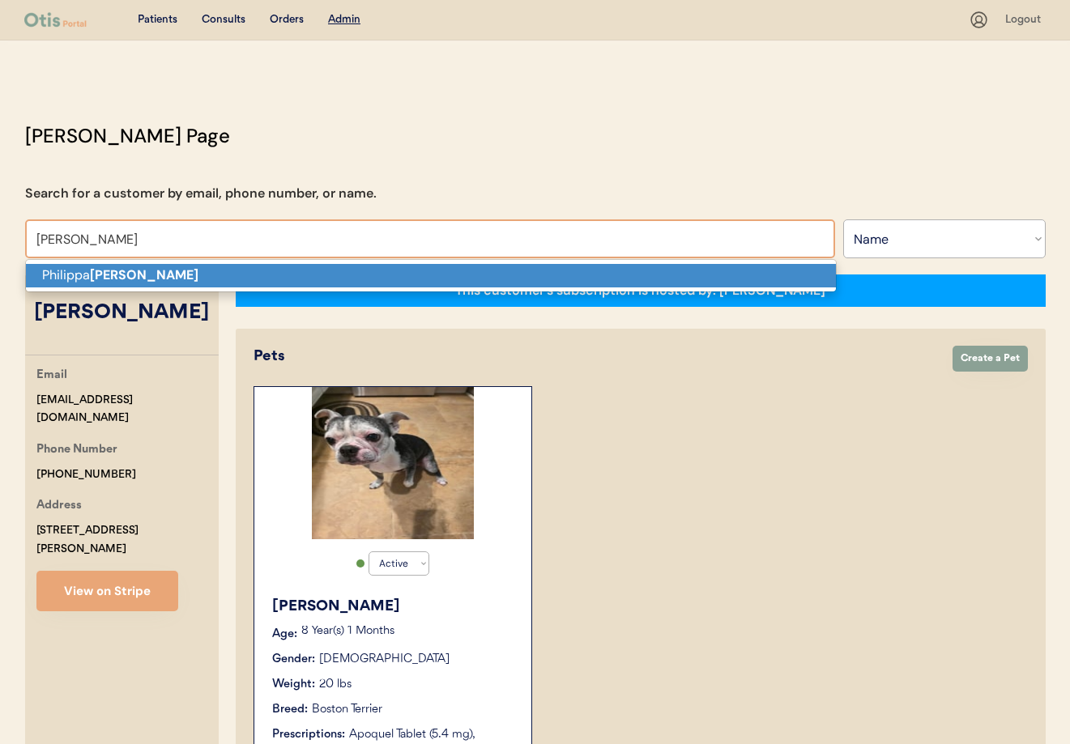
click at [222, 280] on p "Philippa Kohn" at bounding box center [431, 275] width 810 height 23
type input "[PERSON_NAME]"
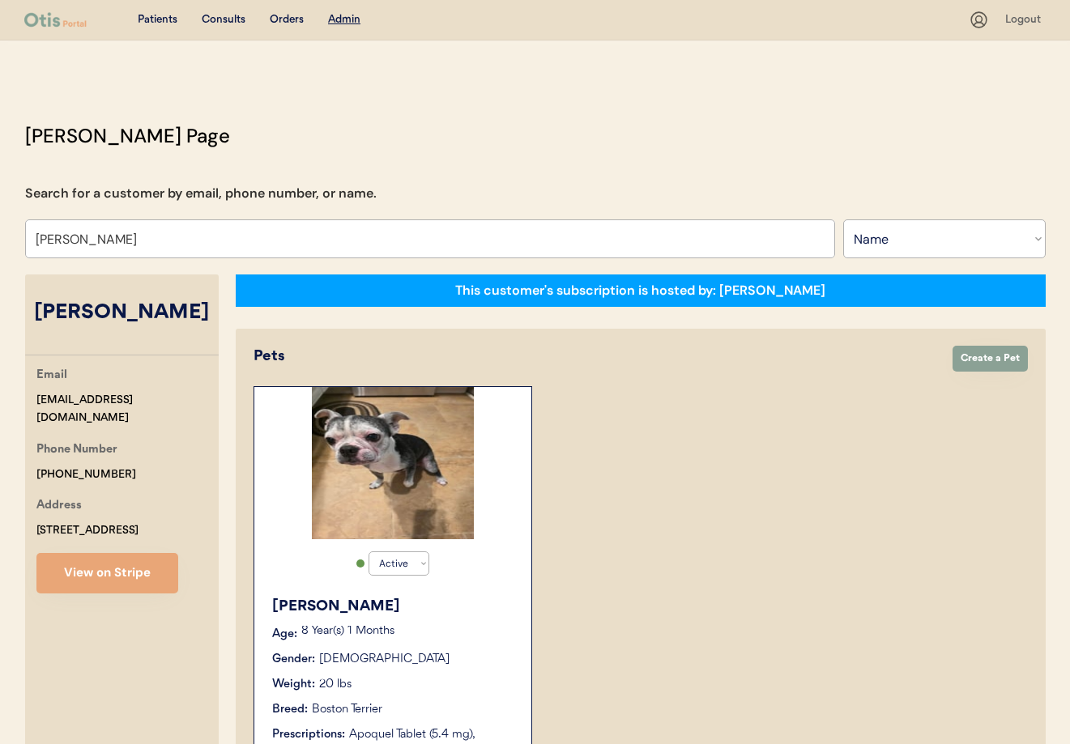
select select "true"
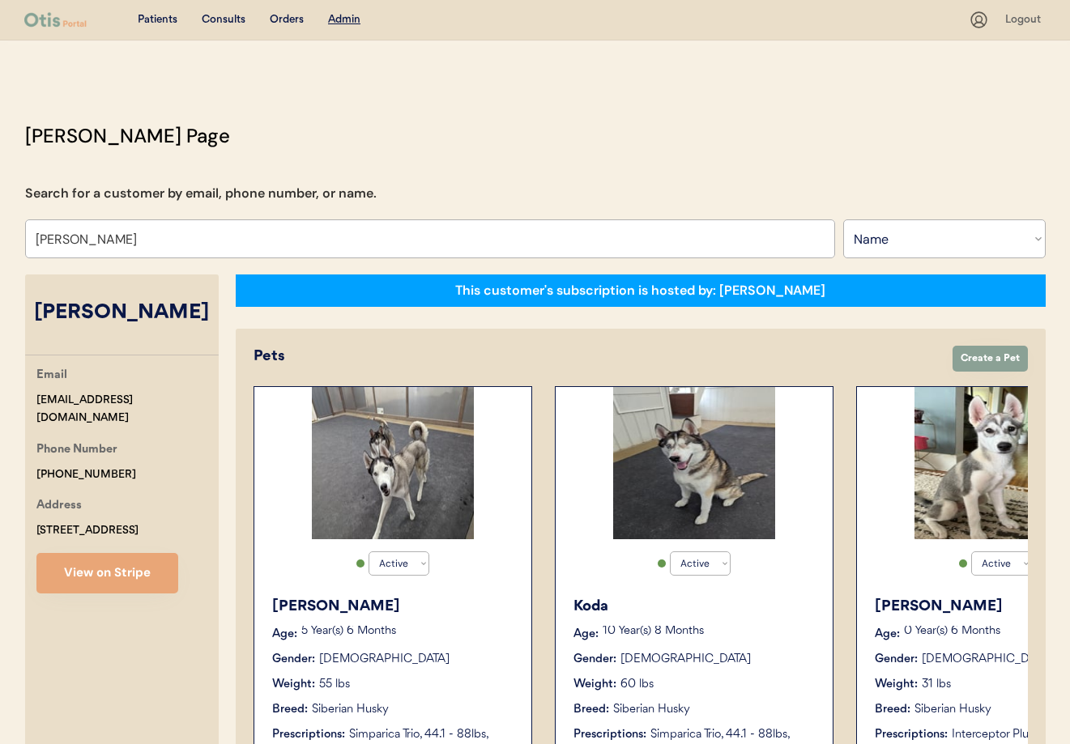
type input "[PERSON_NAME]"
click at [980, 674] on div "Ollie Age: 0 Year(s) 6 Months Gender: Male Weight: 31 lbs Breed: Siberian Husky…" at bounding box center [995, 678] width 261 height 181
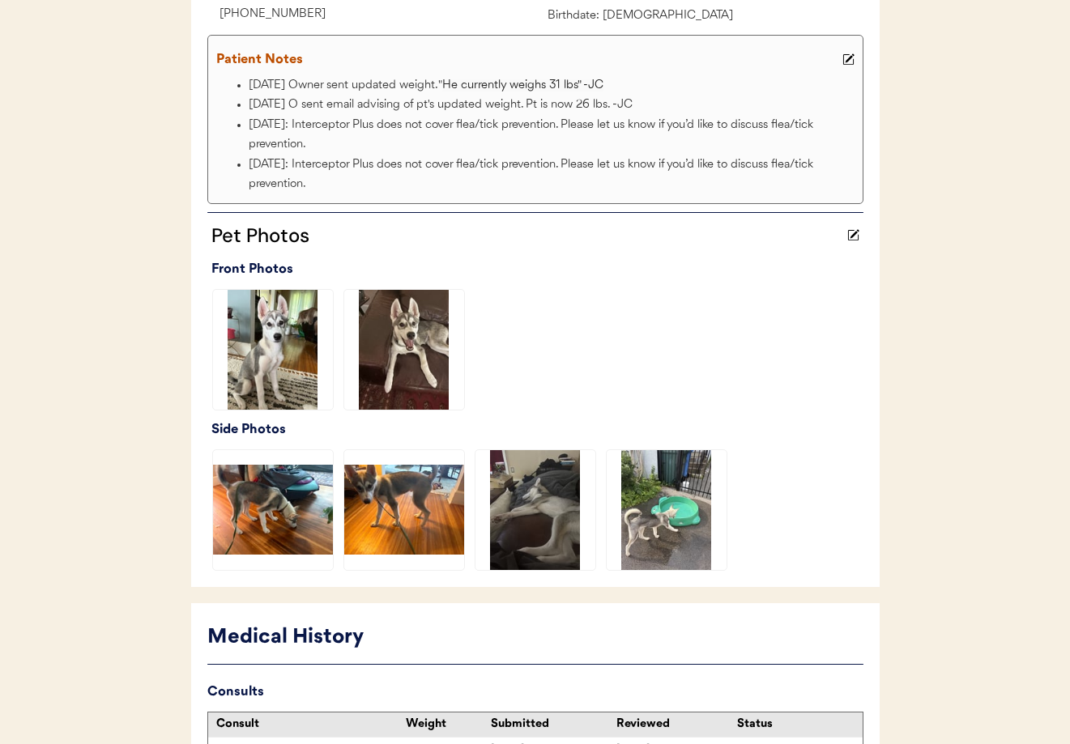
scroll to position [591, 0]
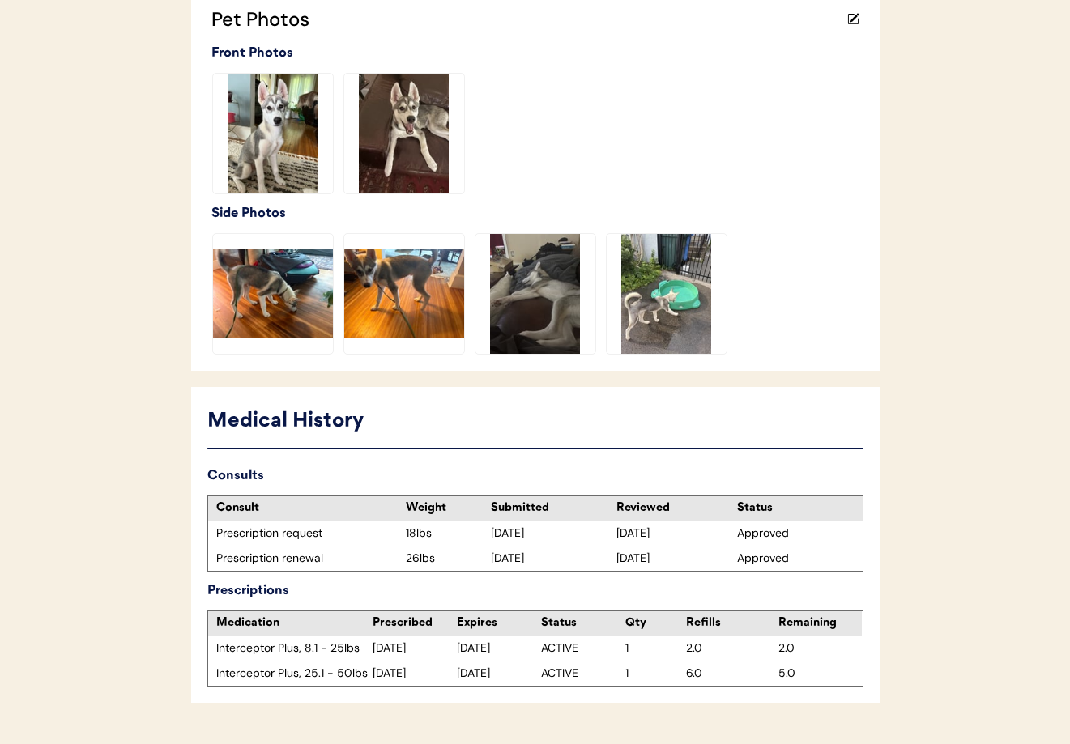
click at [274, 557] on div "Prescription renewal" at bounding box center [307, 559] width 182 height 16
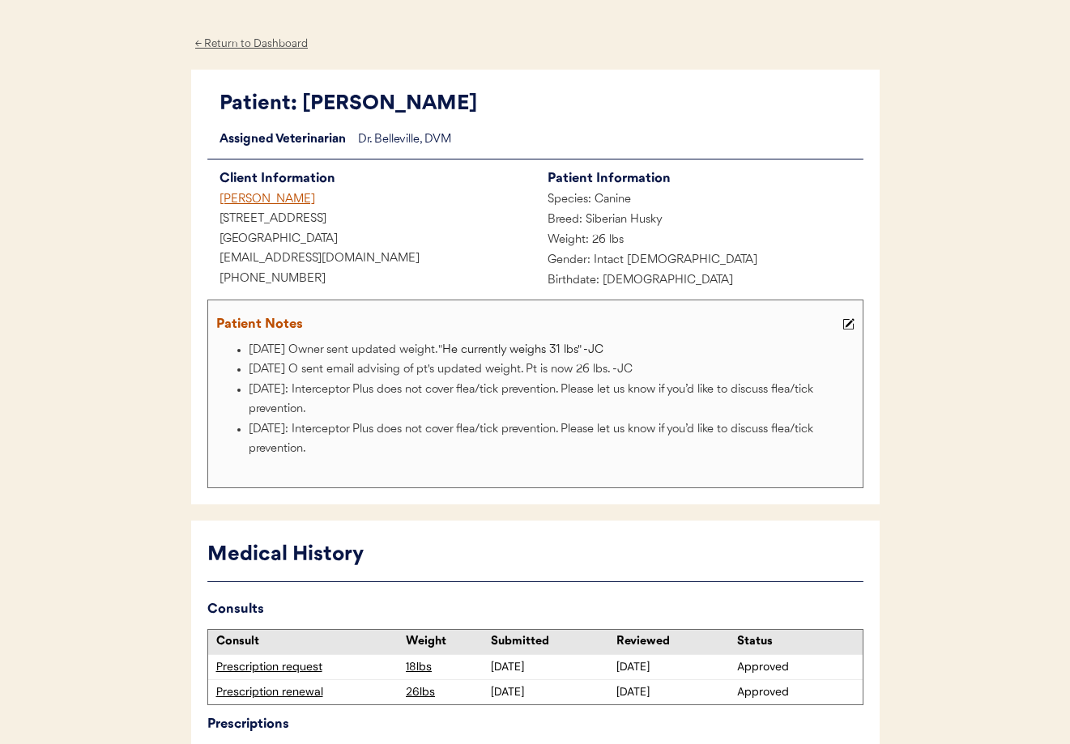
scroll to position [63, 0]
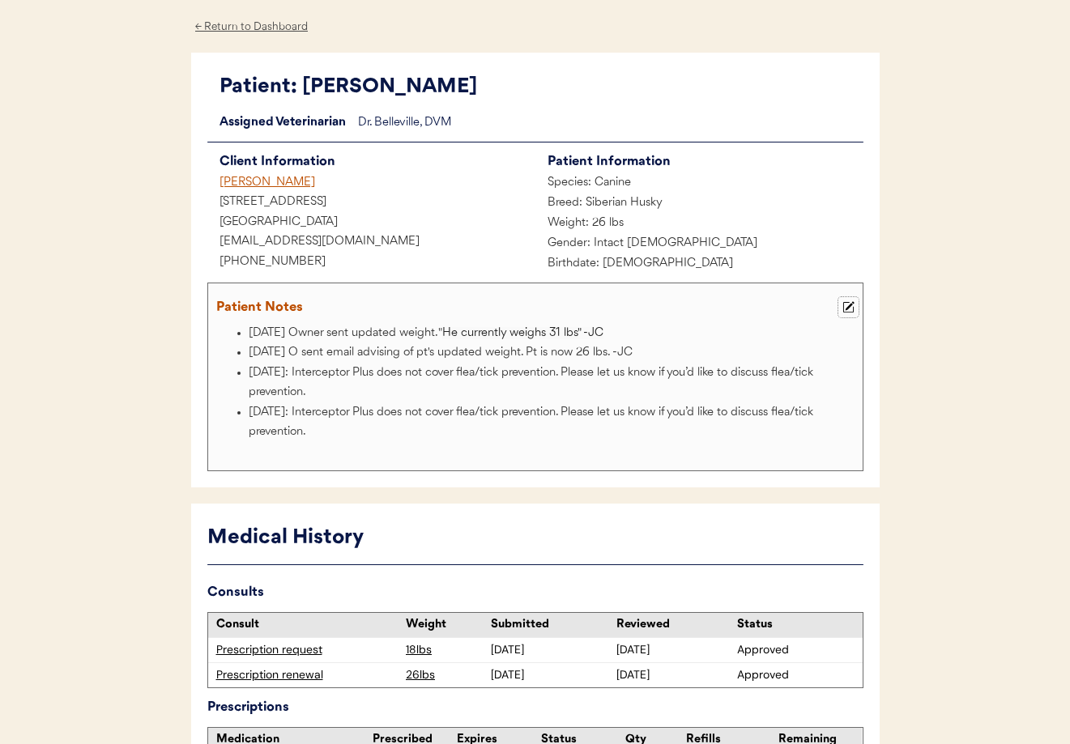
click at [850, 309] on icon at bounding box center [848, 307] width 12 height 12
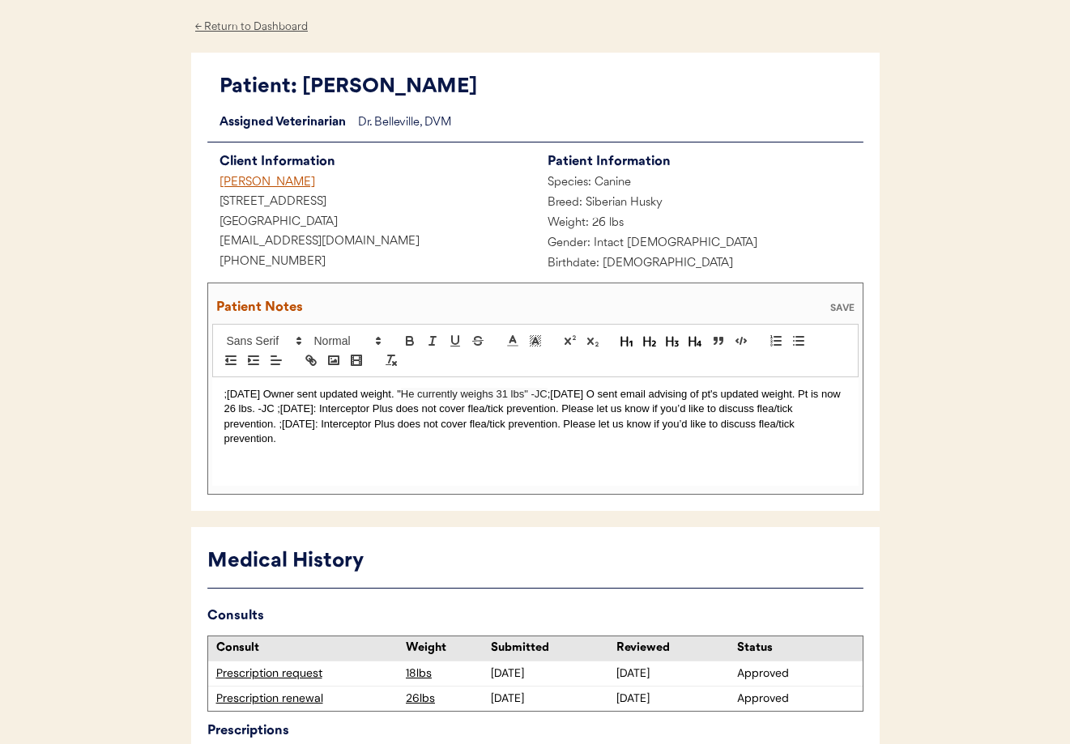
click at [222, 390] on div ";8/25/25 Owner sent updated weight. " He currently weighs 31 lbs" -JC ;7/23/25 …" at bounding box center [535, 431] width 646 height 109
click at [847, 307] on div "SAVE" at bounding box center [842, 308] width 32 height 10
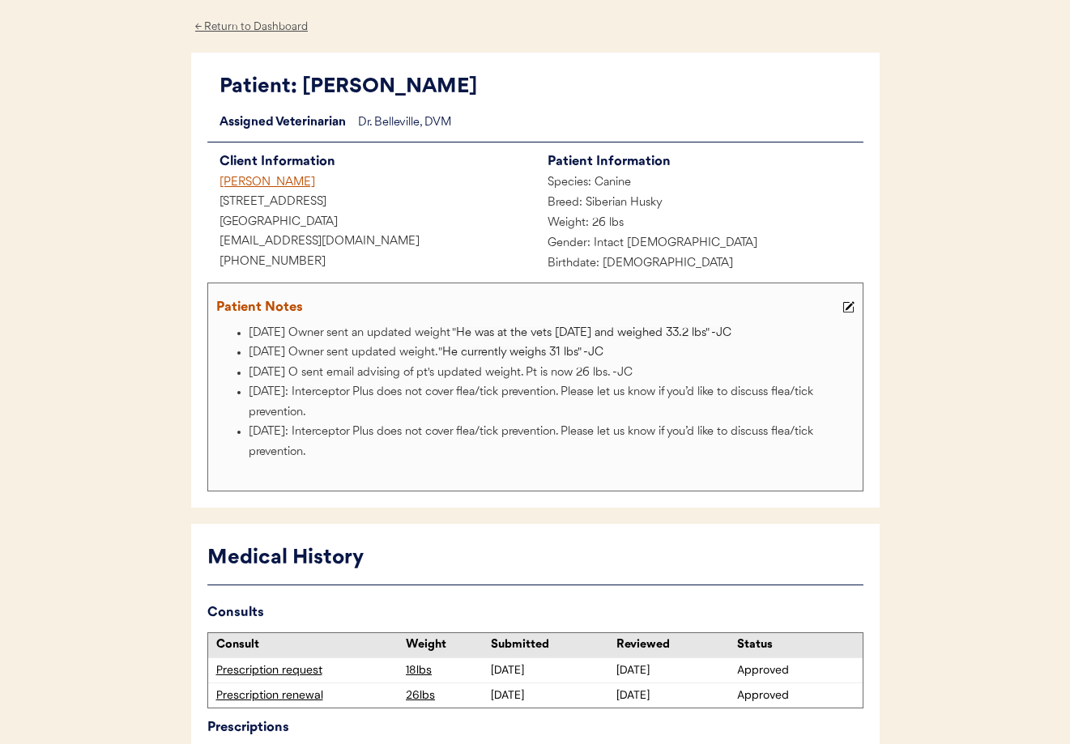
click at [759, 208] on div "Breed: Siberian Husky" at bounding box center [699, 204] width 328 height 20
click at [250, 185] on div "Philippa Kohn" at bounding box center [371, 183] width 328 height 20
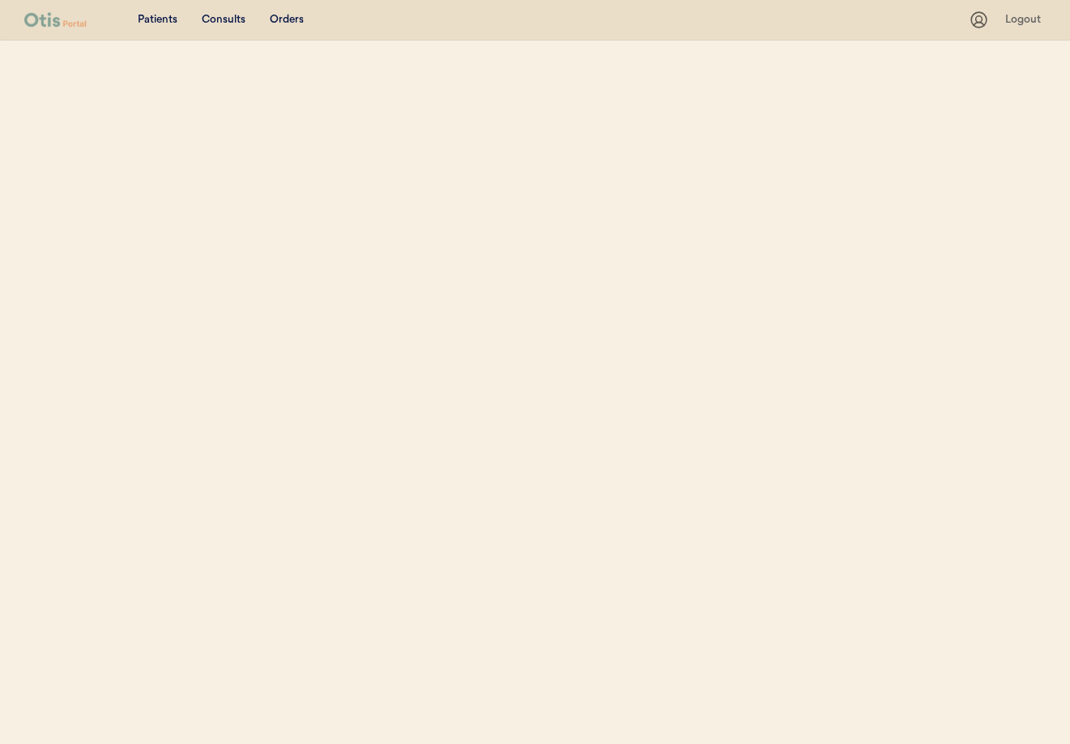
select select ""Name""
select select "true"
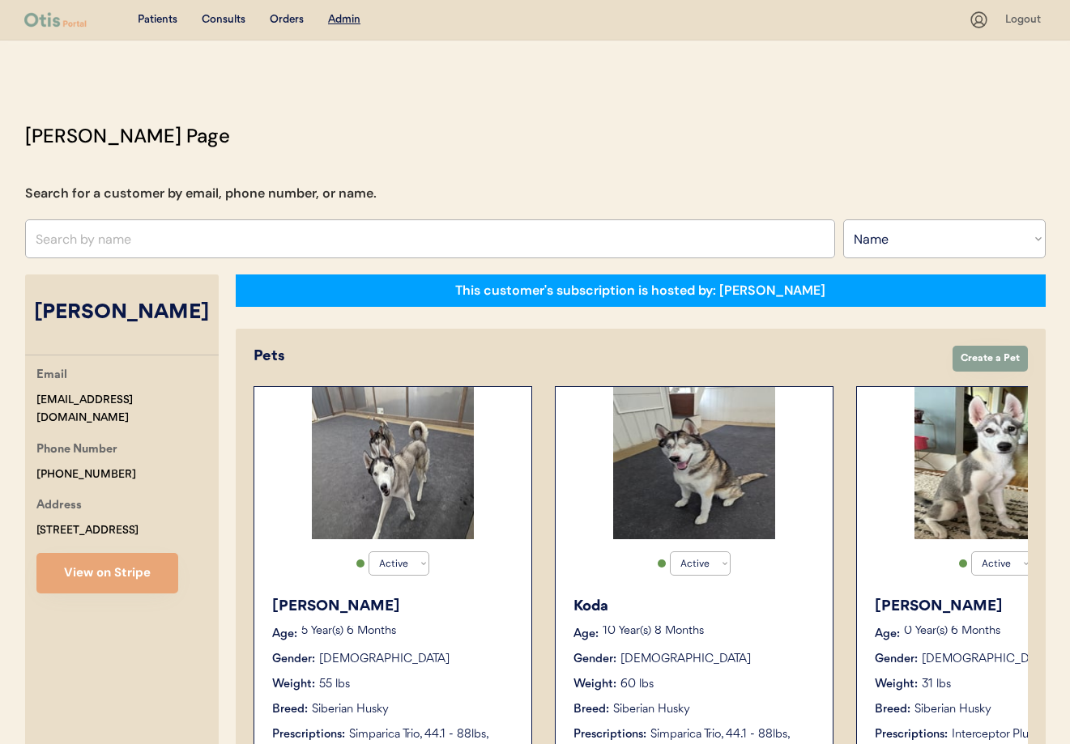
click at [973, 603] on div "Ollie" at bounding box center [996, 607] width 243 height 22
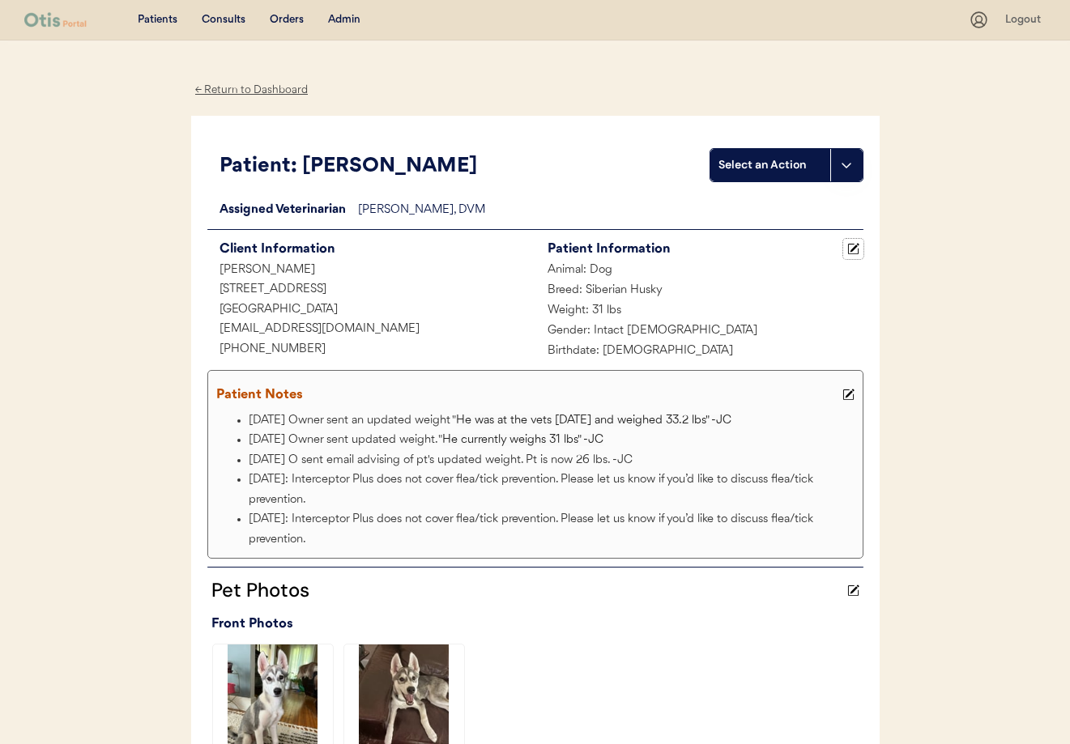
click at [851, 249] on use at bounding box center [852, 249] width 11 height 11
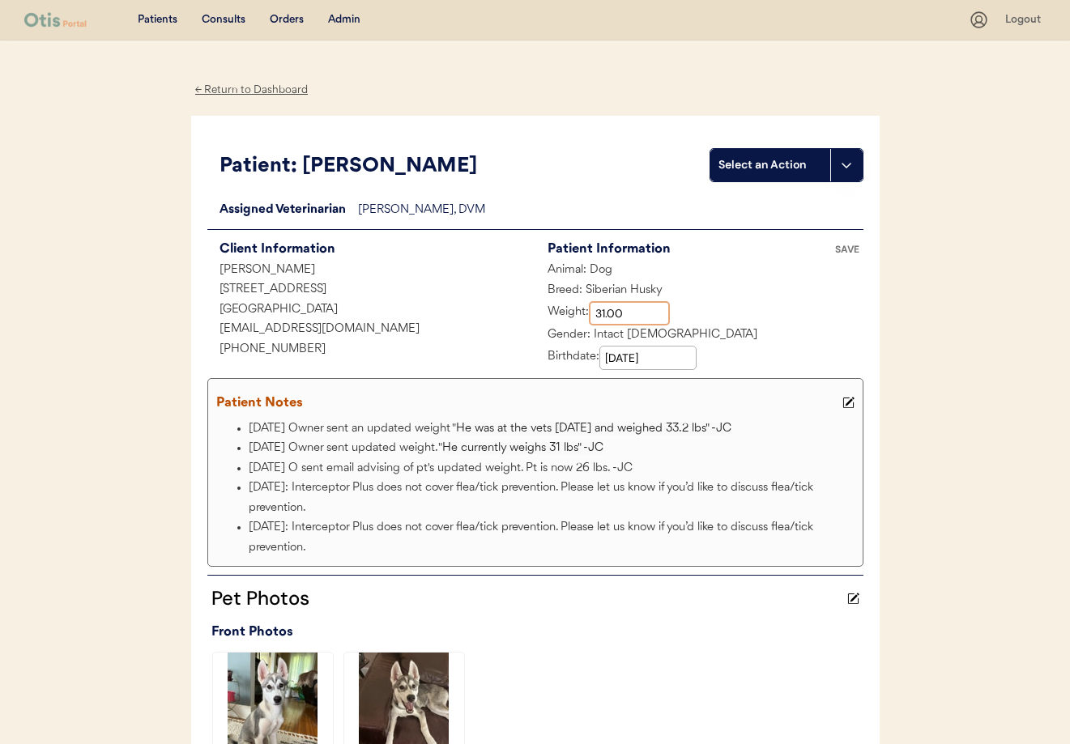
drag, startPoint x: 605, startPoint y: 313, endPoint x: 590, endPoint y: 312, distance: 14.6
click at [590, 312] on input "input" at bounding box center [629, 313] width 81 height 24
drag, startPoint x: 623, startPoint y: 312, endPoint x: 577, endPoint y: 311, distance: 45.4
click at [577, 311] on div "Weight:" at bounding box center [602, 313] width 134 height 24
type input "33.20"
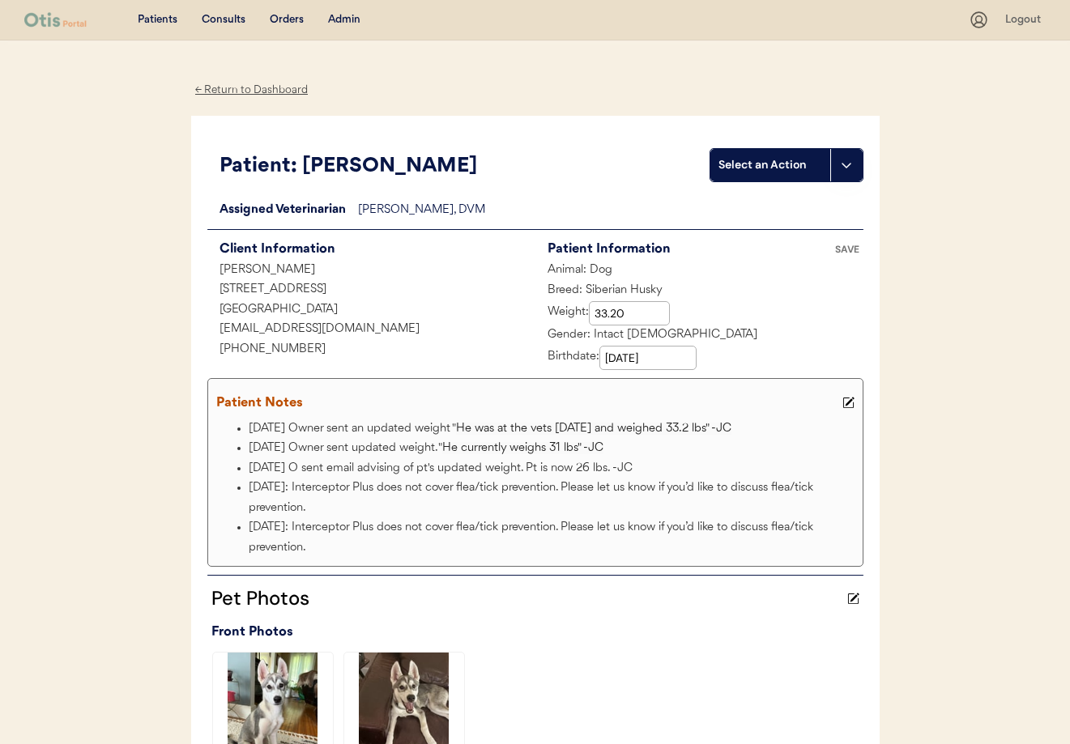
click at [850, 245] on div "SAVE" at bounding box center [847, 250] width 32 height 10
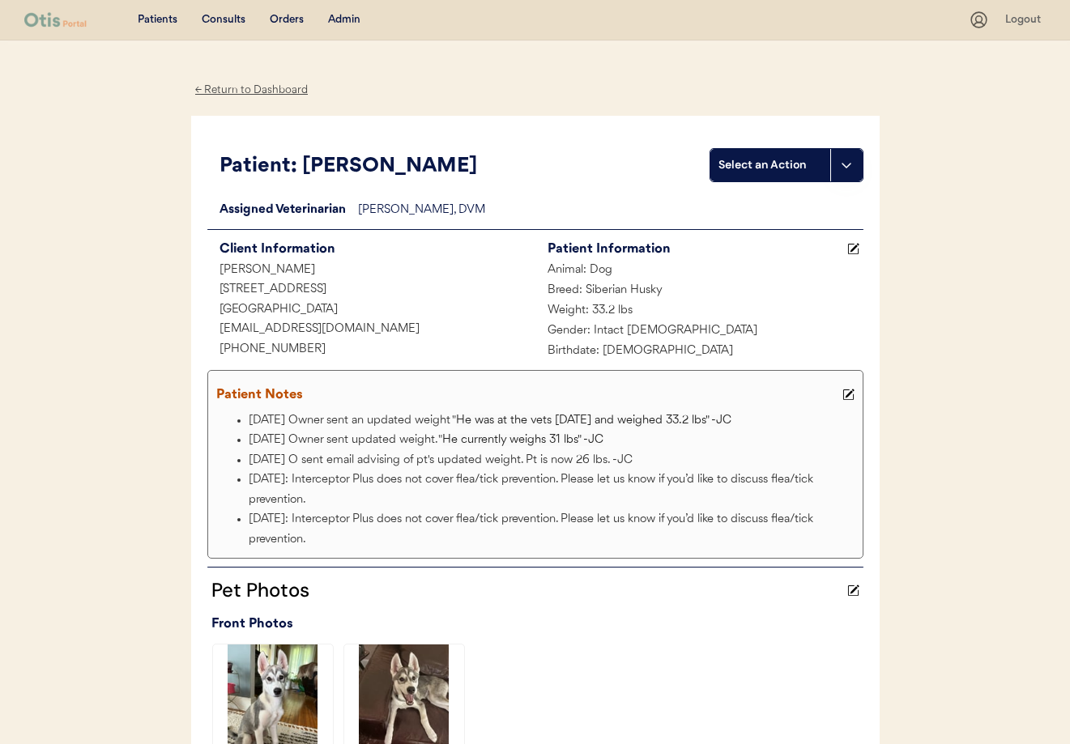
click at [242, 71] on div "← Return to Dashboard Patient: [PERSON_NAME] Select an Action Loading... Assign…" at bounding box center [535, 697] width 688 height 1314
click at [239, 89] on div "← Return to Dashboard" at bounding box center [251, 90] width 121 height 19
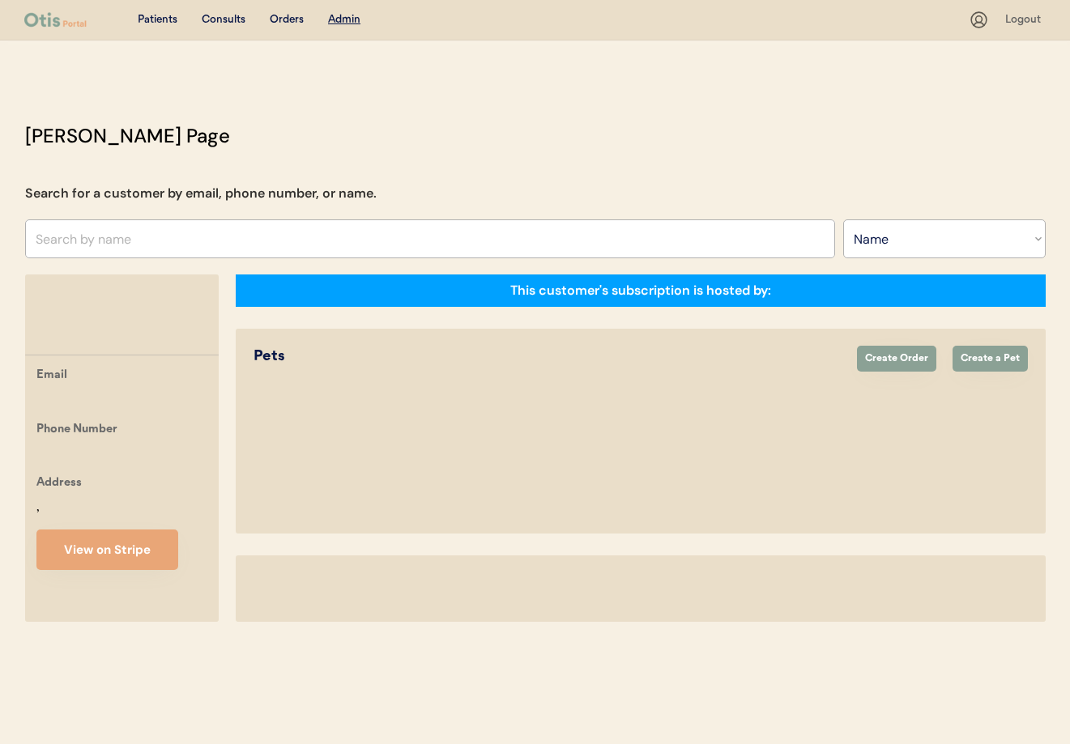
select select ""Name""
select select "true"
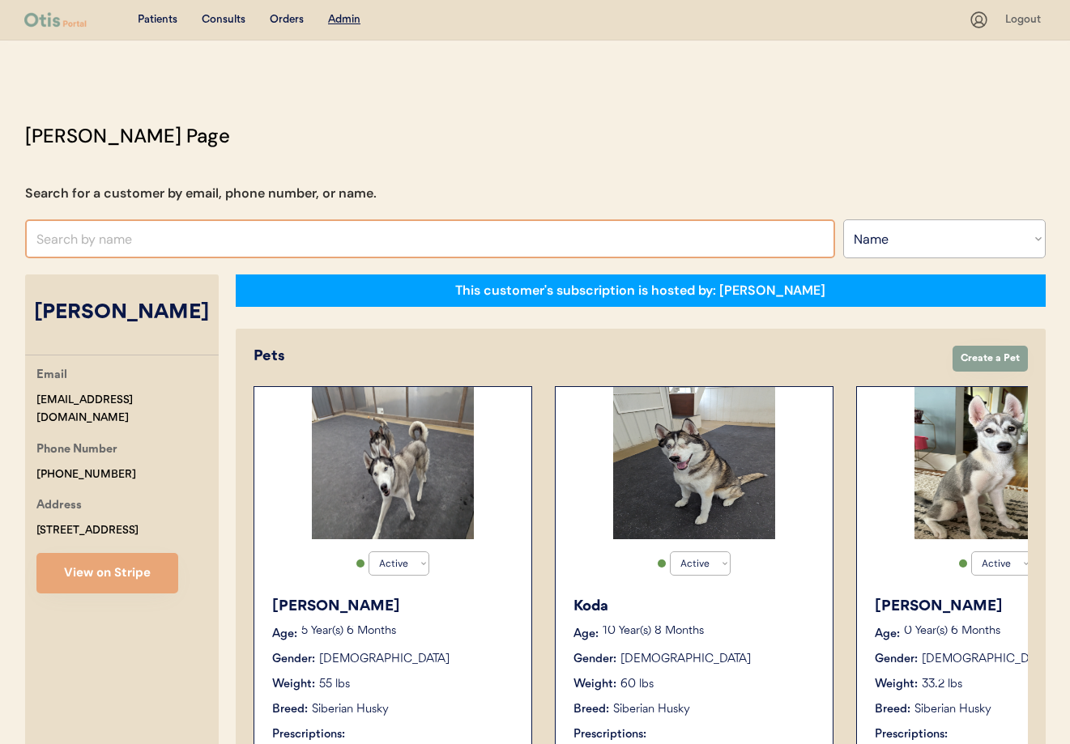
click at [285, 236] on input "text" at bounding box center [430, 238] width 810 height 39
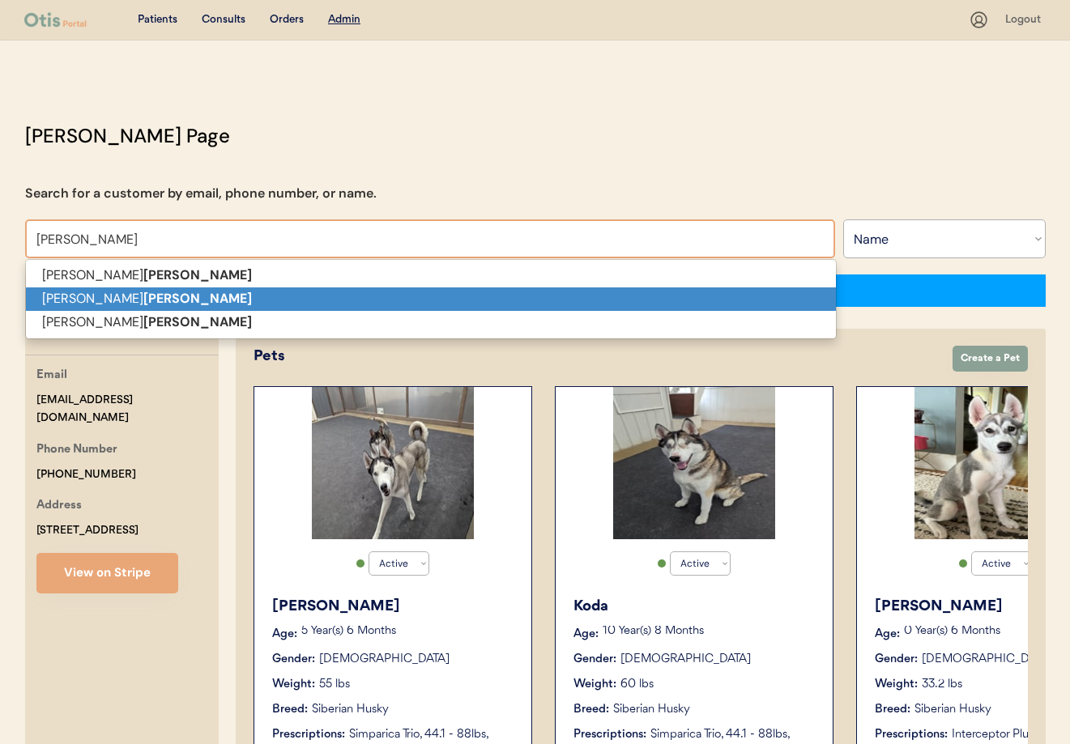
click at [203, 303] on p "Vanessa Fernandez" at bounding box center [431, 298] width 810 height 23
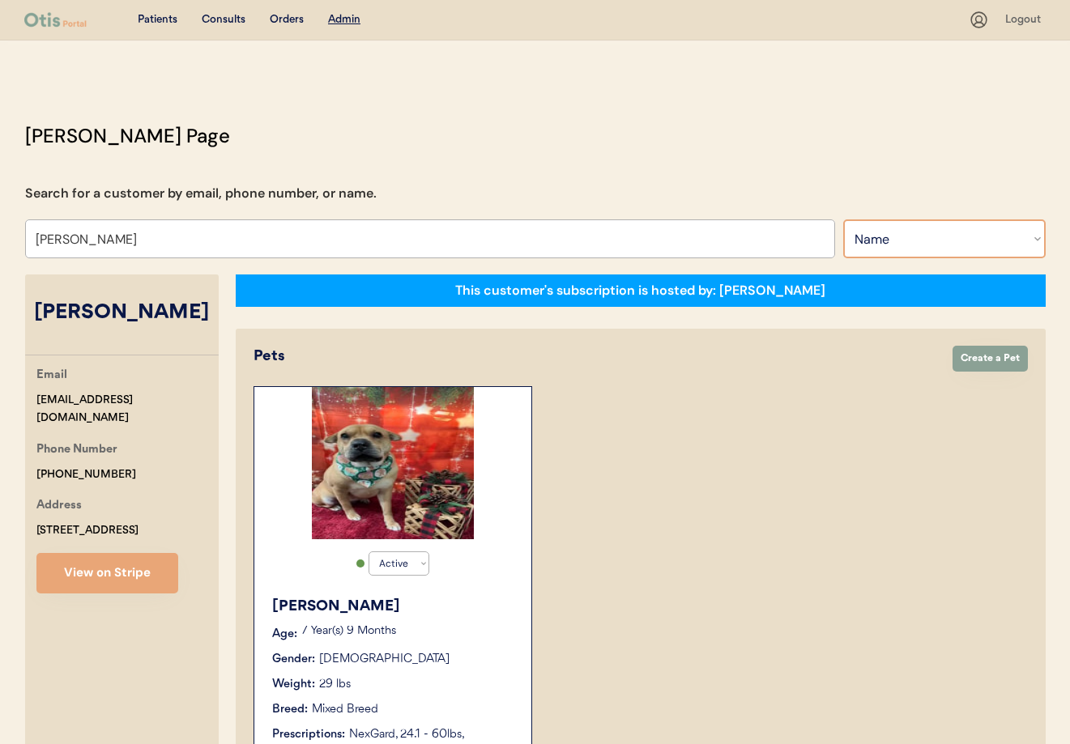
type input "Vanessa Fernandez"
click at [929, 245] on select "Search By Name Email Phone Number" at bounding box center [944, 238] width 202 height 39
select select ""Email""
click at [843, 219] on select "Search By Name Email Phone Number" at bounding box center [944, 238] width 202 height 39
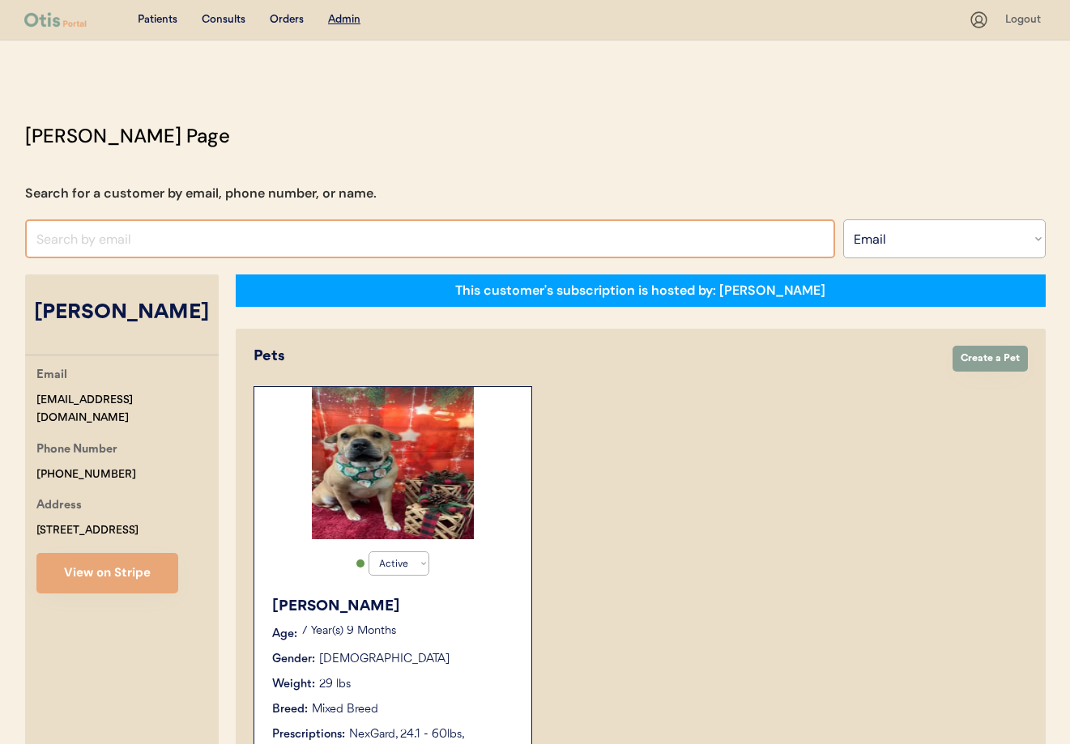
click at [81, 241] on input "input" at bounding box center [430, 238] width 810 height 39
paste input "[EMAIL_ADDRESS][DOMAIN_NAME]"
click at [194, 241] on input "input" at bounding box center [430, 238] width 810 height 39
type input "darcyr72@gmail."
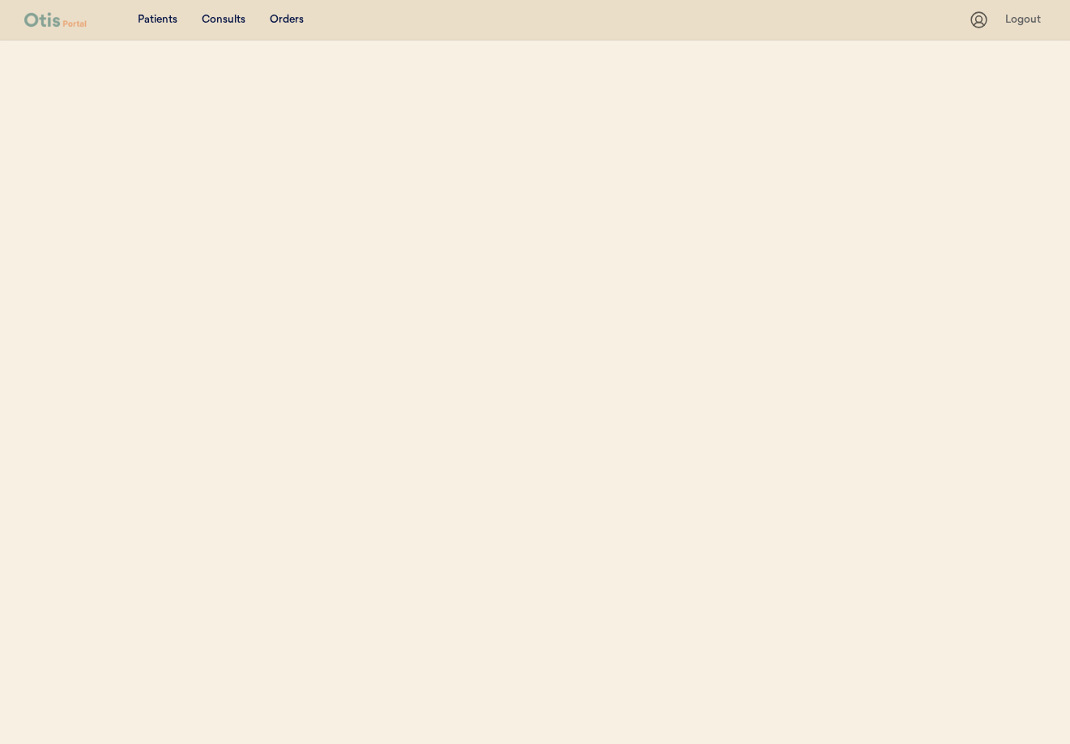
select select ""Email""
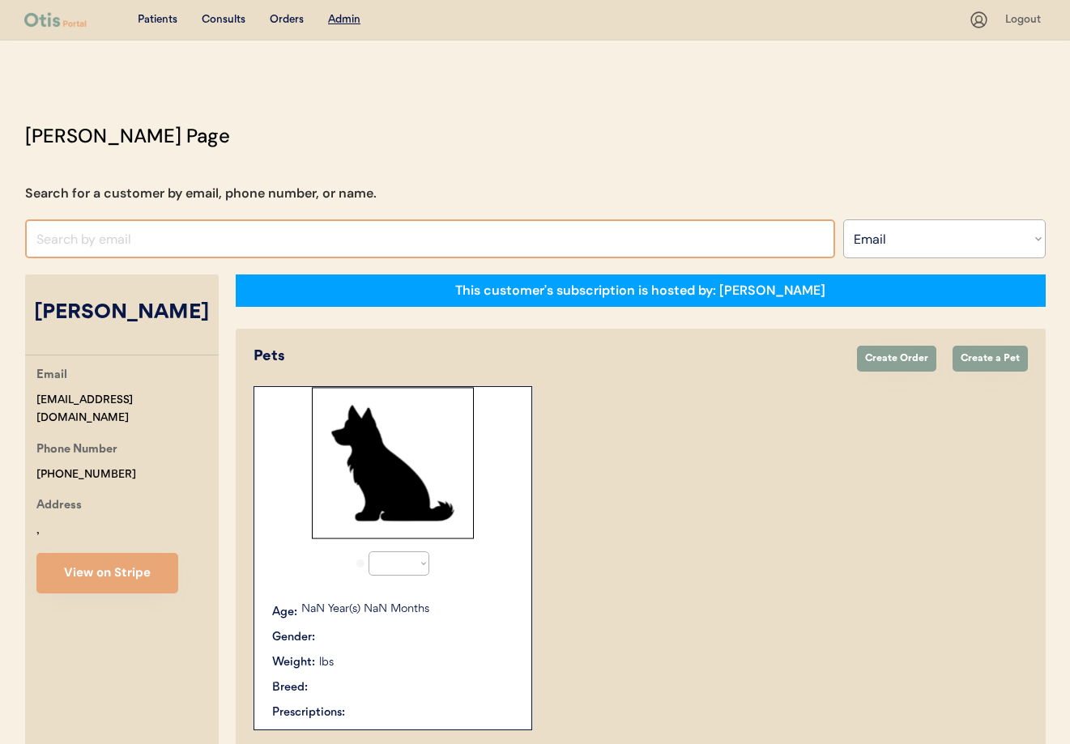
select select "true"
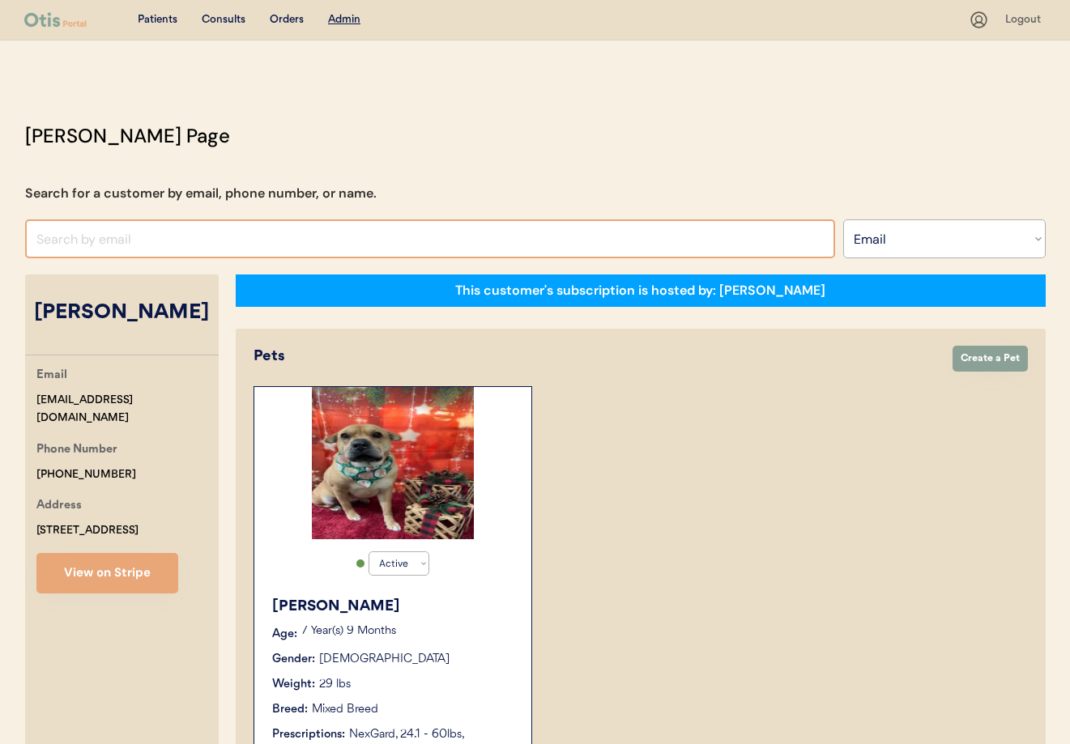
click at [72, 236] on input "input" at bounding box center [430, 238] width 810 height 39
paste input "darcyr72@gmail.com"
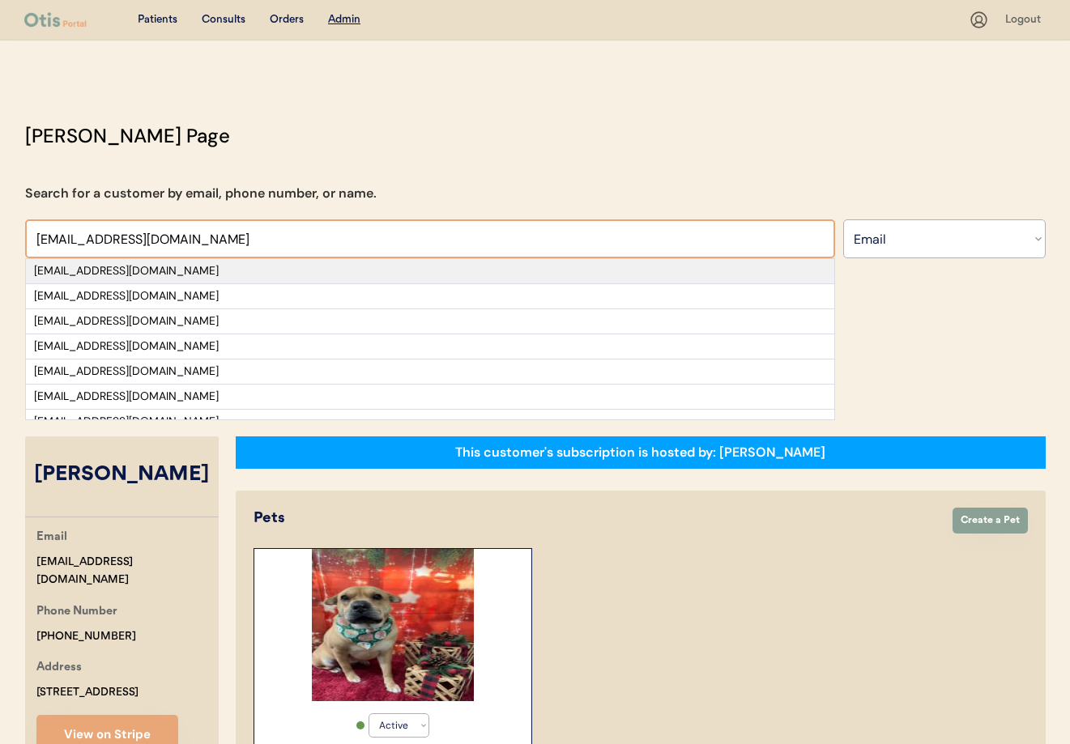
type input "darcyr72@gmail.com"
click at [158, 275] on div "darcyr72@gmail.com" at bounding box center [430, 271] width 792 height 16
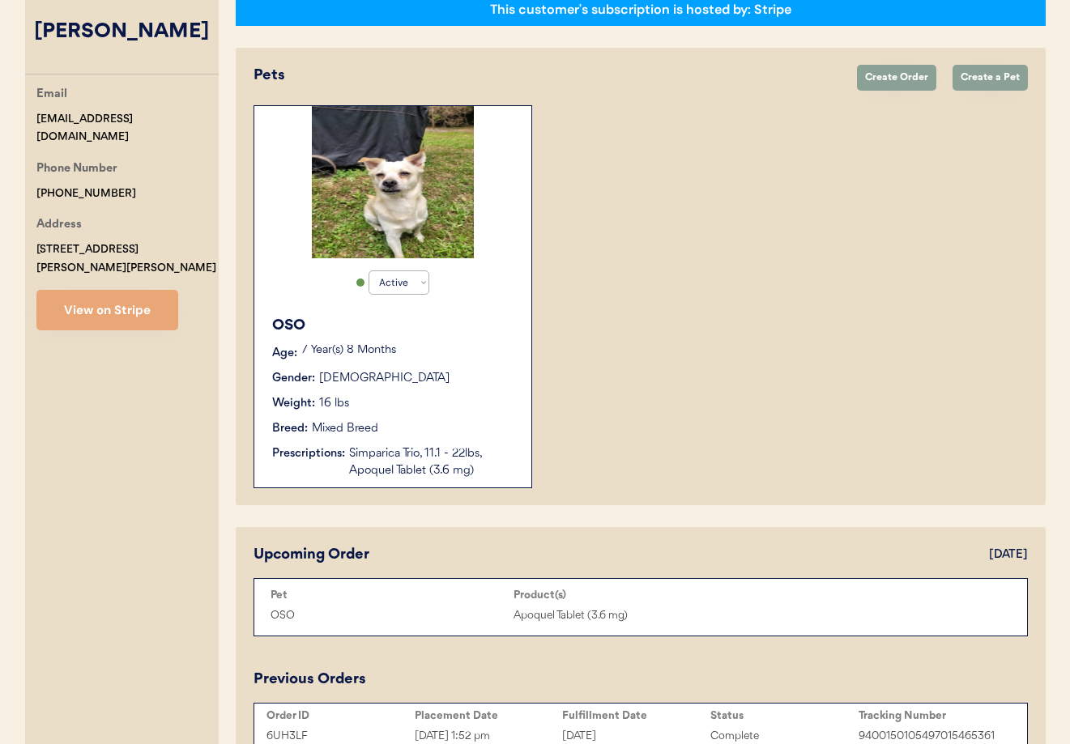
scroll to position [291, 0]
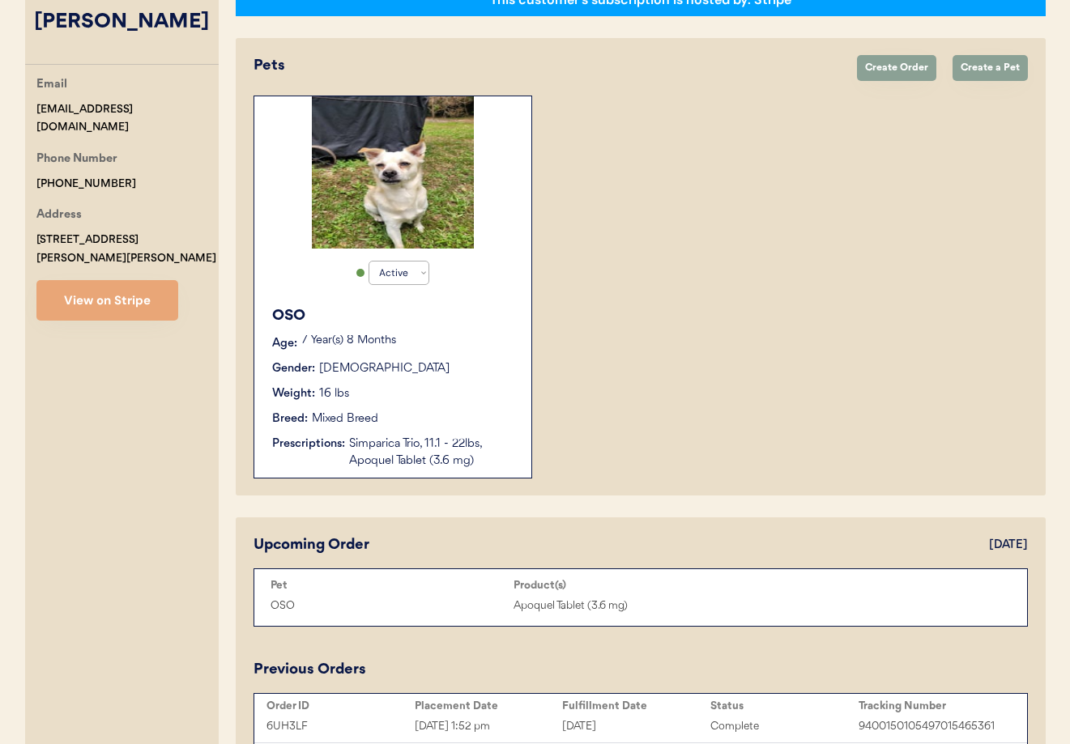
click at [458, 381] on div "OSO Age: 7 Year(s) 8 Months Gender: Male Weight: 16 lbs Breed: Mixed Breed Pres…" at bounding box center [392, 387] width 261 height 181
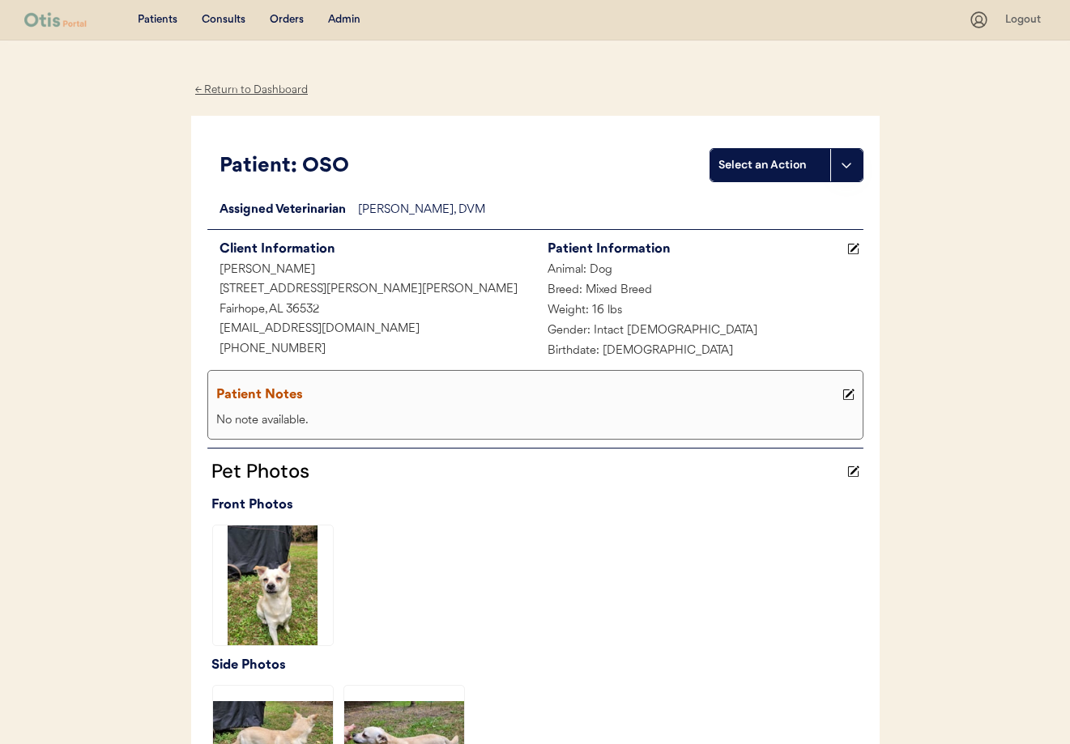
click at [266, 89] on div "← Return to Dashboard" at bounding box center [251, 90] width 121 height 19
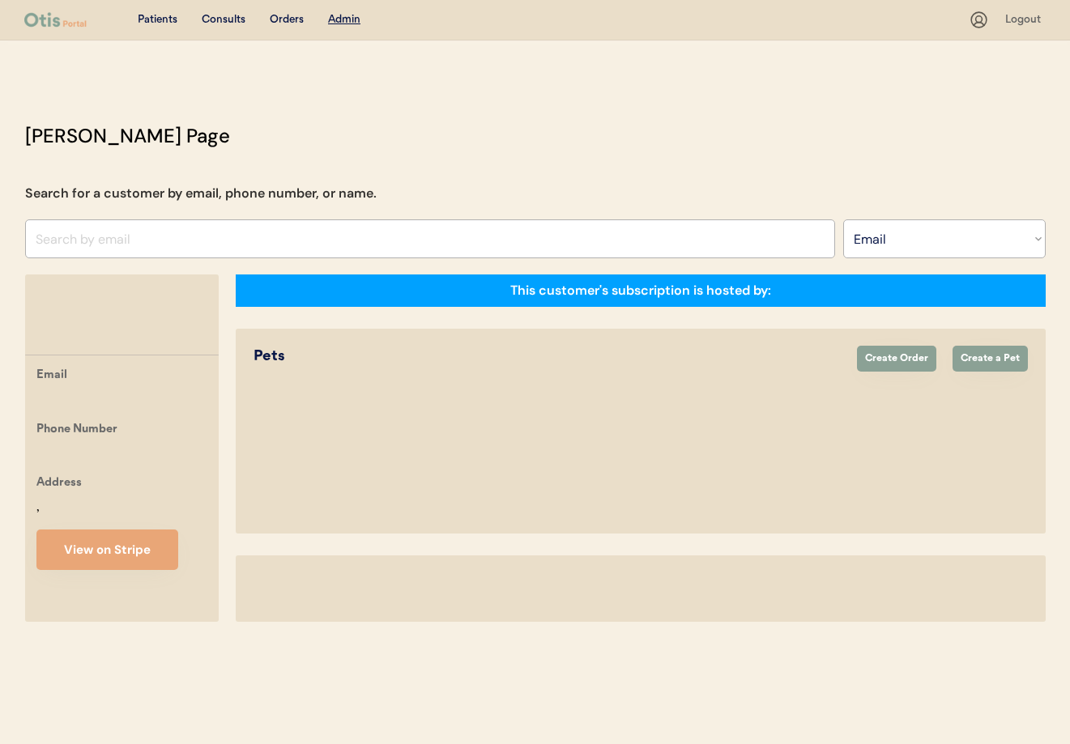
select select ""Email""
select select "true"
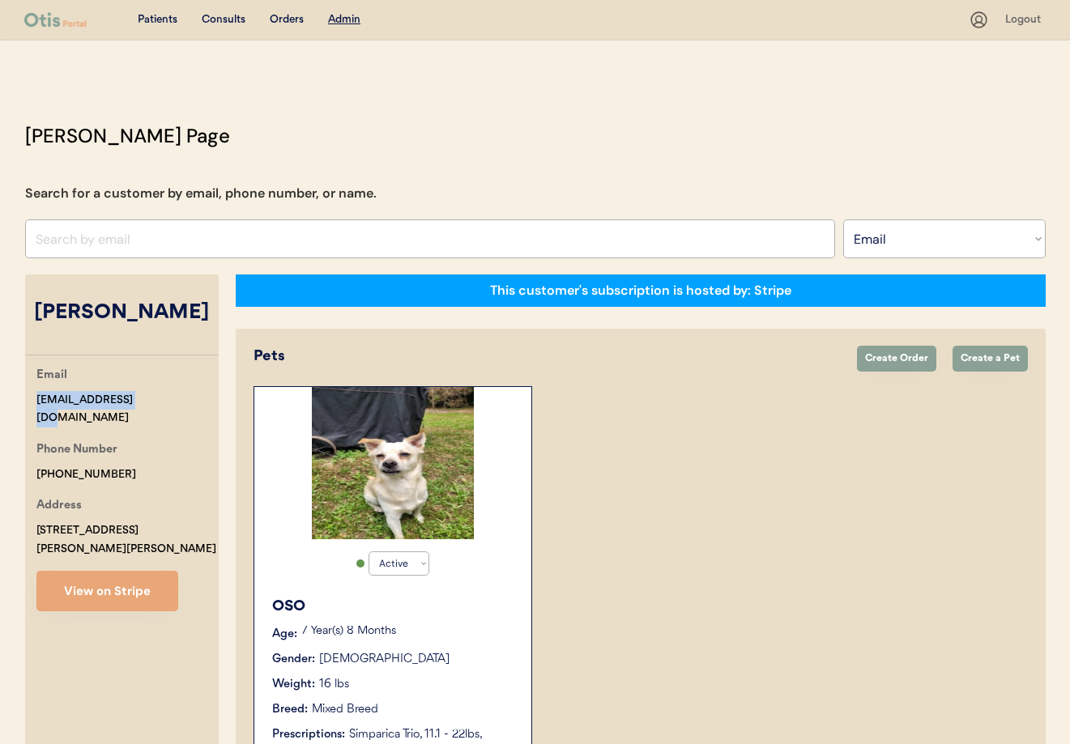
drag, startPoint x: 147, startPoint y: 402, endPoint x: 25, endPoint y: 399, distance: 121.5
click at [22, 399] on div "[PERSON_NAME] Page Search for a customer by email, phone number, or name. Searc…" at bounding box center [535, 639] width 1053 height 1037
copy div "[EMAIL_ADDRESS][DOMAIN_NAME]"
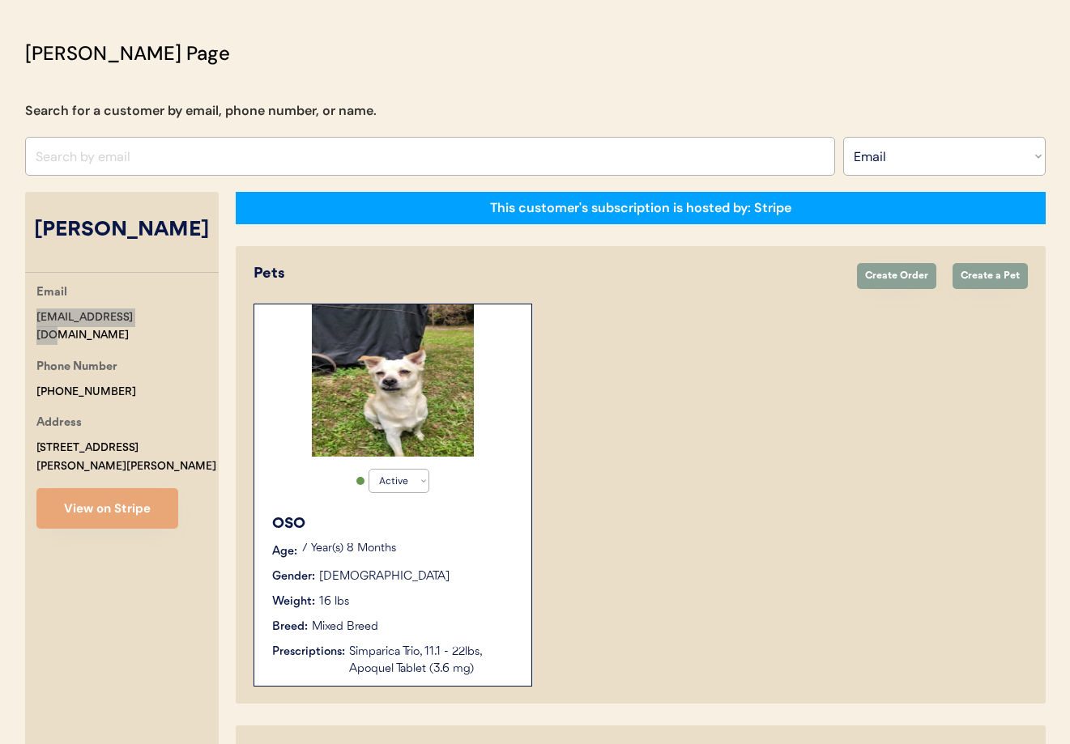
scroll to position [89, 0]
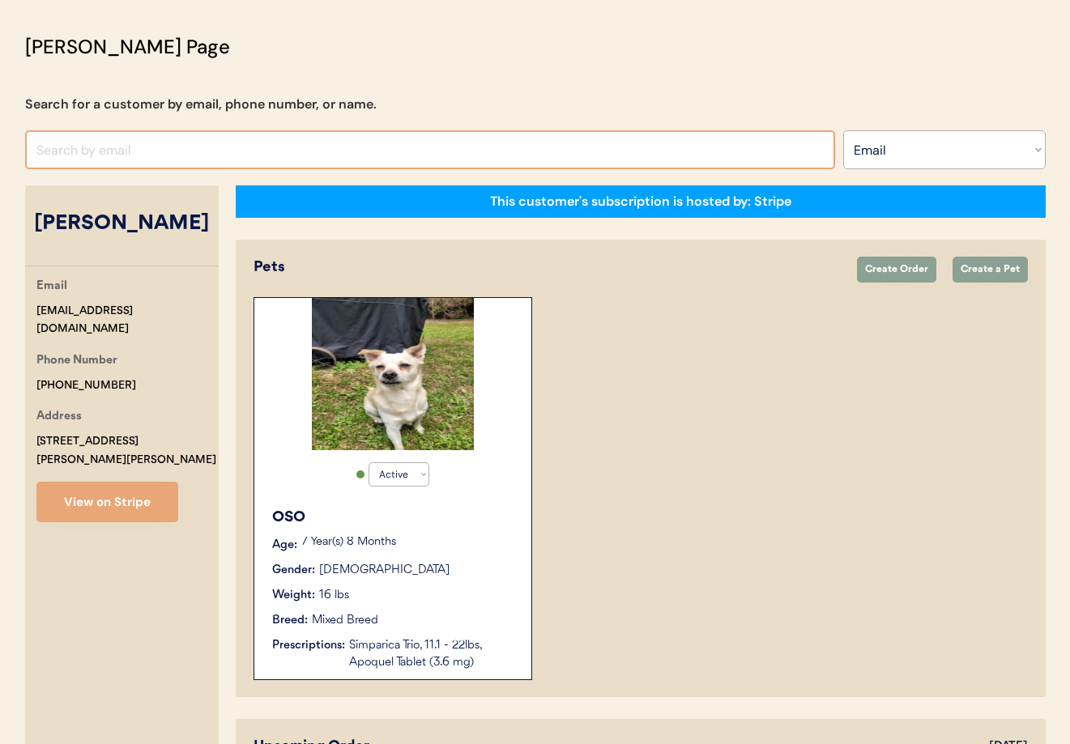
click at [128, 147] on input "input" at bounding box center [430, 149] width 810 height 39
paste input "[EMAIL_ADDRESS][DOMAIN_NAME]"
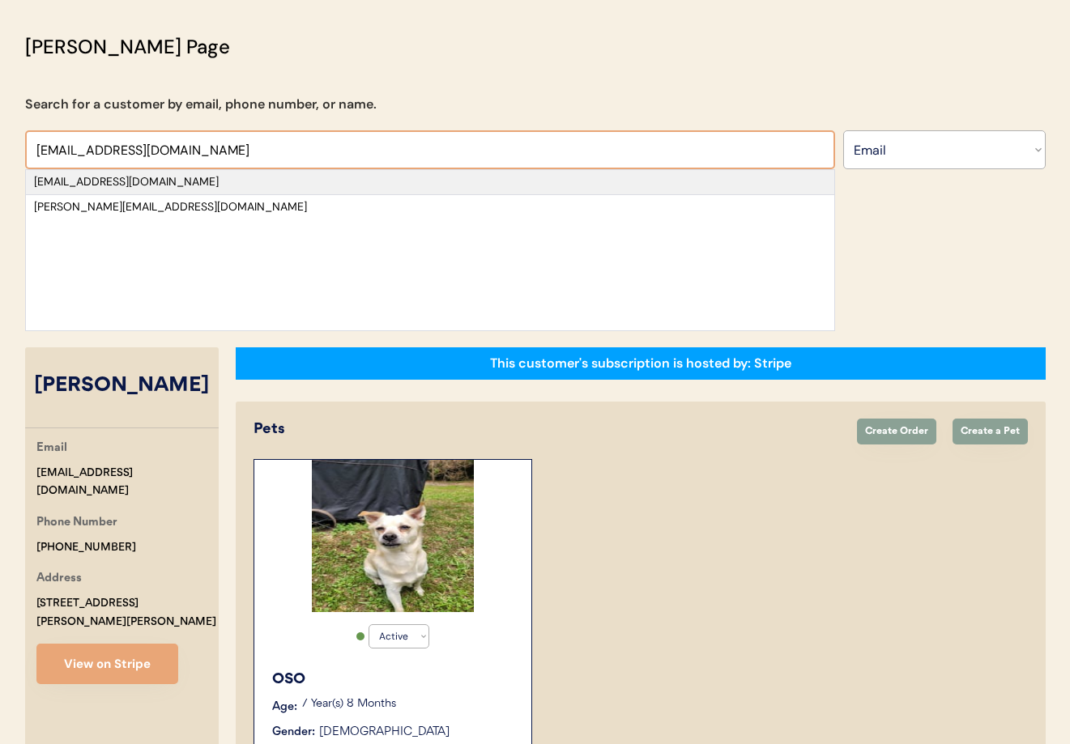
type input "[EMAIL_ADDRESS][DOMAIN_NAME]"
click at [153, 185] on div "[EMAIL_ADDRESS][DOMAIN_NAME]" at bounding box center [430, 182] width 792 height 16
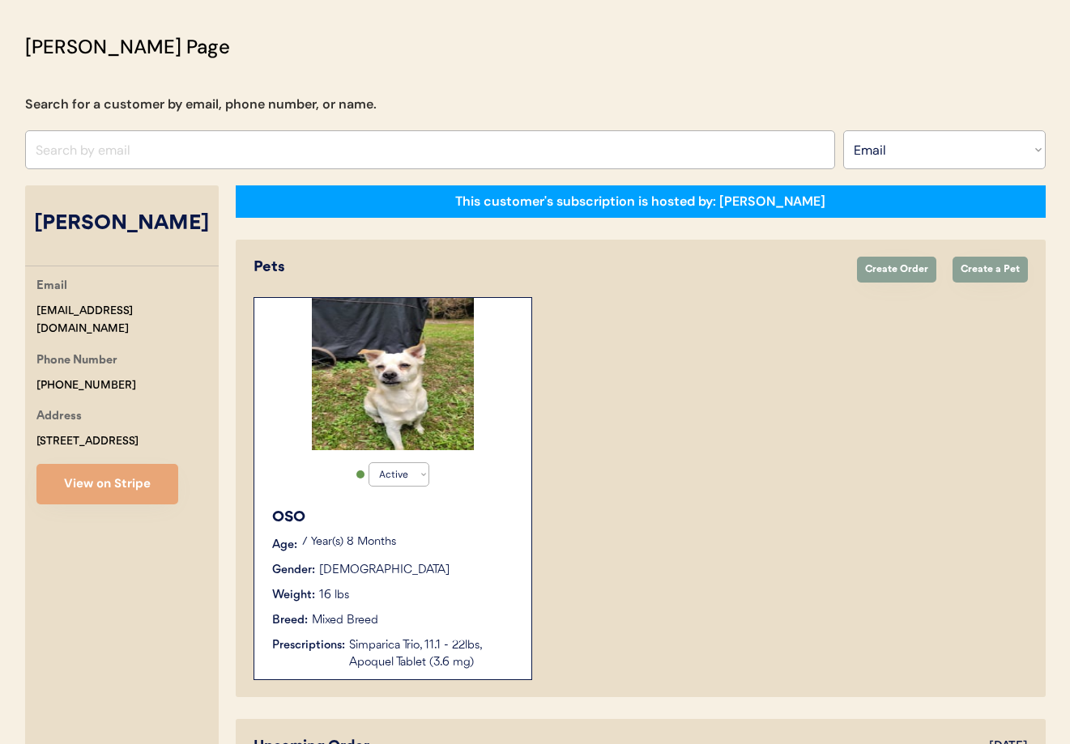
select select "true"
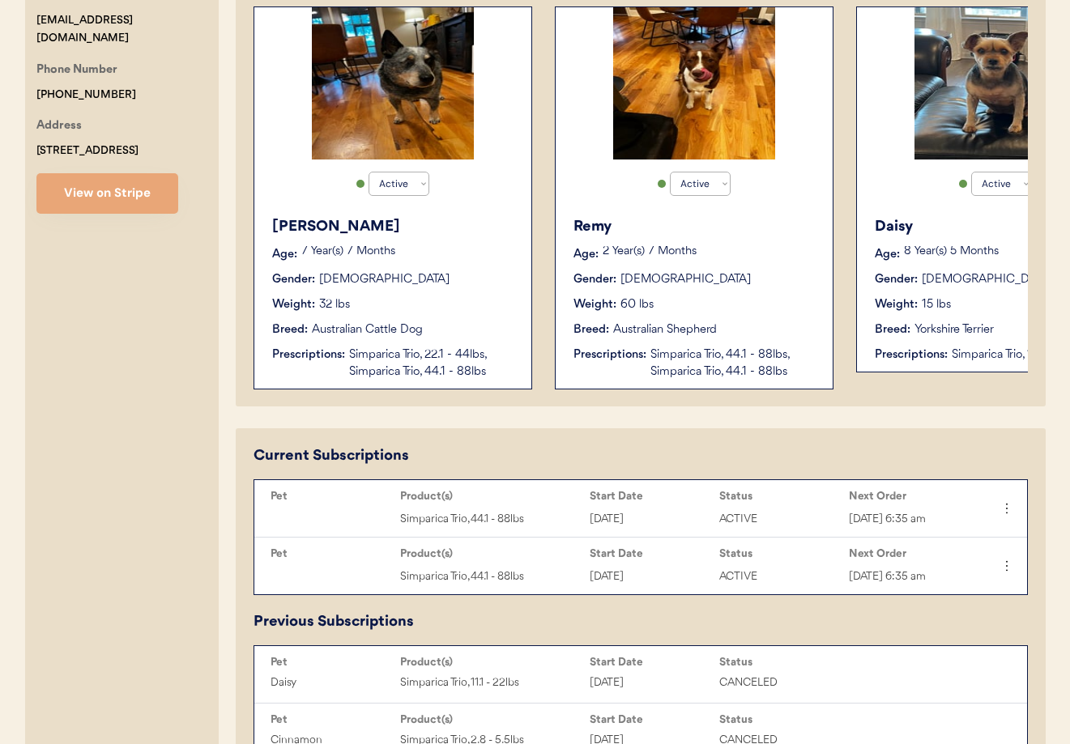
scroll to position [206, 0]
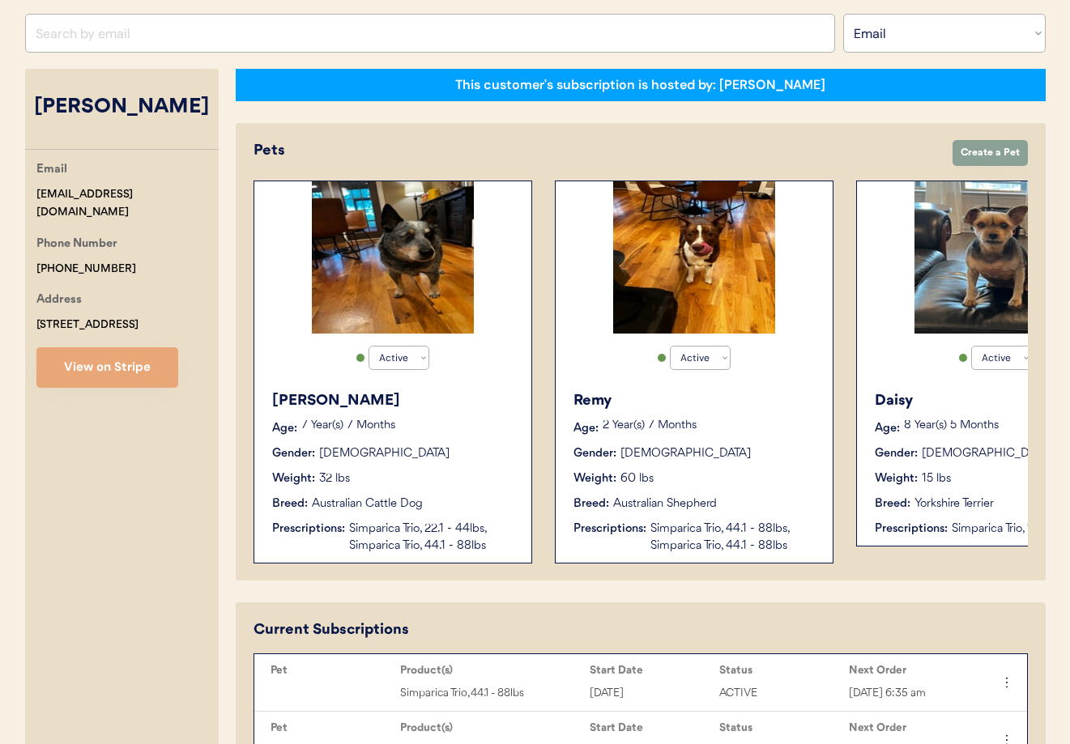
click at [420, 462] on div "[PERSON_NAME] Age: [DEMOGRAPHIC_DATA] Year(s) 7 Months Gender: [DEMOGRAPHIC_DAT…" at bounding box center [392, 472] width 261 height 181
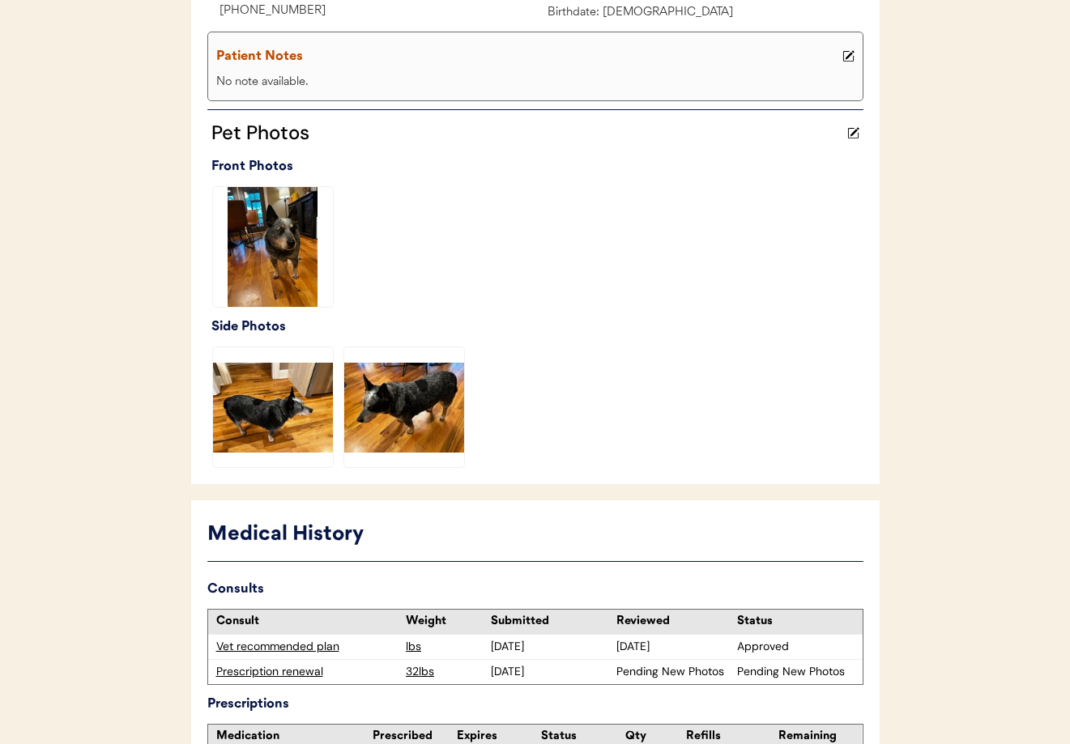
scroll to position [492, 0]
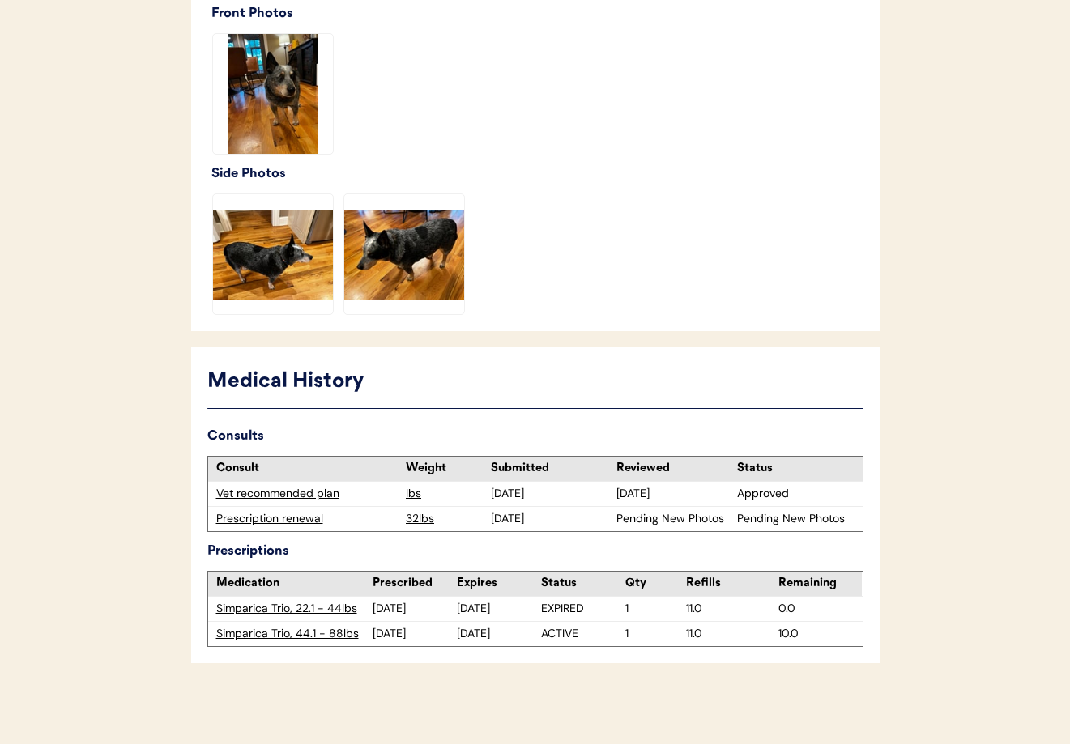
click at [264, 522] on div "Prescription renewal" at bounding box center [307, 519] width 182 height 16
click at [260, 517] on div "Prescription renewal" at bounding box center [307, 519] width 182 height 16
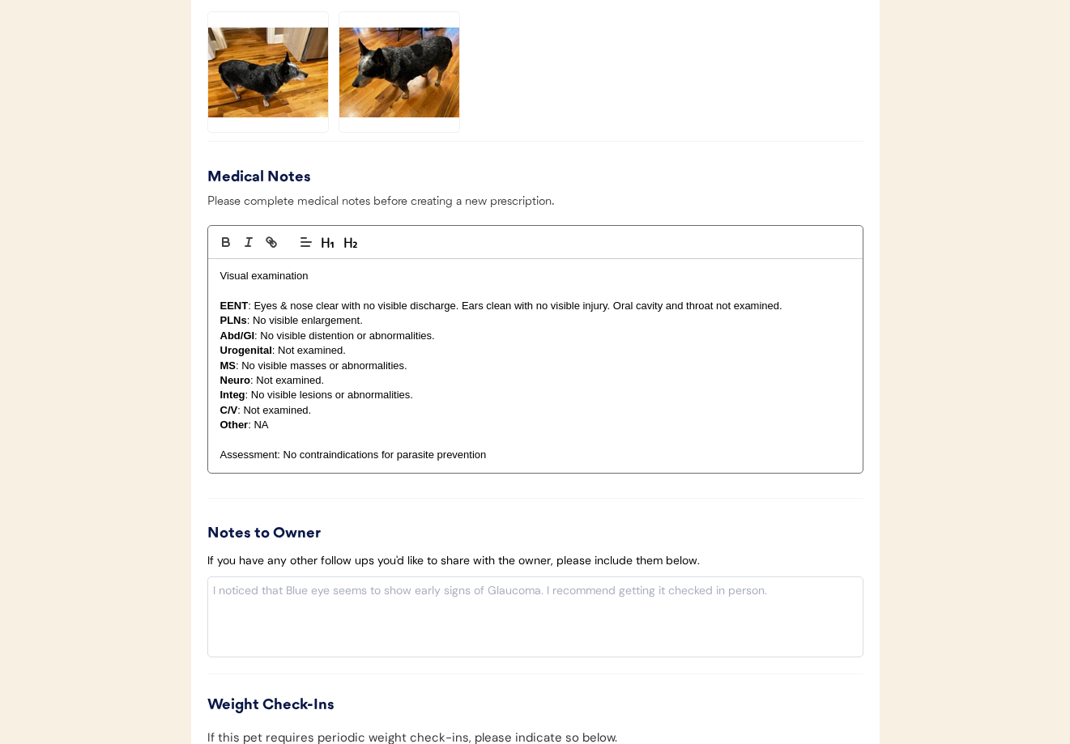
scroll to position [1846, 0]
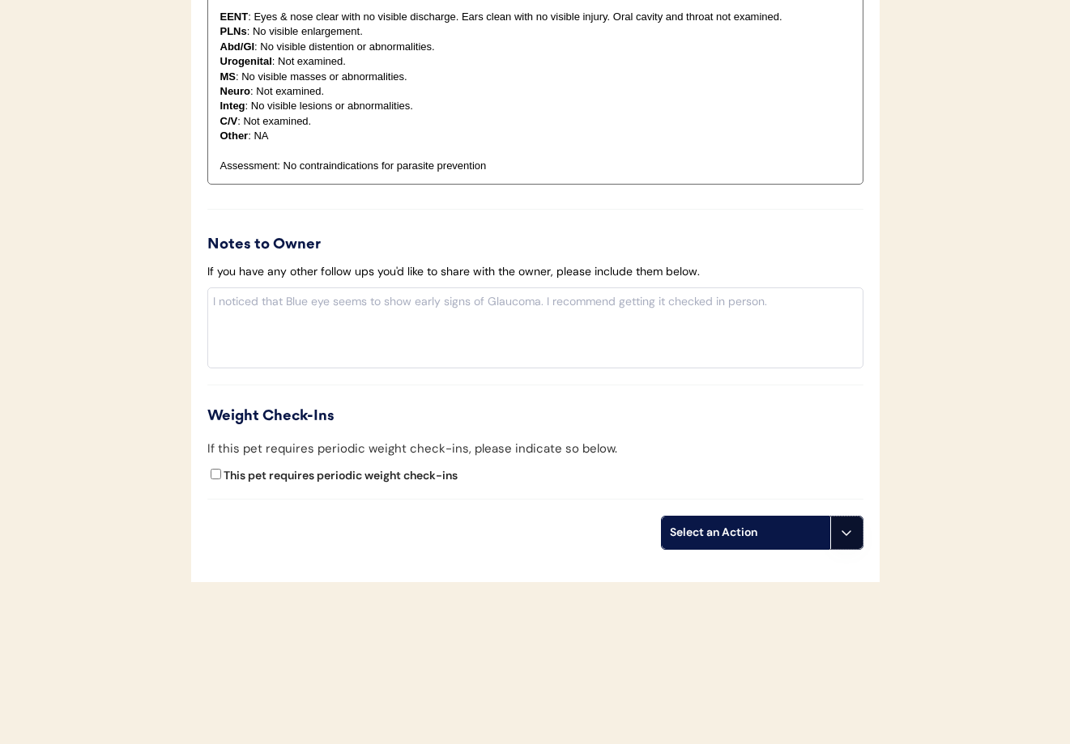
click at [845, 545] on button at bounding box center [846, 533] width 32 height 32
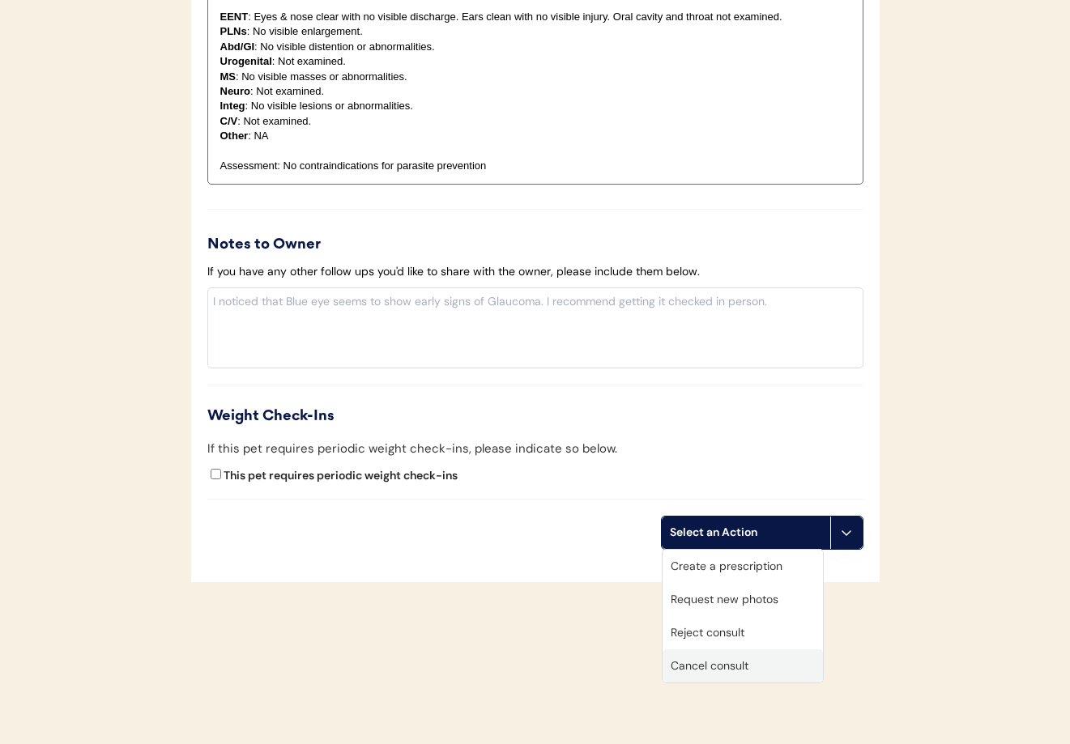
click at [758, 666] on div "Cancel consult" at bounding box center [742, 665] width 160 height 33
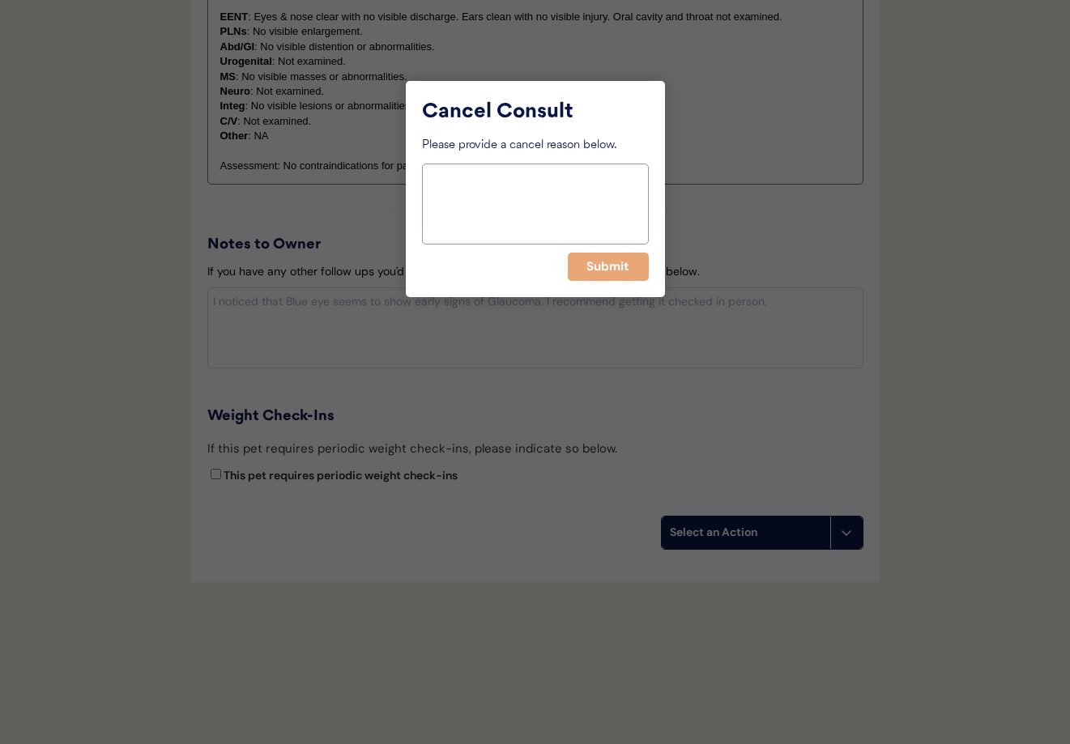
click at [501, 198] on textarea at bounding box center [535, 204] width 227 height 81
type textarea "Submitted a written prescription"
click at [584, 258] on button "Submit" at bounding box center [608, 267] width 81 height 28
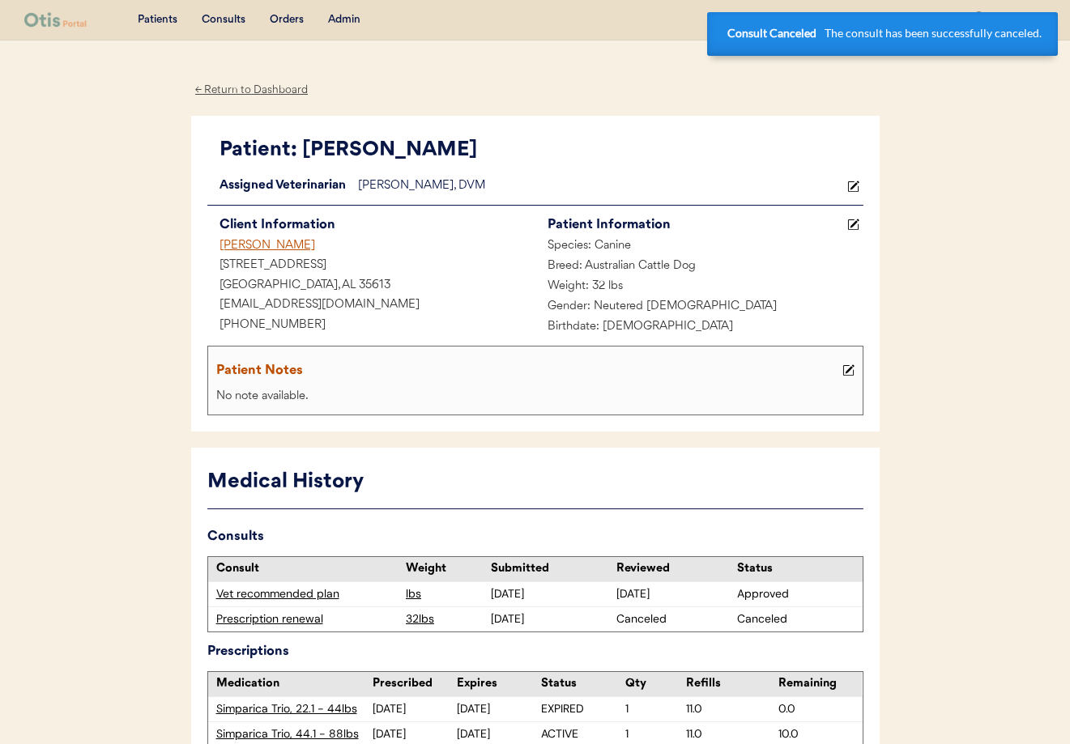
scroll to position [6, 0]
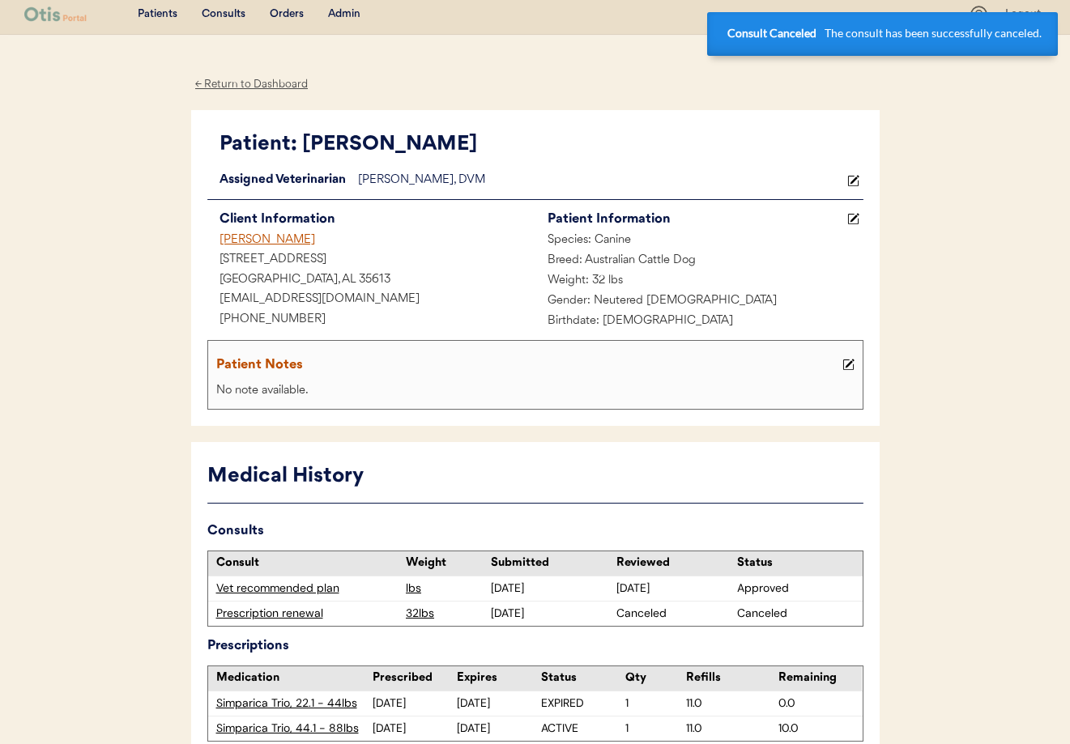
click at [261, 247] on div "[PERSON_NAME]" at bounding box center [371, 241] width 328 height 20
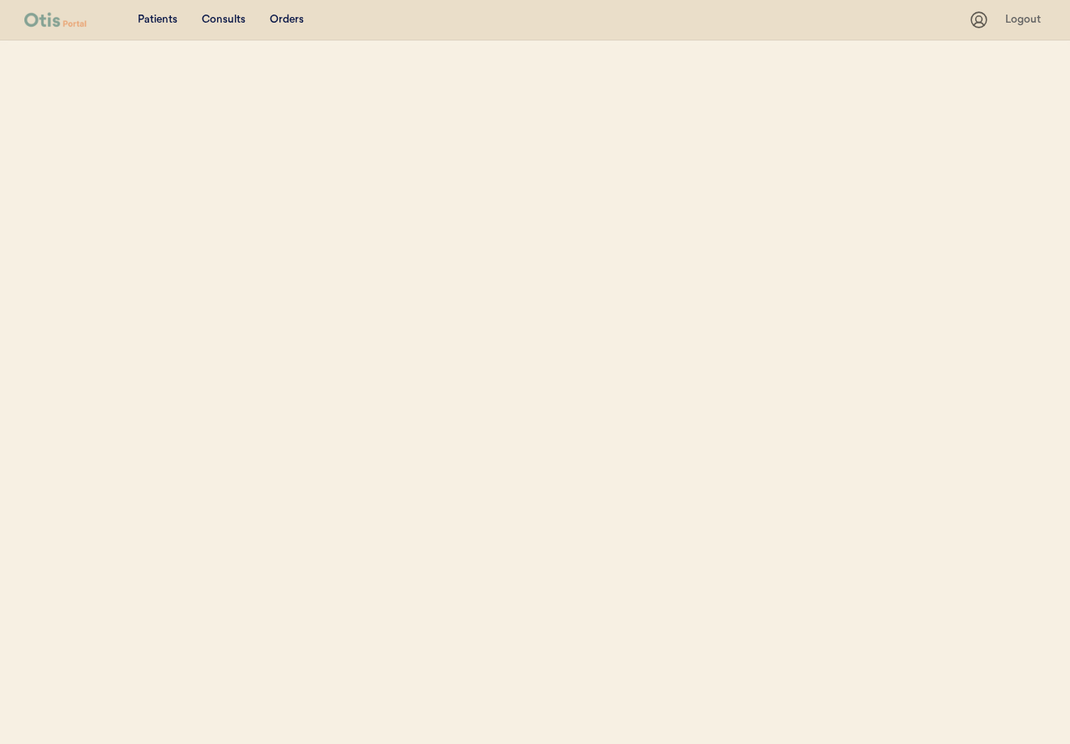
select select ""Email""
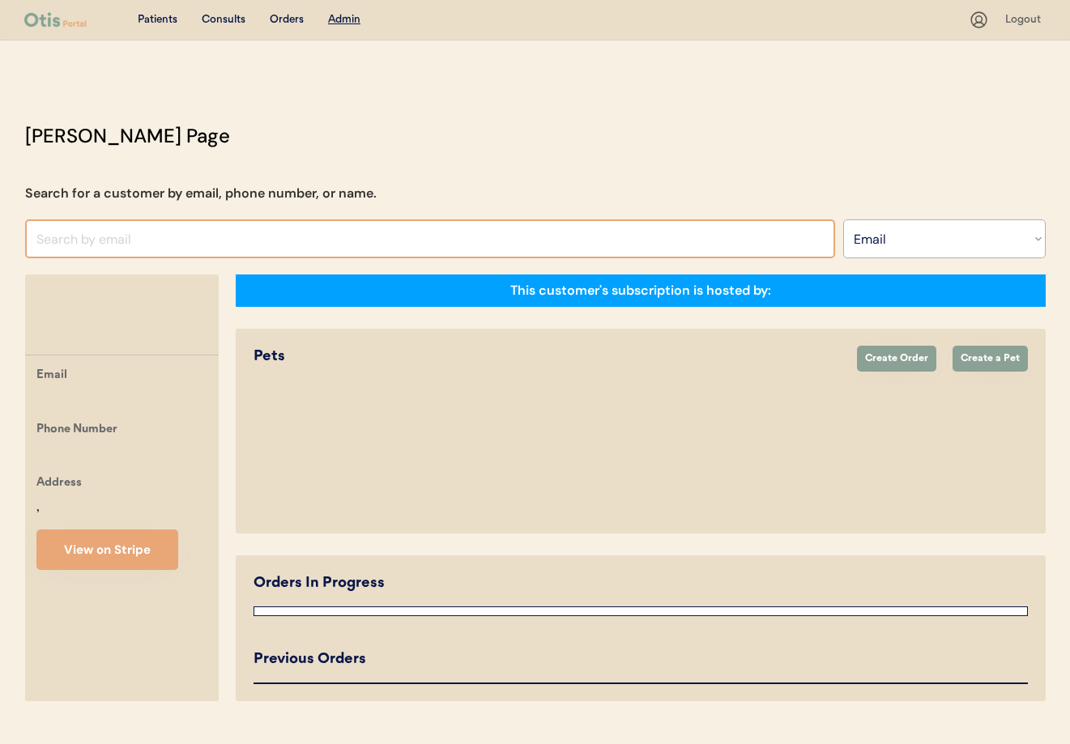
select select "true"
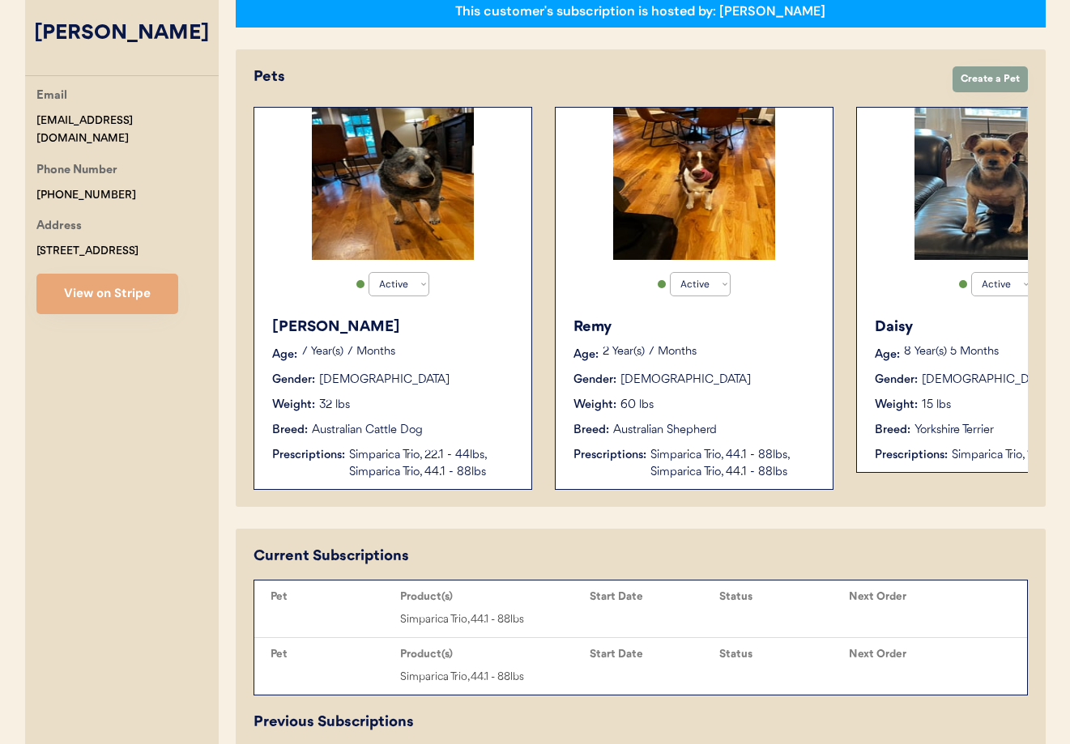
scroll to position [287, 0]
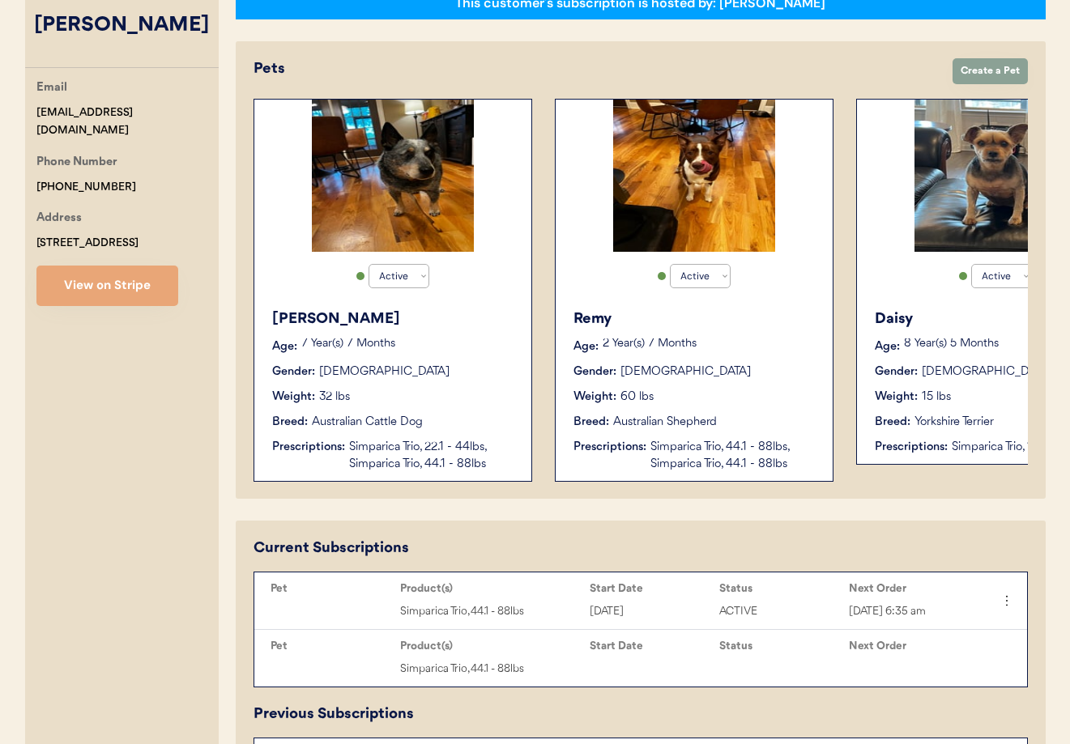
click at [737, 354] on div "2 Year(s) 7 Months" at bounding box center [709, 347] width 214 height 16
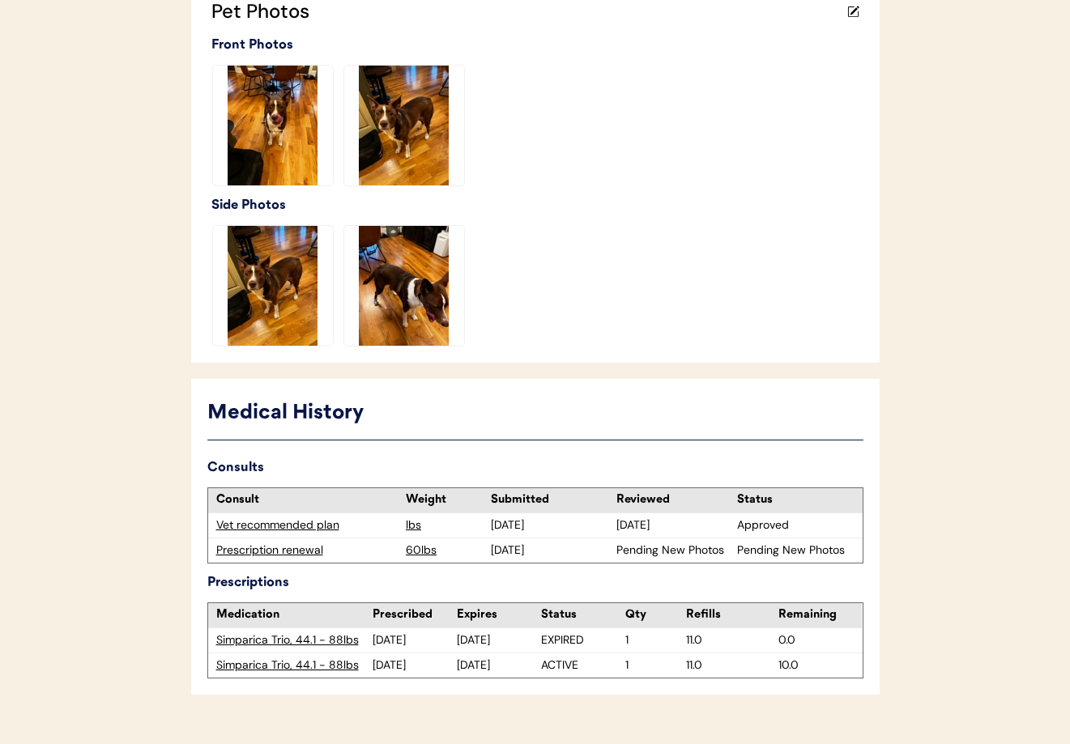
scroll to position [492, 0]
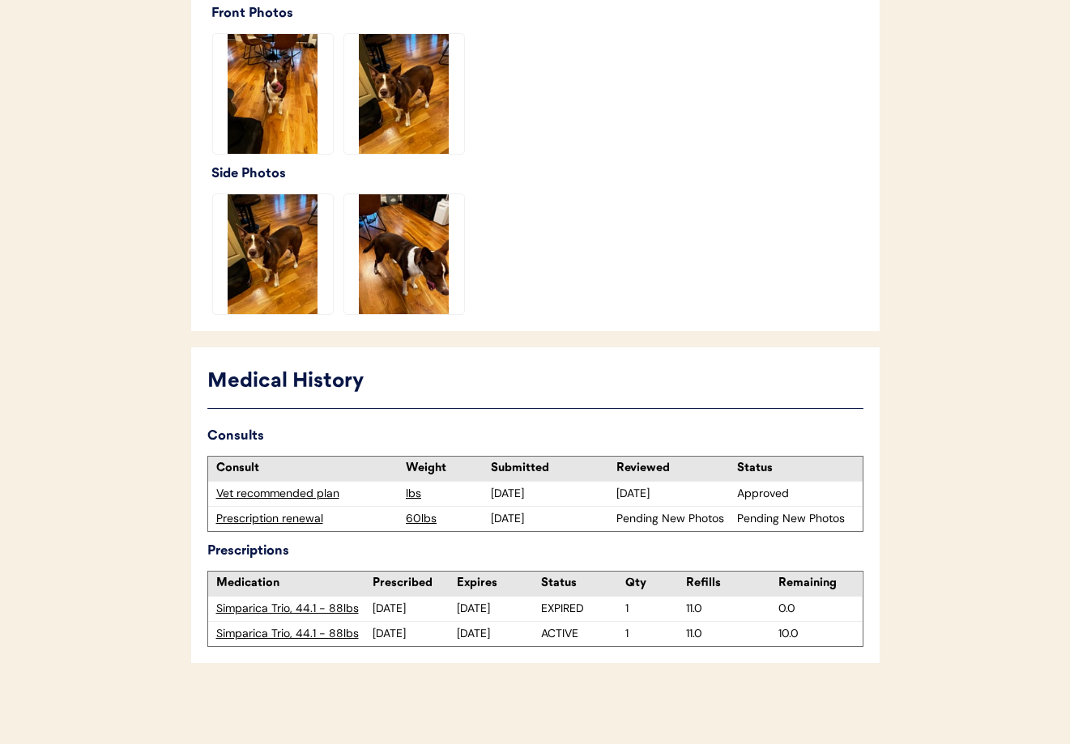
click at [266, 517] on div "Prescription renewal" at bounding box center [307, 519] width 182 height 16
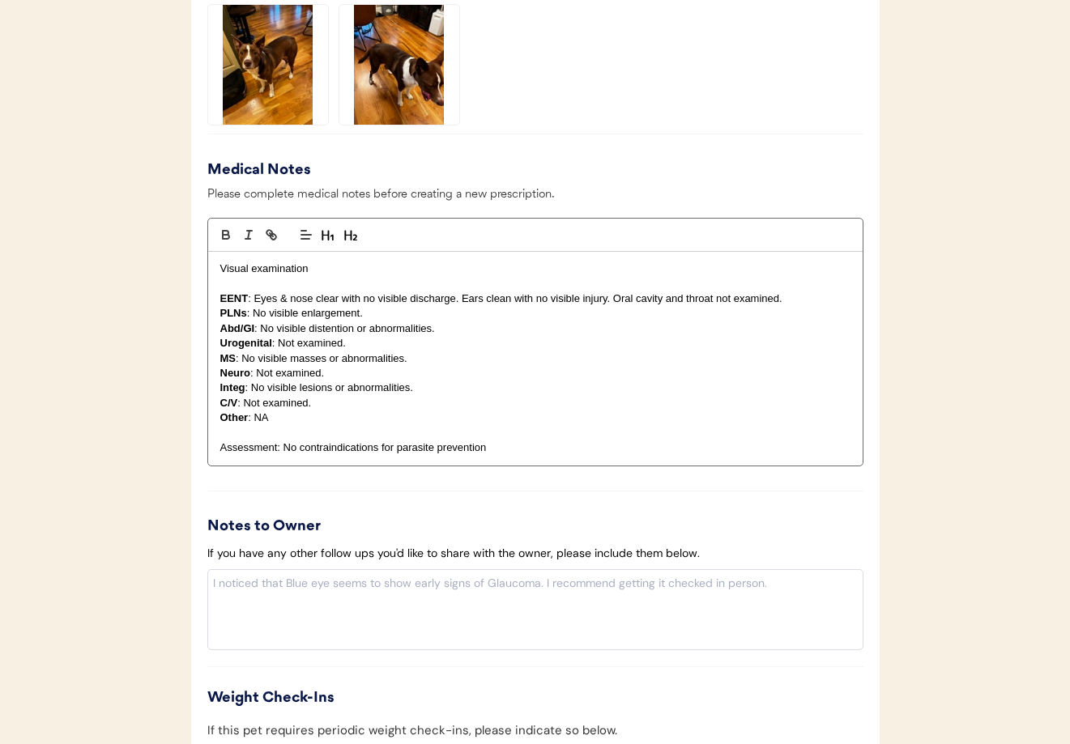
scroll to position [1846, 0]
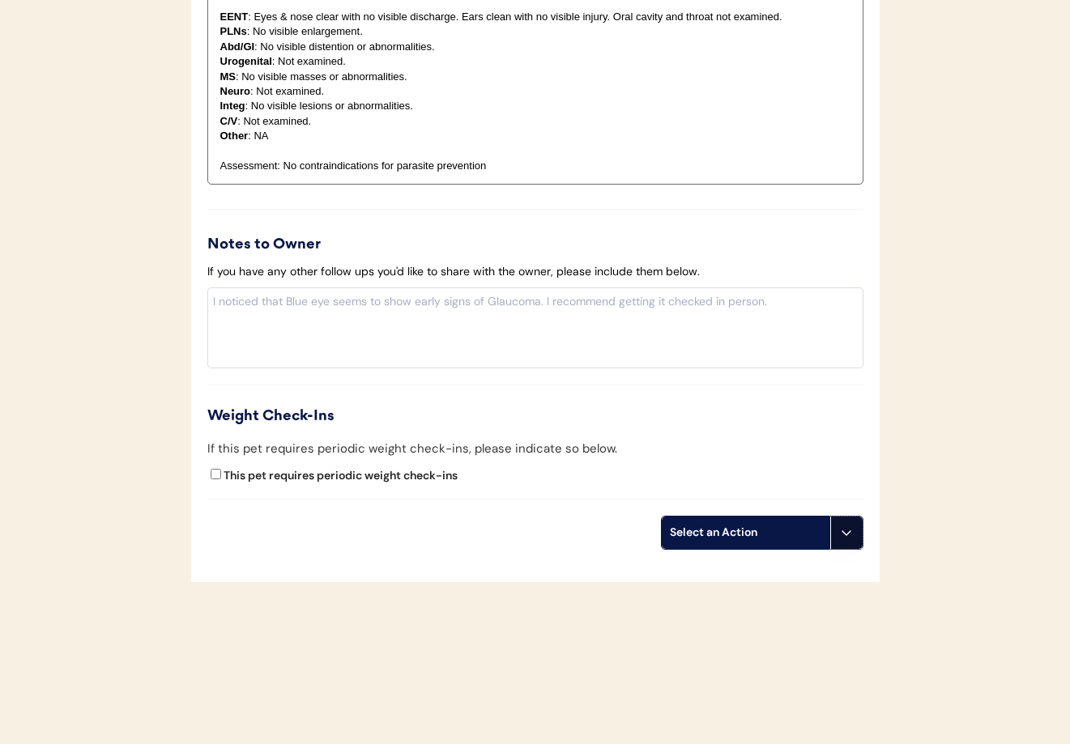
click at [852, 540] on button at bounding box center [846, 533] width 32 height 32
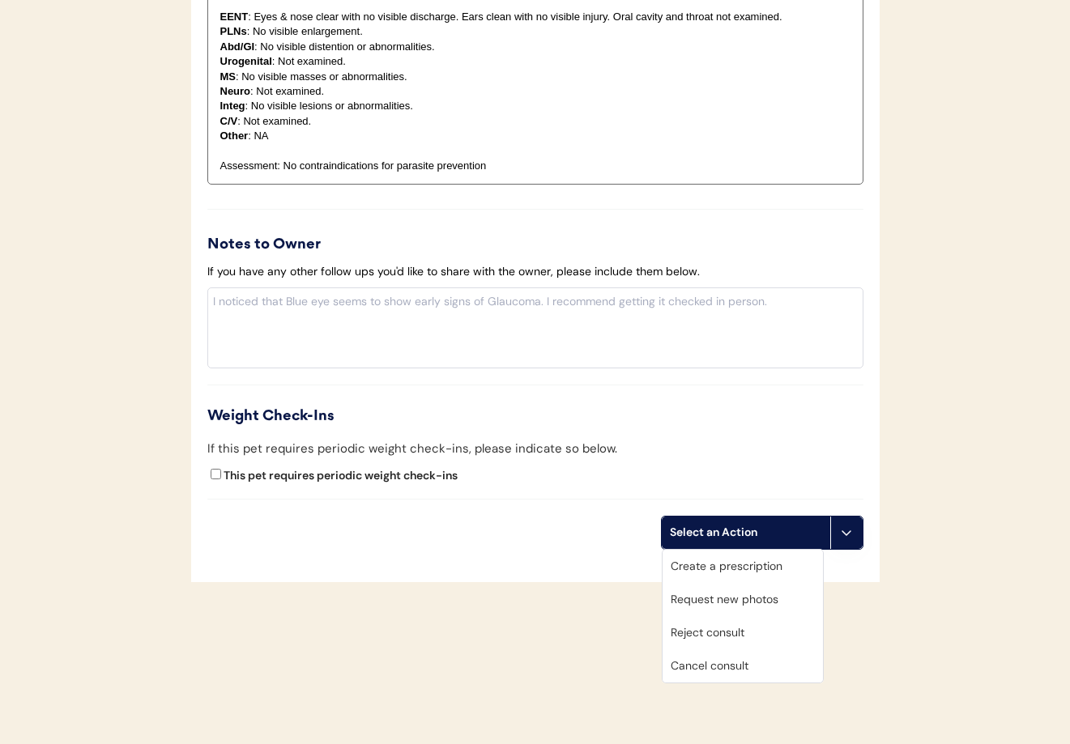
click at [745, 671] on div "Cancel consult" at bounding box center [742, 665] width 160 height 33
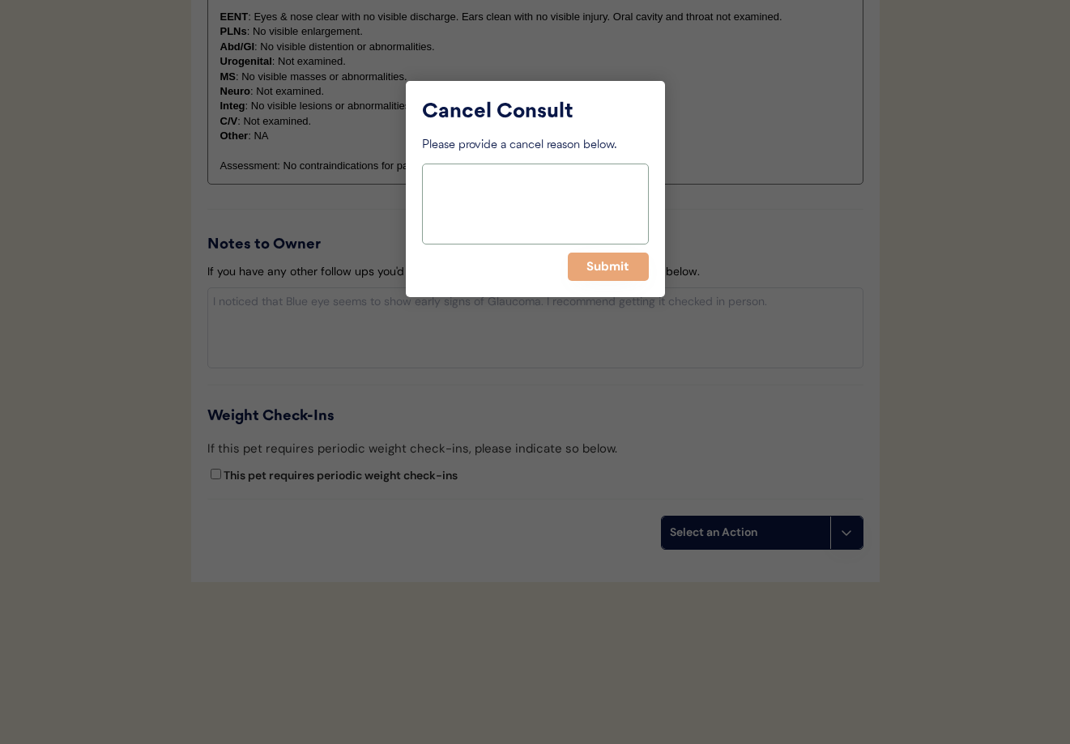
click at [496, 205] on textarea at bounding box center [535, 204] width 227 height 81
type textarea "Submitted a written prescription"
click at [583, 271] on button "Submit" at bounding box center [608, 267] width 81 height 28
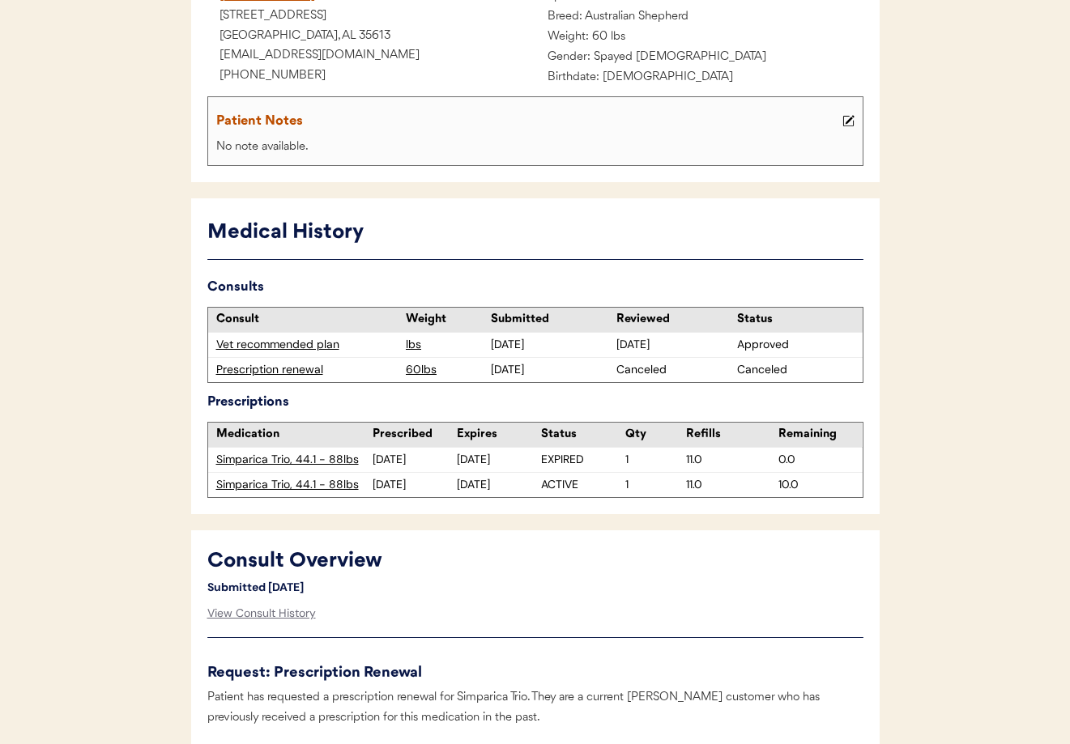
scroll to position [0, 0]
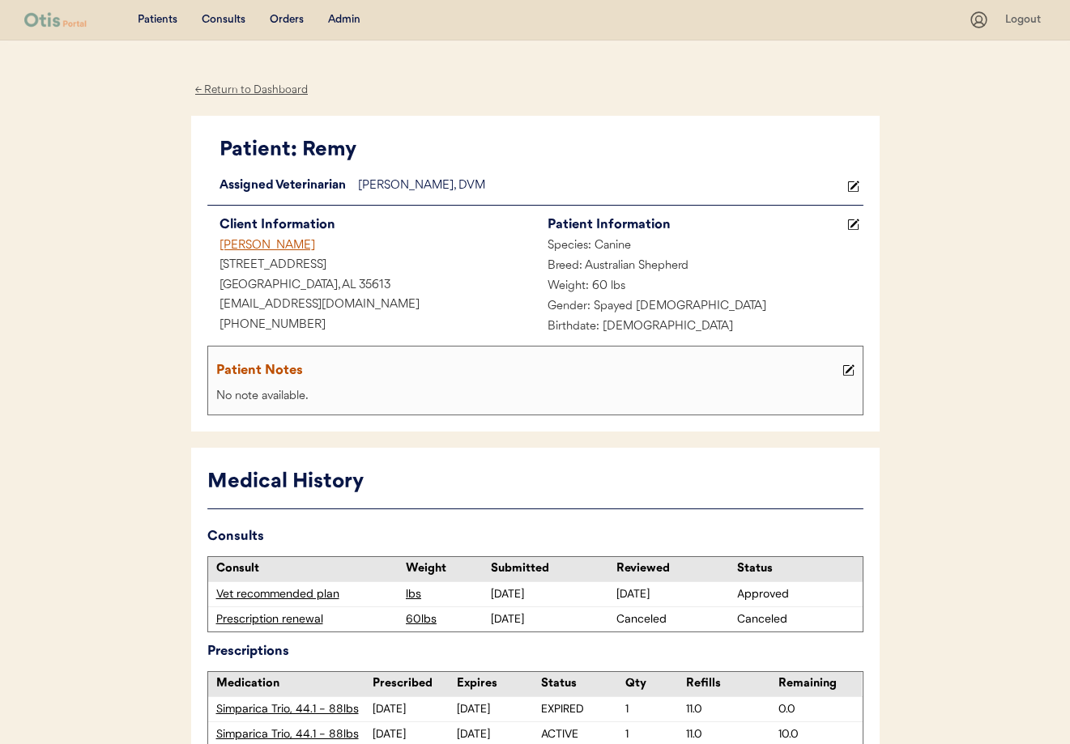
click at [229, 88] on div "← Return to Dashboard" at bounding box center [251, 90] width 121 height 19
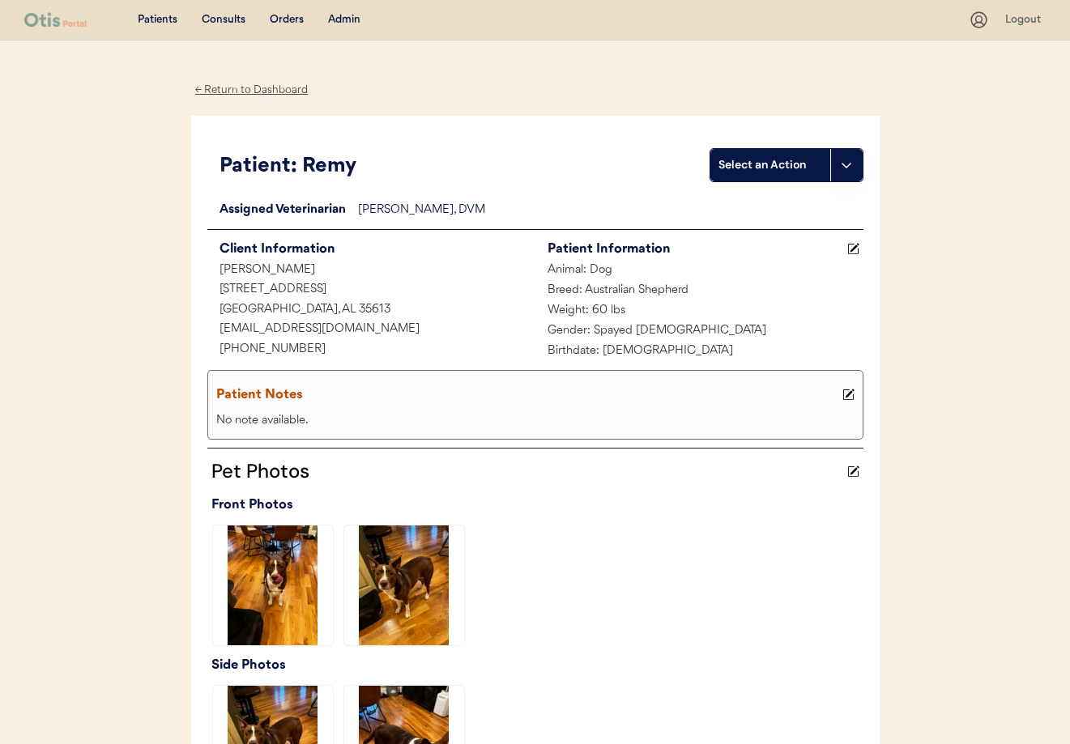
click at [215, 83] on div "← Return to Dashboard" at bounding box center [251, 90] width 121 height 19
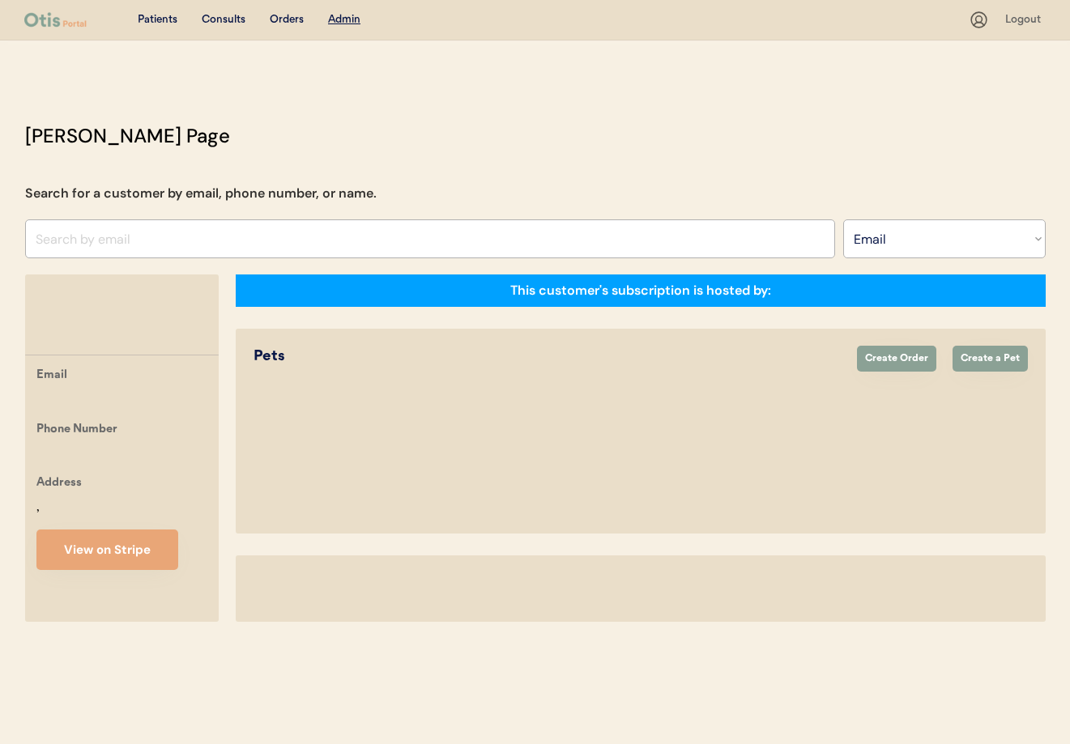
select select ""Email""
select select "true"
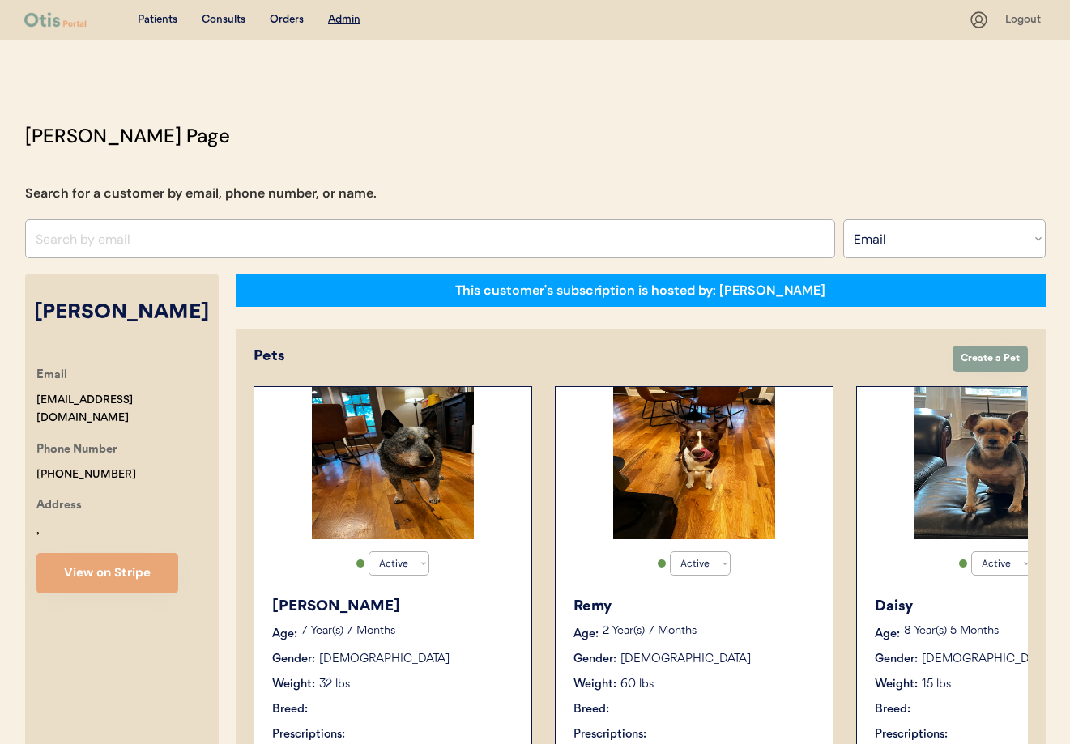
scroll to position [32, 0]
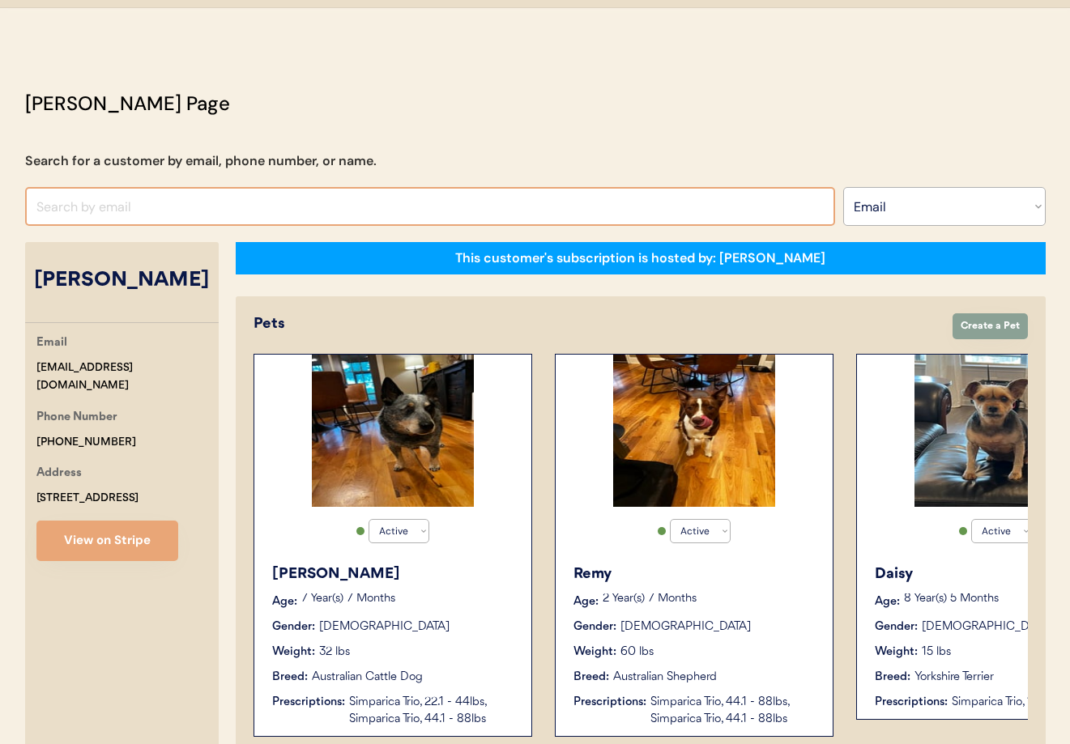
click at [198, 211] on input "input" at bounding box center [430, 206] width 810 height 39
paste input "[EMAIL_ADDRESS][DOMAIN_NAME]"
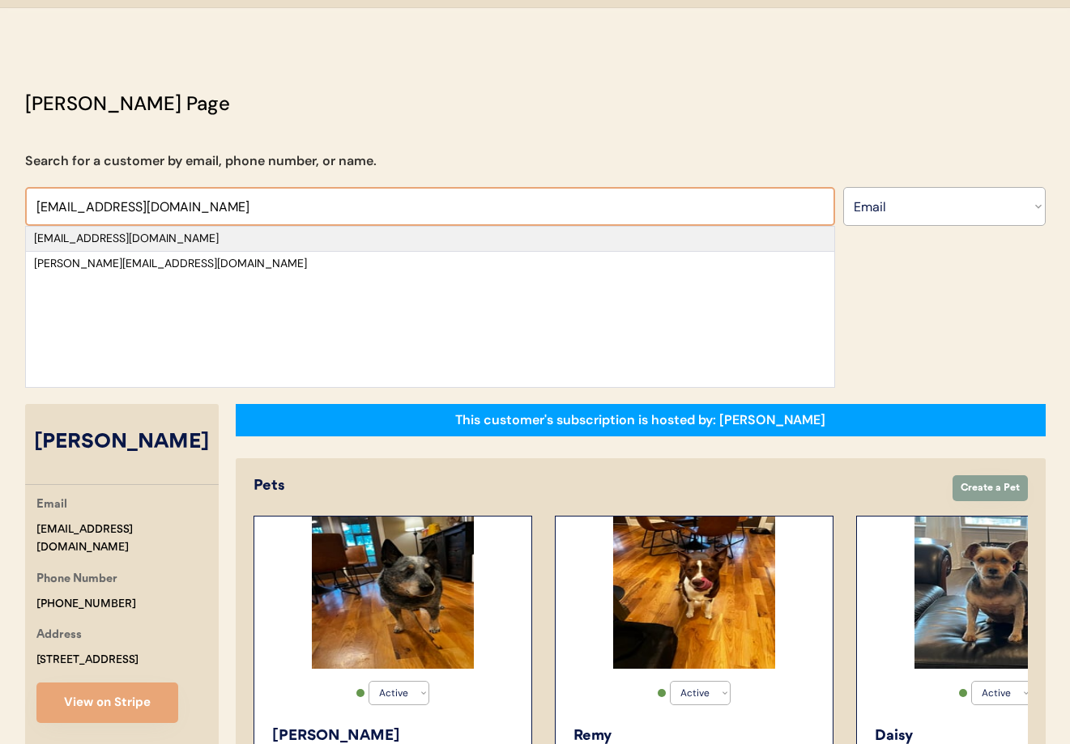
type input "[EMAIL_ADDRESS][DOMAIN_NAME]"
click at [101, 245] on div "[EMAIL_ADDRESS][DOMAIN_NAME]" at bounding box center [430, 239] width 792 height 16
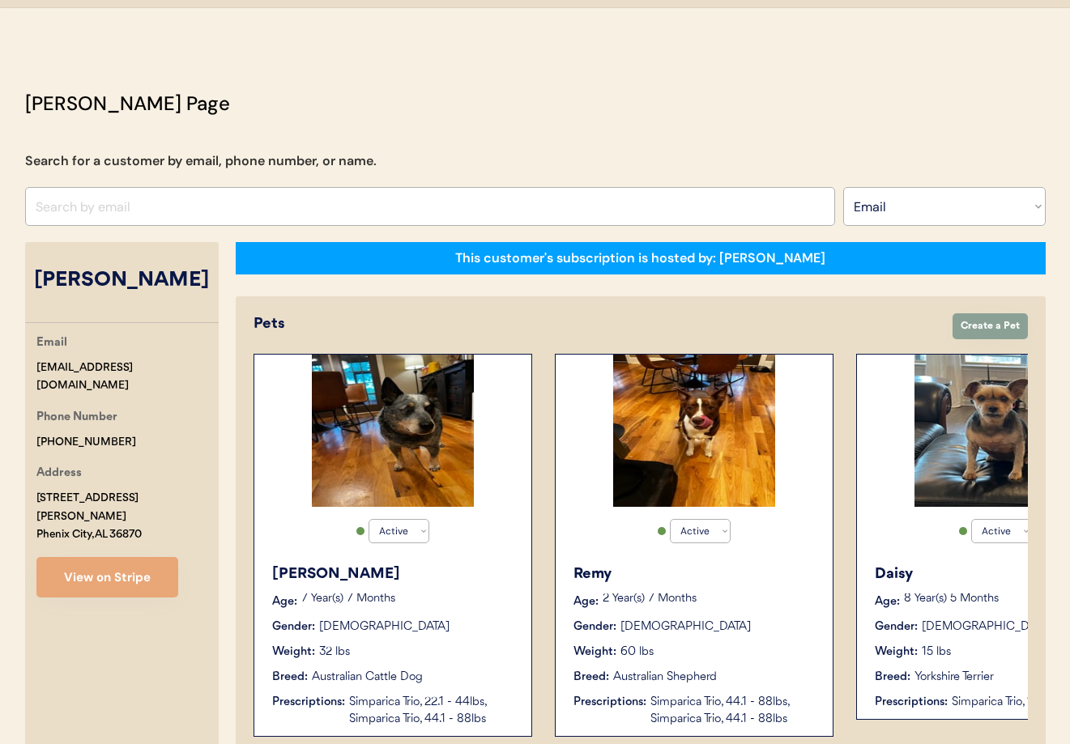
select select "true"
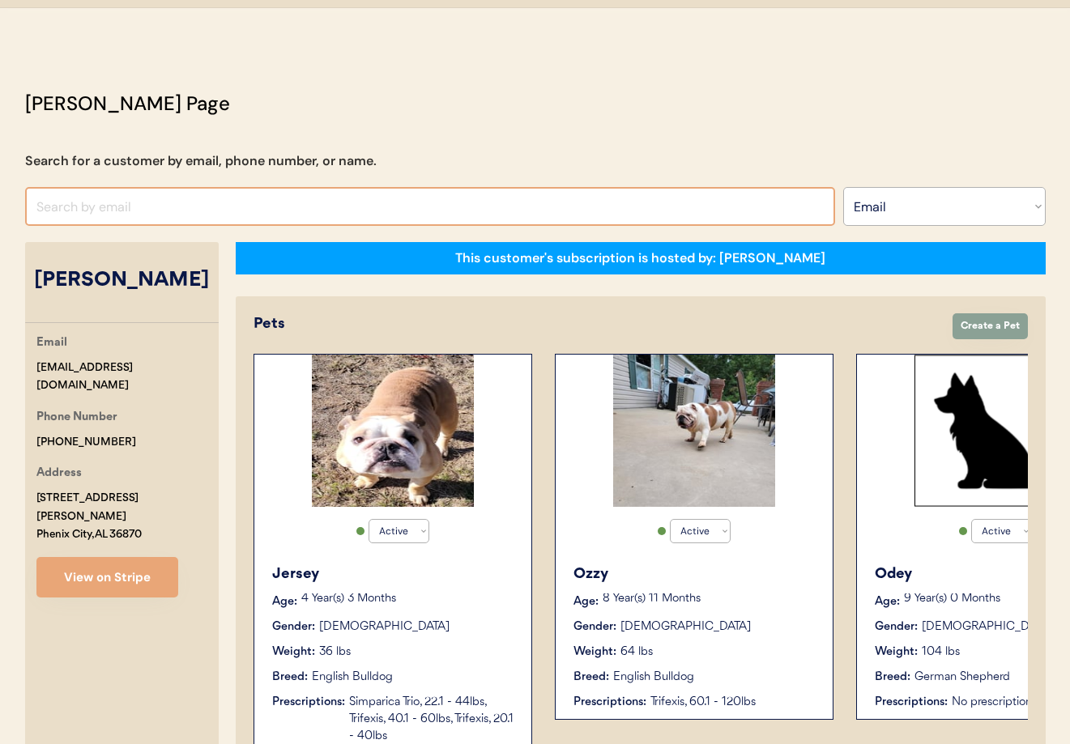
click at [169, 203] on input "input" at bounding box center [430, 206] width 810 height 39
paste input "[EMAIL_ADDRESS][DOMAIN_NAME]"
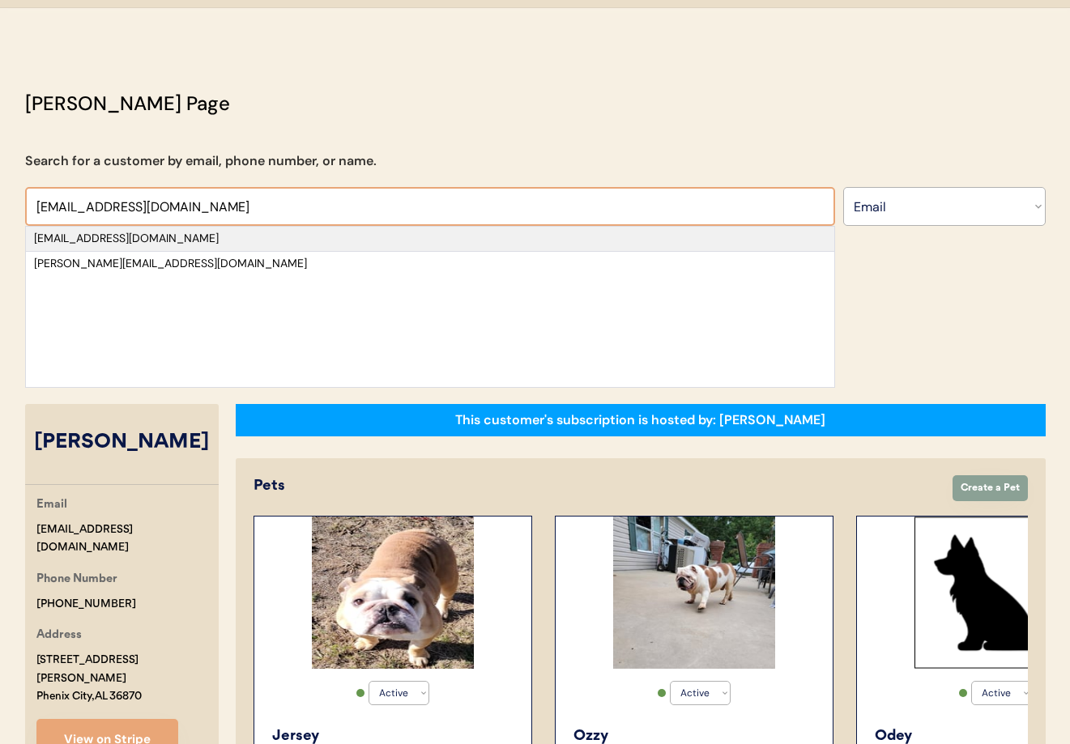
type input "[EMAIL_ADDRESS][DOMAIN_NAME]"
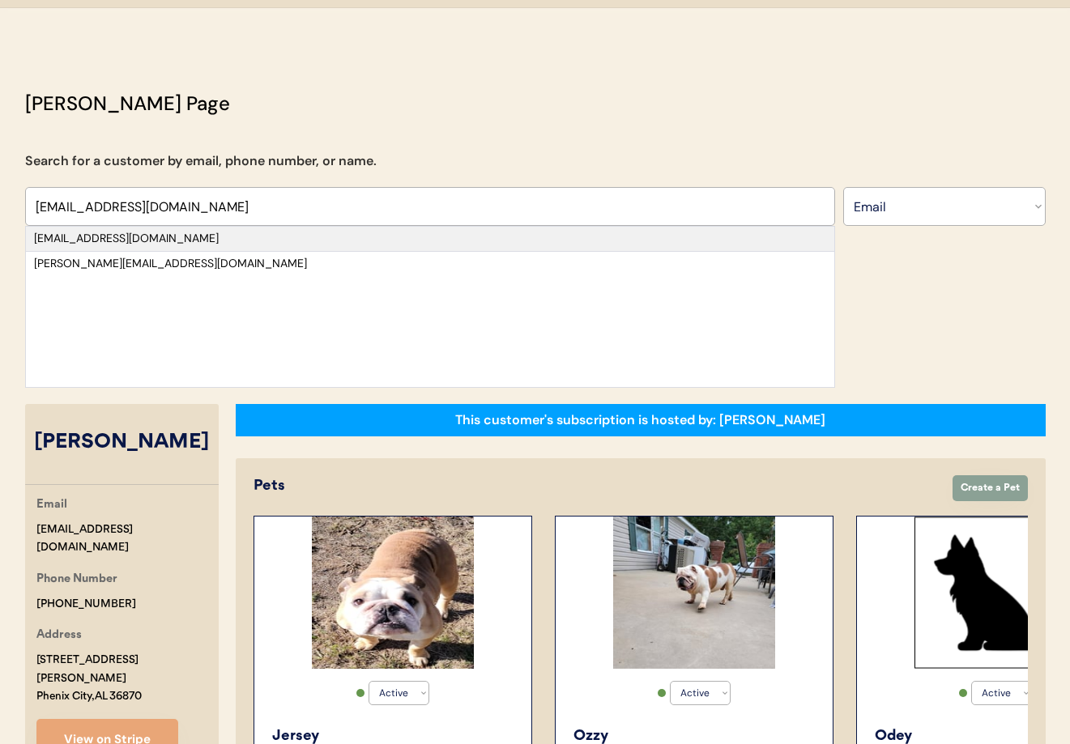
click at [181, 232] on div "[EMAIL_ADDRESS][DOMAIN_NAME]" at bounding box center [430, 239] width 792 height 16
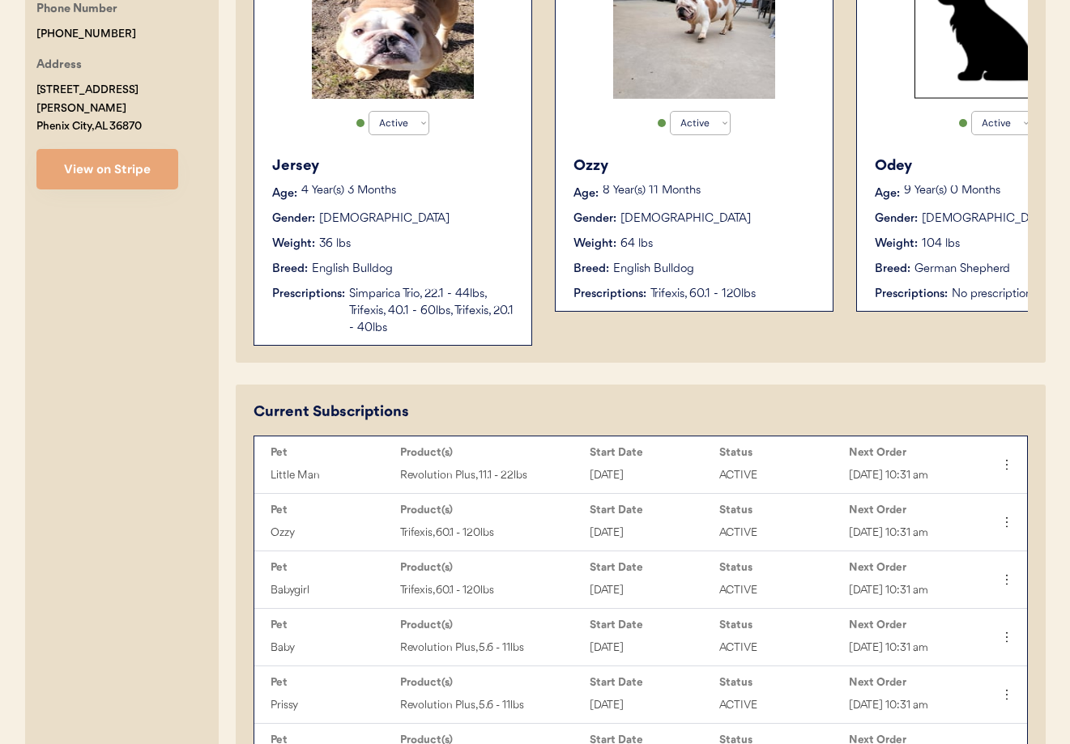
scroll to position [428, 0]
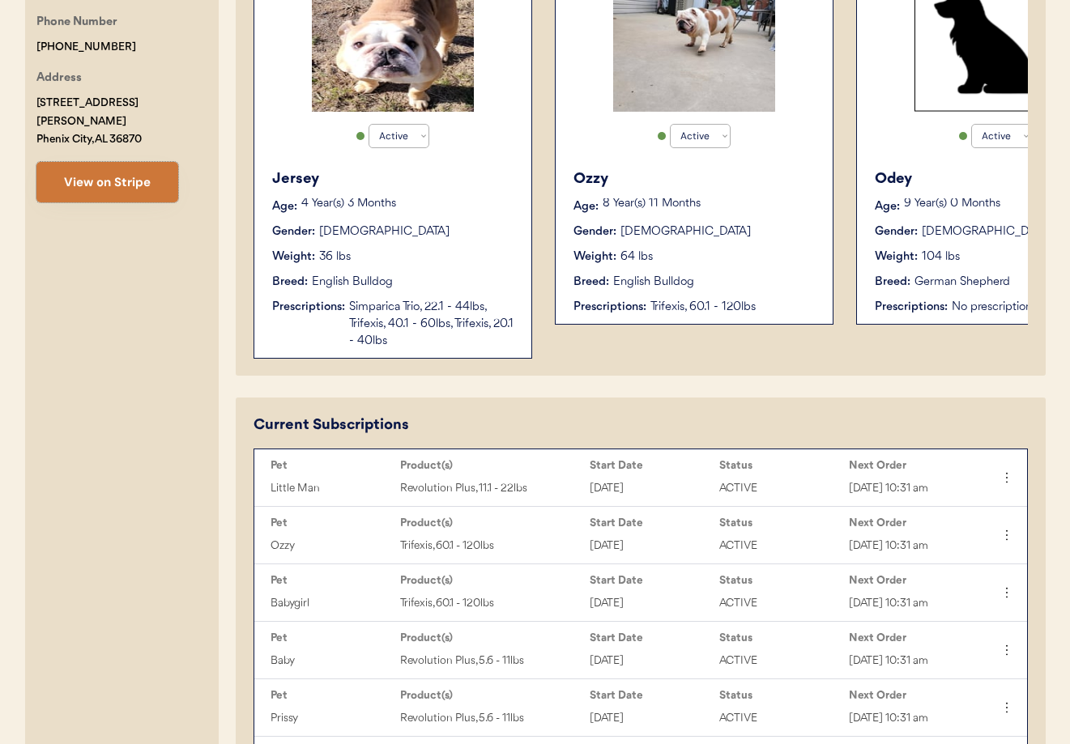
click at [79, 163] on button "View on Stripe" at bounding box center [107, 182] width 142 height 40
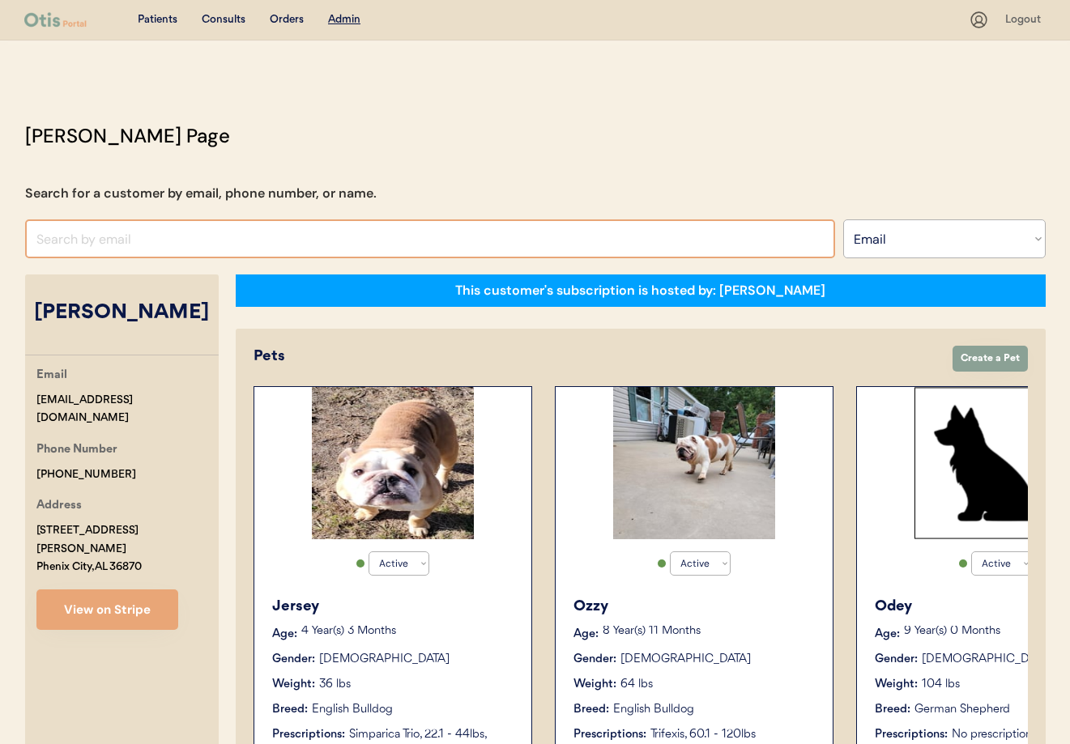
click at [103, 234] on input "input" at bounding box center [430, 238] width 810 height 39
type input "[PERSON_NAME]"
click at [878, 247] on select "Search By Name Email Phone Number" at bounding box center [944, 238] width 202 height 39
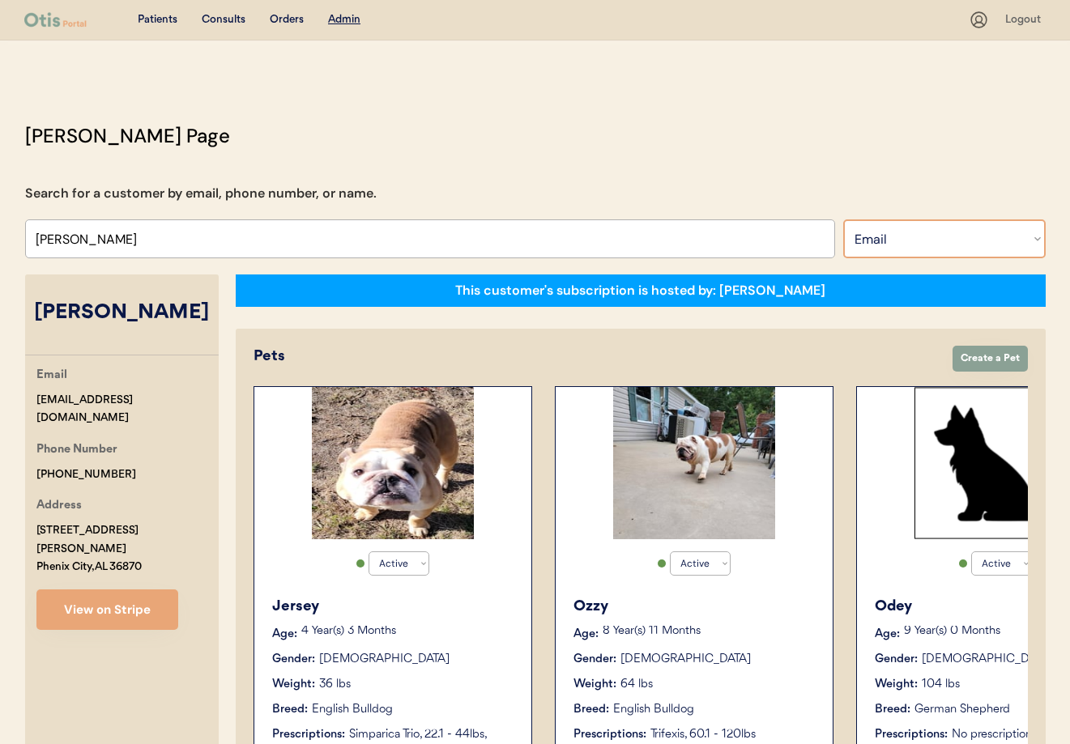
select select ""Name""
click at [843, 219] on select "Search By Name Email Phone Number" at bounding box center [944, 238] width 202 height 39
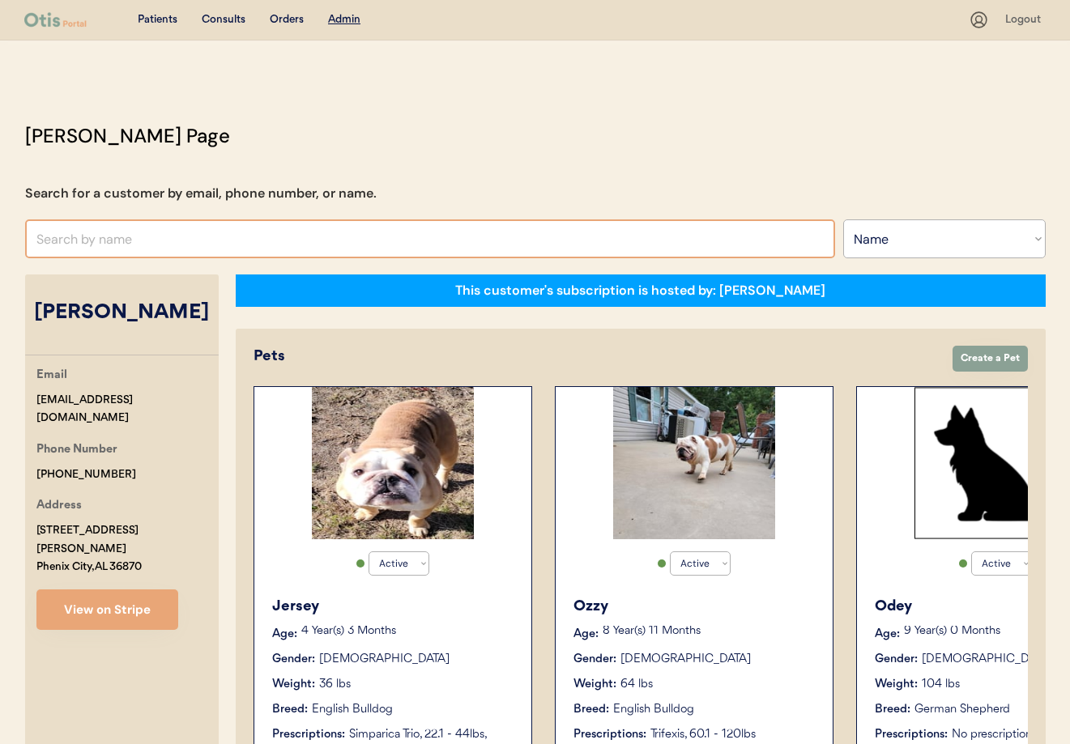
click at [151, 243] on input "text" at bounding box center [430, 238] width 810 height 39
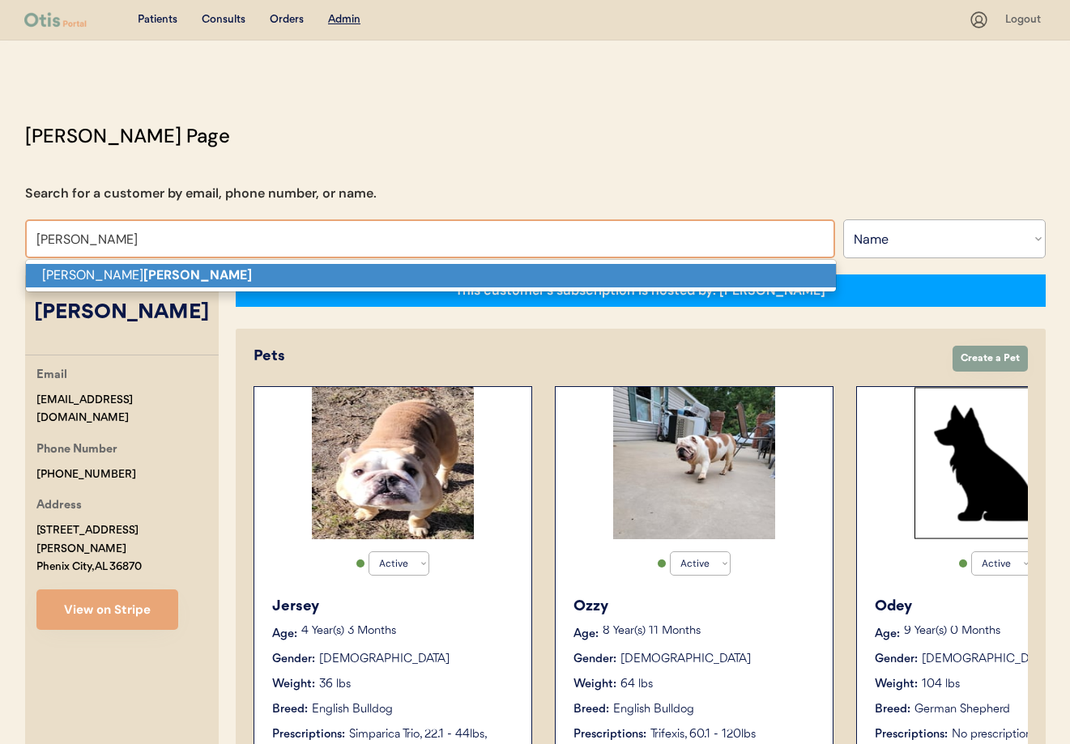
click at [157, 281] on p "[PERSON_NAME]" at bounding box center [431, 275] width 810 height 23
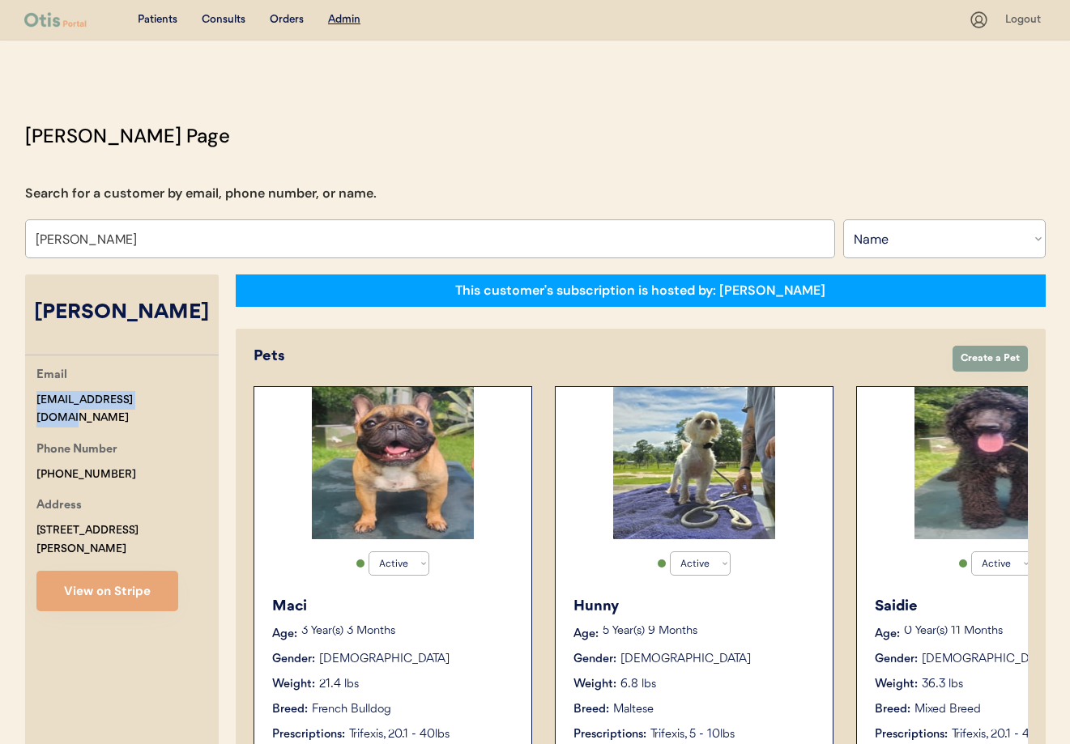
drag, startPoint x: 147, startPoint y: 399, endPoint x: 44, endPoint y: 401, distance: 103.7
click at [25, 399] on div "Email mbrooke2528@gmail.com Phone Number +16016861160 Address 806 Lee Road 238 …" at bounding box center [122, 488] width 194 height 245
copy div "mbrooke2528@gmail.com"
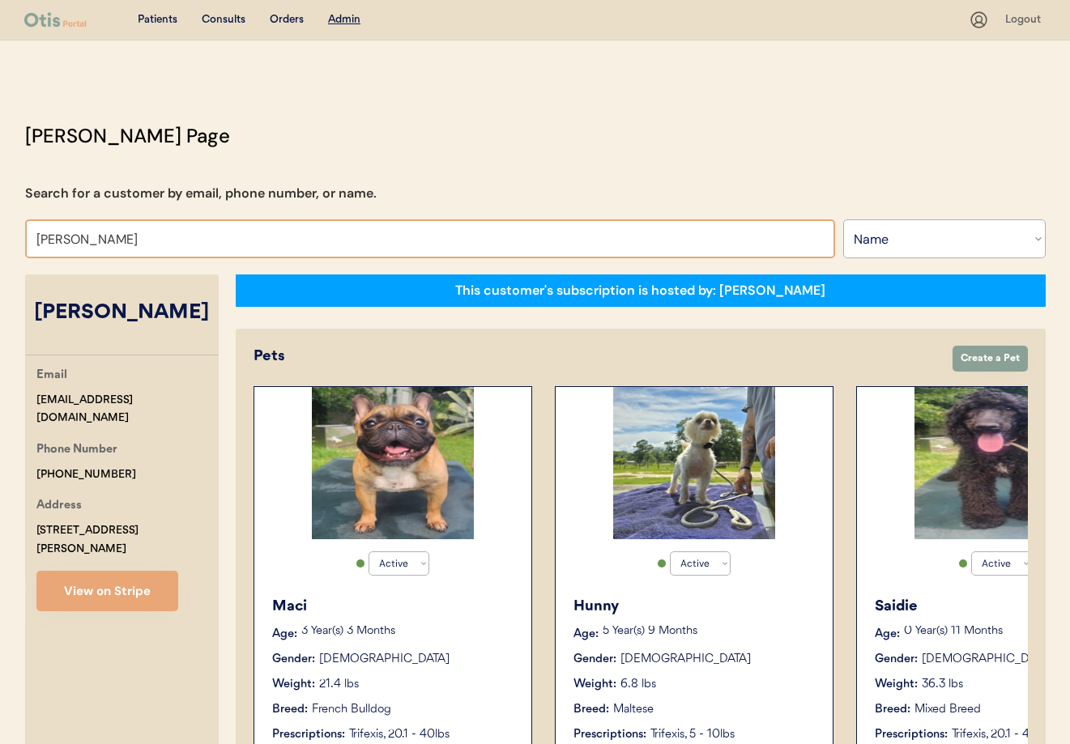
drag, startPoint x: 176, startPoint y: 240, endPoint x: 0, endPoint y: 234, distance: 175.8
click at [0, 234] on div "Patients Consults Orders Admin Logout Otis Admin Page Search for a customer by …" at bounding box center [535, 702] width 1070 height 1404
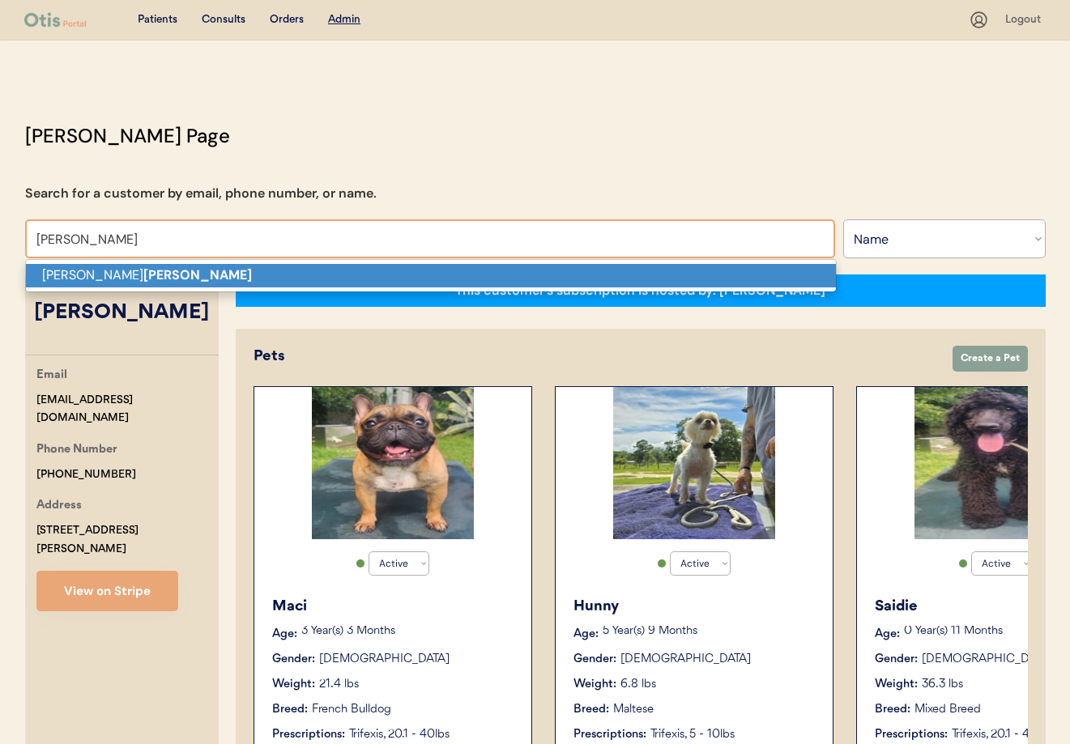
click at [143, 278] on strong "Blymire" at bounding box center [197, 274] width 109 height 17
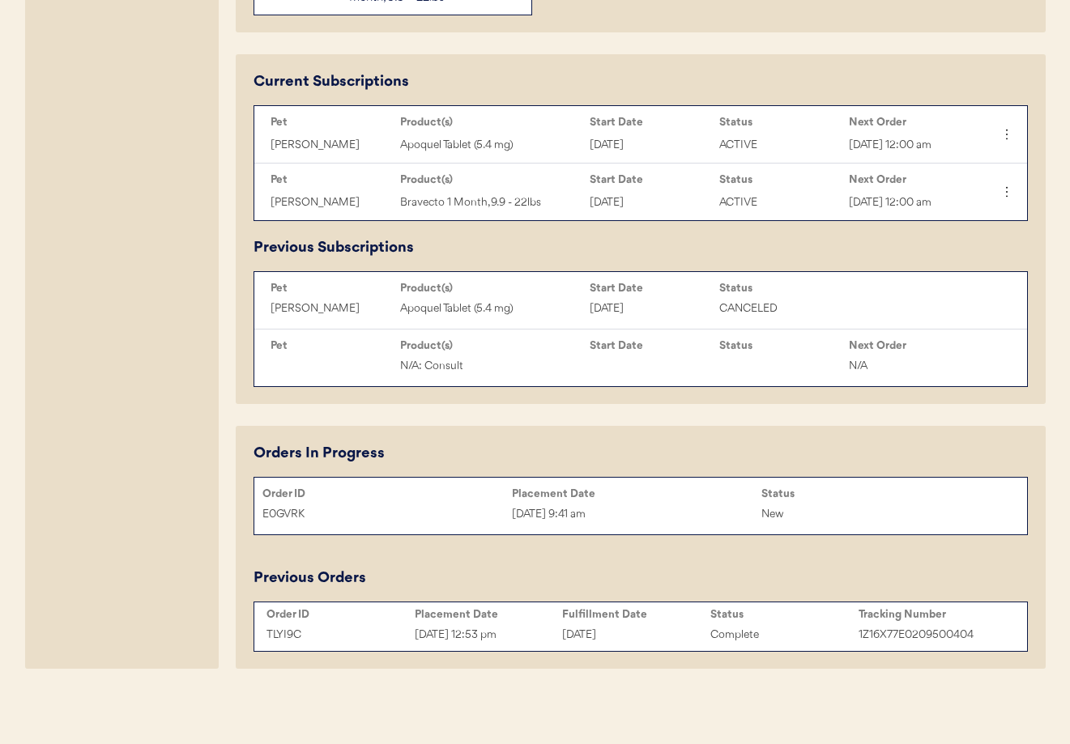
scroll to position [824, 0]
type input "[PERSON_NAME]"
click at [453, 505] on div "E0GVRK" at bounding box center [386, 514] width 249 height 19
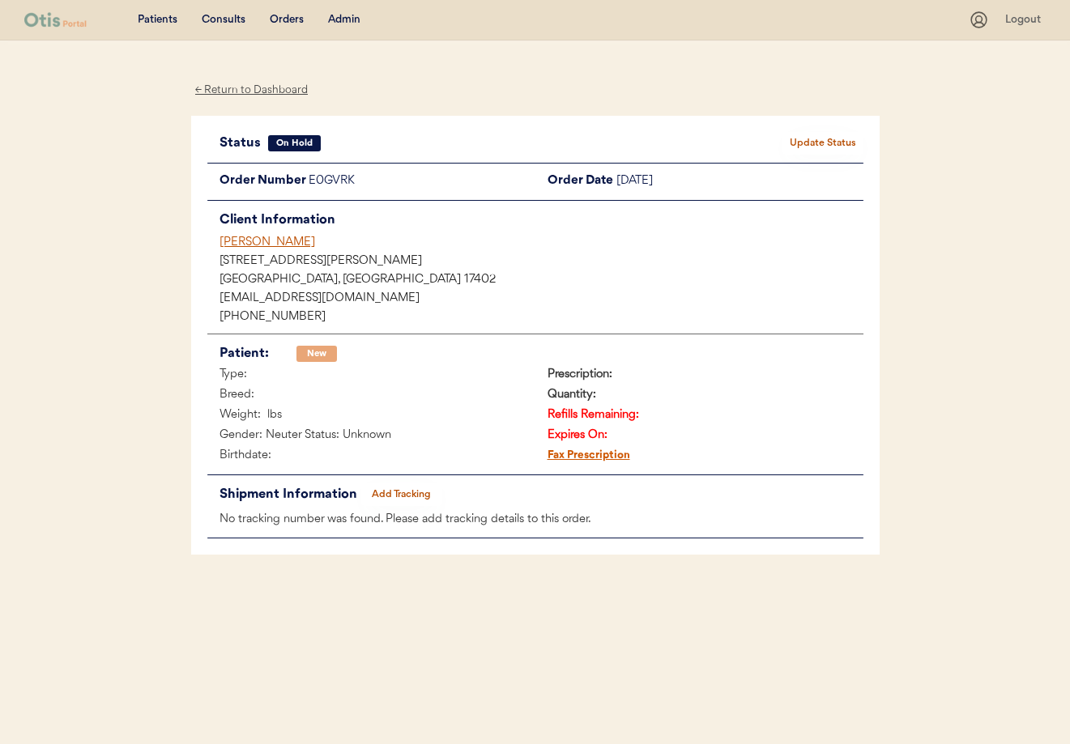
click at [272, 89] on div "← Return to Dashboard" at bounding box center [251, 90] width 121 height 19
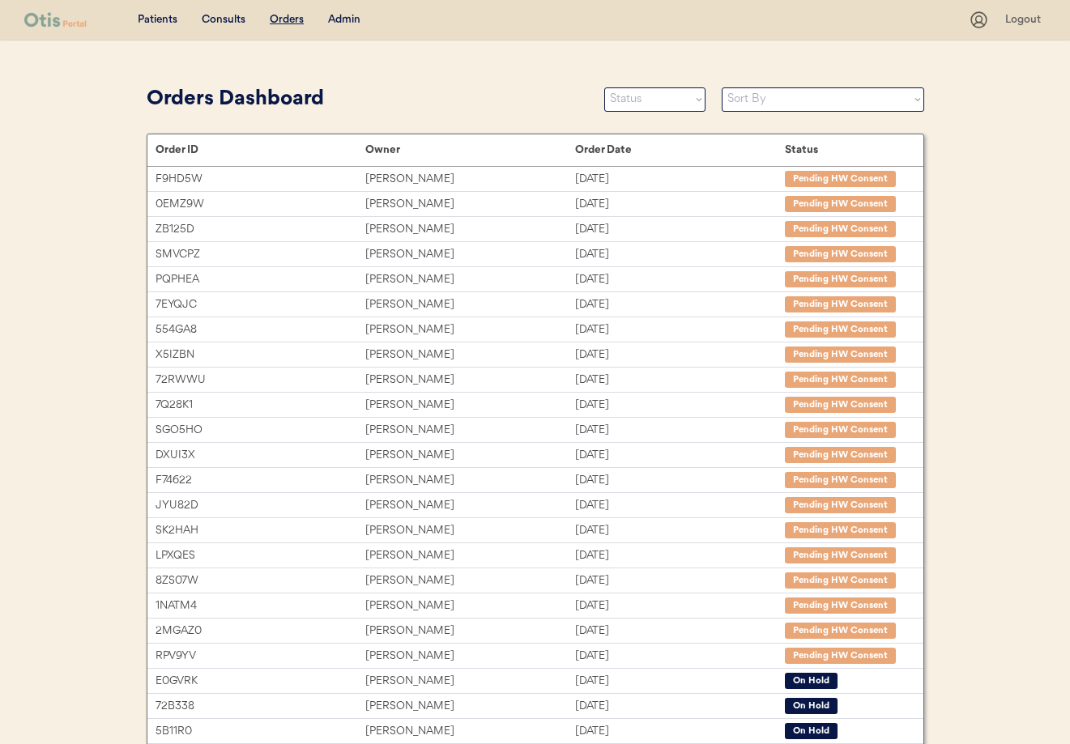
click at [333, 19] on div "Admin" at bounding box center [344, 20] width 32 height 16
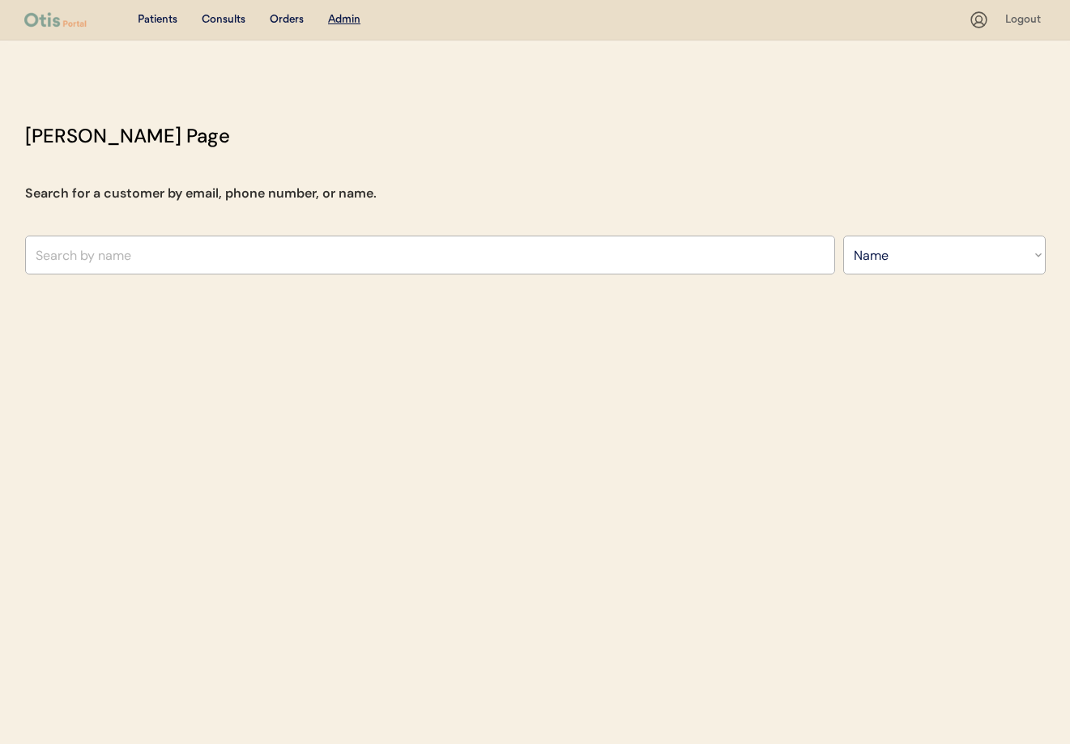
select select ""Name""
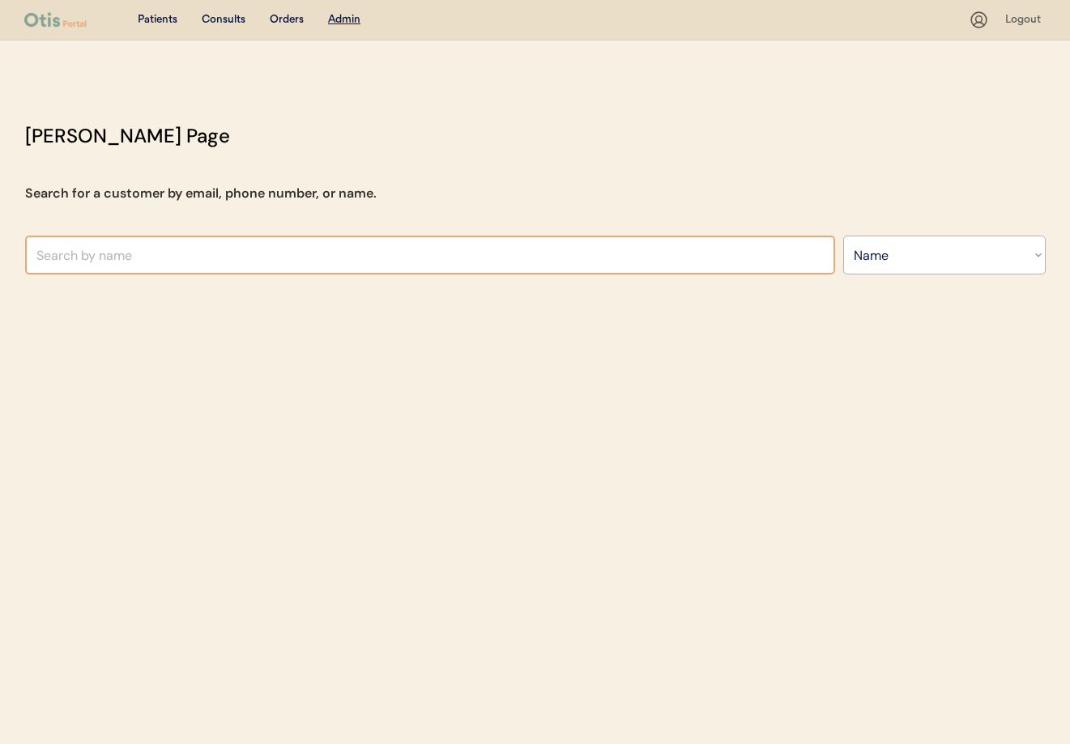
click at [269, 249] on input "text" at bounding box center [430, 255] width 810 height 39
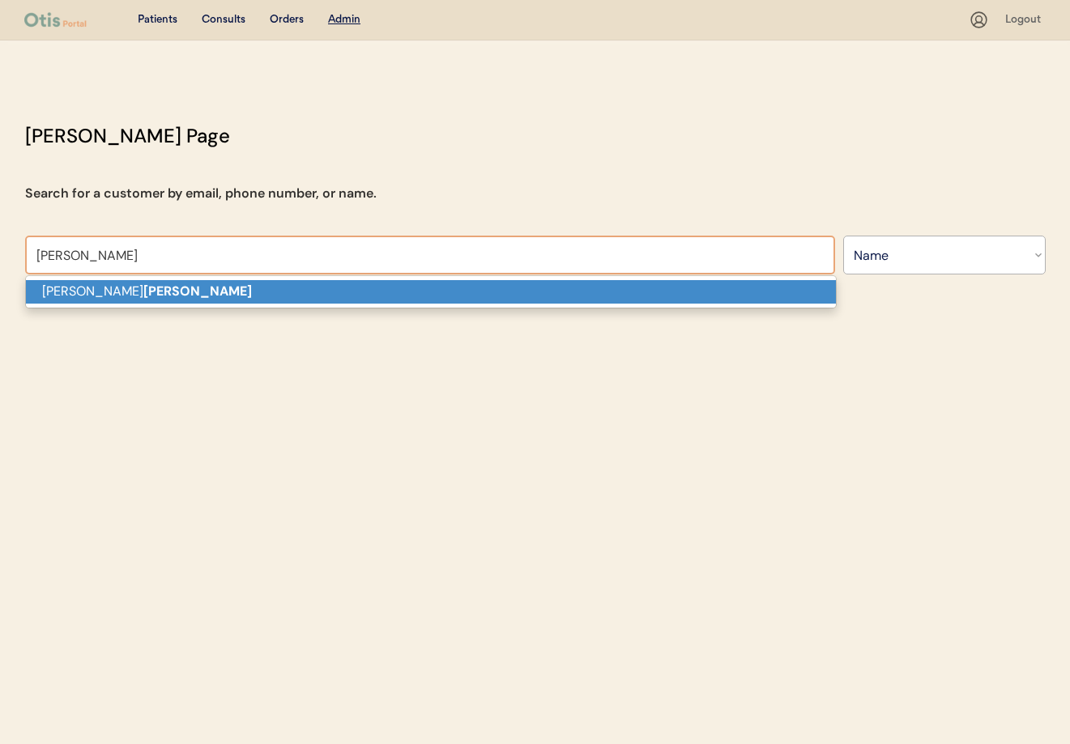
click at [292, 283] on p "[PERSON_NAME]" at bounding box center [431, 291] width 810 height 23
type input "[PERSON_NAME]"
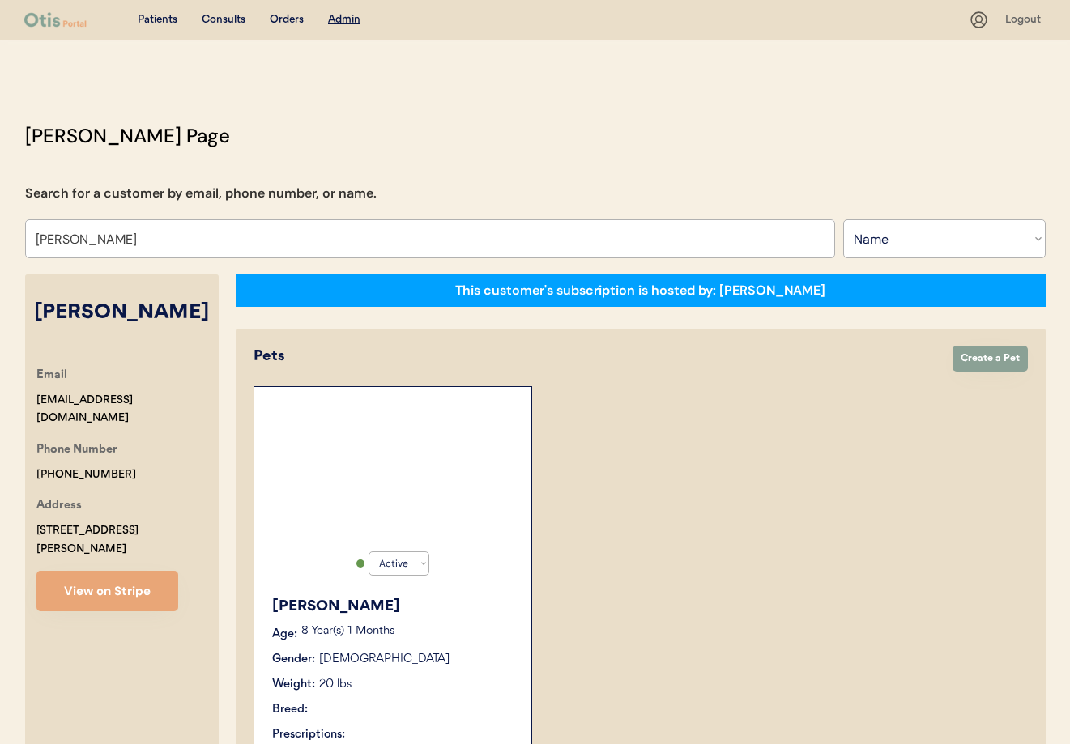
select select "true"
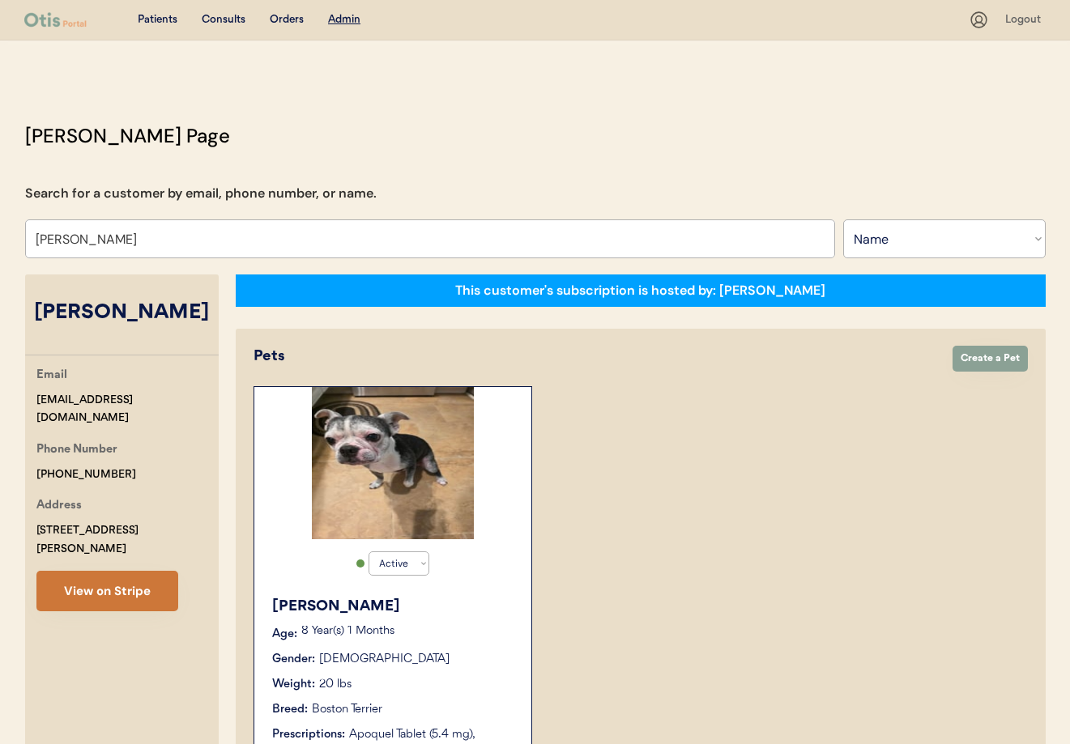
type input "[PERSON_NAME]"
click at [109, 575] on button "View on Stripe" at bounding box center [107, 591] width 142 height 40
click at [332, 375] on div "Pets Create Order Create a Pet" at bounding box center [640, 362] width 774 height 32
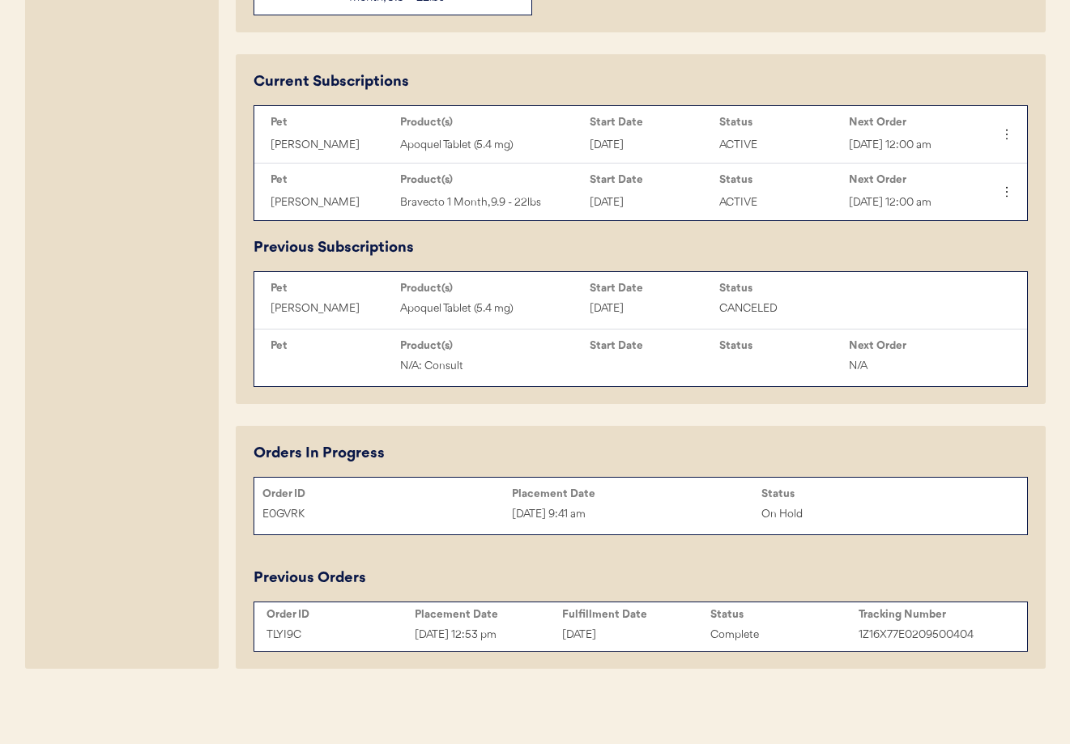
scroll to position [824, 0]
click at [859, 512] on div "On Hold" at bounding box center [885, 514] width 249 height 19
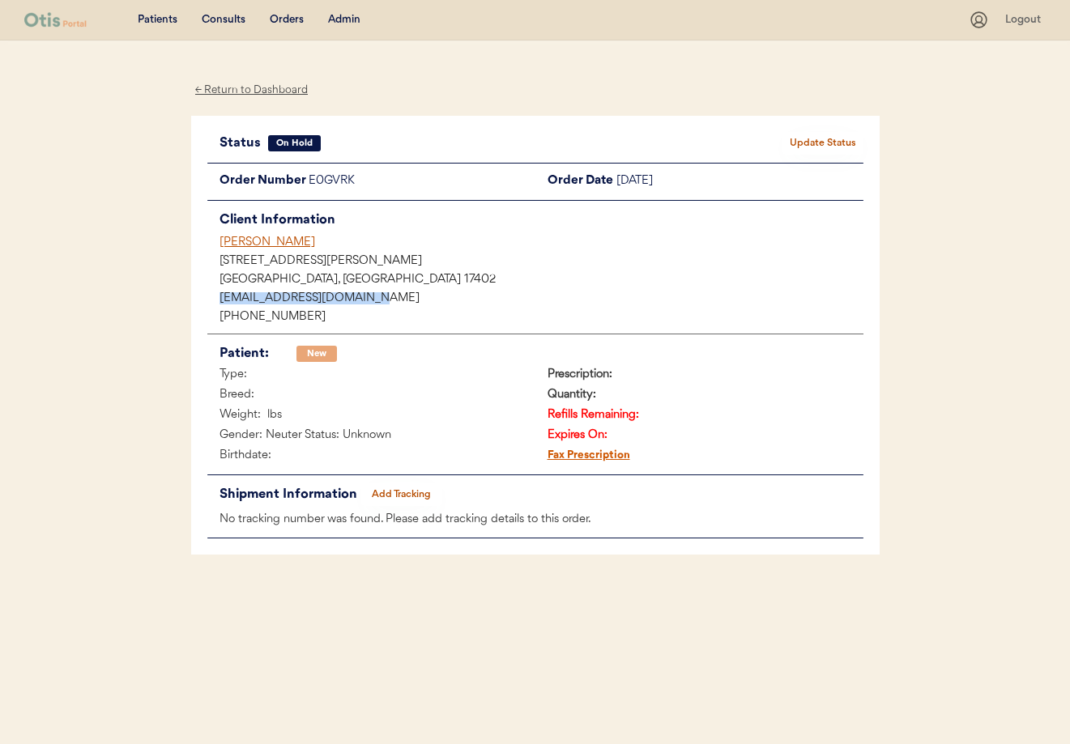
drag, startPoint x: 357, startPoint y: 298, endPoint x: 211, endPoint y: 297, distance: 146.6
click at [210, 296] on div "gblymire@farmersfire.com" at bounding box center [535, 299] width 656 height 16
copy div "gblymire@farmersfire.com"
click at [252, 88] on div "← Return to Dashboard" at bounding box center [251, 90] width 121 height 19
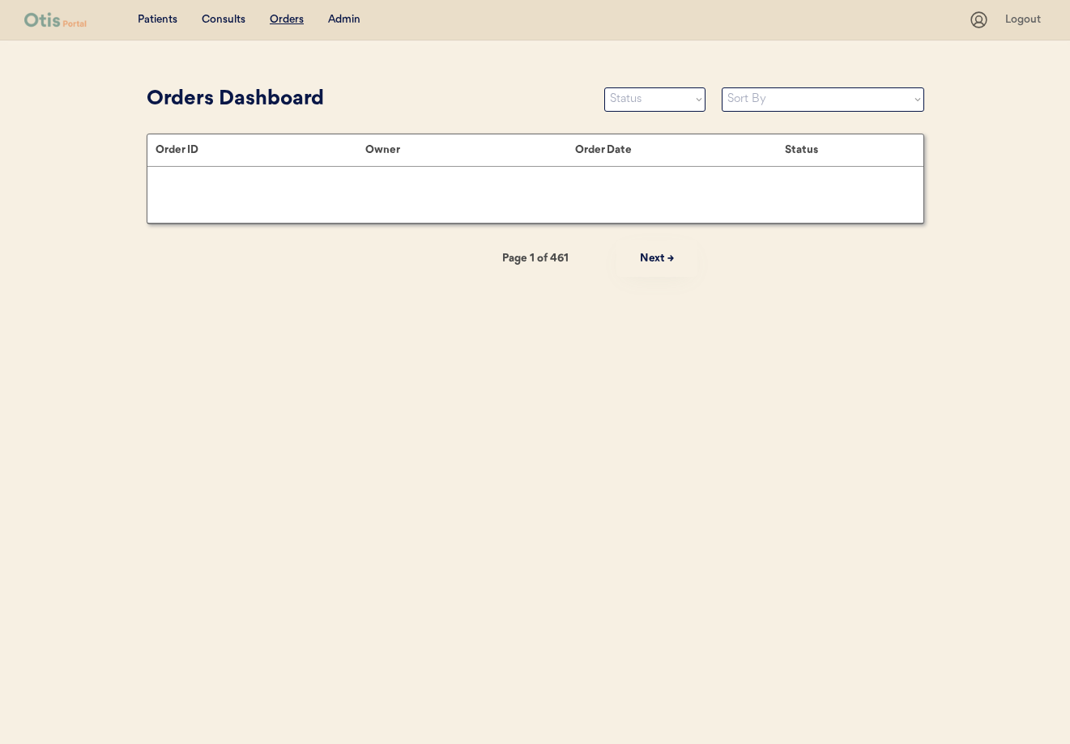
click at [339, 15] on div "Admin" at bounding box center [344, 20] width 32 height 16
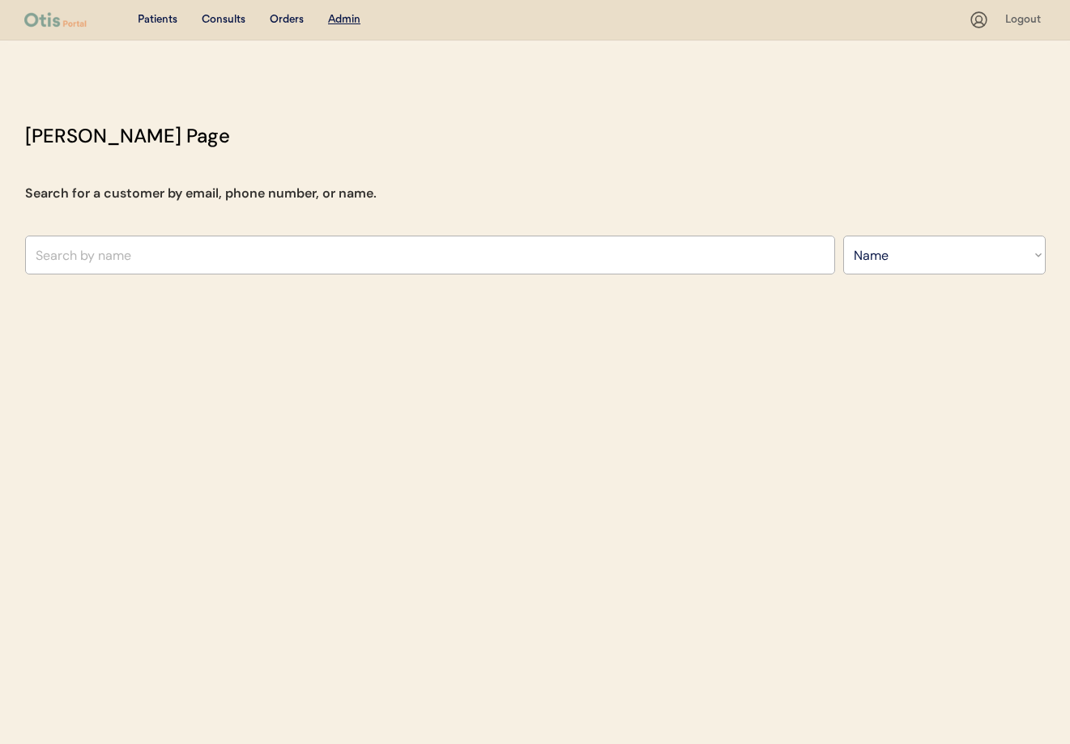
select select ""Name""
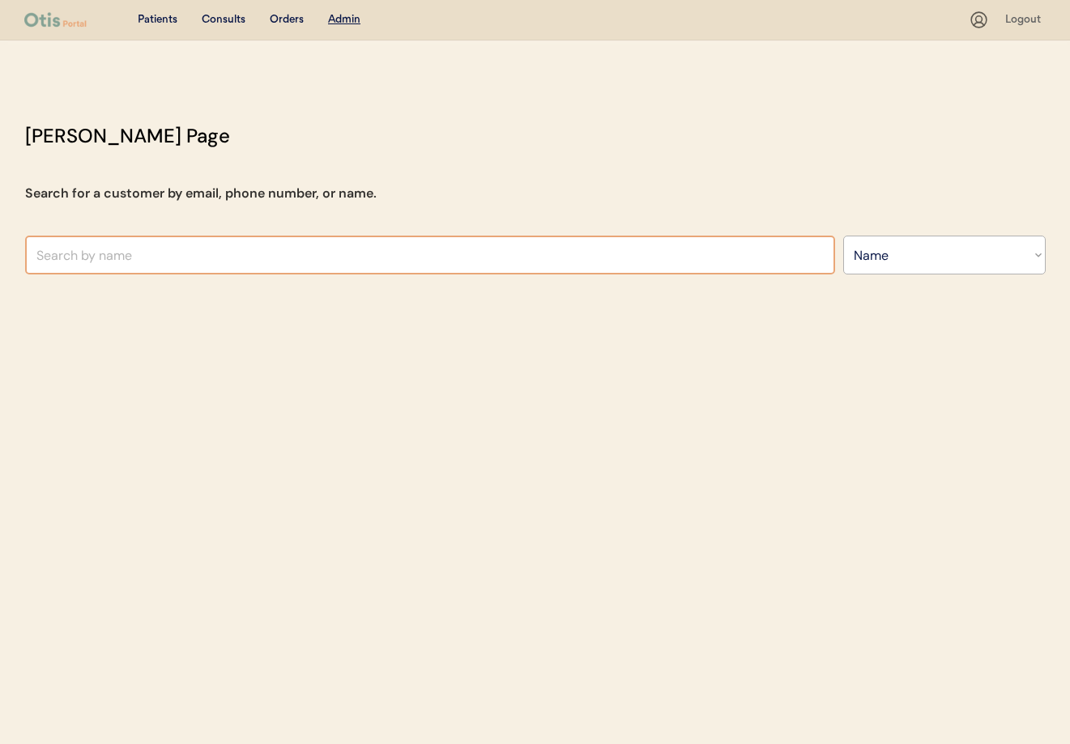
click at [260, 249] on input "text" at bounding box center [430, 255] width 810 height 39
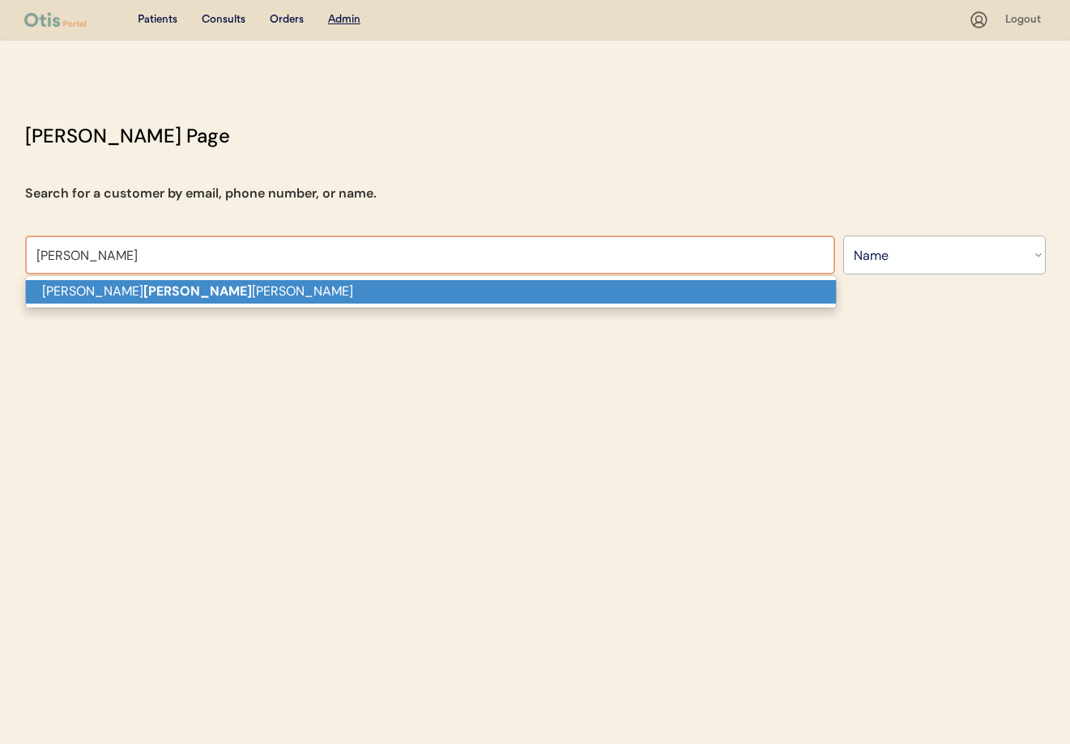
click at [294, 291] on p "[PERSON_NAME] [PERSON_NAME]" at bounding box center [431, 291] width 810 height 23
type input "[PERSON_NAME]"
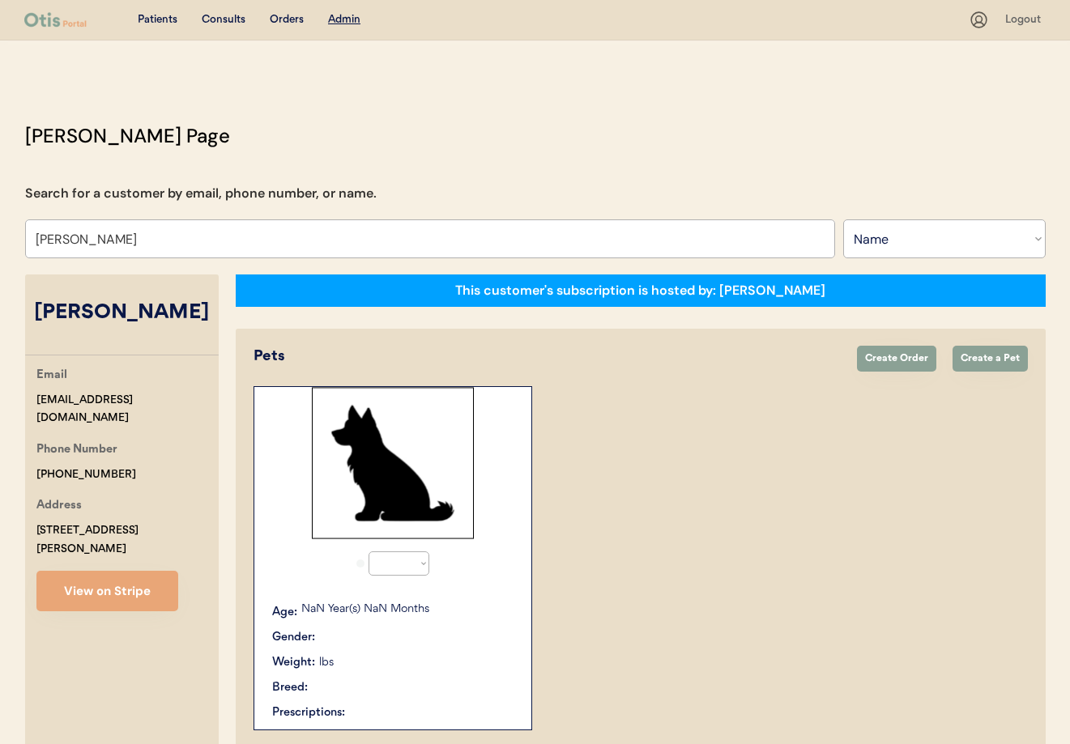
select select "true"
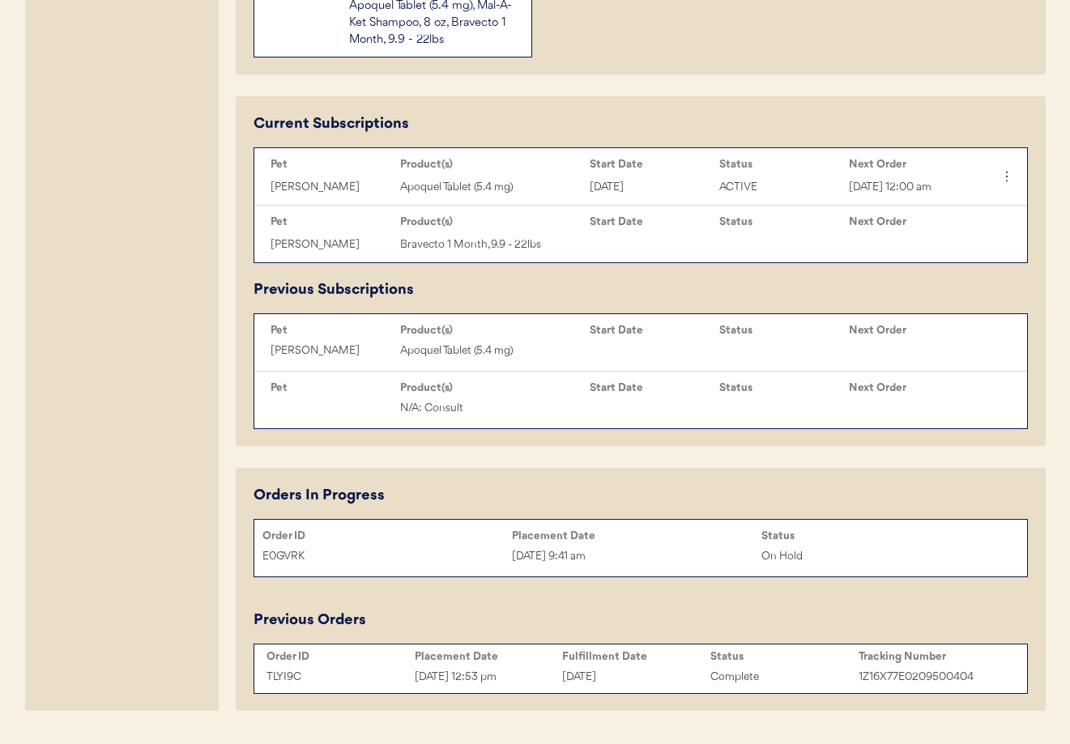
scroll to position [806, 0]
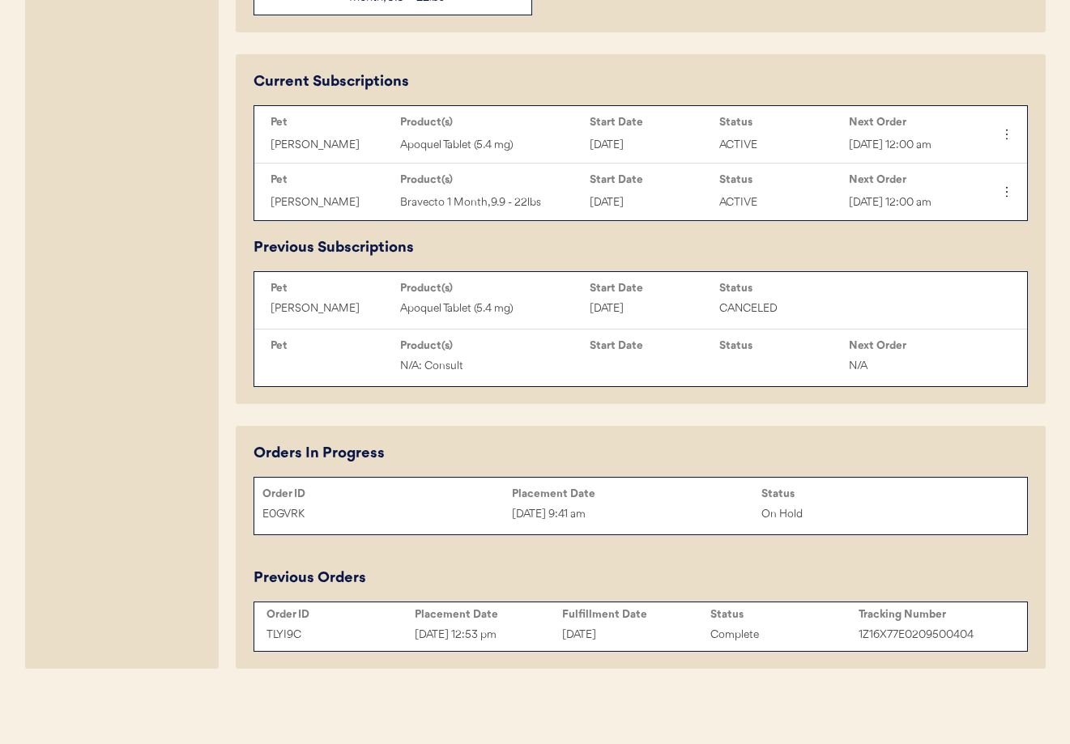
type input "[PERSON_NAME]"
click at [855, 524] on div "On Hold" at bounding box center [885, 514] width 249 height 19
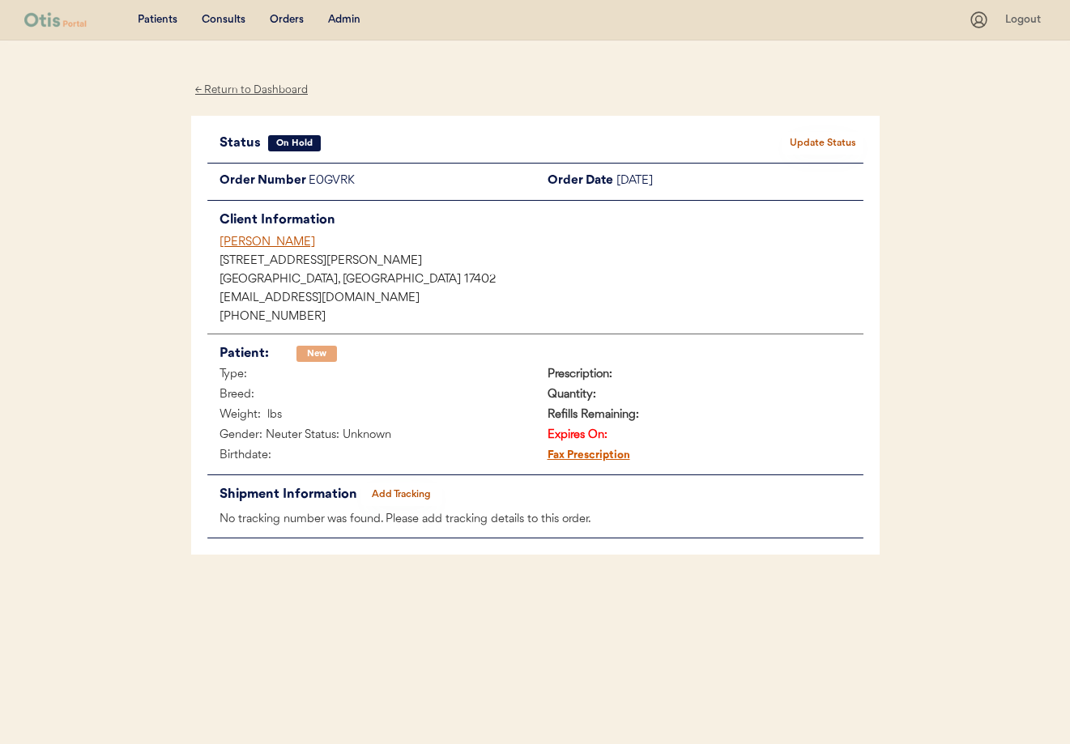
click at [804, 144] on button "Update Status" at bounding box center [822, 143] width 81 height 23
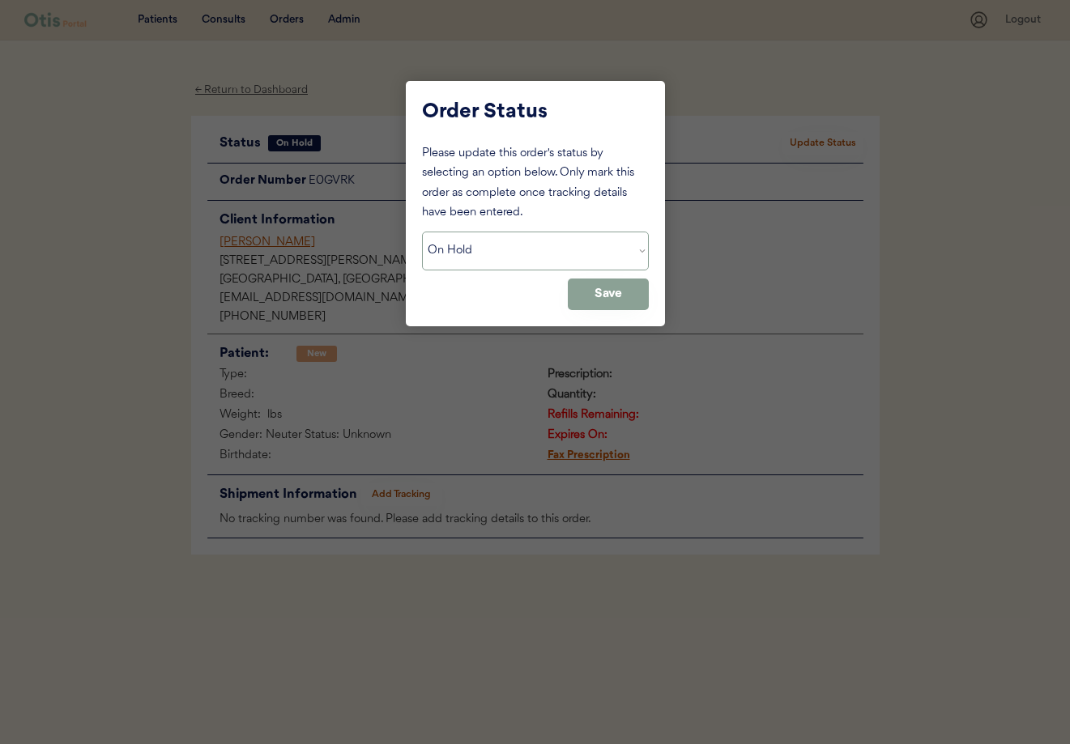
click at [504, 245] on select "Status On Hold New In Progress Complete Pending HW Consent Canceled" at bounding box center [535, 251] width 227 height 39
select select ""cancelled""
click at [422, 232] on select "Status On Hold New In Progress Complete Pending HW Consent Canceled" at bounding box center [535, 251] width 227 height 39
click at [585, 290] on button "Save" at bounding box center [608, 295] width 81 height 32
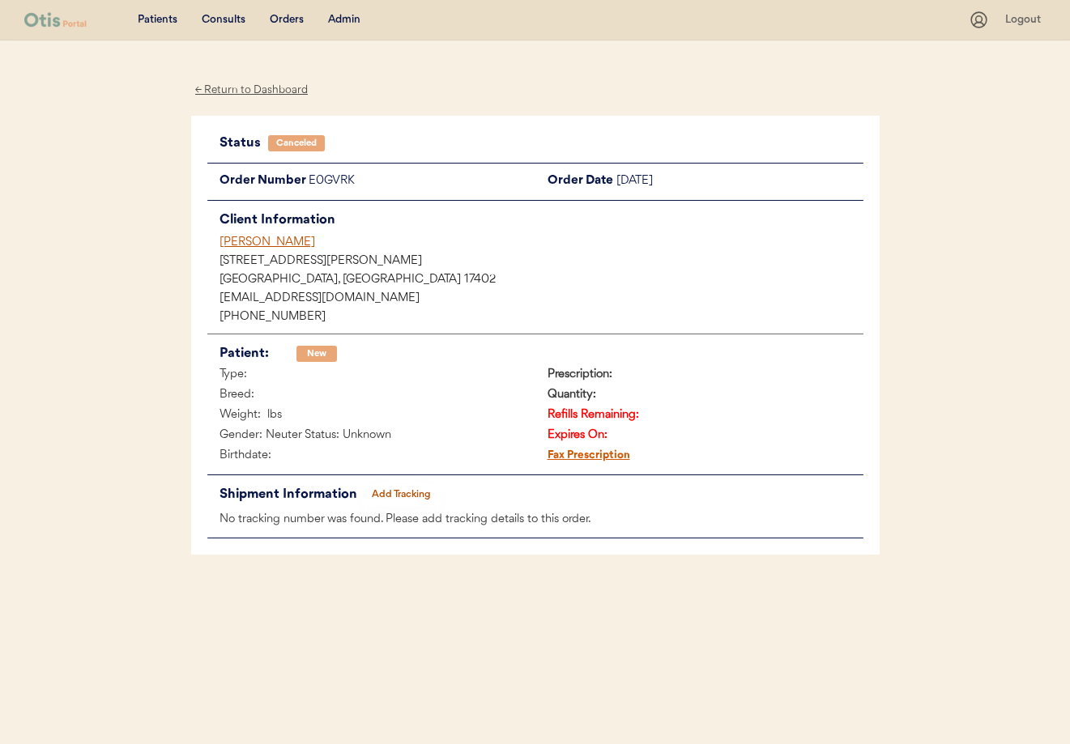
click at [253, 90] on div "← Return to Dashboard" at bounding box center [251, 90] width 121 height 19
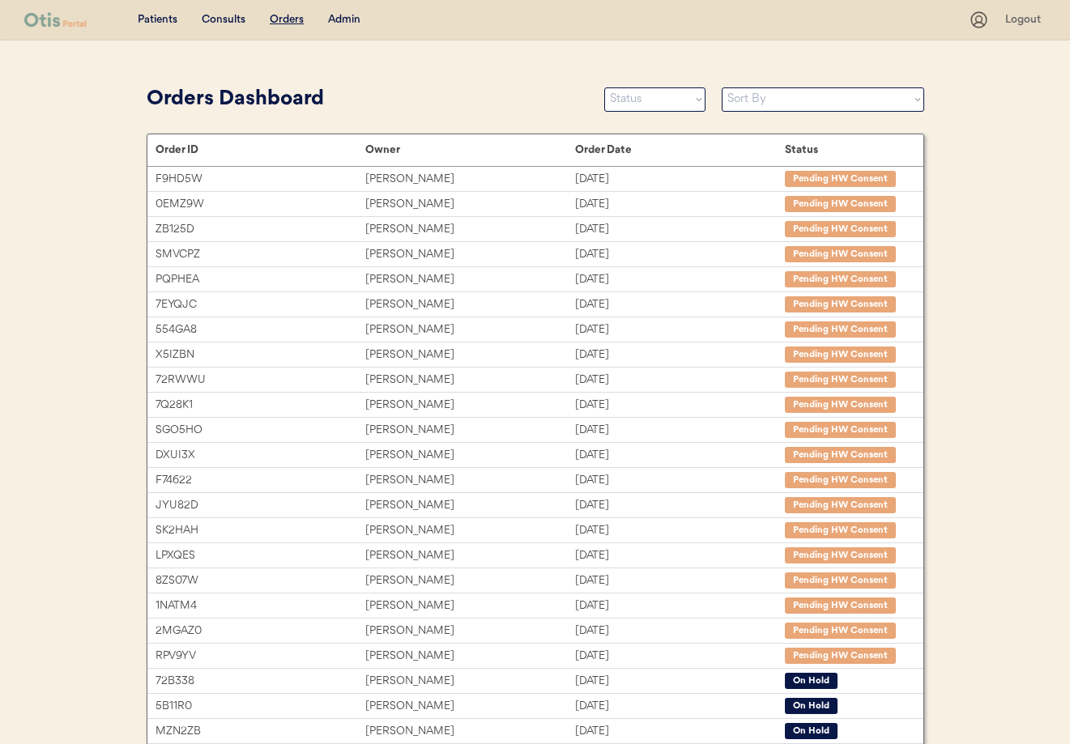
click at [349, 10] on div "Patients Consults Orders Admin" at bounding box center [496, 20] width 944 height 20
click at [349, 15] on div "Admin" at bounding box center [344, 20] width 32 height 16
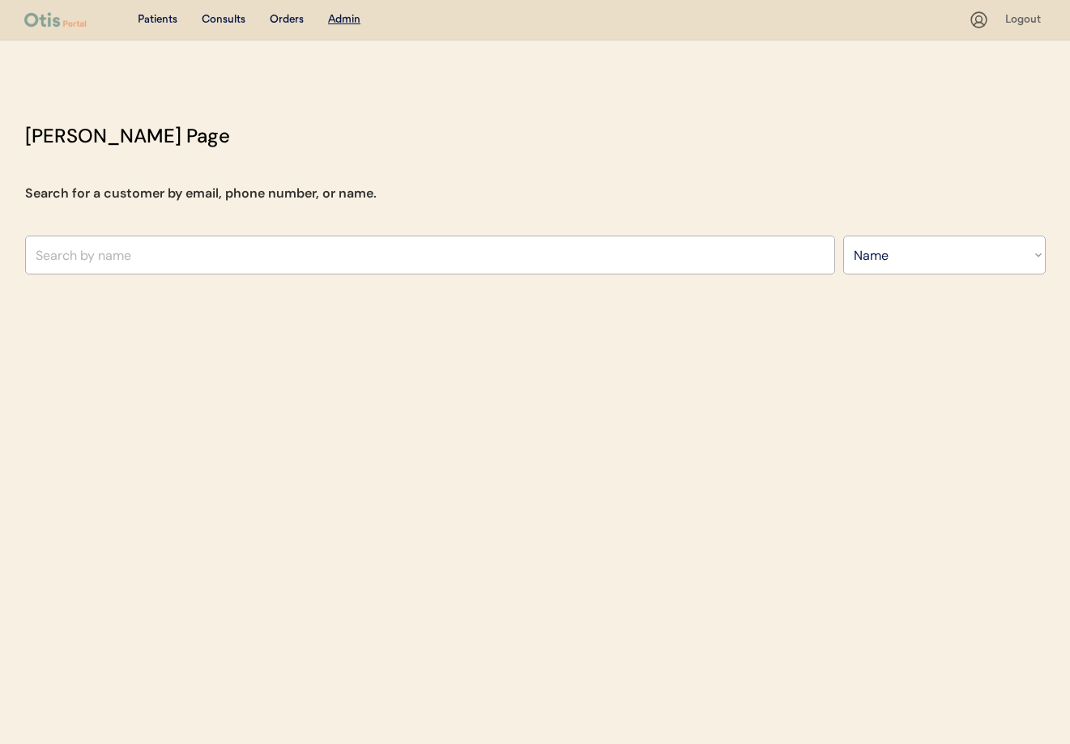
select select ""Name""
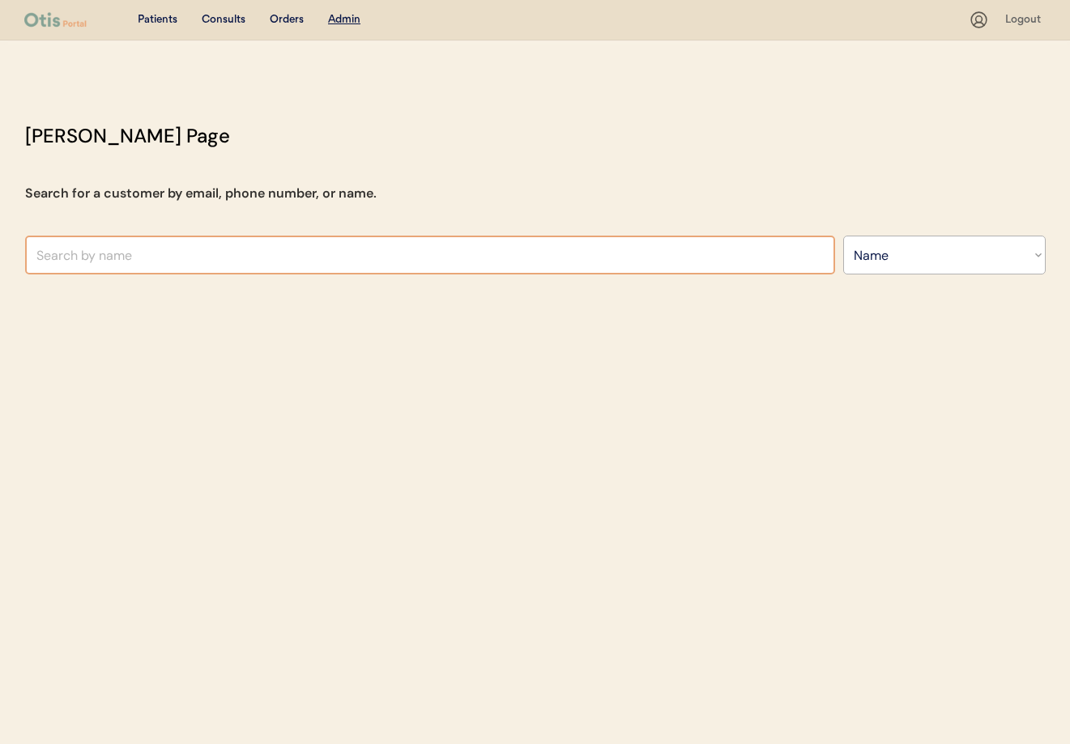
click at [161, 249] on input "text" at bounding box center [430, 255] width 810 height 39
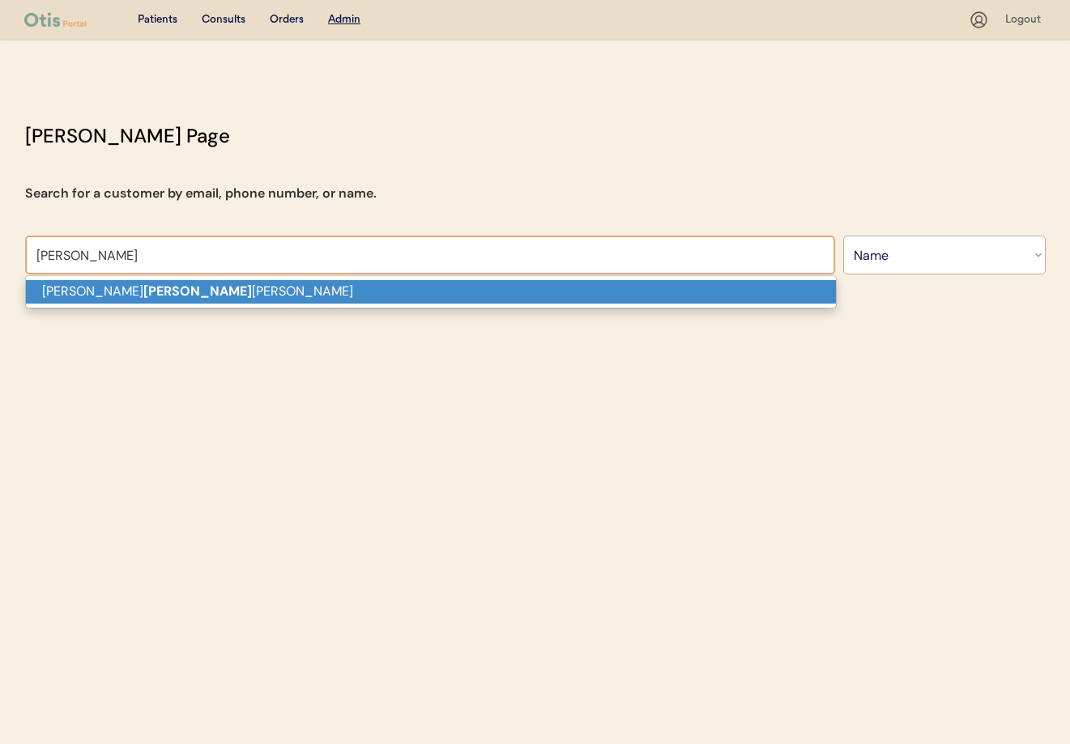
click at [170, 299] on p "George Bly mire" at bounding box center [431, 291] width 810 height 23
type input "George Blymire"
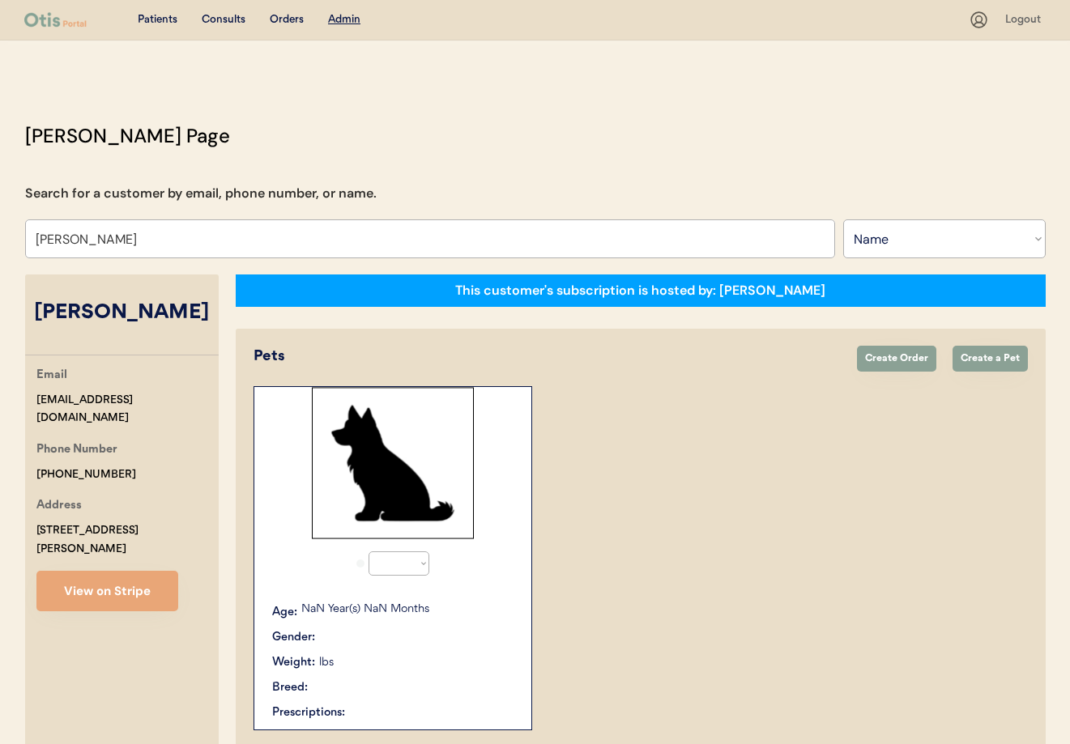
select select "true"
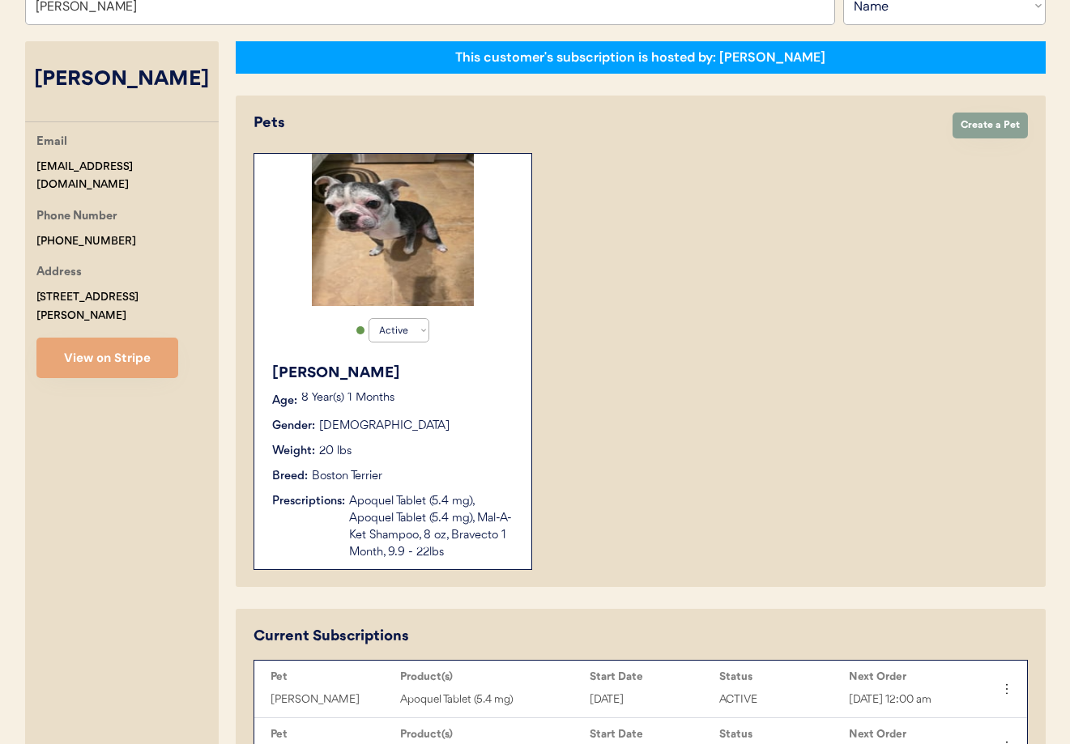
scroll to position [228, 0]
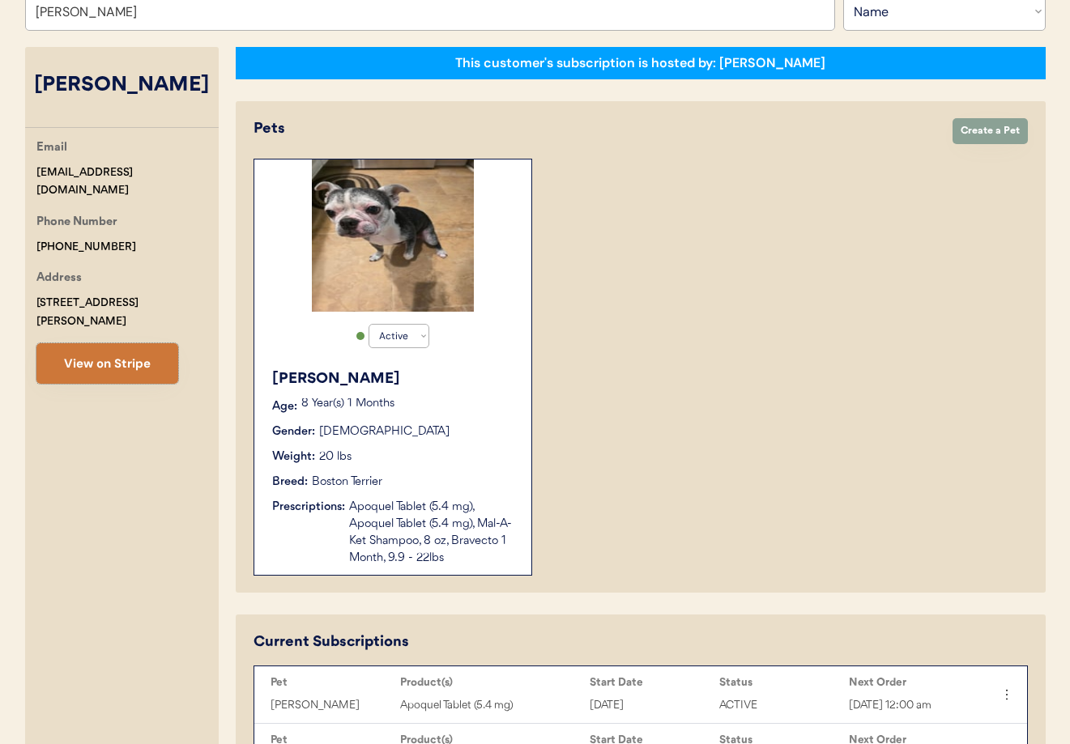
click at [96, 350] on button "View on Stripe" at bounding box center [107, 363] width 142 height 40
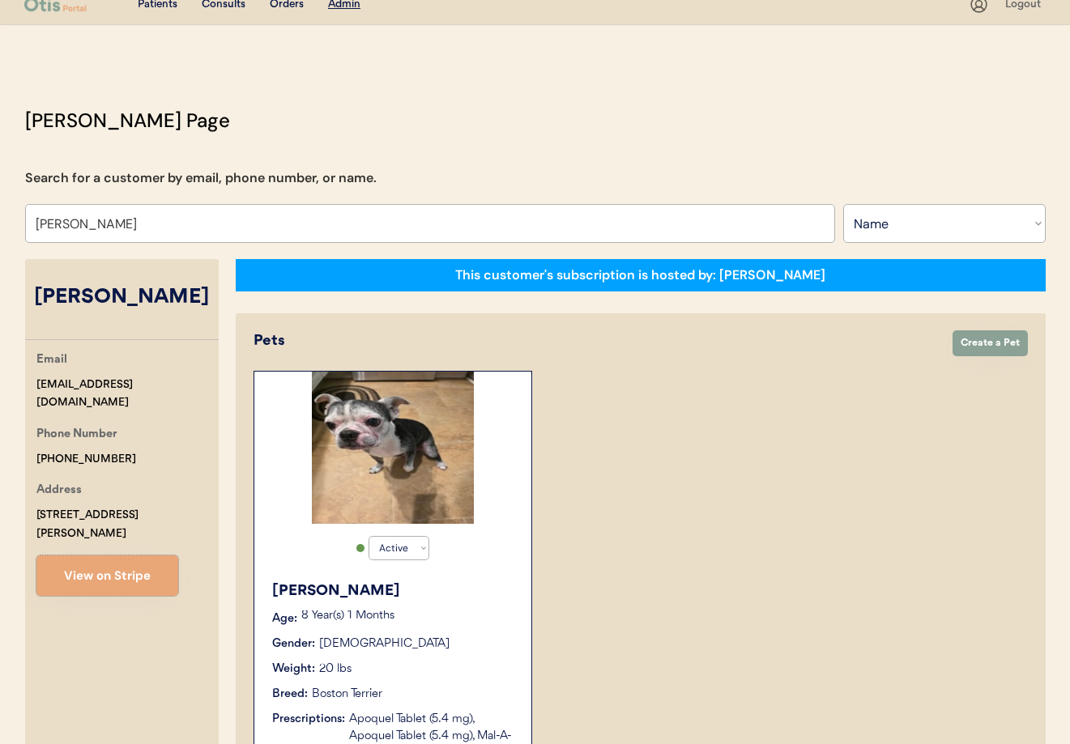
scroll to position [0, 0]
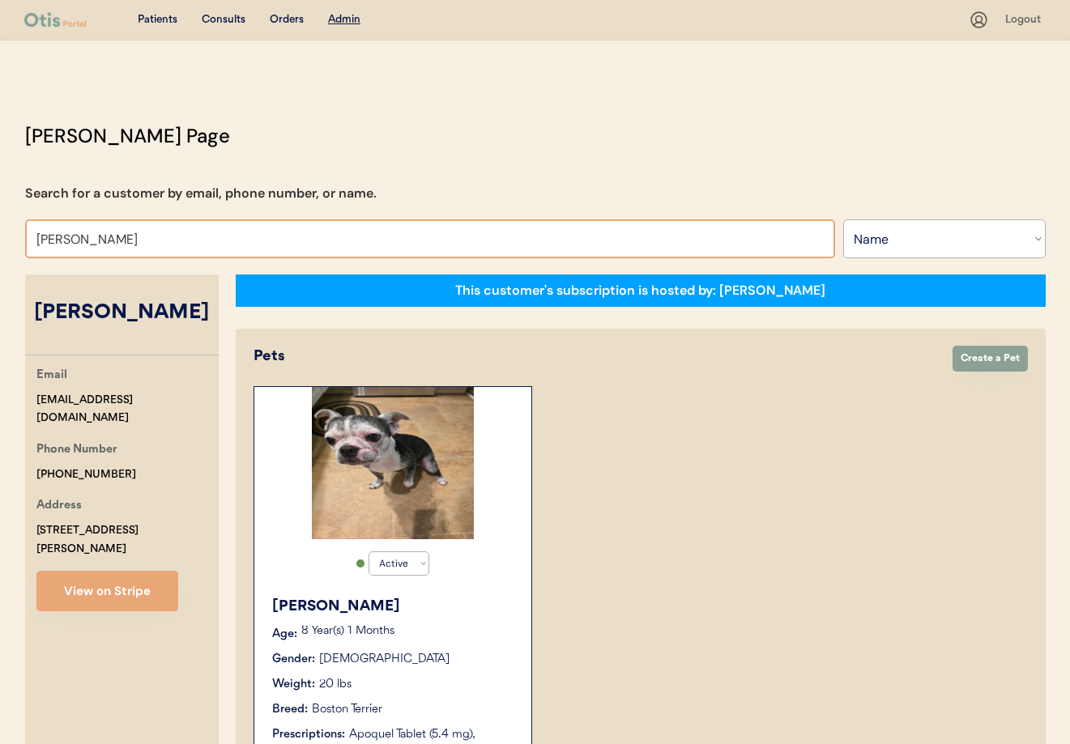
drag, startPoint x: 132, startPoint y: 239, endPoint x: 0, endPoint y: 228, distance: 132.4
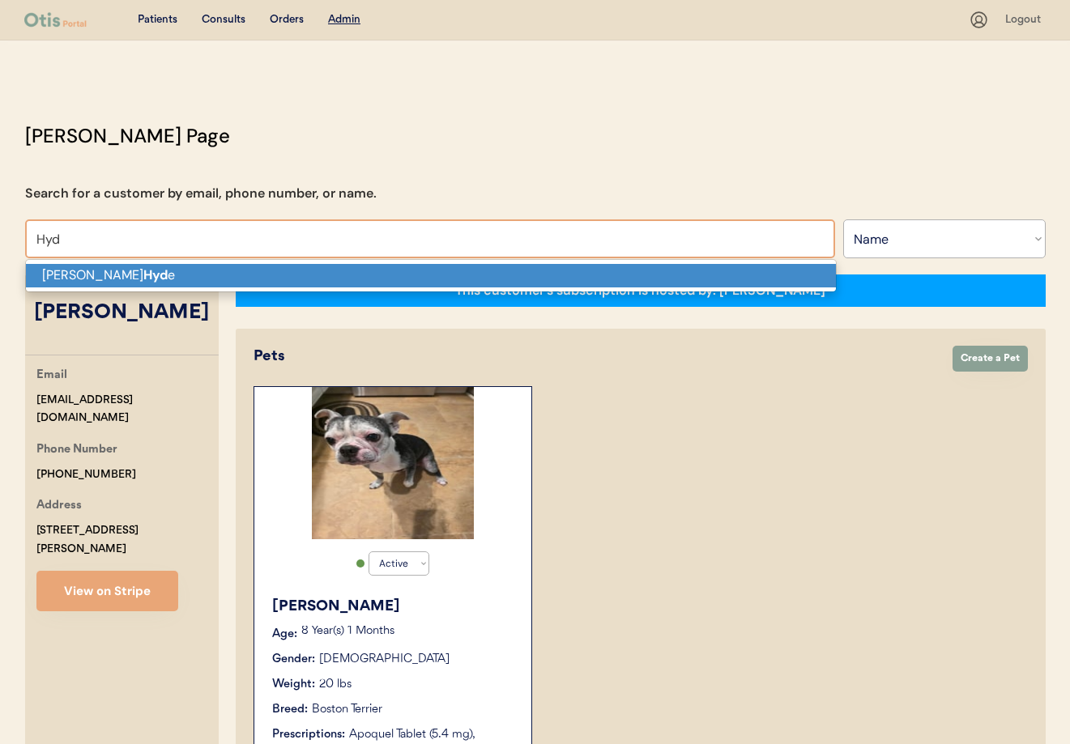
click at [62, 271] on p "Kaitlynn Hyd e" at bounding box center [431, 275] width 810 height 23
type input "Kaitlynn Hyde"
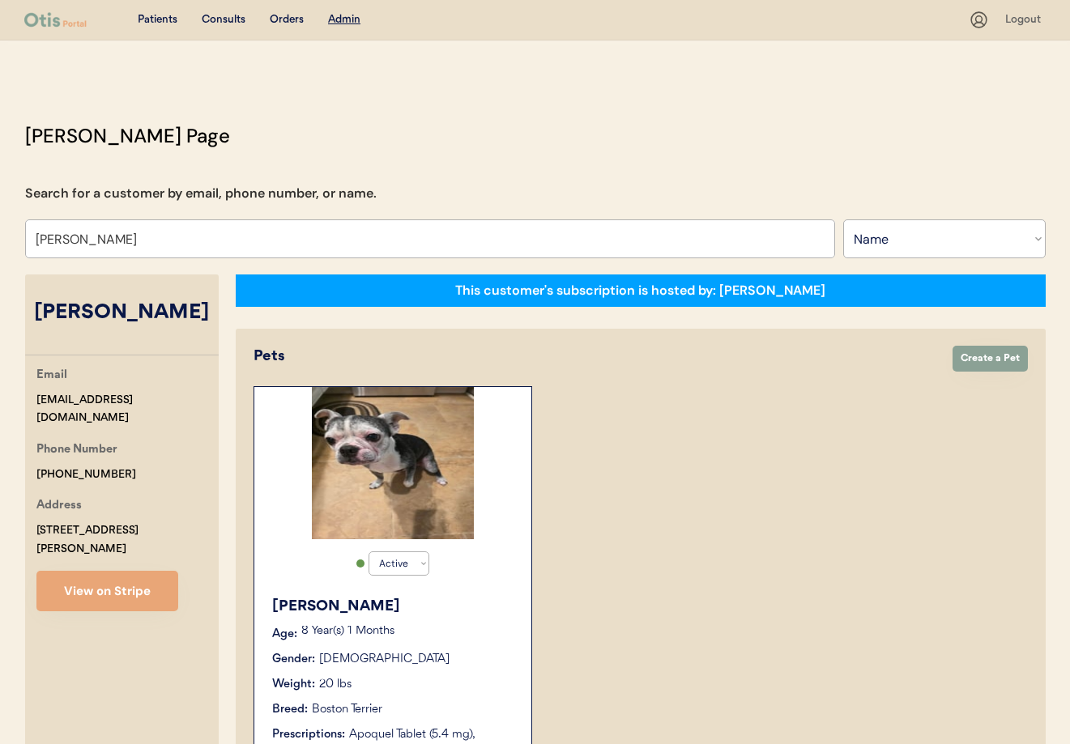
scroll to position [2, 0]
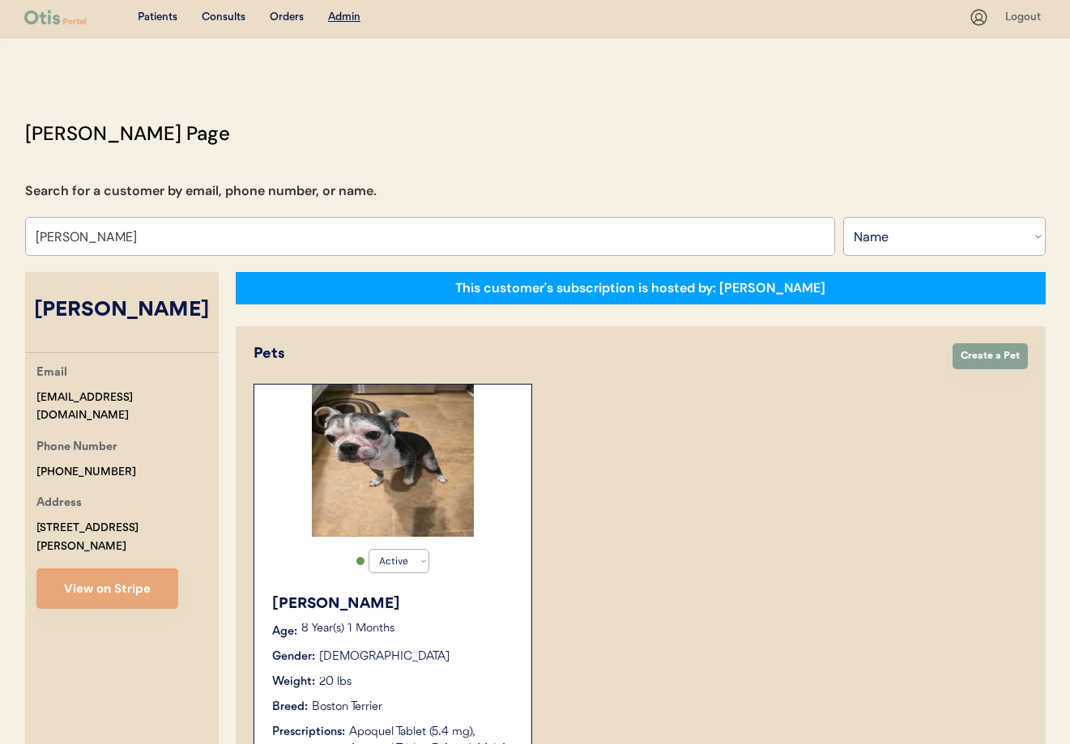
select select "true"
select select "false"
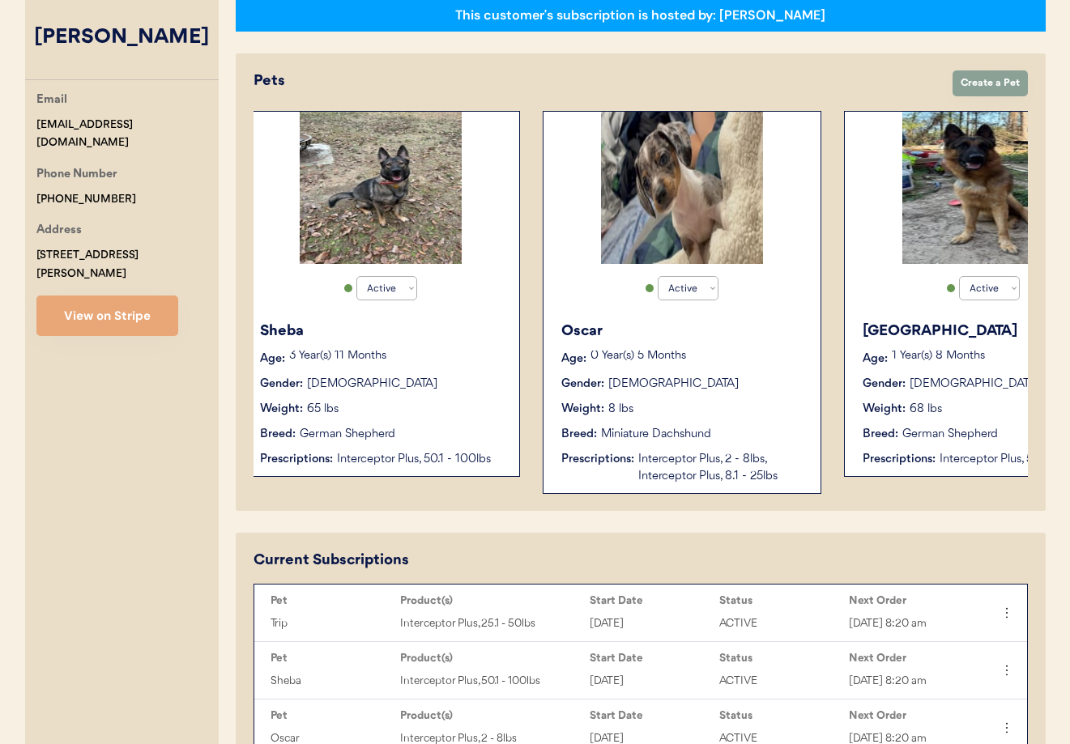
scroll to position [0, 733]
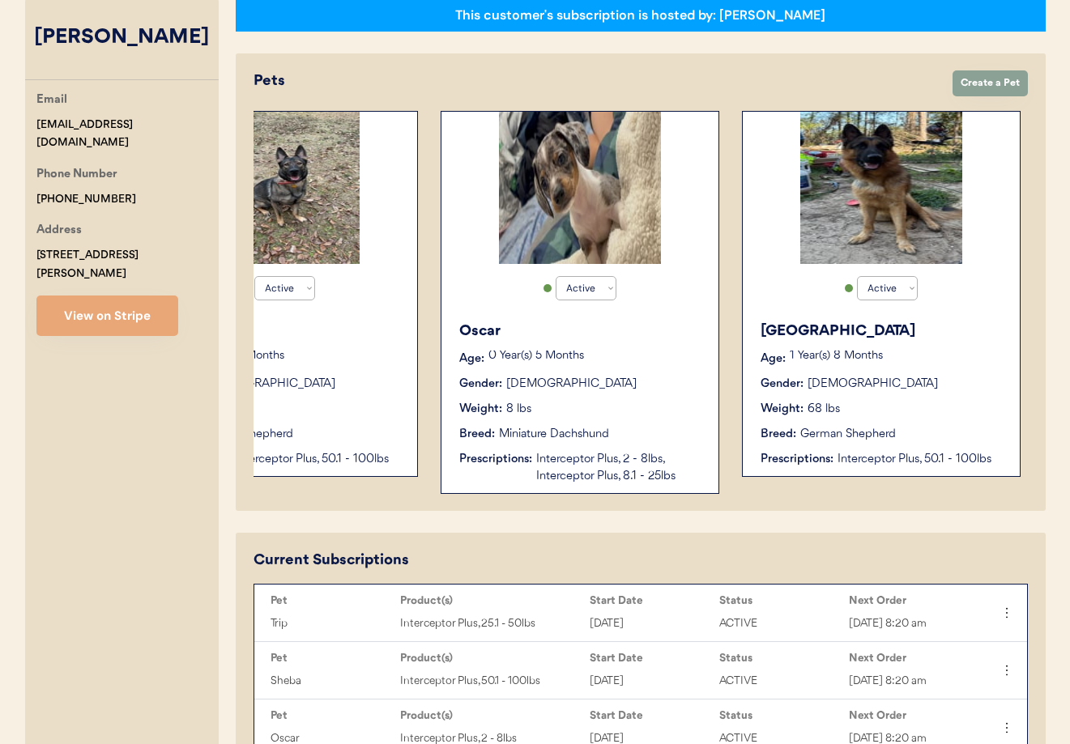
type input "[PERSON_NAME]"
click at [674, 390] on div "Gender: Male" at bounding box center [580, 384] width 243 height 17
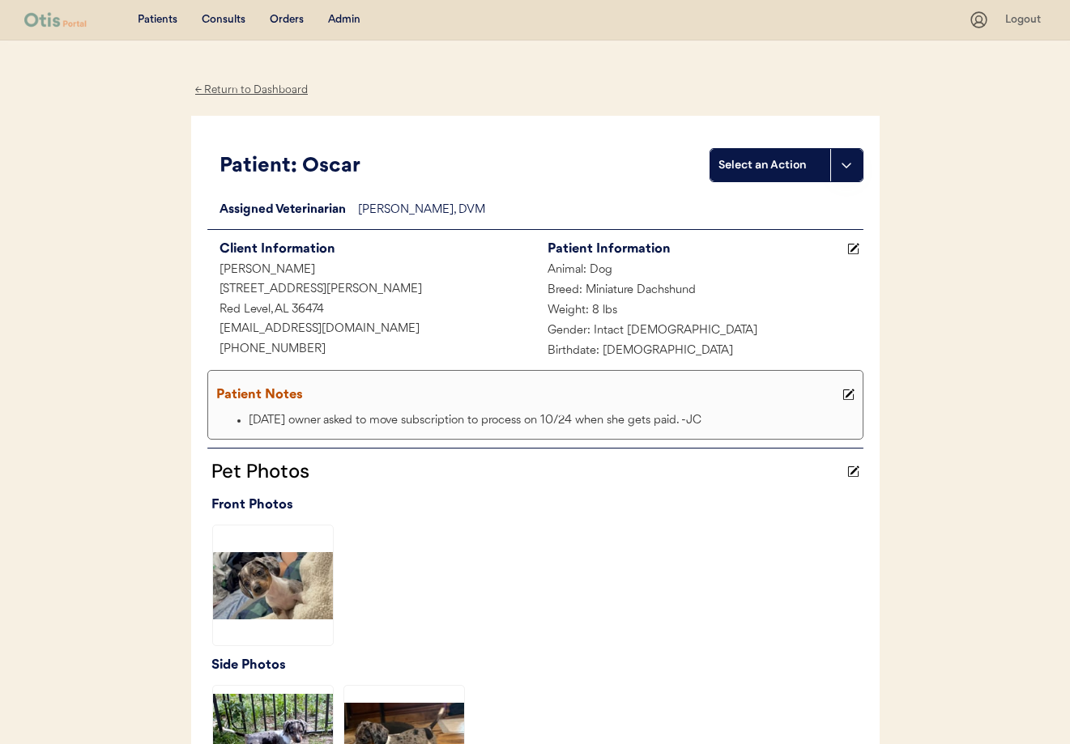
click at [241, 96] on div "← Return to Dashboard" at bounding box center [251, 90] width 121 height 19
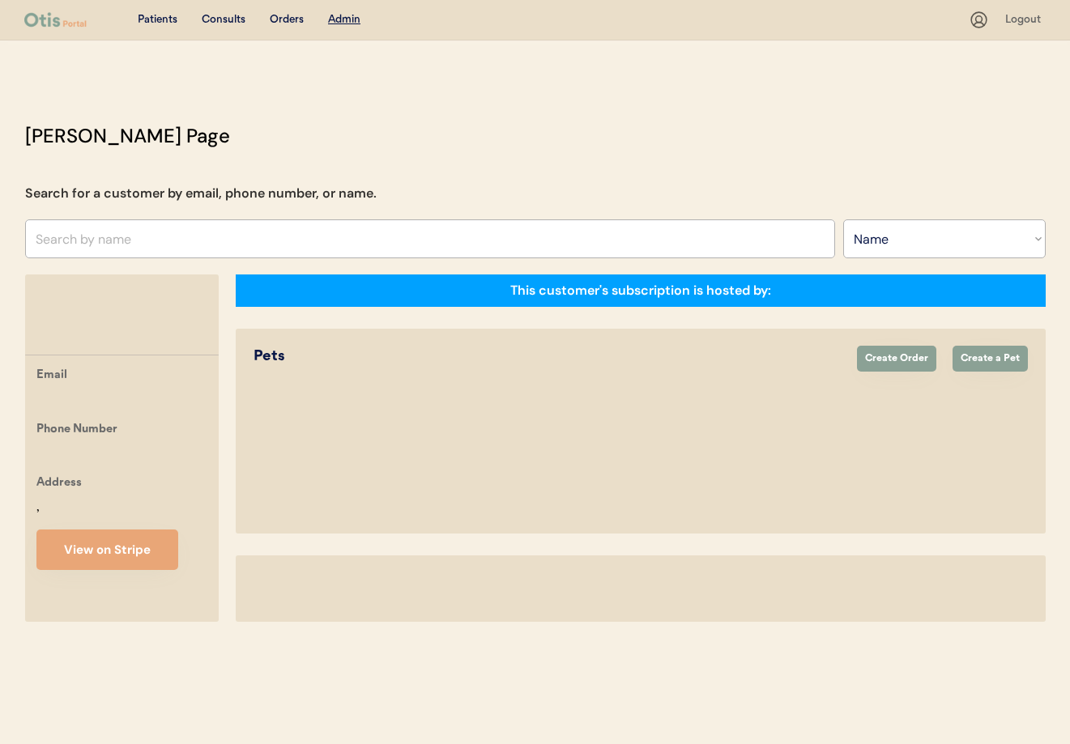
select select ""Name""
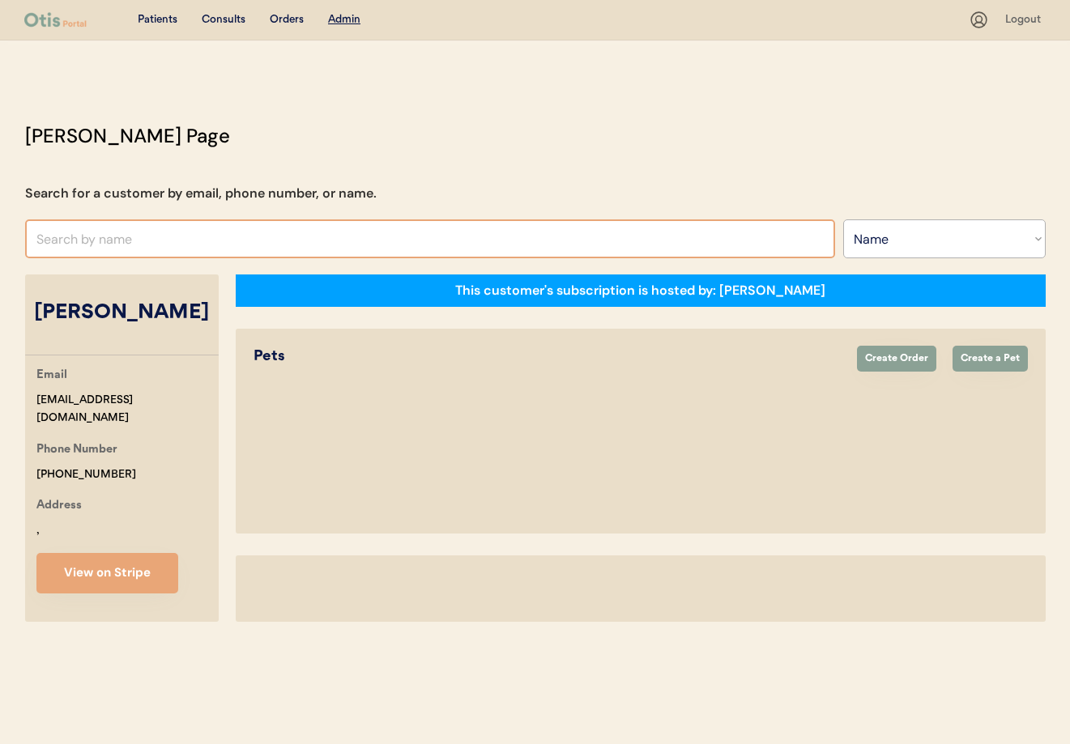
click at [207, 223] on input "text" at bounding box center [430, 238] width 810 height 39
type input "g"
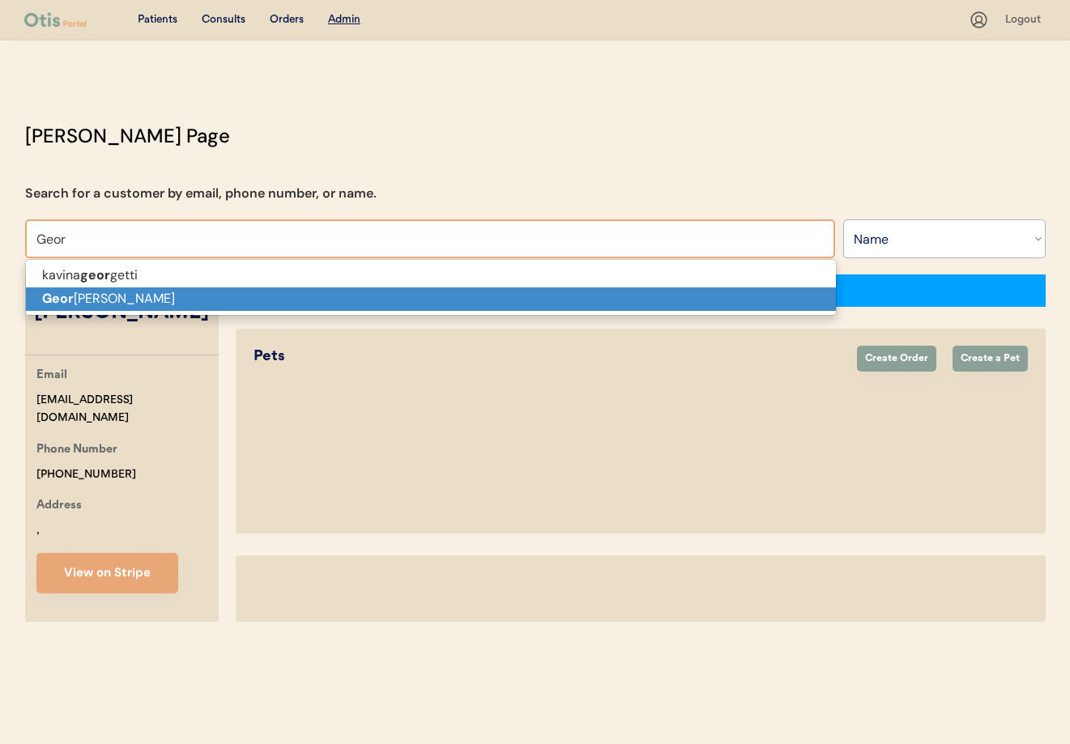
click at [189, 302] on p "Geor [PERSON_NAME]" at bounding box center [431, 298] width 810 height 23
type input "[PERSON_NAME]"
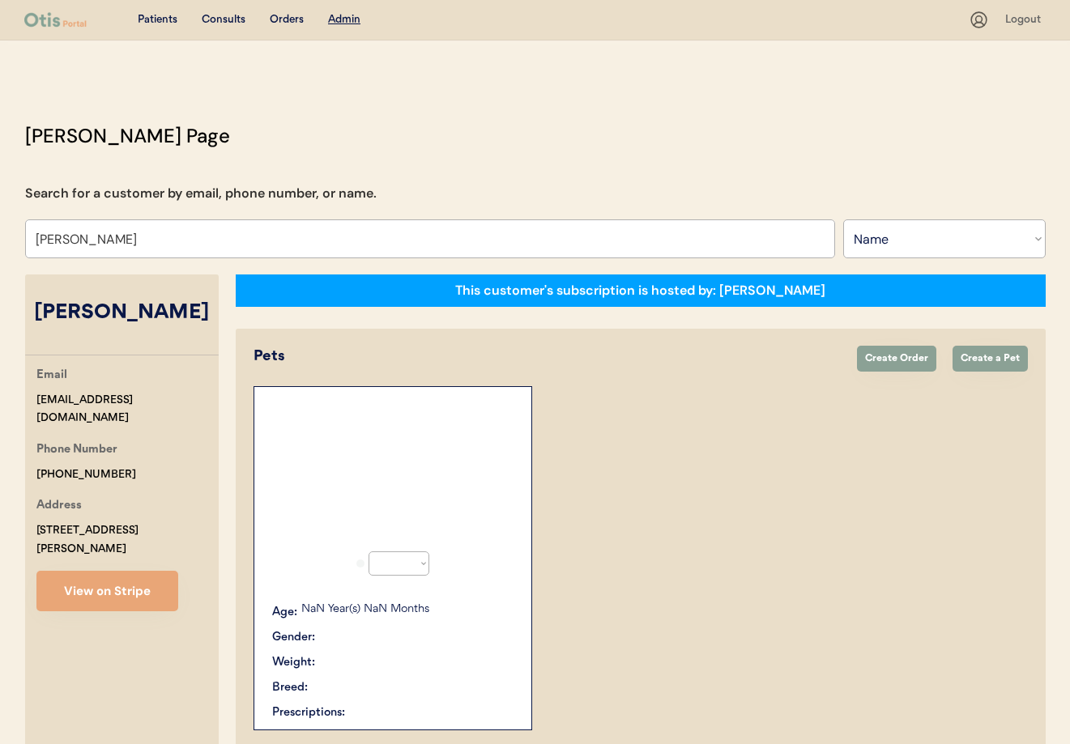
select select "true"
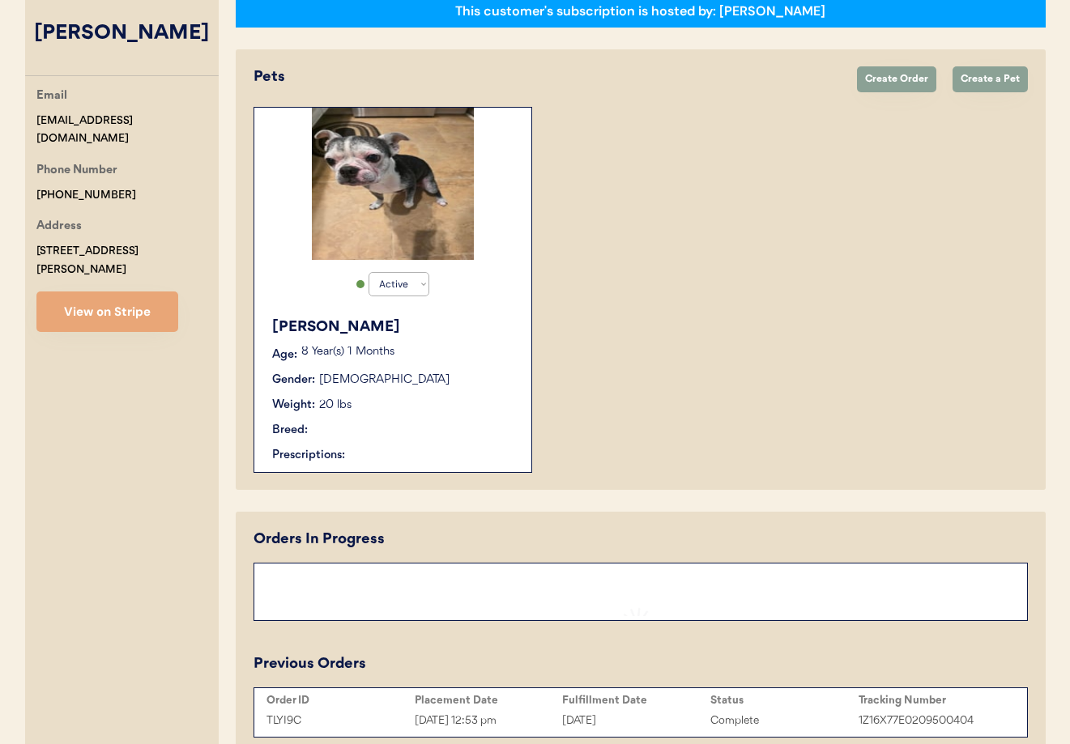
scroll to position [365, 0]
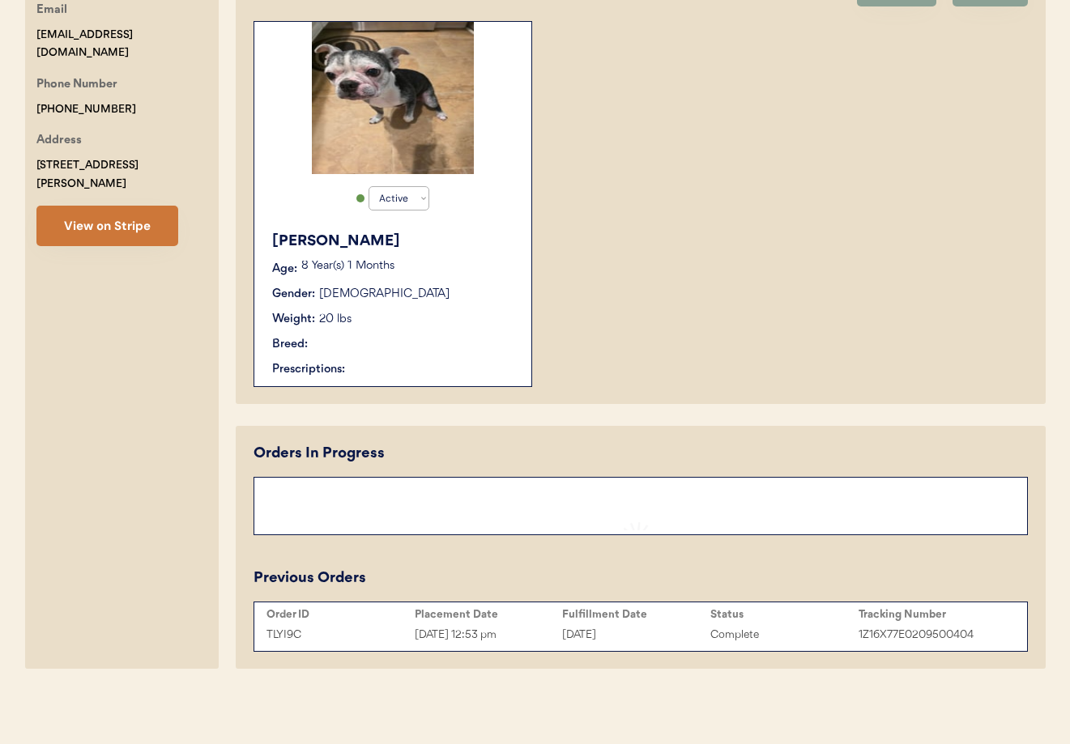
type input "[PERSON_NAME]"
click at [121, 210] on button "View on Stripe" at bounding box center [107, 226] width 142 height 40
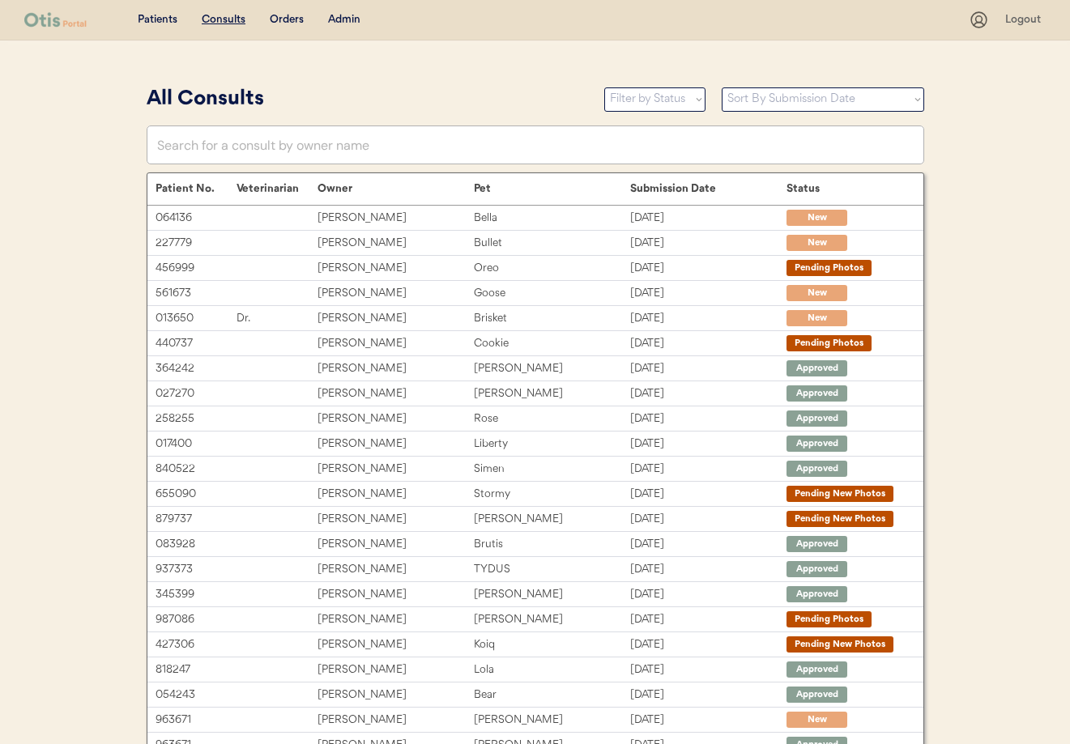
click at [337, 17] on div "Admin" at bounding box center [344, 20] width 32 height 16
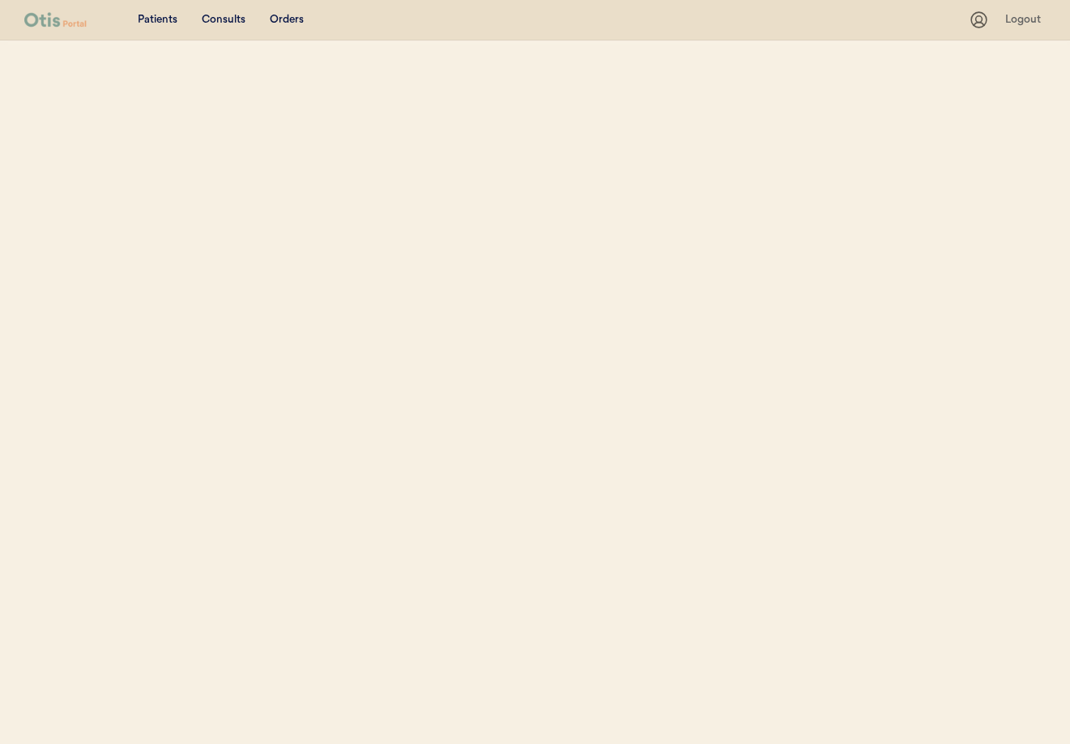
select select ""Name""
